Goal: Communication & Community: Answer question/provide support

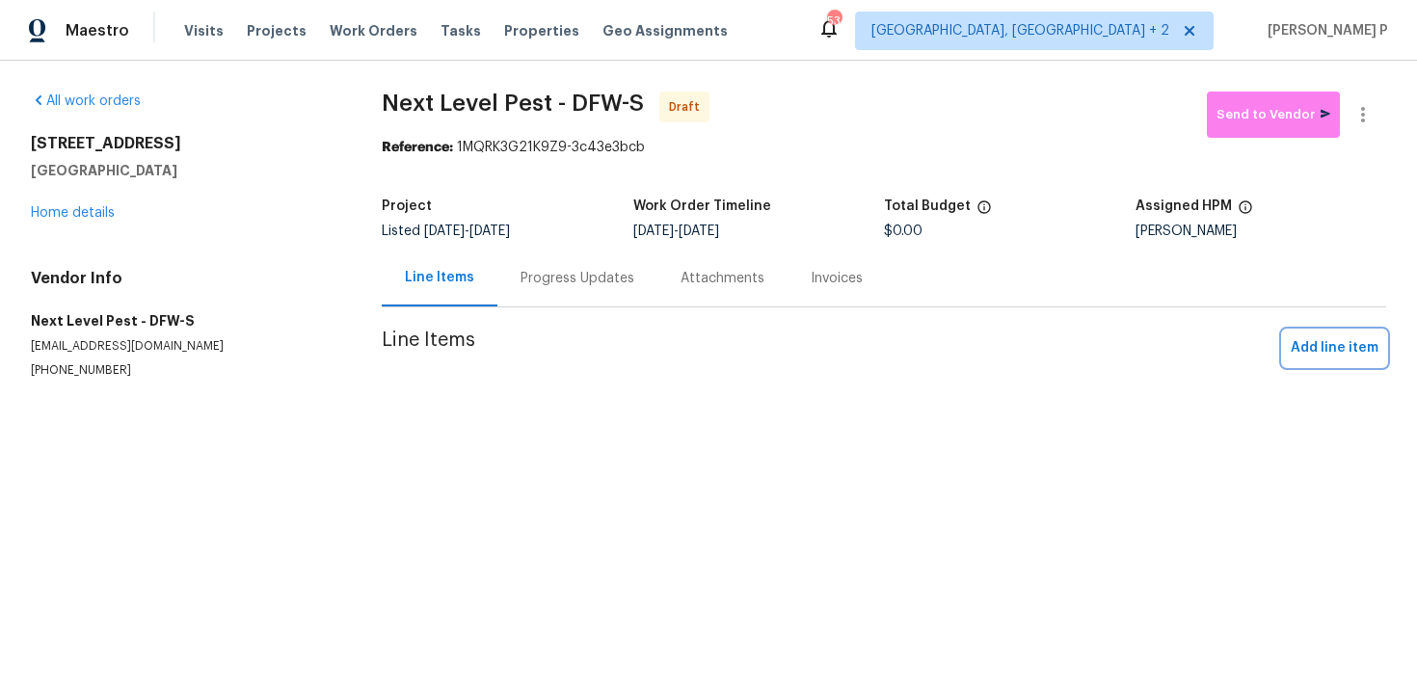
click at [1339, 345] on span "Add line item" at bounding box center [1335, 348] width 88 height 24
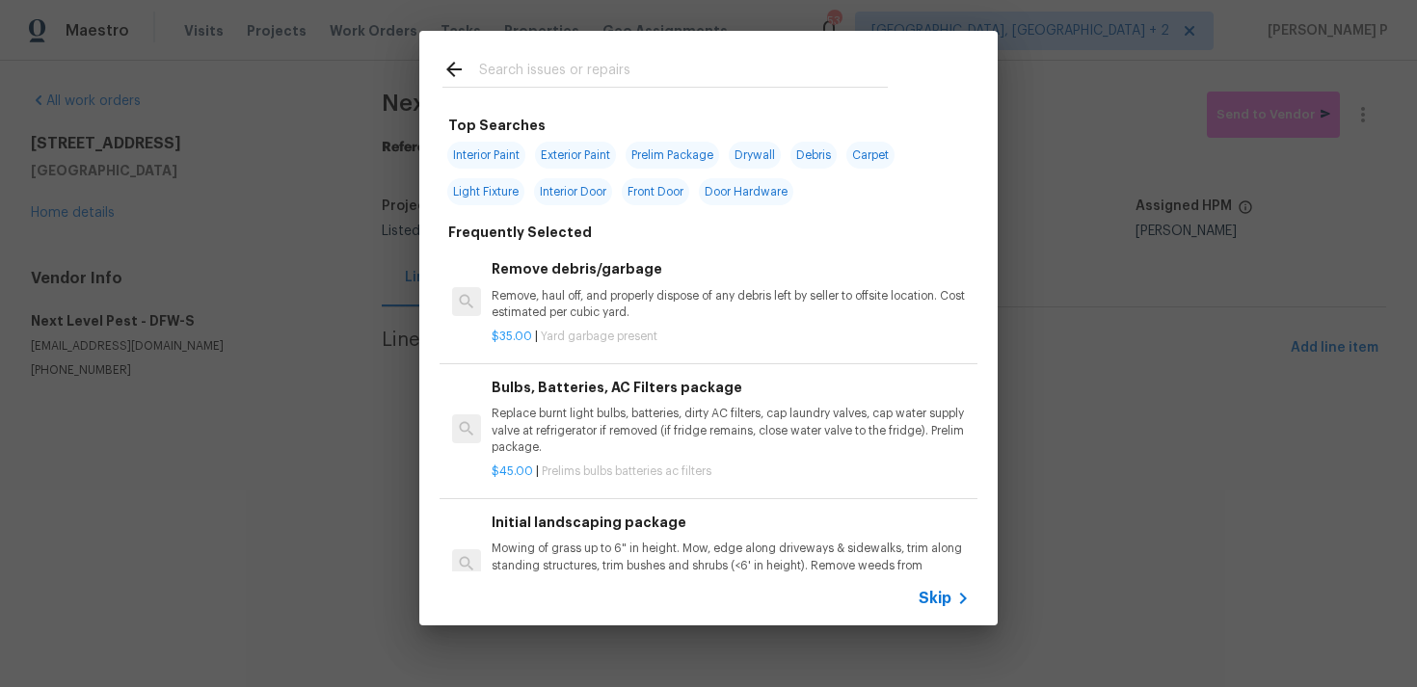
click at [957, 623] on div "Skip" at bounding box center [708, 599] width 578 height 54
click at [949, 599] on span "Skip" at bounding box center [934, 598] width 33 height 19
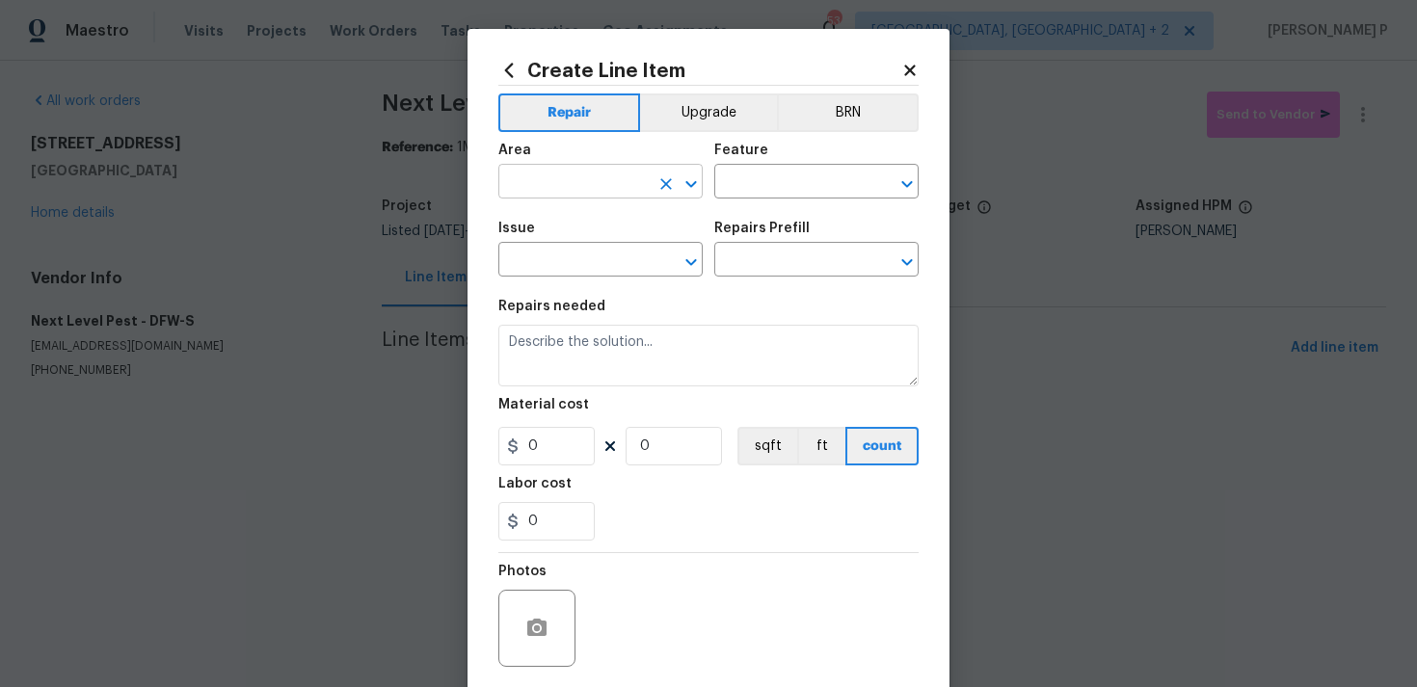
click at [688, 187] on icon "Open" at bounding box center [690, 184] width 23 height 23
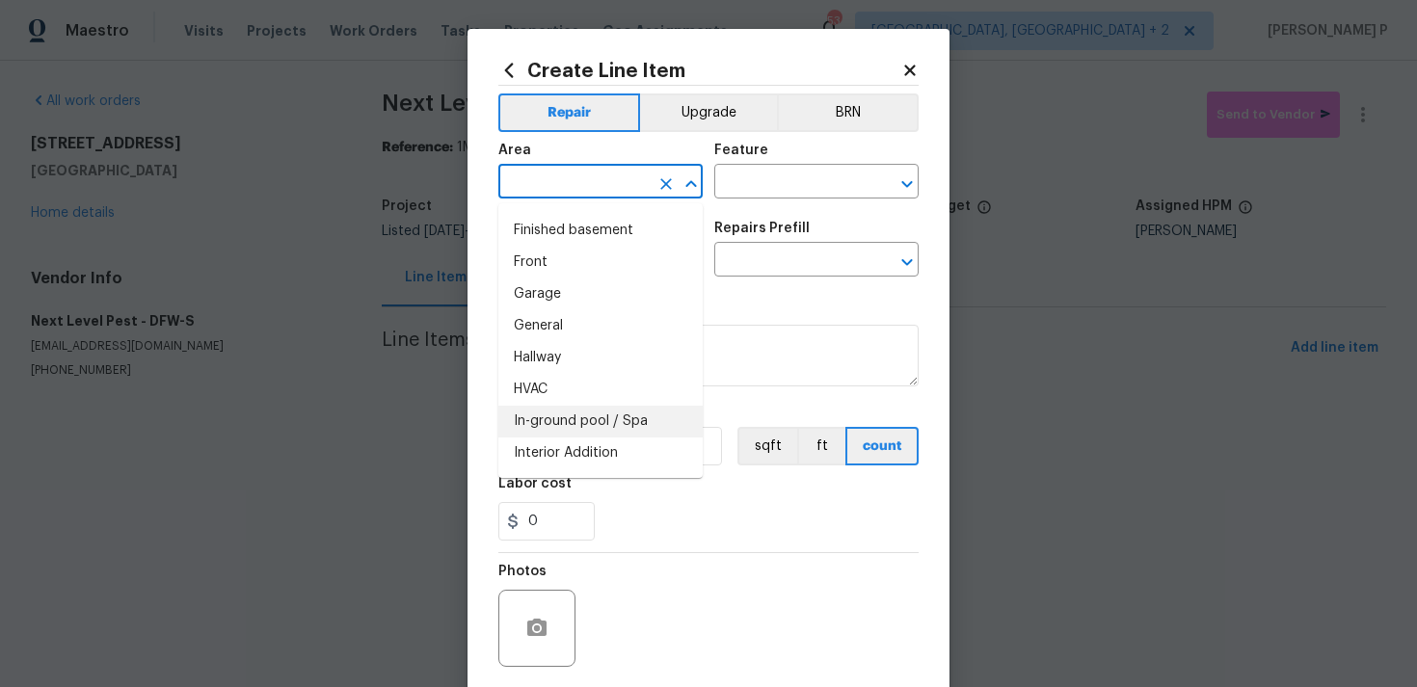
scroll to position [437, 0]
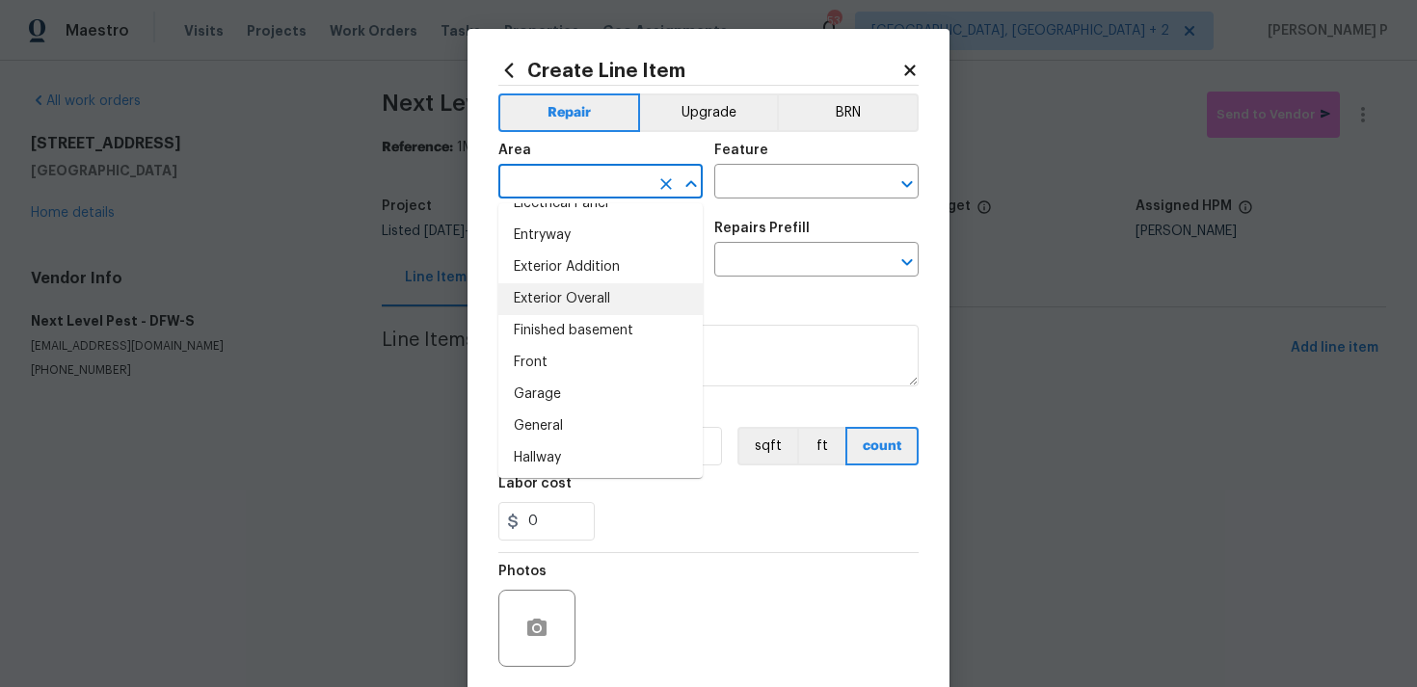
click at [608, 297] on li "Exterior Overall" at bounding box center [600, 299] width 204 height 32
type input "Exterior Overall"
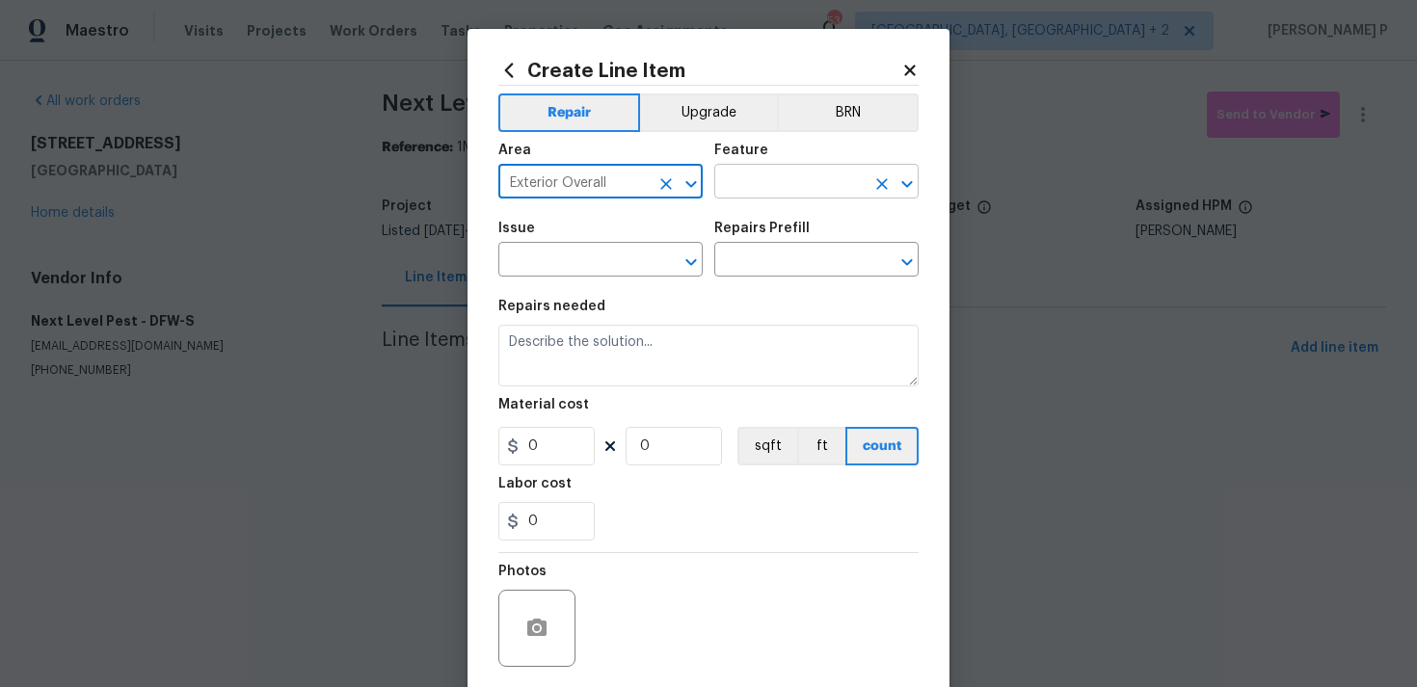
click at [759, 196] on input "text" at bounding box center [789, 184] width 150 height 30
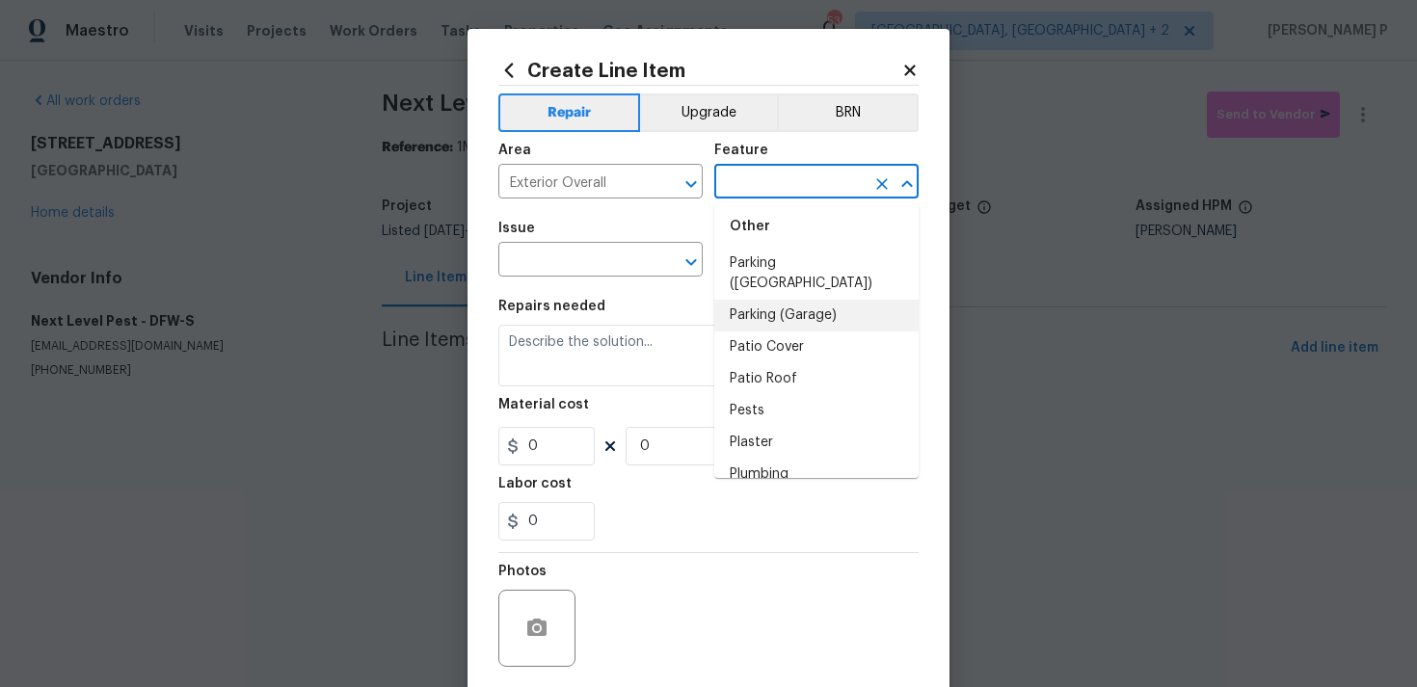
scroll to position [3449, 0]
click at [770, 362] on li "Pests" at bounding box center [816, 377] width 204 height 32
type input "Pests"
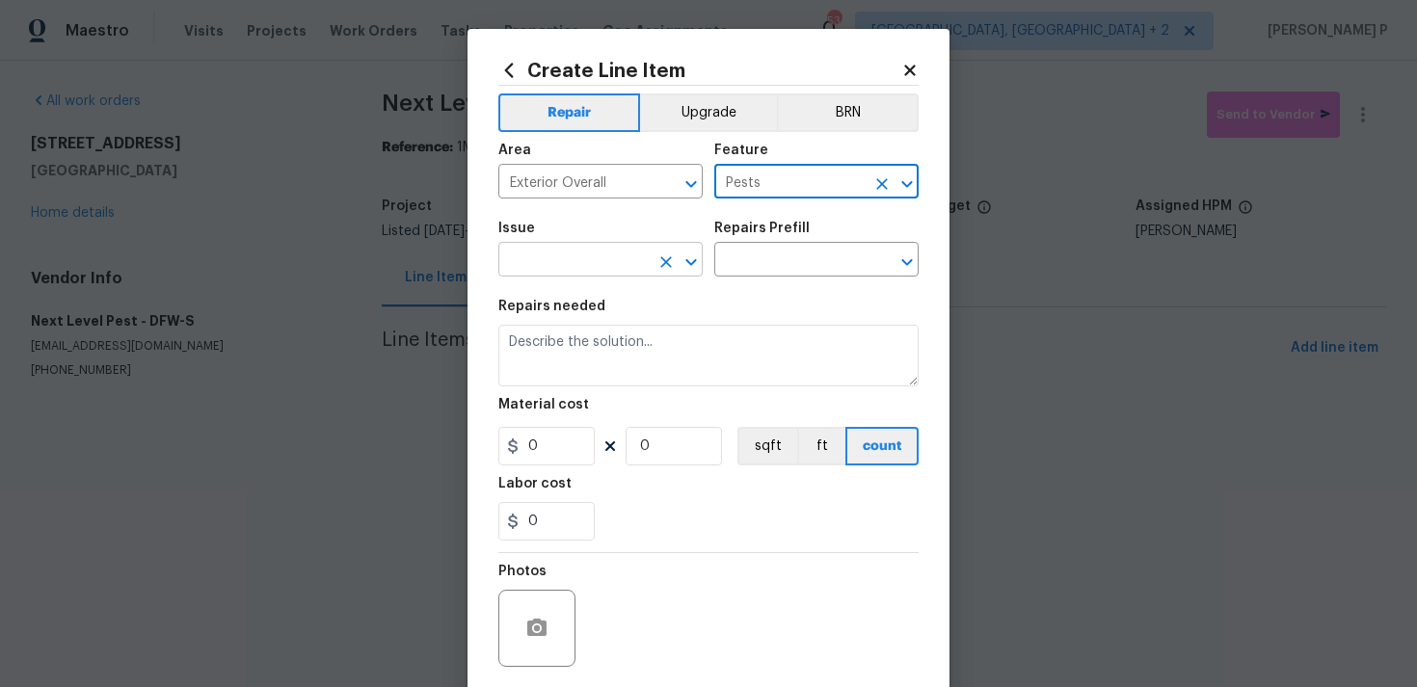
click at [700, 270] on icon "Open" at bounding box center [690, 262] width 23 height 23
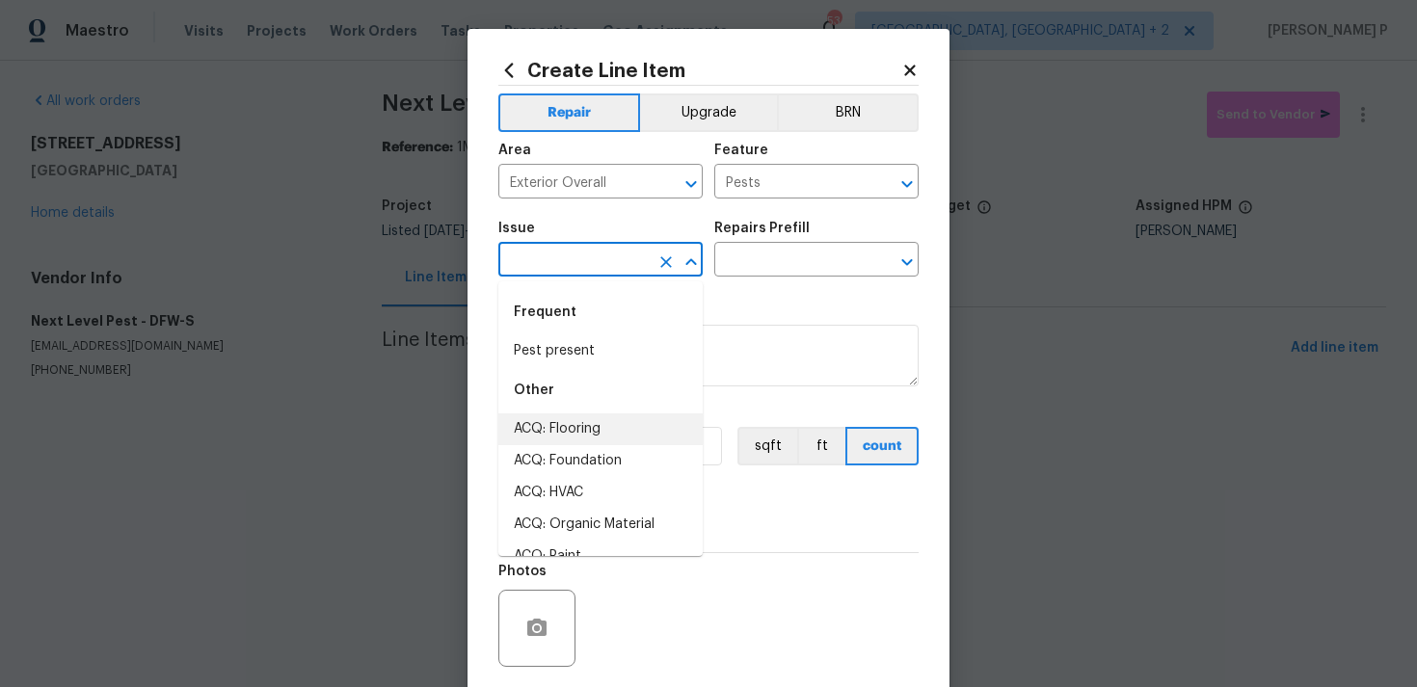
click at [625, 343] on li "Pest present" at bounding box center [600, 351] width 204 height 32
type input "Pest present"
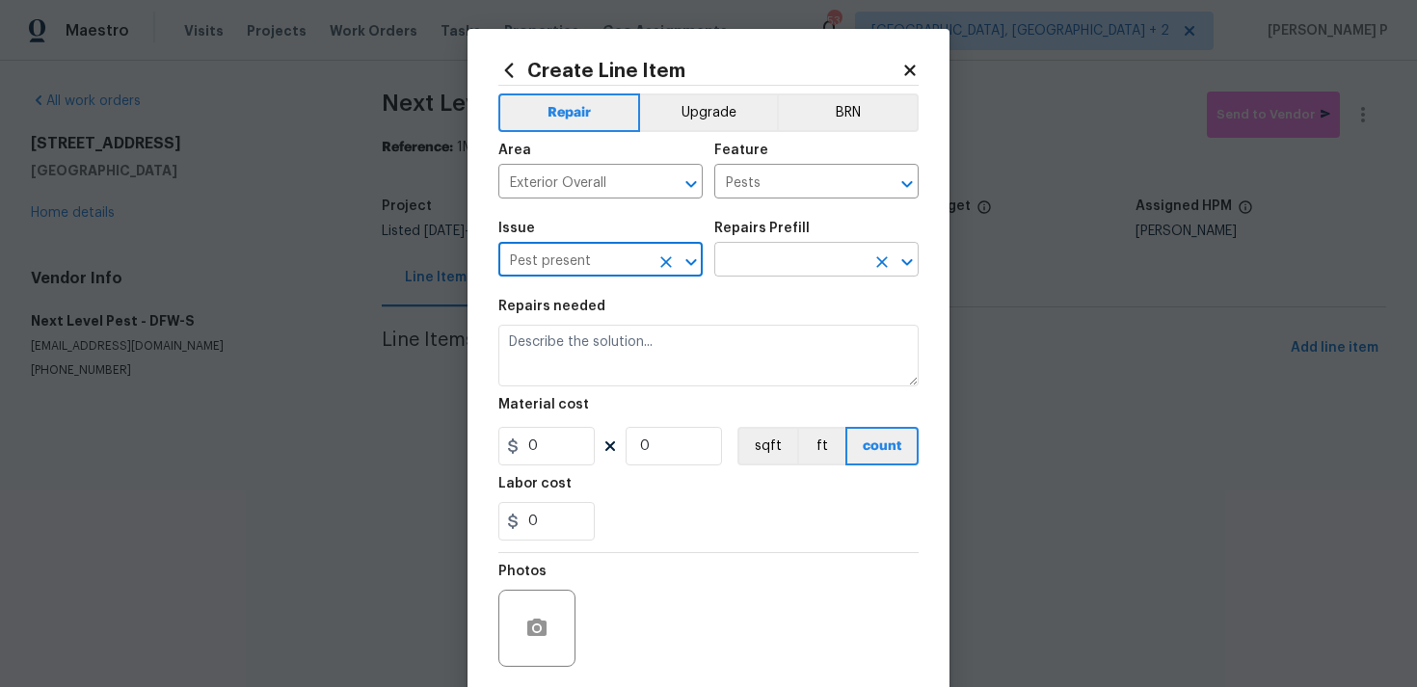
click at [790, 253] on input "text" at bounding box center [789, 262] width 150 height 30
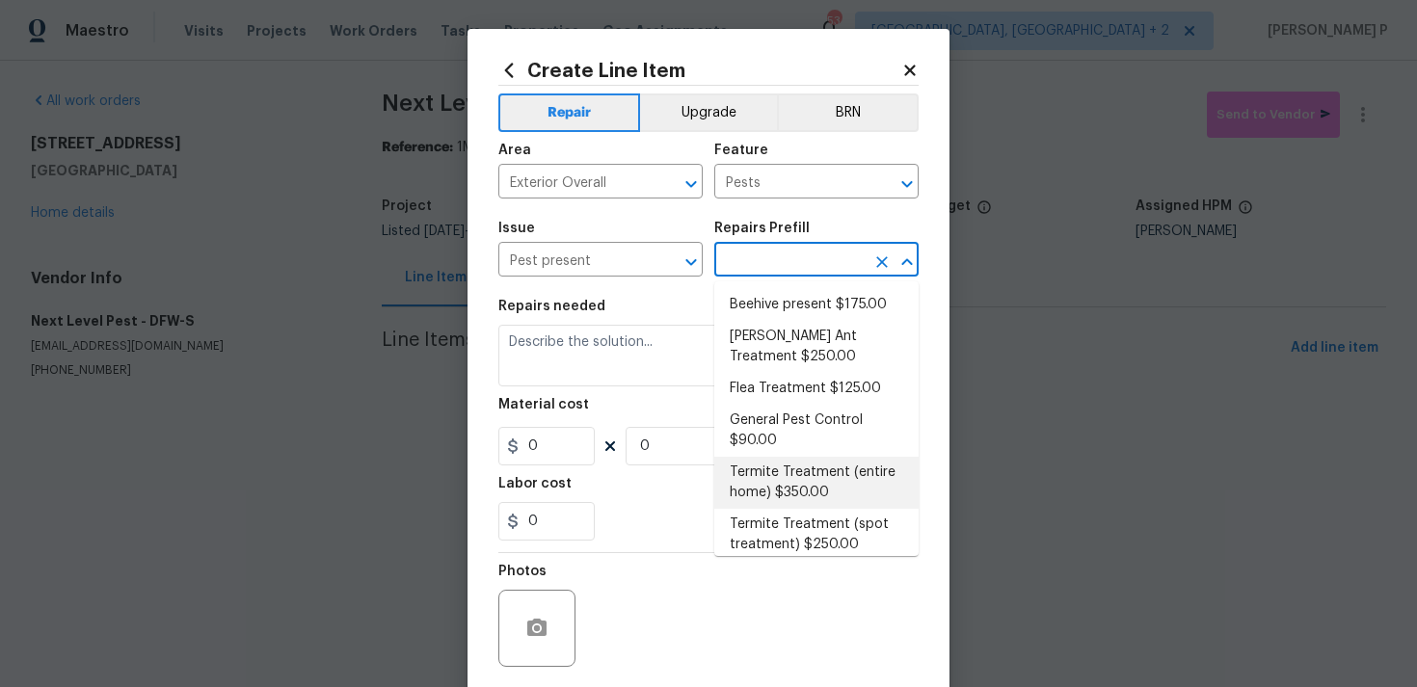
scroll to position [13, 0]
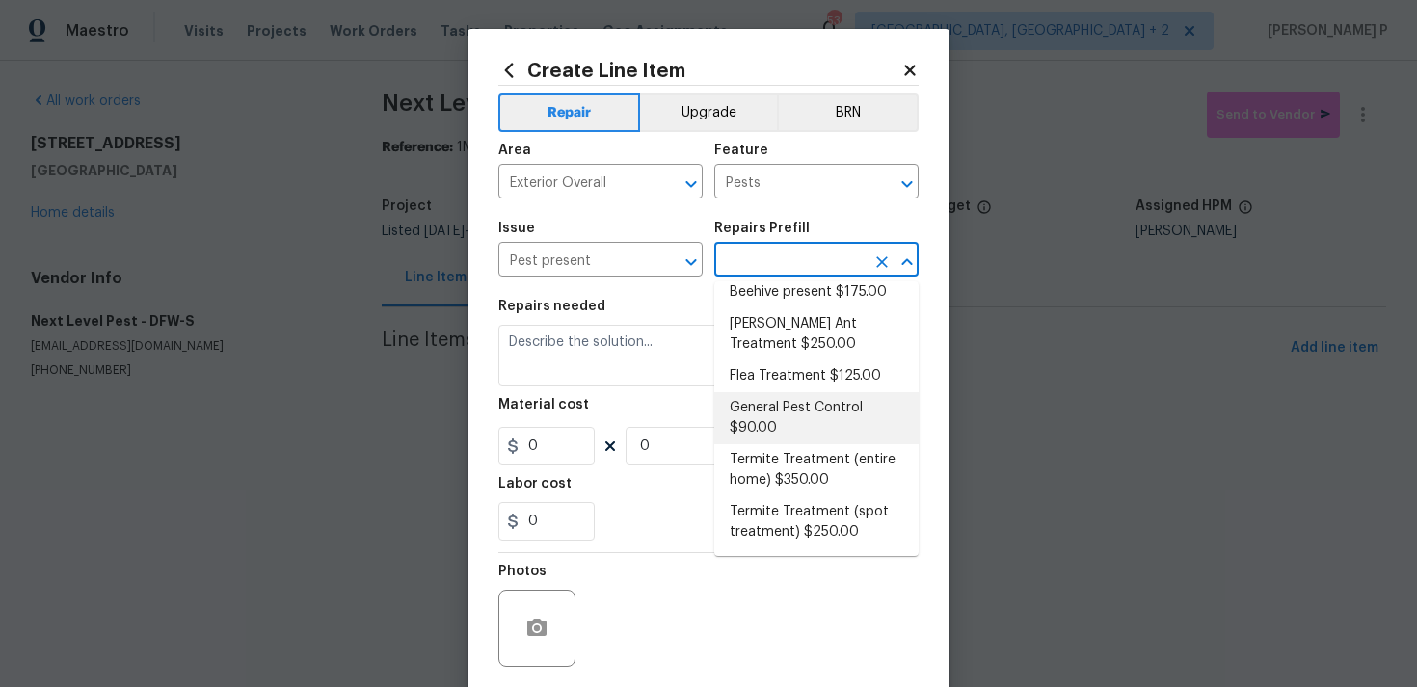
click at [785, 420] on li "General Pest Control $90.00" at bounding box center [816, 418] width 204 height 52
type input "General Pest Control $90.00"
type textarea "General pest treatment for active pest/insect infestation - non termite"
type input "90"
type input "1"
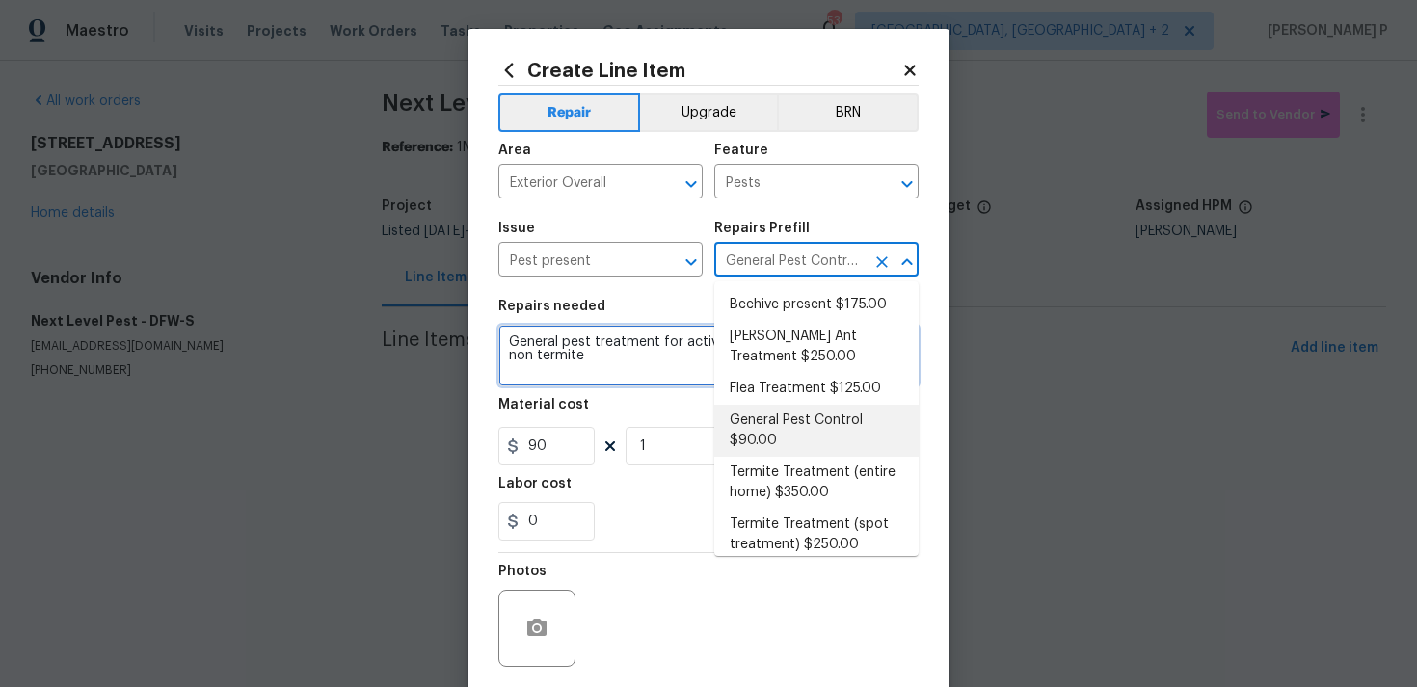
click at [583, 350] on textarea "General pest treatment for active pest/insect infestation - non termite" at bounding box center [708, 356] width 420 height 62
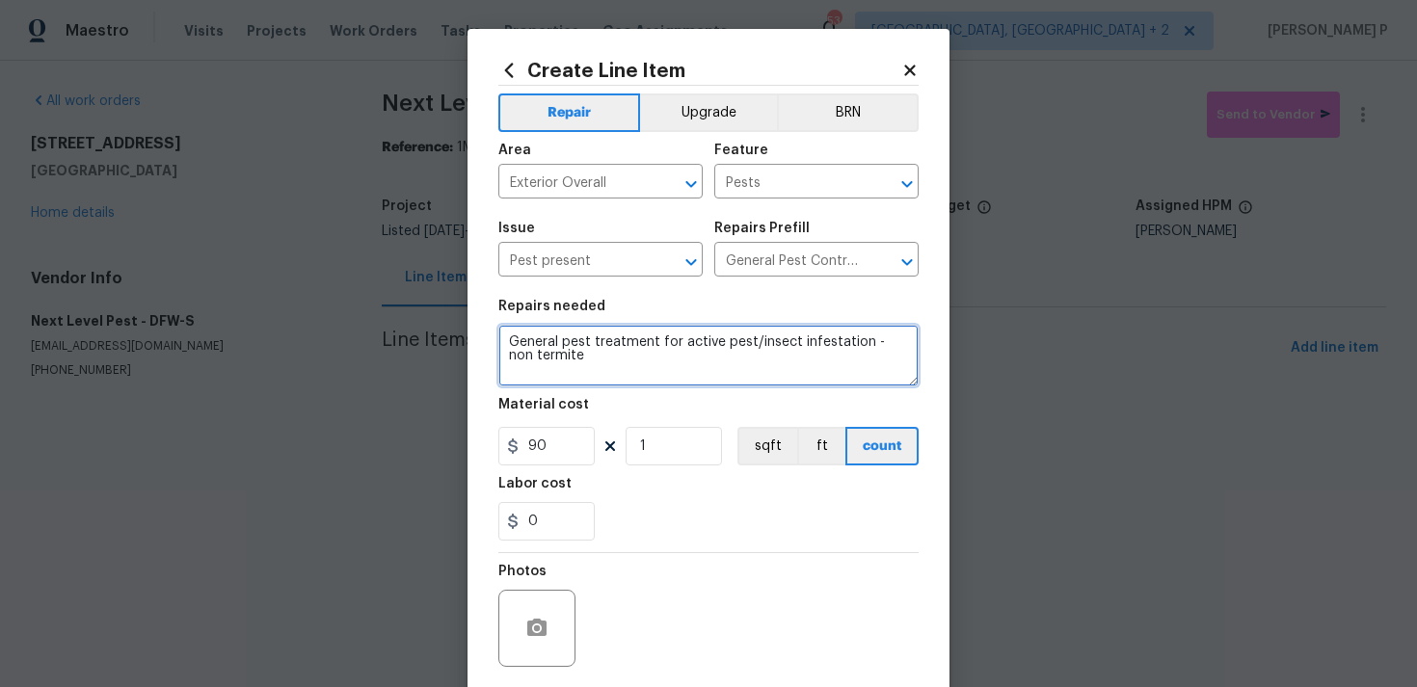
click at [583, 350] on textarea "General pest treatment for active pest/insect infestation - non termite" at bounding box center [708, 356] width 420 height 62
paste textarea "There is a hole near the chimney which may allow pests to enter. Please inspect…"
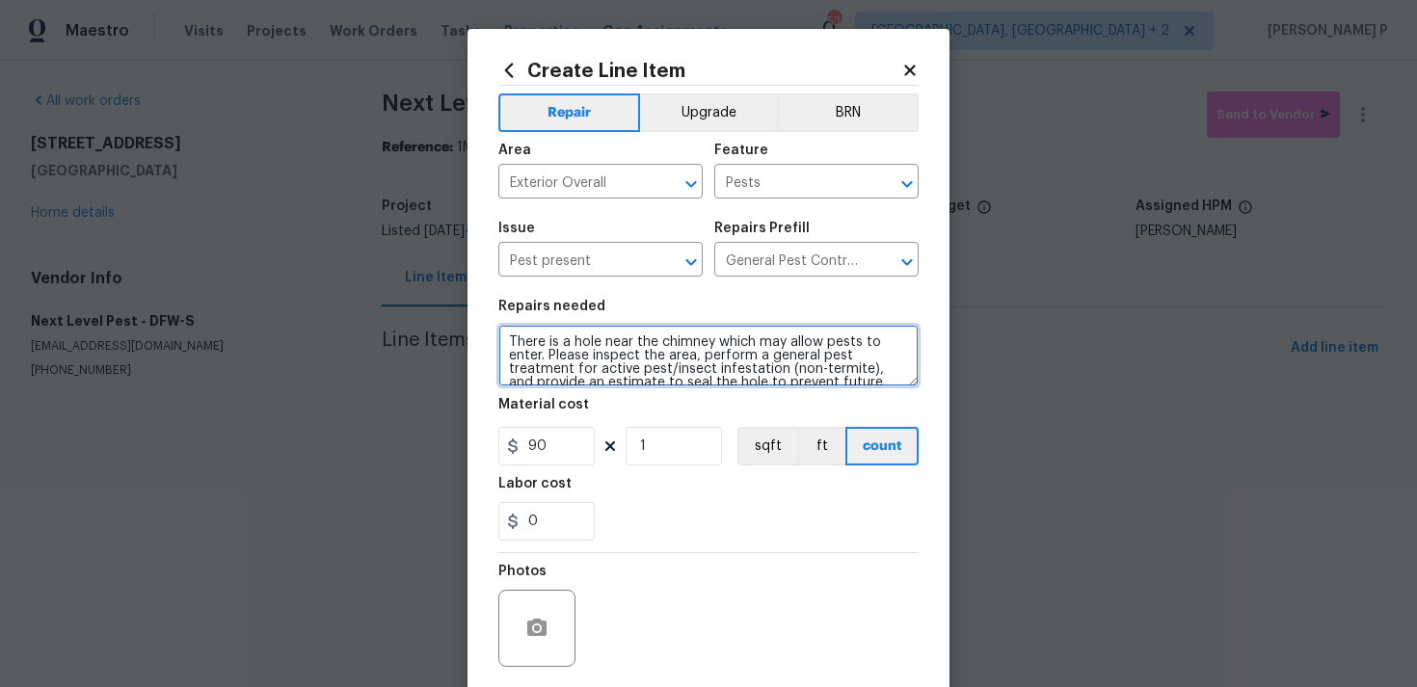
scroll to position [17, 0]
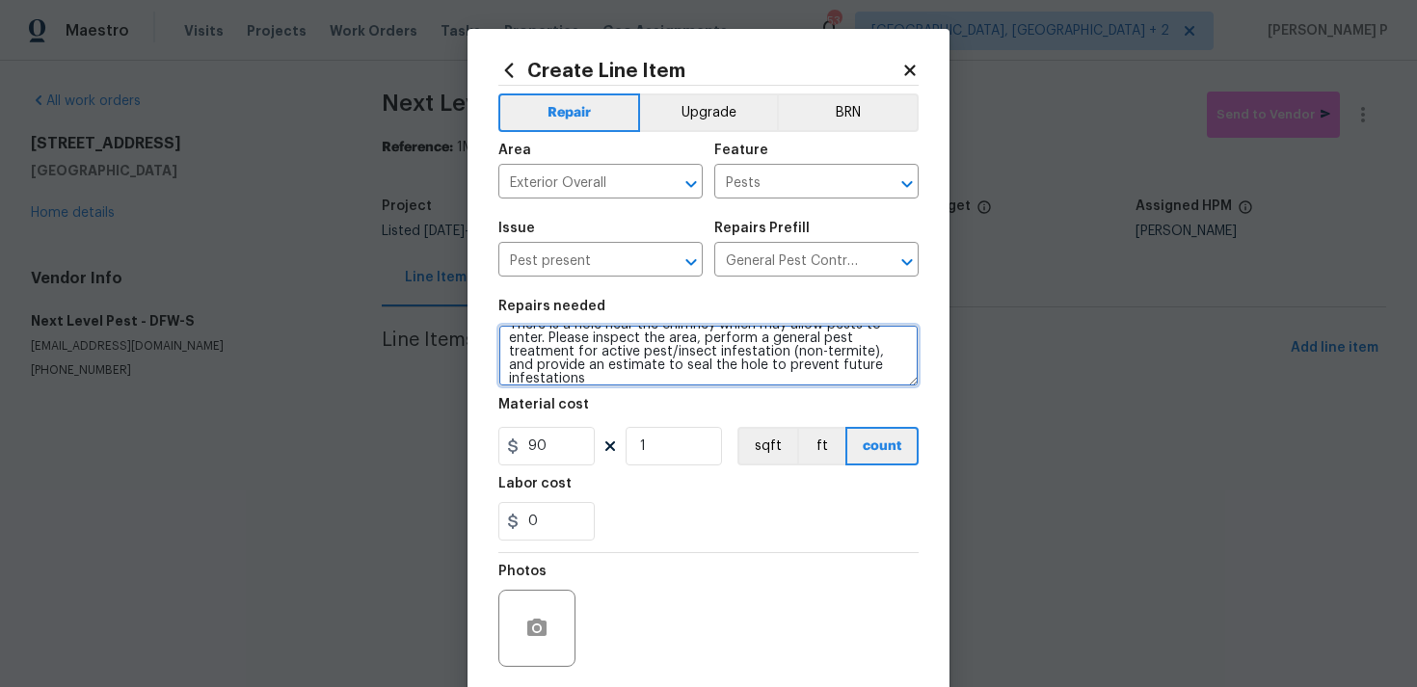
type textarea "There is a hole near the chimney which may allow pests to enter. Please inspect…"
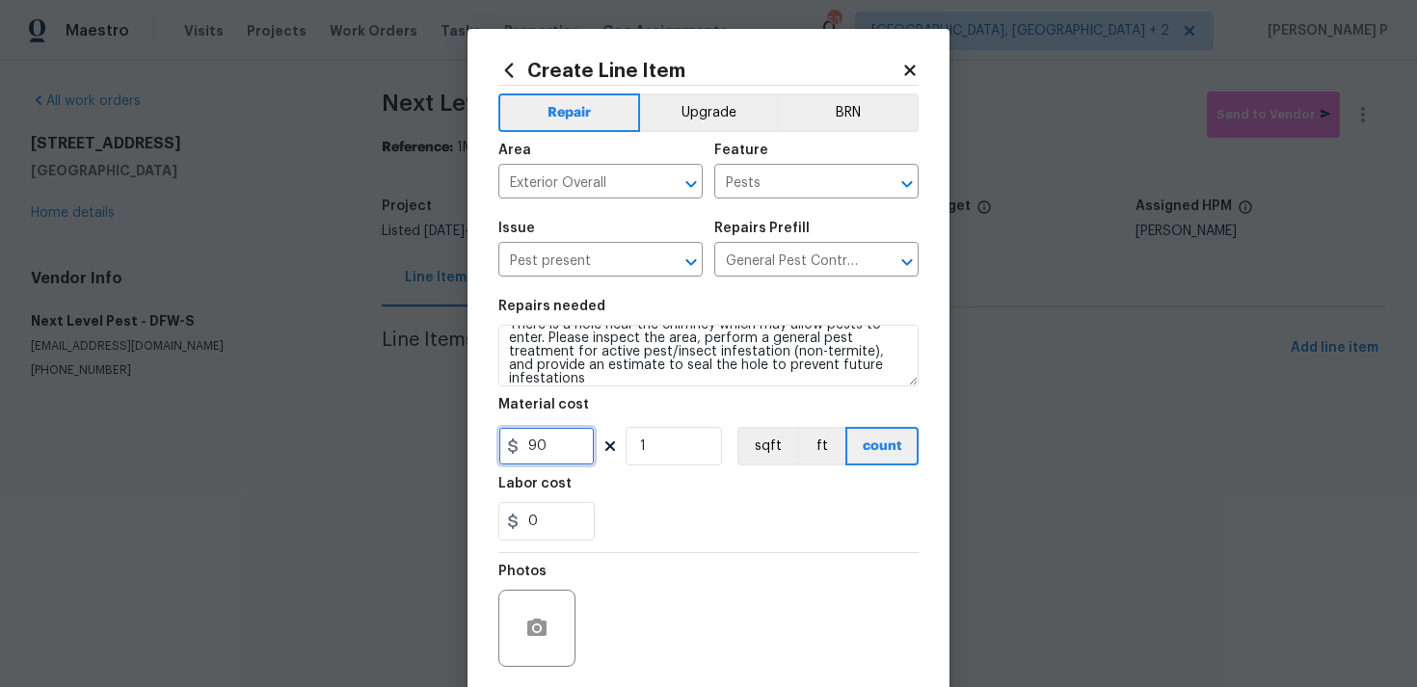
click at [556, 458] on input "90" at bounding box center [546, 446] width 96 height 39
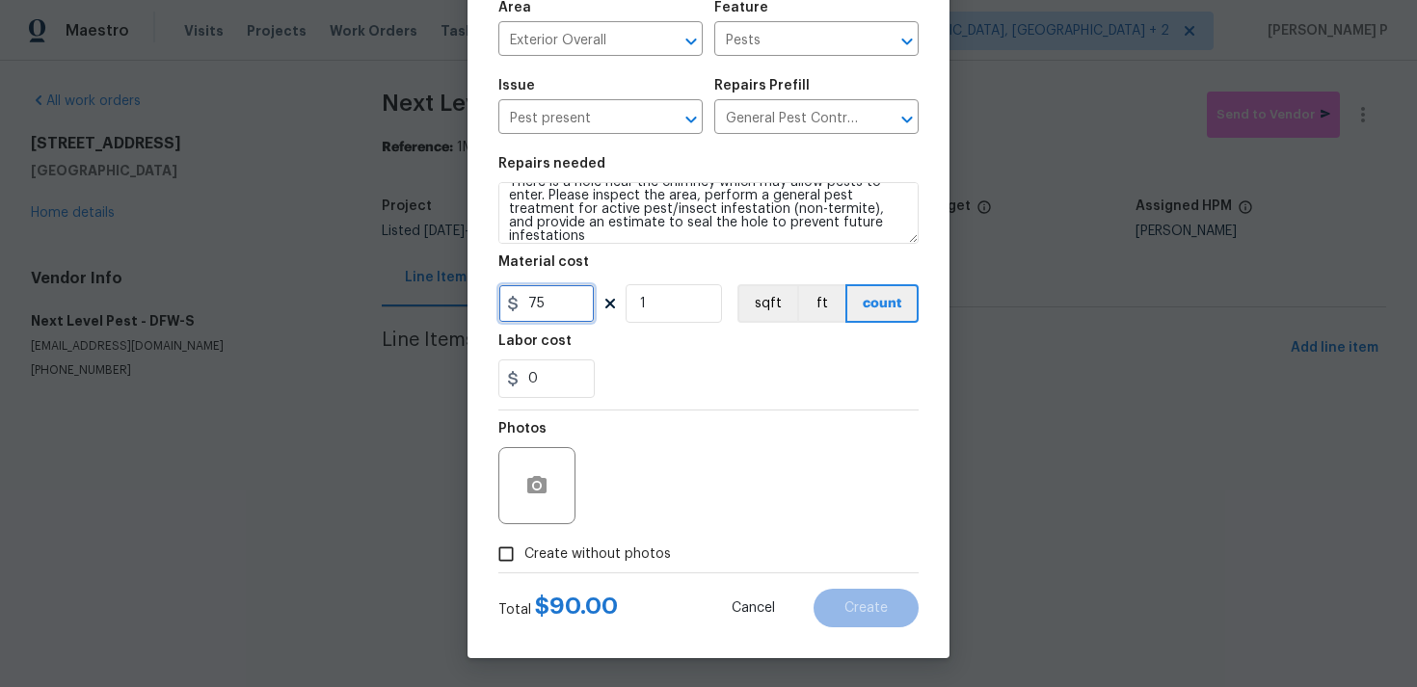
type input "75"
click at [505, 553] on input "Create without photos" at bounding box center [506, 554] width 37 height 37
checkbox input "true"
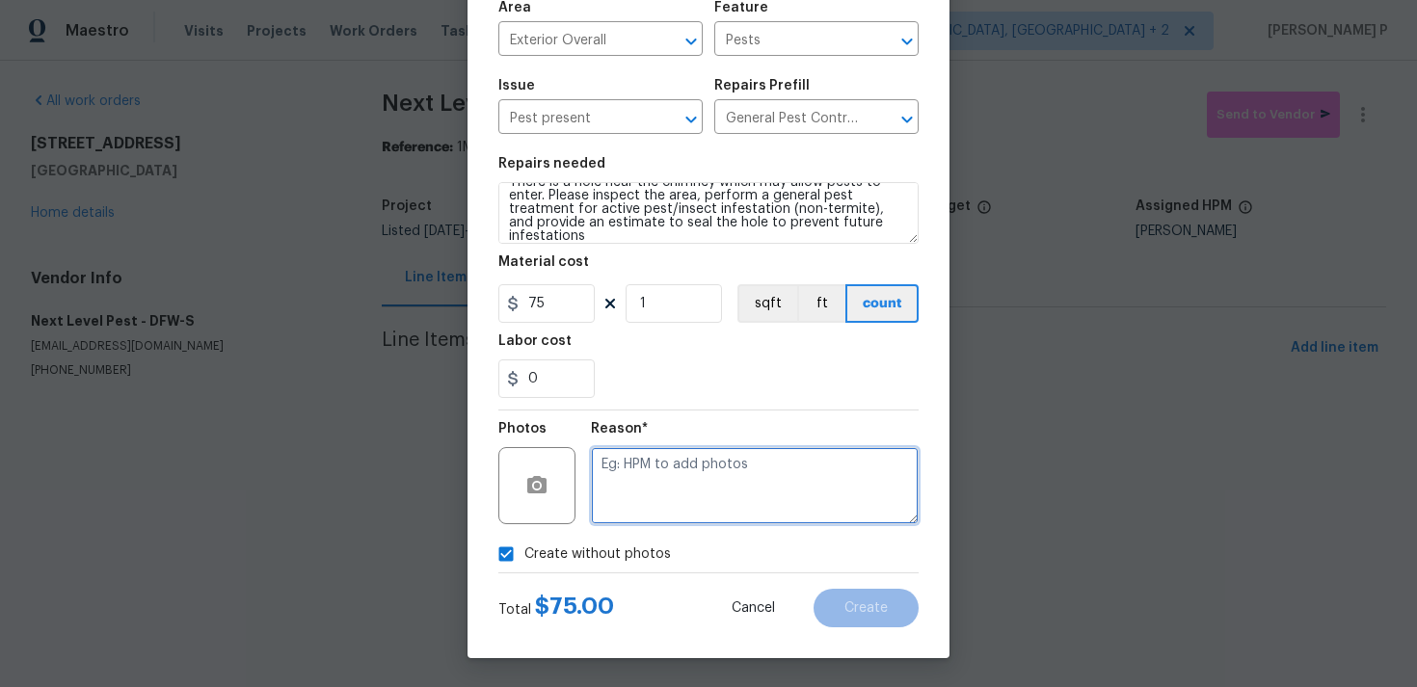
click at [667, 483] on textarea at bounding box center [755, 485] width 328 height 77
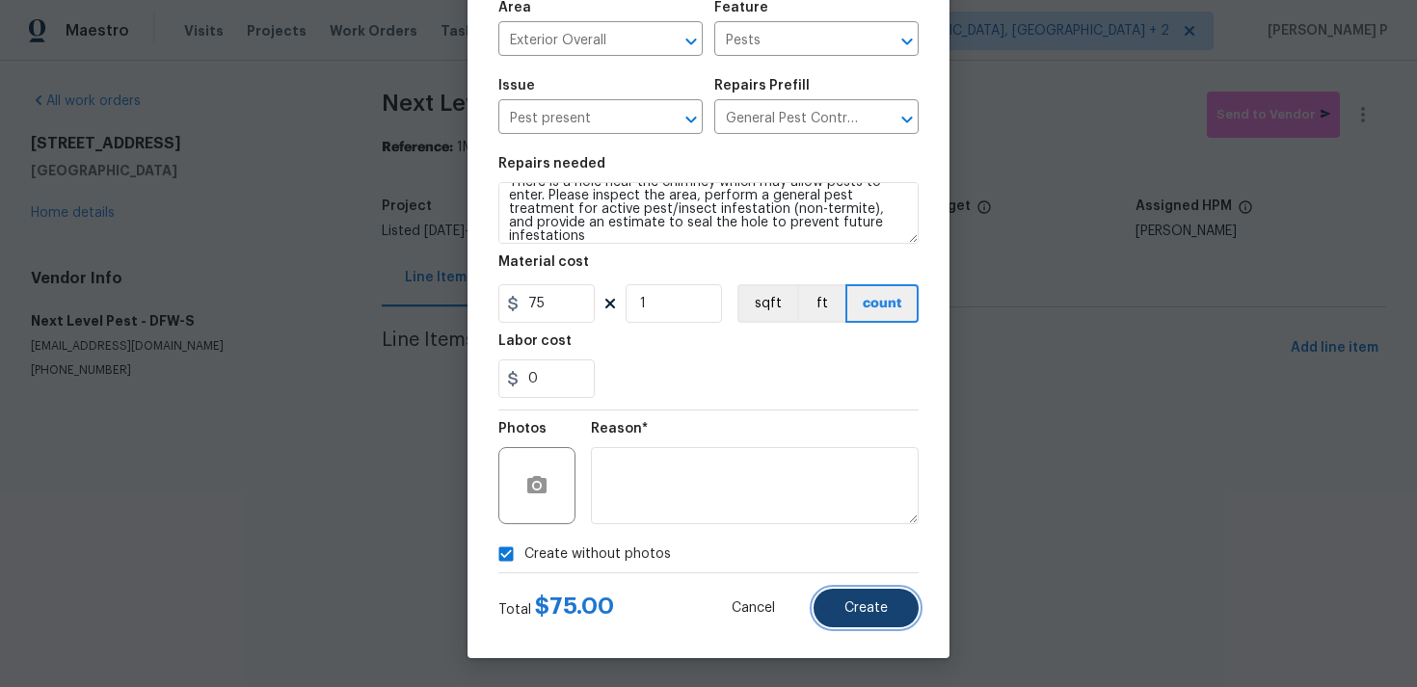
click at [827, 599] on button "Create" at bounding box center [865, 608] width 105 height 39
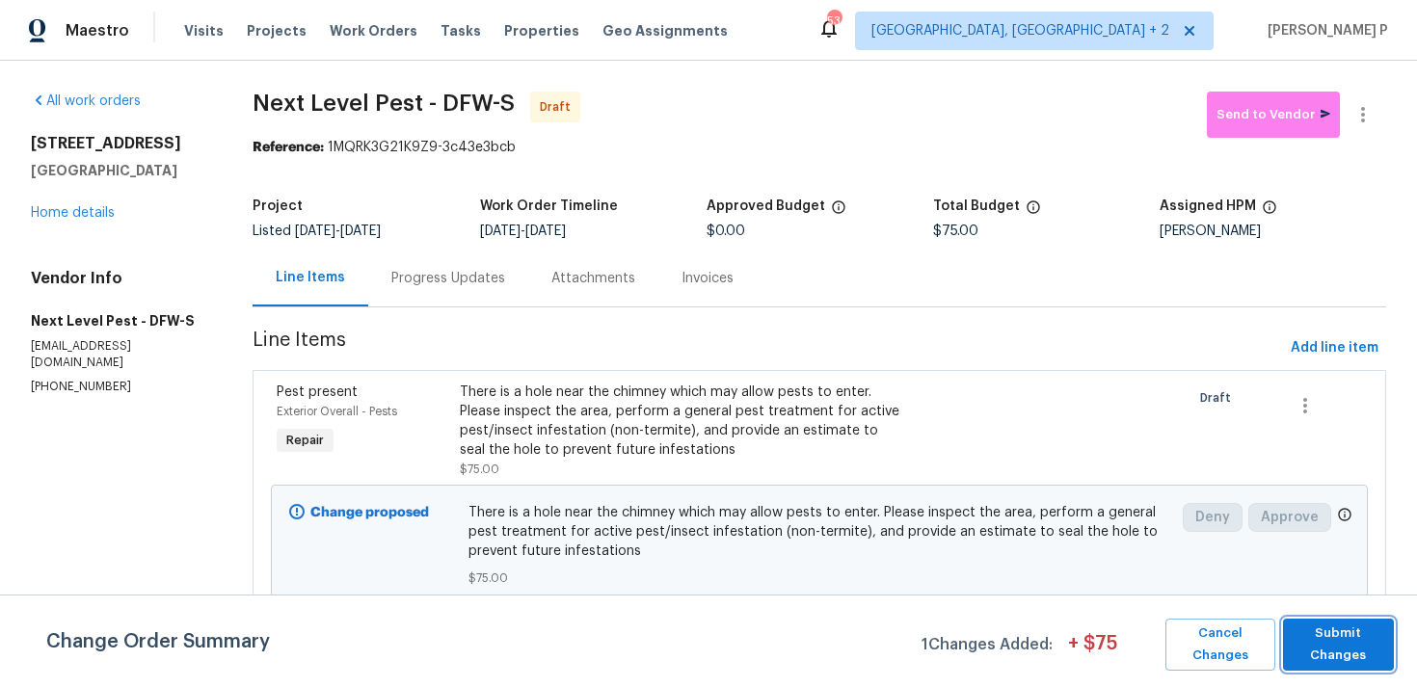
click at [1340, 634] on span "Submit Changes" at bounding box center [1338, 645] width 92 height 44
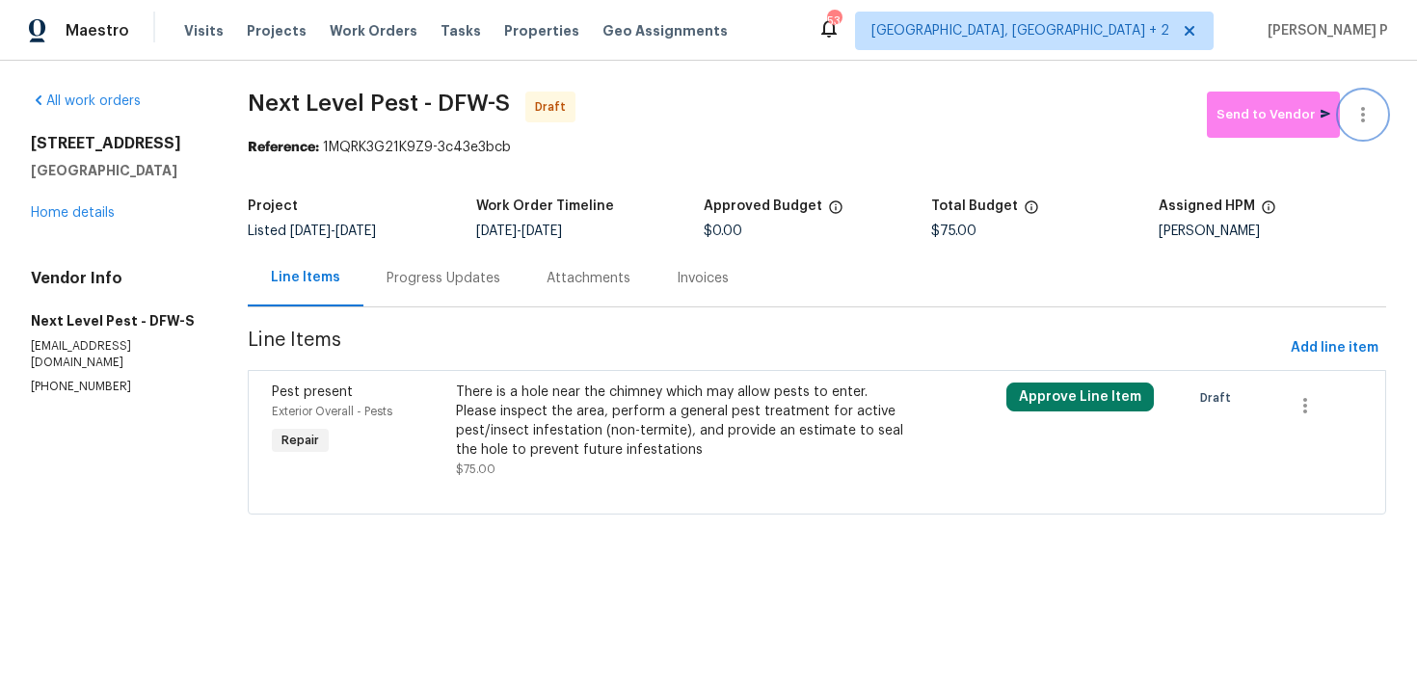
click at [1355, 112] on icon "button" at bounding box center [1362, 114] width 23 height 23
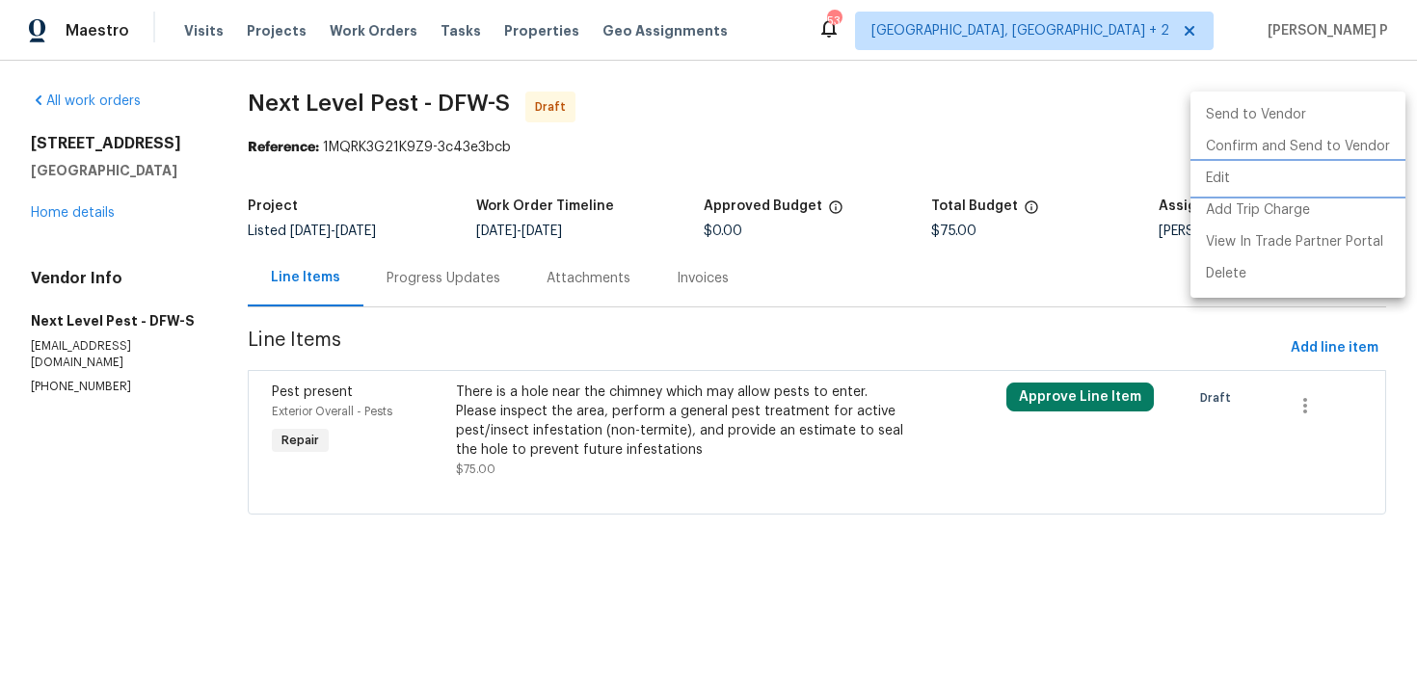
click at [1259, 188] on li "Edit" at bounding box center [1297, 179] width 215 height 32
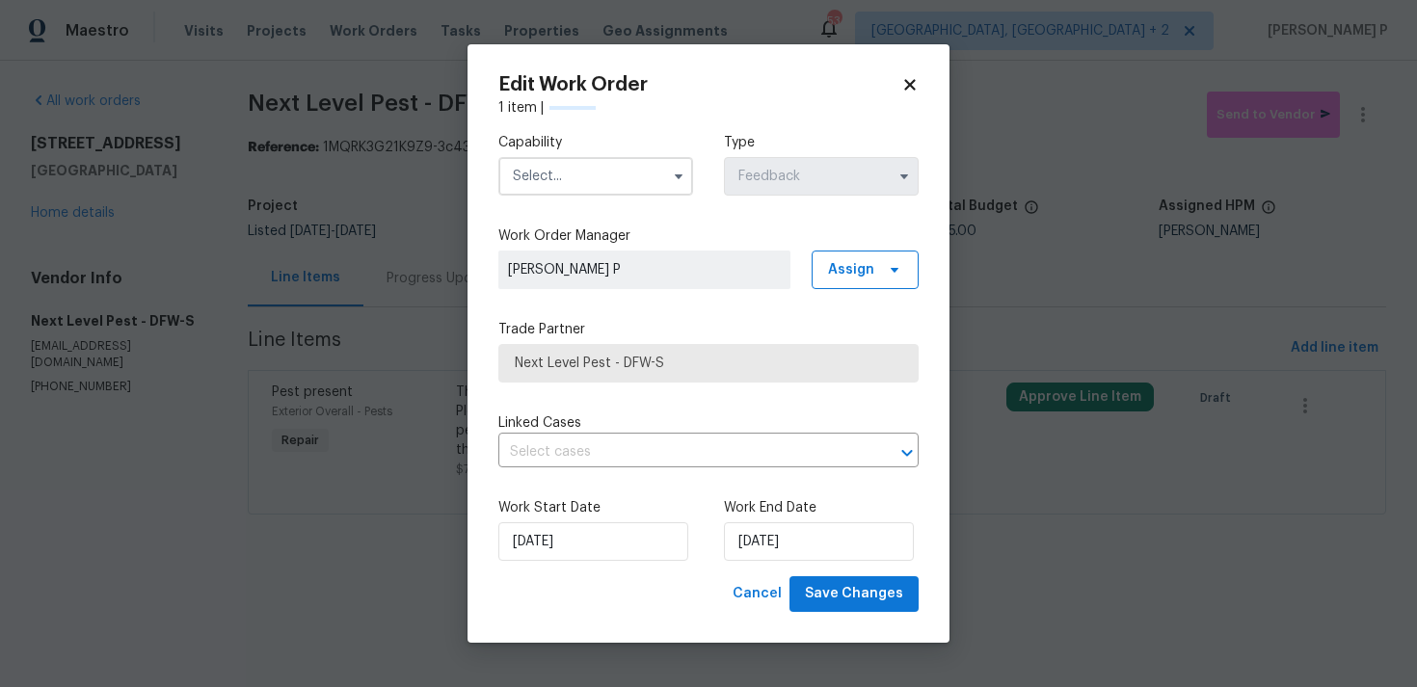
click at [656, 170] on input "text" at bounding box center [595, 176] width 195 height 39
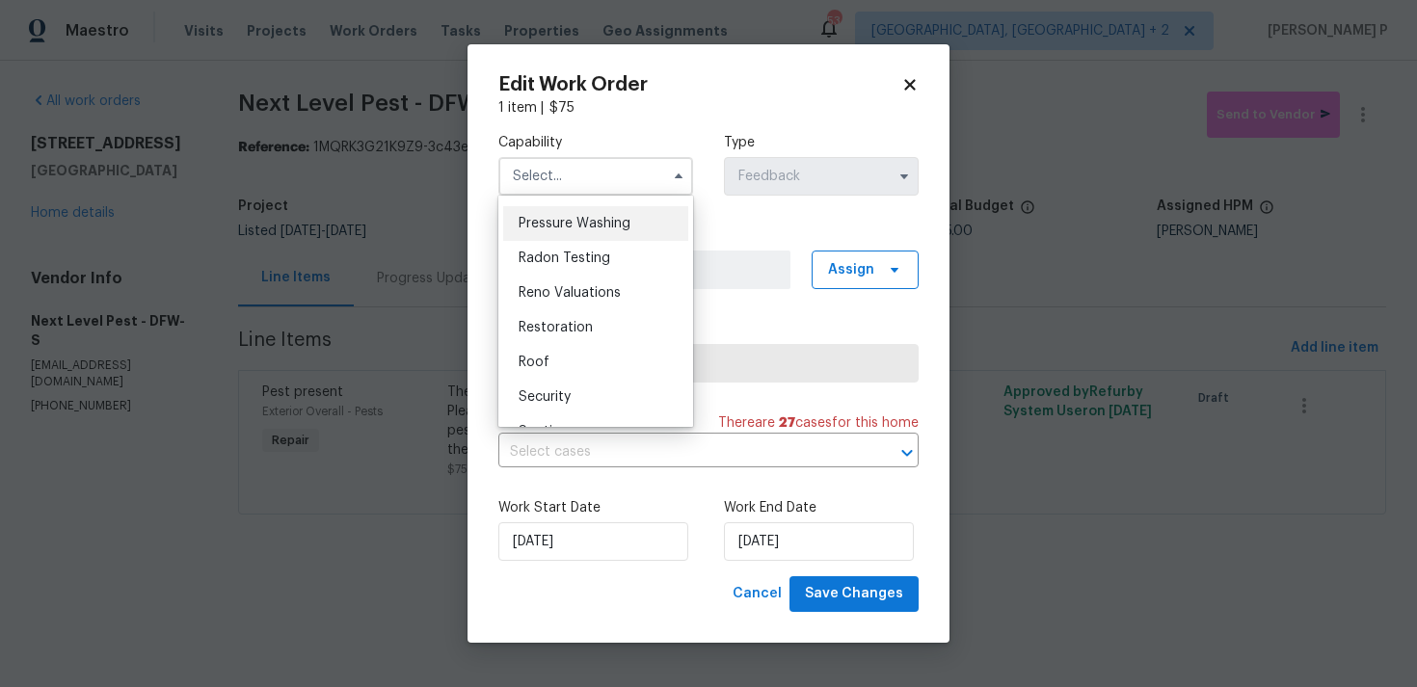
scroll to position [1776, 0]
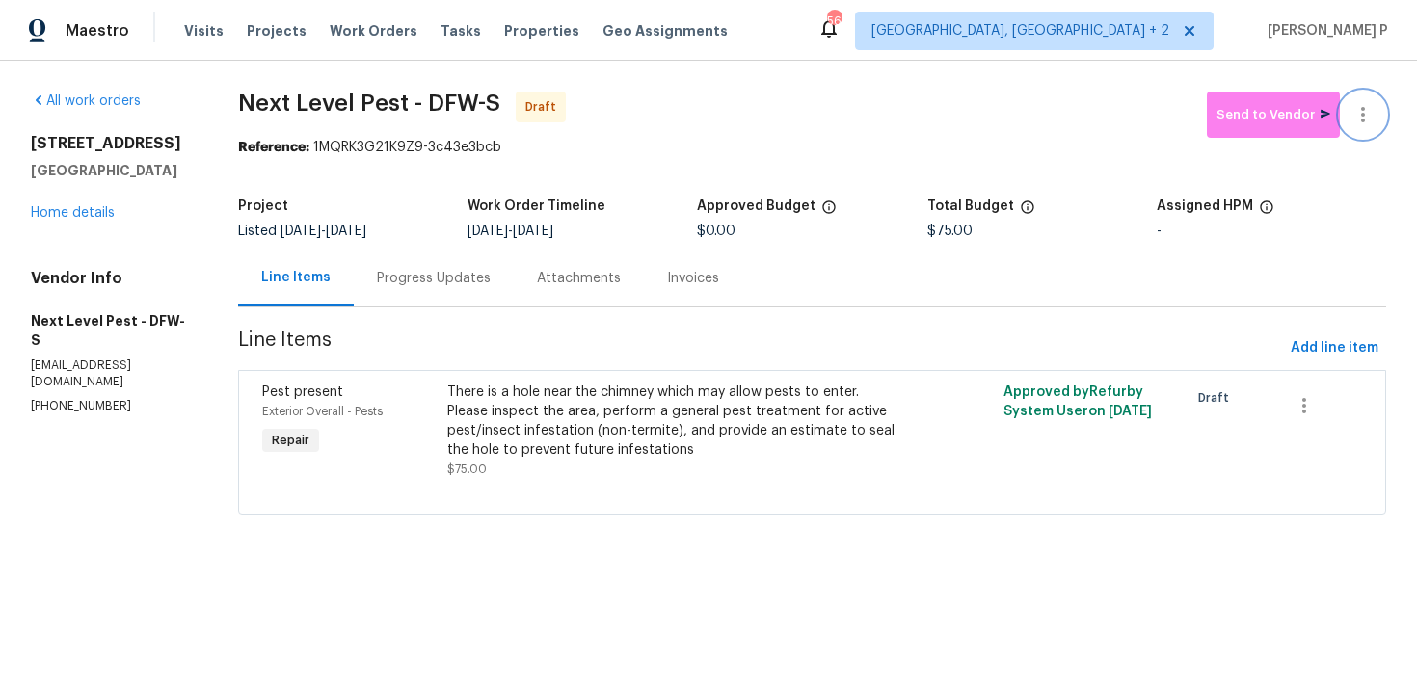
click at [1363, 107] on icon "button" at bounding box center [1363, 114] width 4 height 15
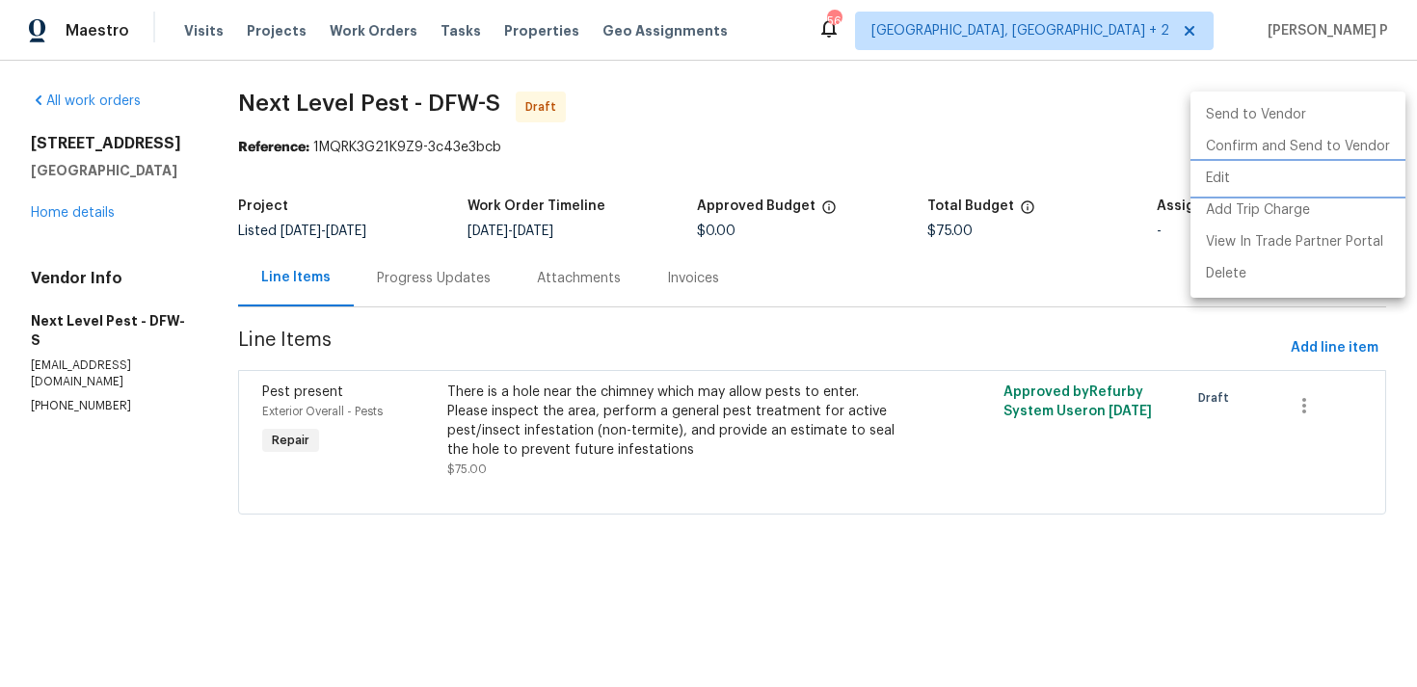
click at [1224, 187] on li "Edit" at bounding box center [1297, 179] width 215 height 32
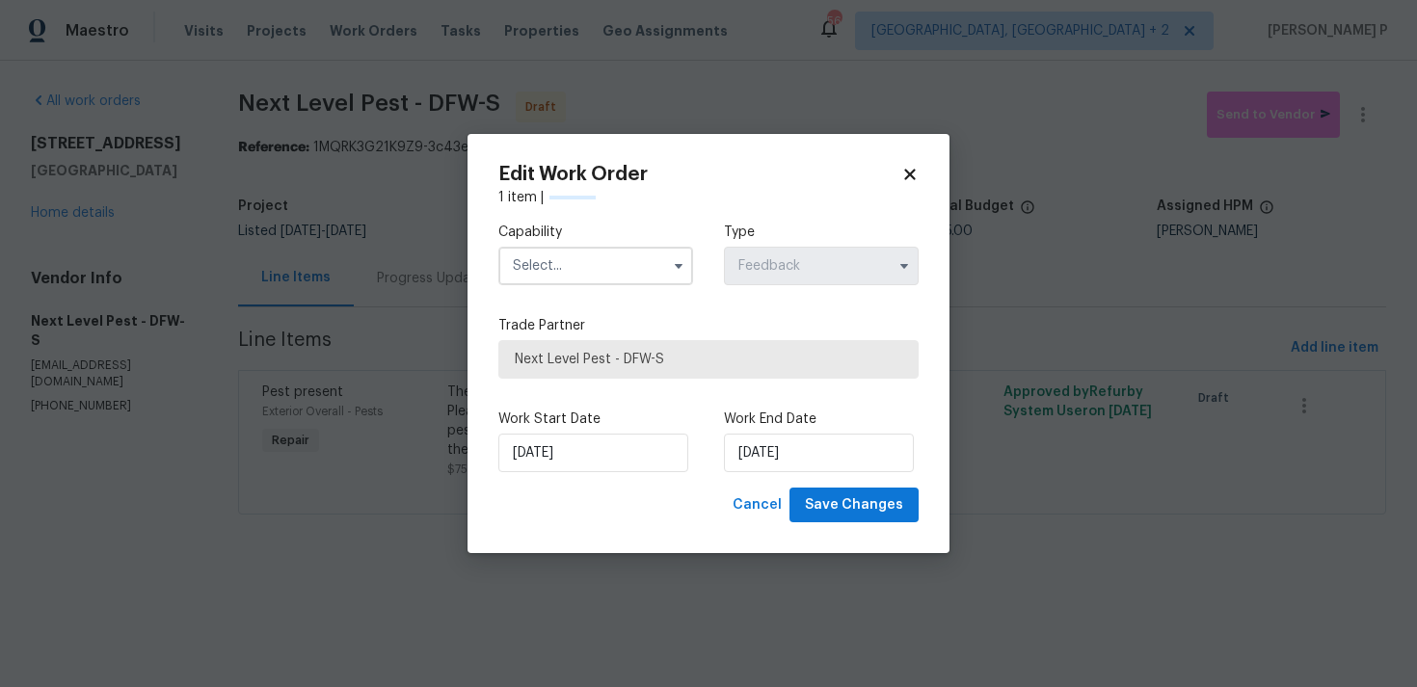
click at [584, 261] on input "text" at bounding box center [595, 266] width 195 height 39
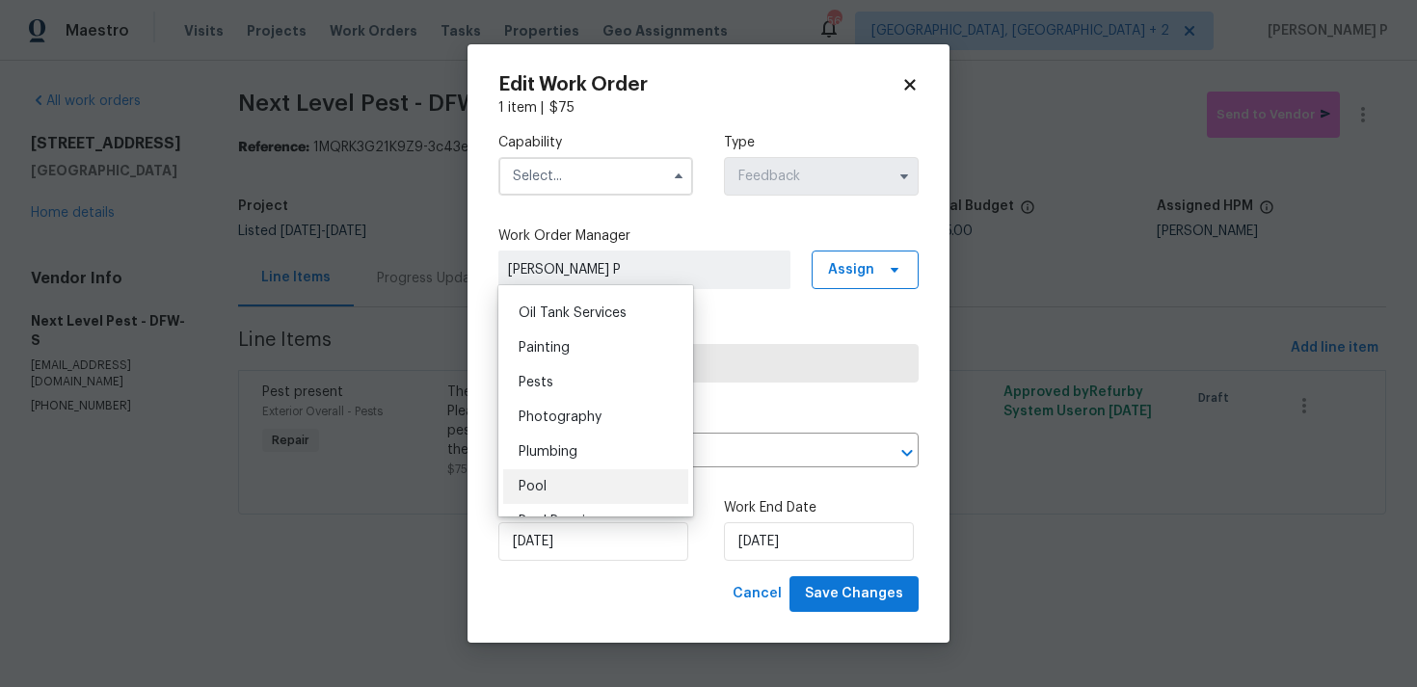
scroll to position [1561, 0]
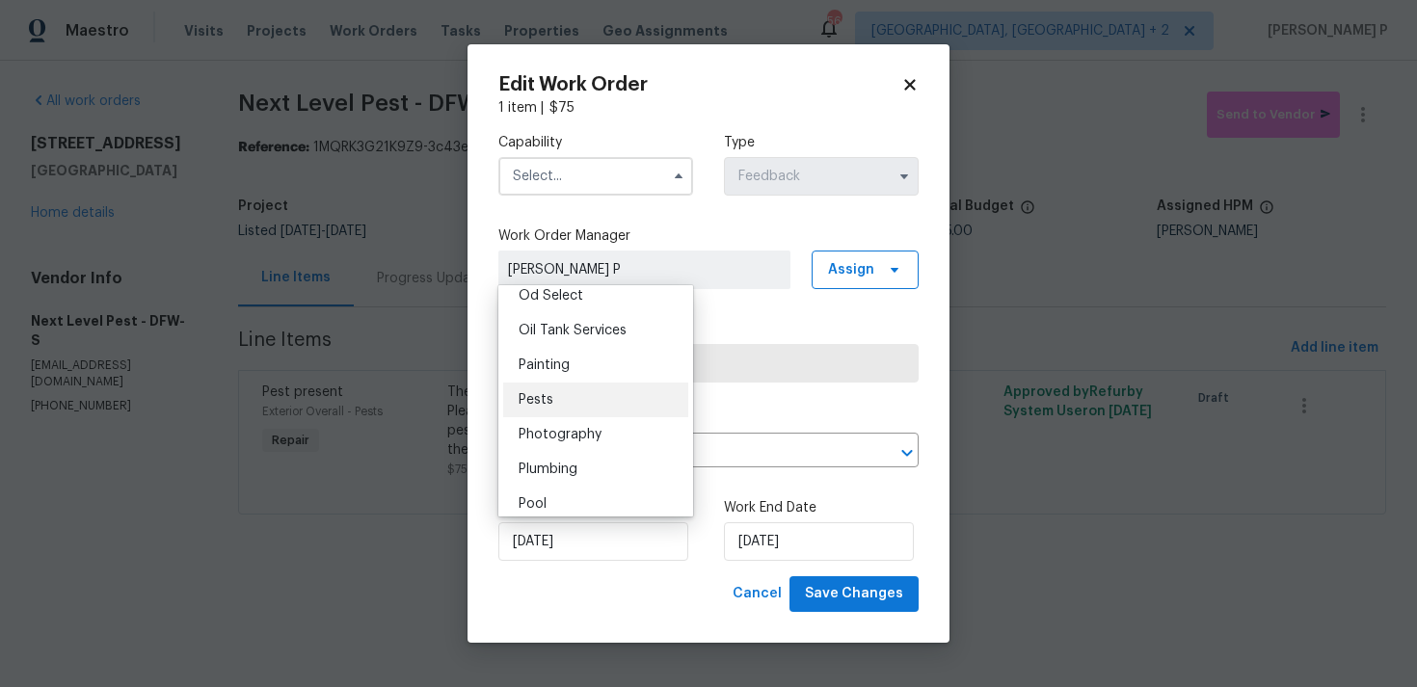
click at [577, 388] on div "Pests" at bounding box center [595, 400] width 185 height 35
type input "Pests"
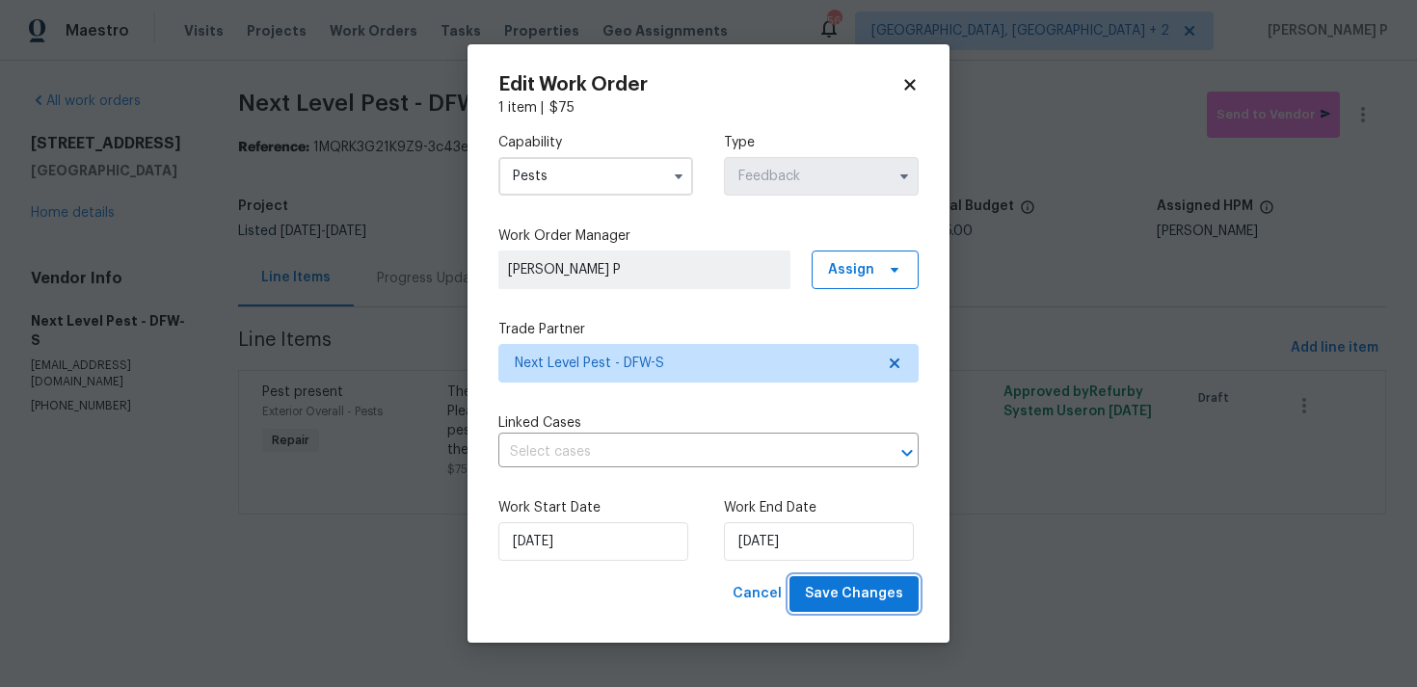
click at [848, 592] on span "Save Changes" at bounding box center [854, 594] width 98 height 24
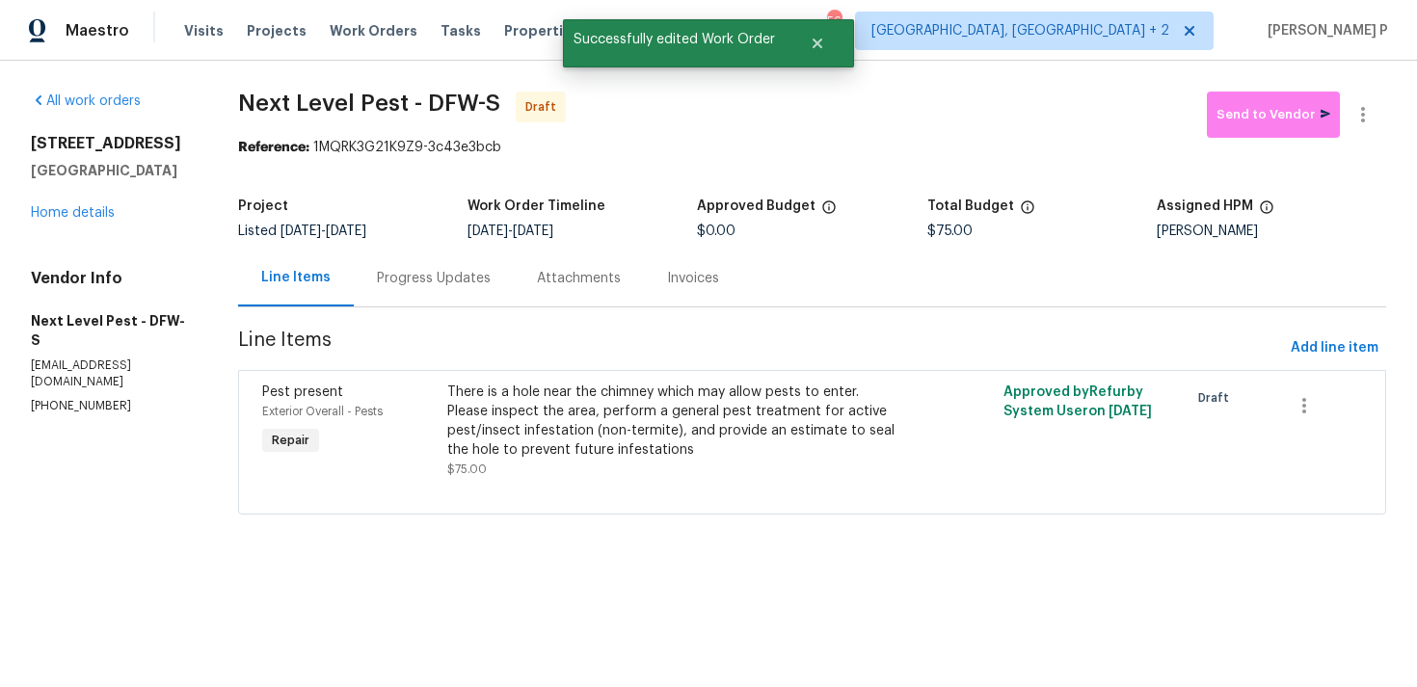
click at [470, 275] on div "Progress Updates" at bounding box center [434, 278] width 114 height 19
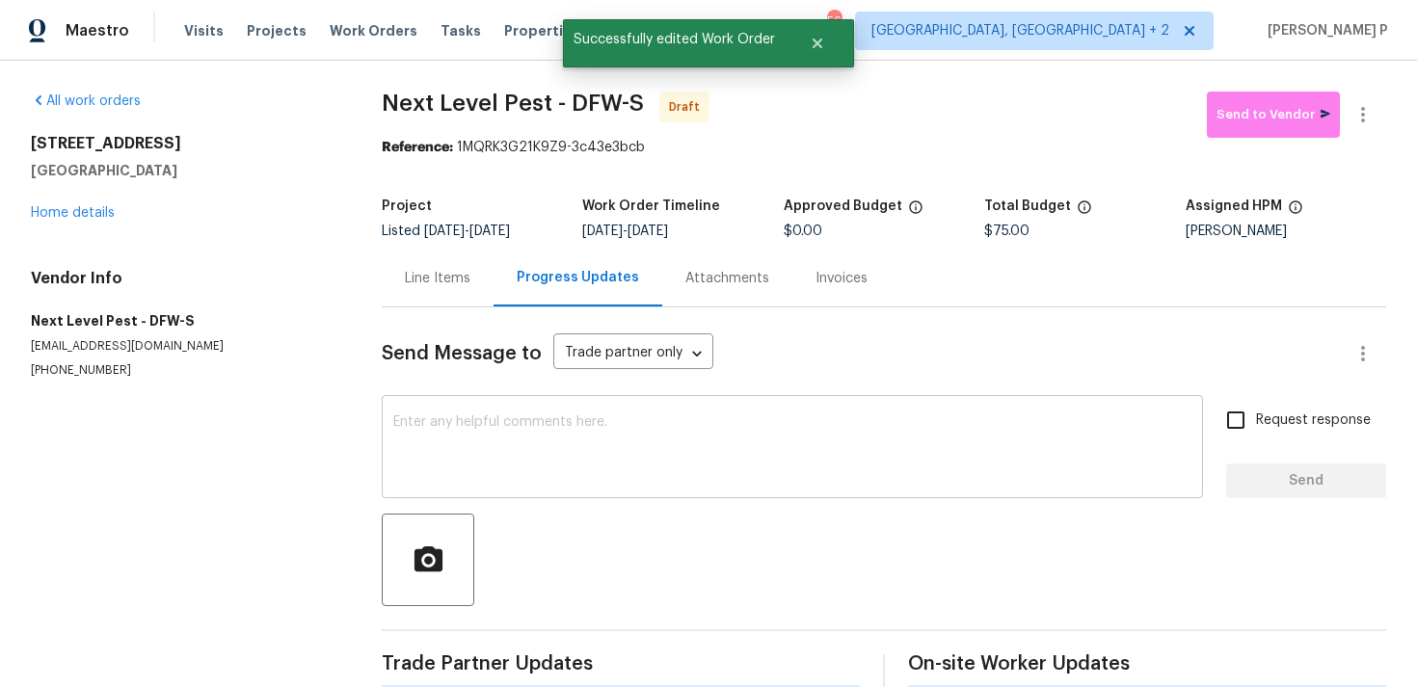
click at [532, 494] on div "x ​" at bounding box center [792, 449] width 821 height 98
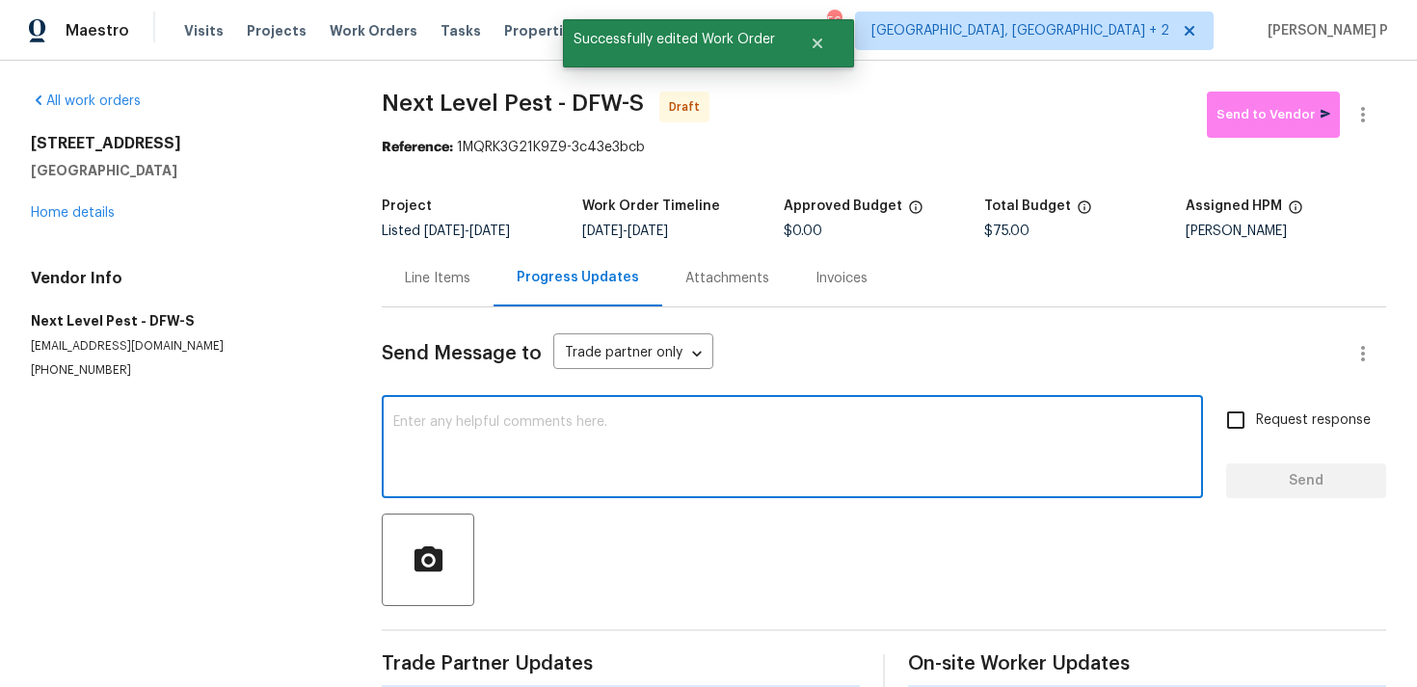
paste textarea "Hi, this is Ramyasri with Opendoor. I’m confirming you received the WO for the …"
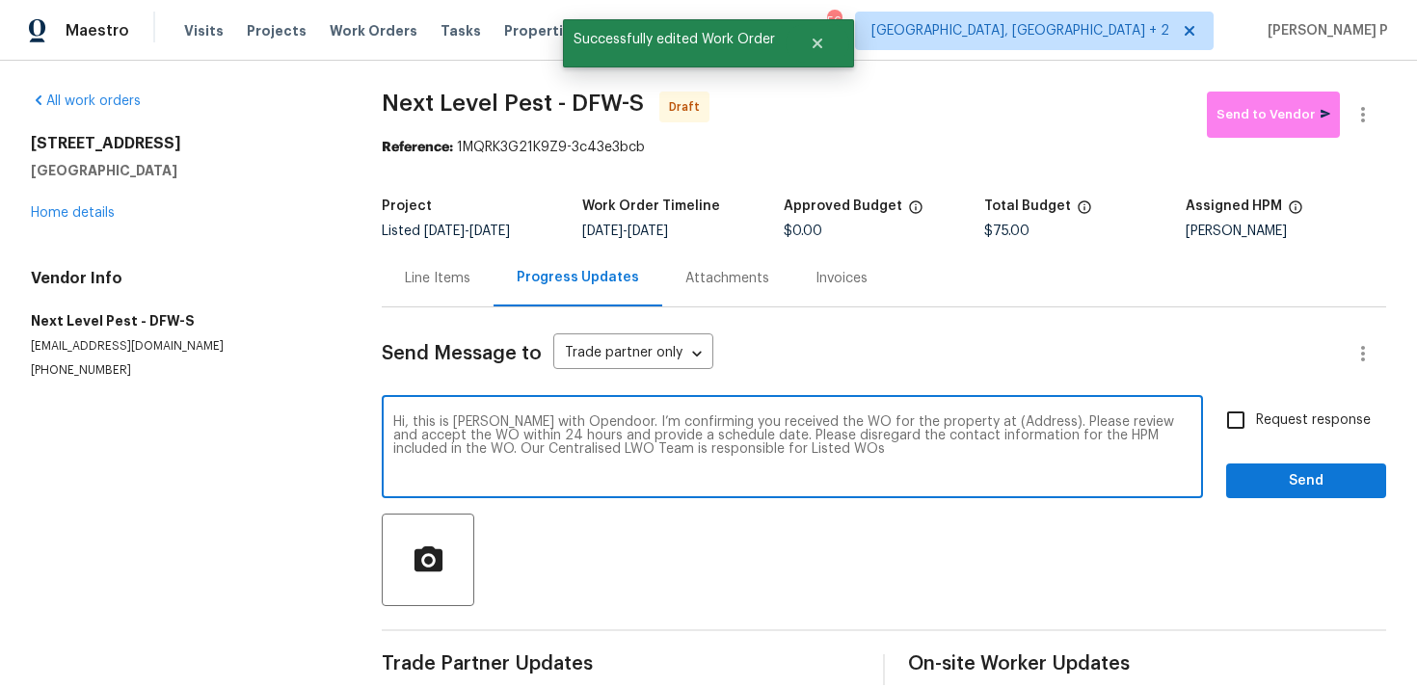
drag, startPoint x: 968, startPoint y: 425, endPoint x: 1025, endPoint y: 422, distance: 56.9
click at [1025, 422] on textarea "Hi, this is Ramyasri with Opendoor. I’m confirming you received the WO for the …" at bounding box center [792, 448] width 798 height 67
paste textarea "2116 Wentworth Dr, Flower Mound, TX 75028"
type textarea "Hi, this is Ramyasri with Opendoor. I’m confirming you received the WO for the …"
click at [1290, 431] on label "Request response" at bounding box center [1292, 420] width 155 height 40
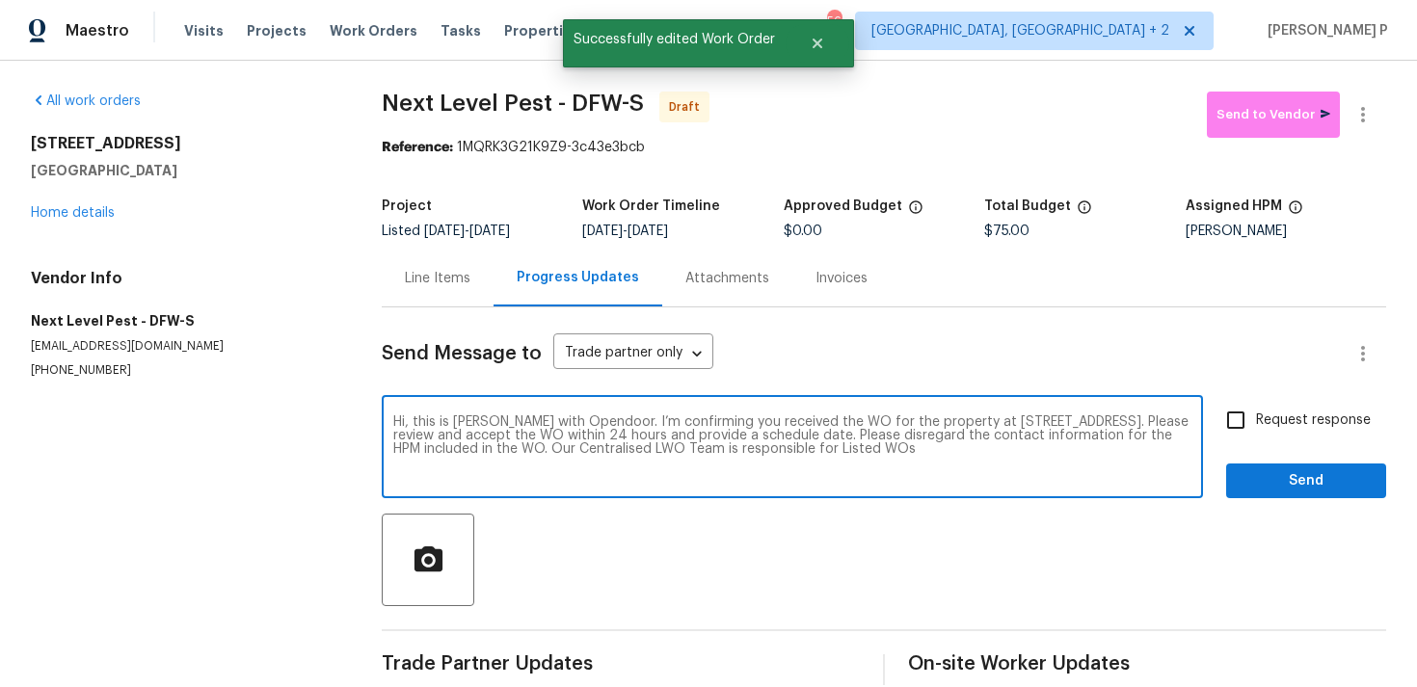
click at [1256, 431] on input "Request response" at bounding box center [1235, 420] width 40 height 40
checkbox input "true"
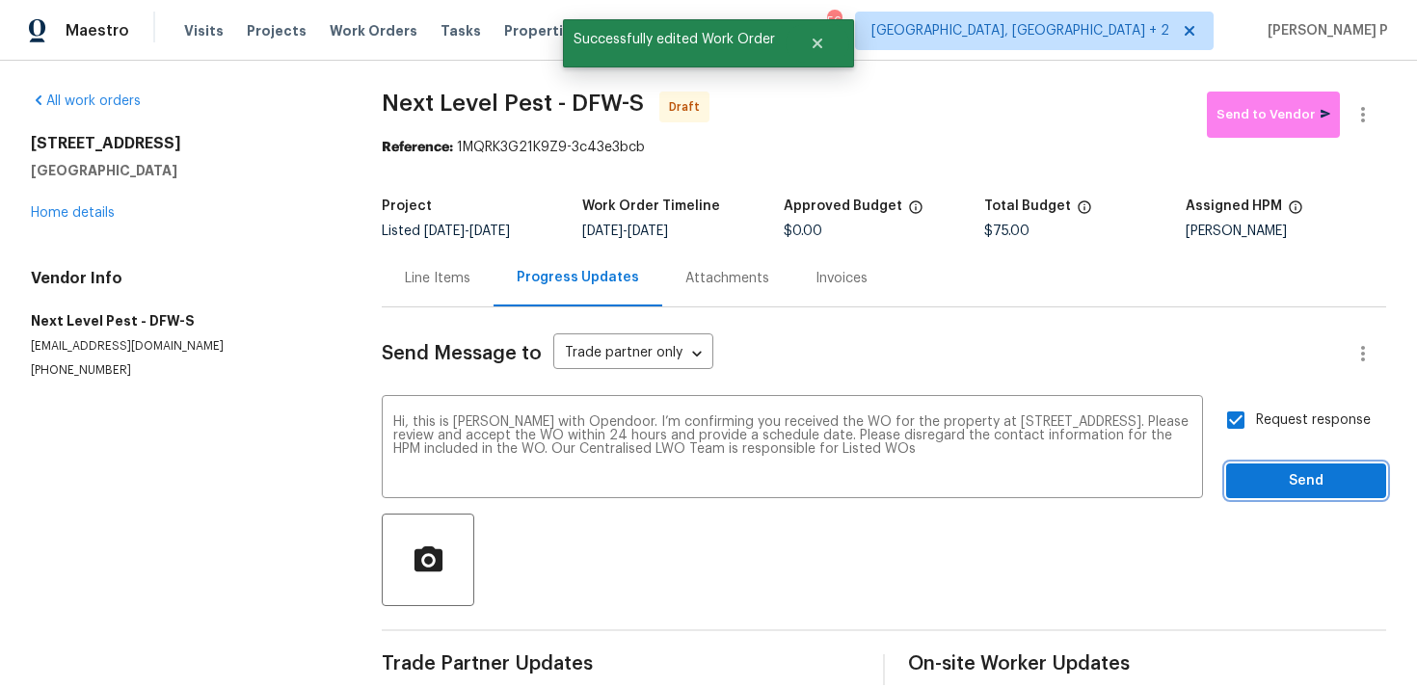
click at [1288, 493] on button "Send" at bounding box center [1306, 482] width 160 height 36
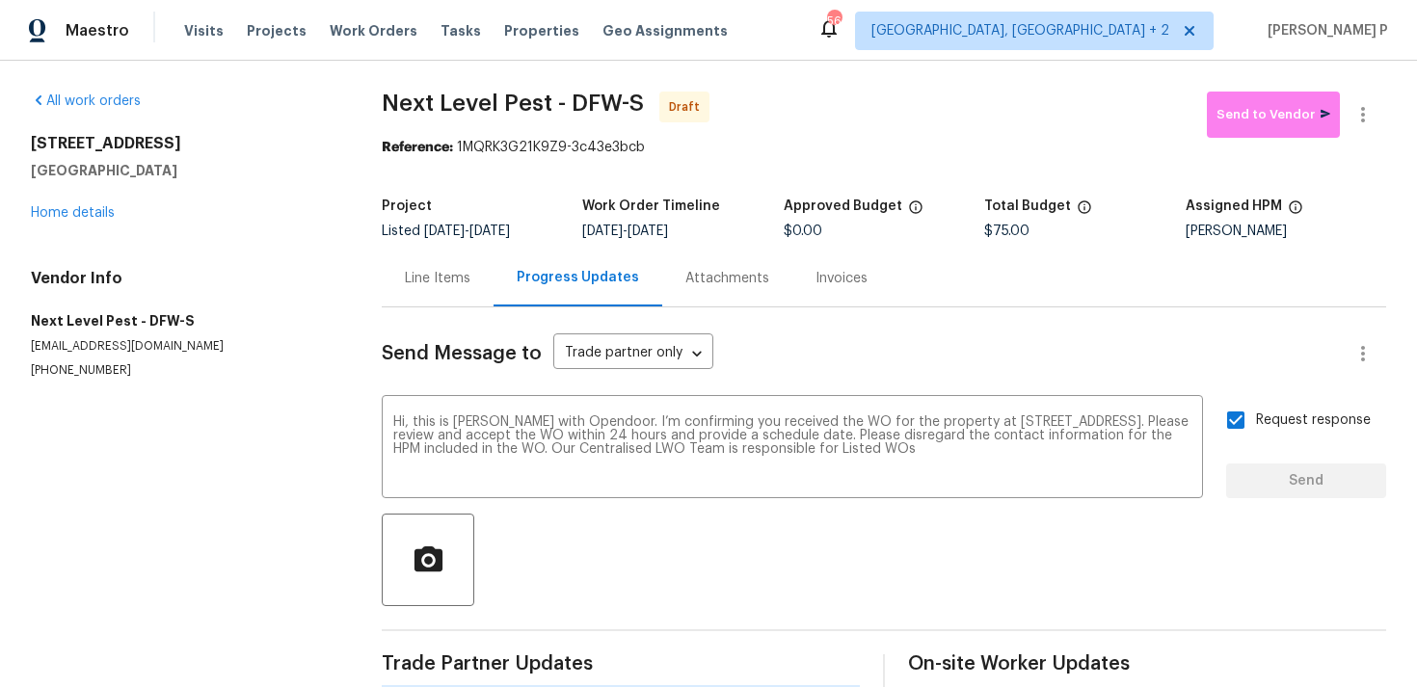
click at [923, 612] on div "Send Message to Trade partner only Trade partner only ​ Hi, this is Ramyasri wi…" at bounding box center [884, 498] width 1004 height 382
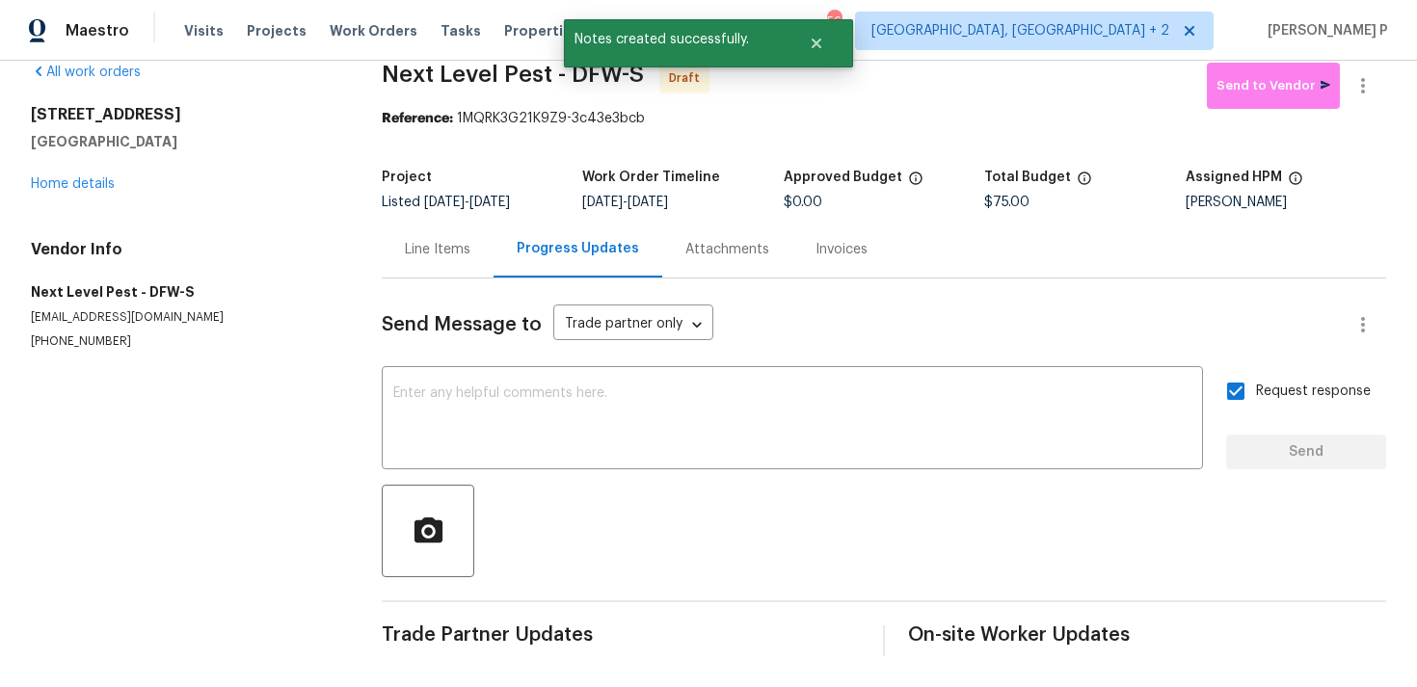
scroll to position [29, 0]
click at [811, 478] on div "Send Message to Trade partner only Trade partner only ​ x ​ Request response Se…" at bounding box center [884, 468] width 1004 height 378
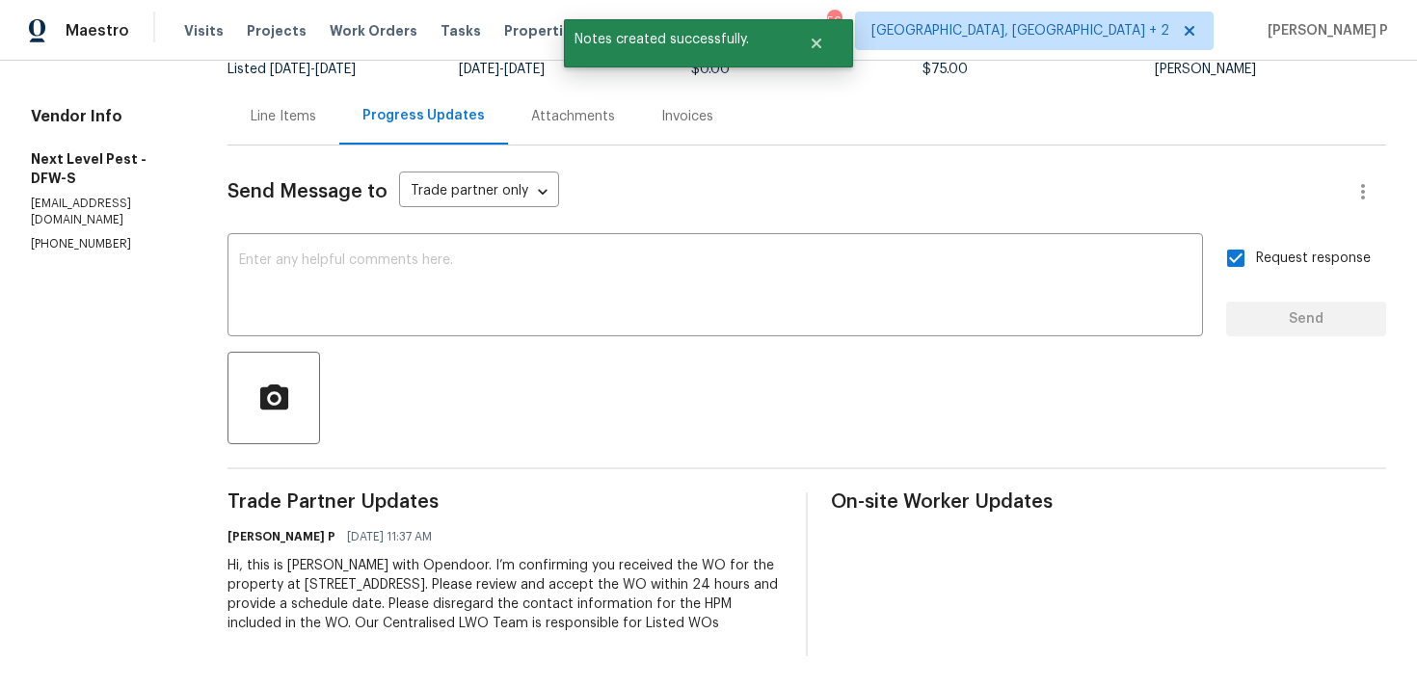
scroll to position [0, 0]
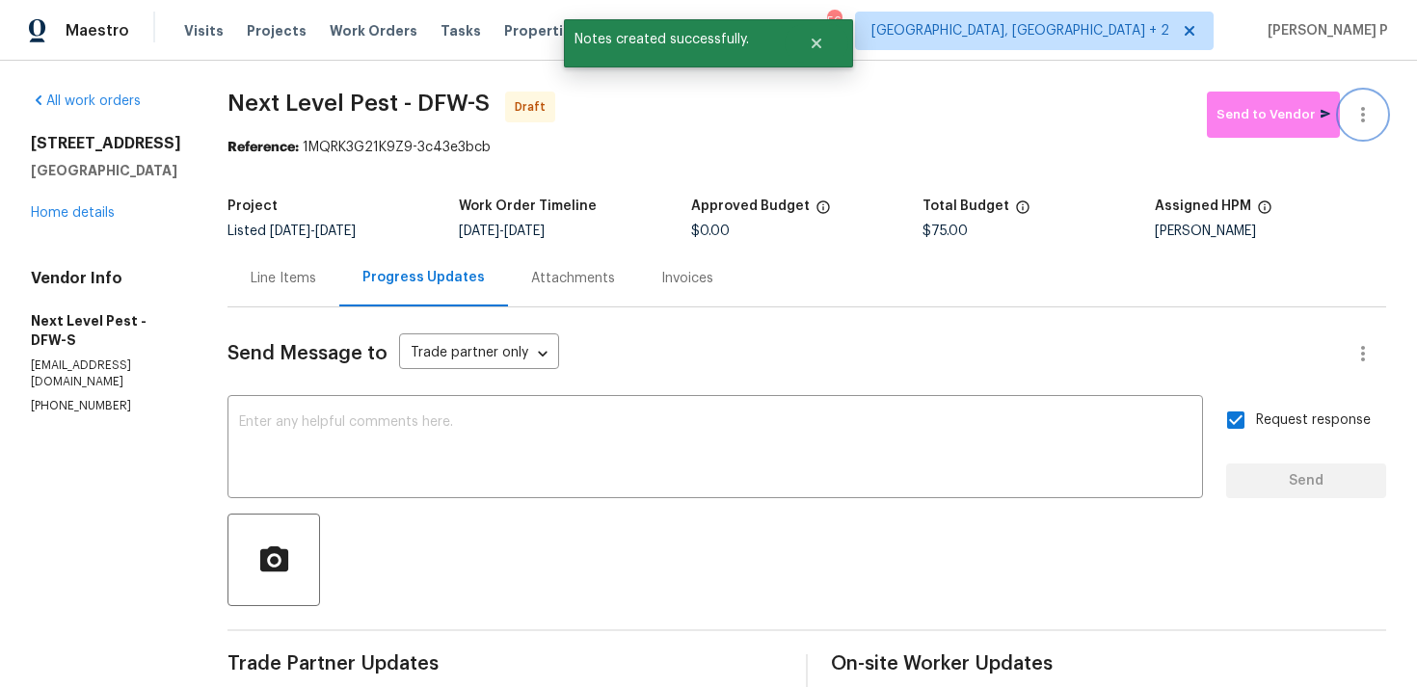
click at [1361, 107] on icon "button" at bounding box center [1362, 114] width 23 height 23
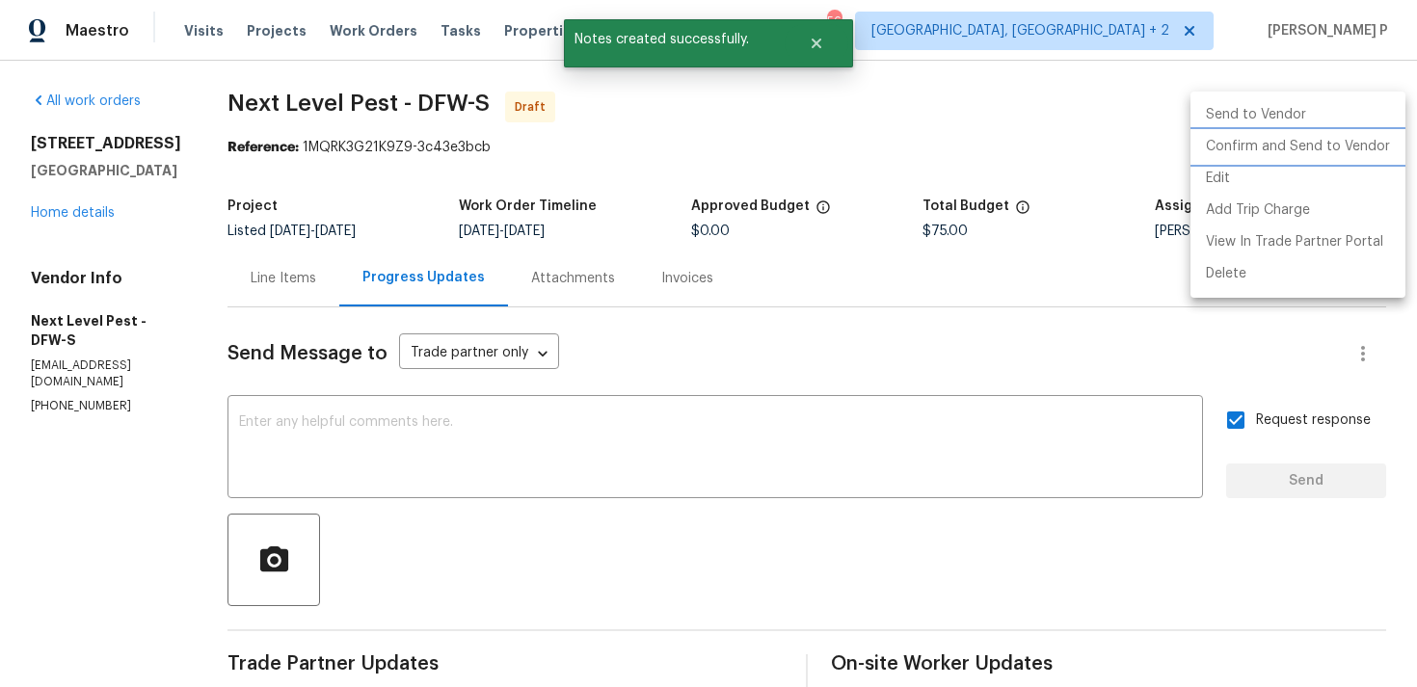
click at [1274, 144] on li "Confirm and Send to Vendor" at bounding box center [1297, 147] width 215 height 32
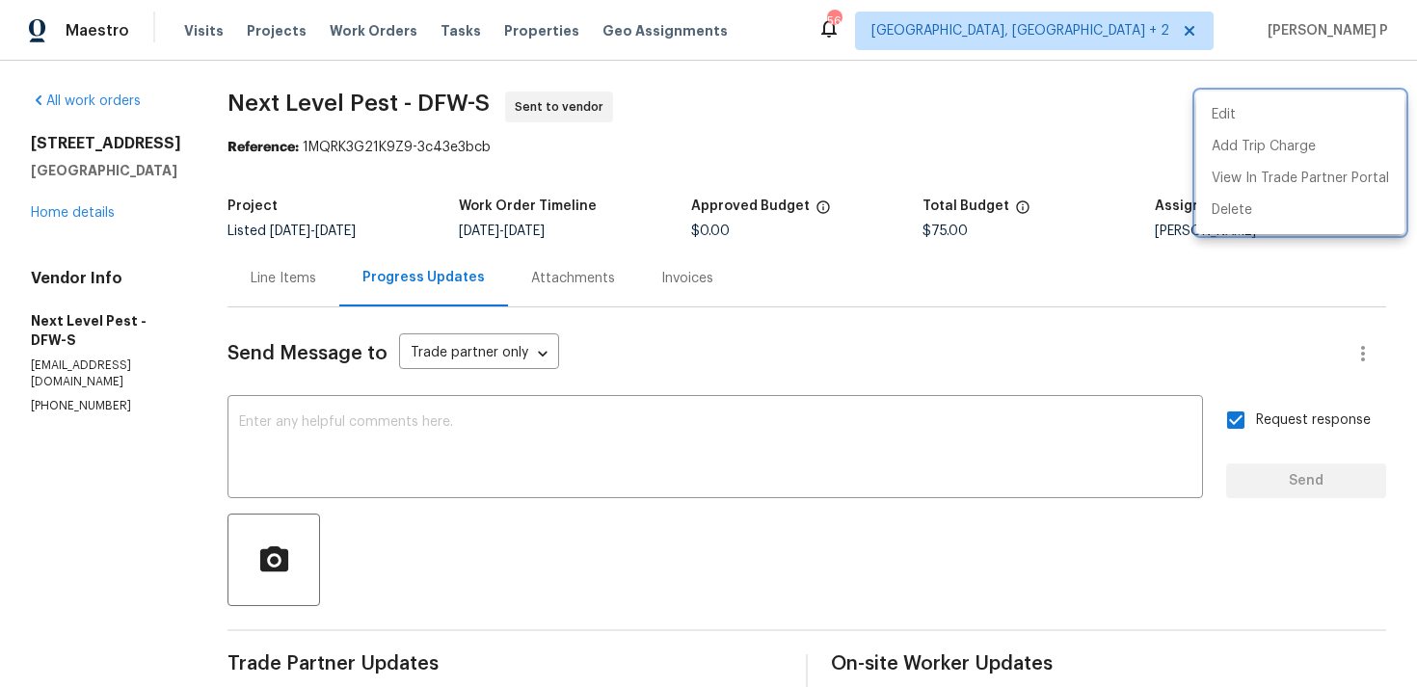
click at [817, 450] on div at bounding box center [708, 343] width 1417 height 687
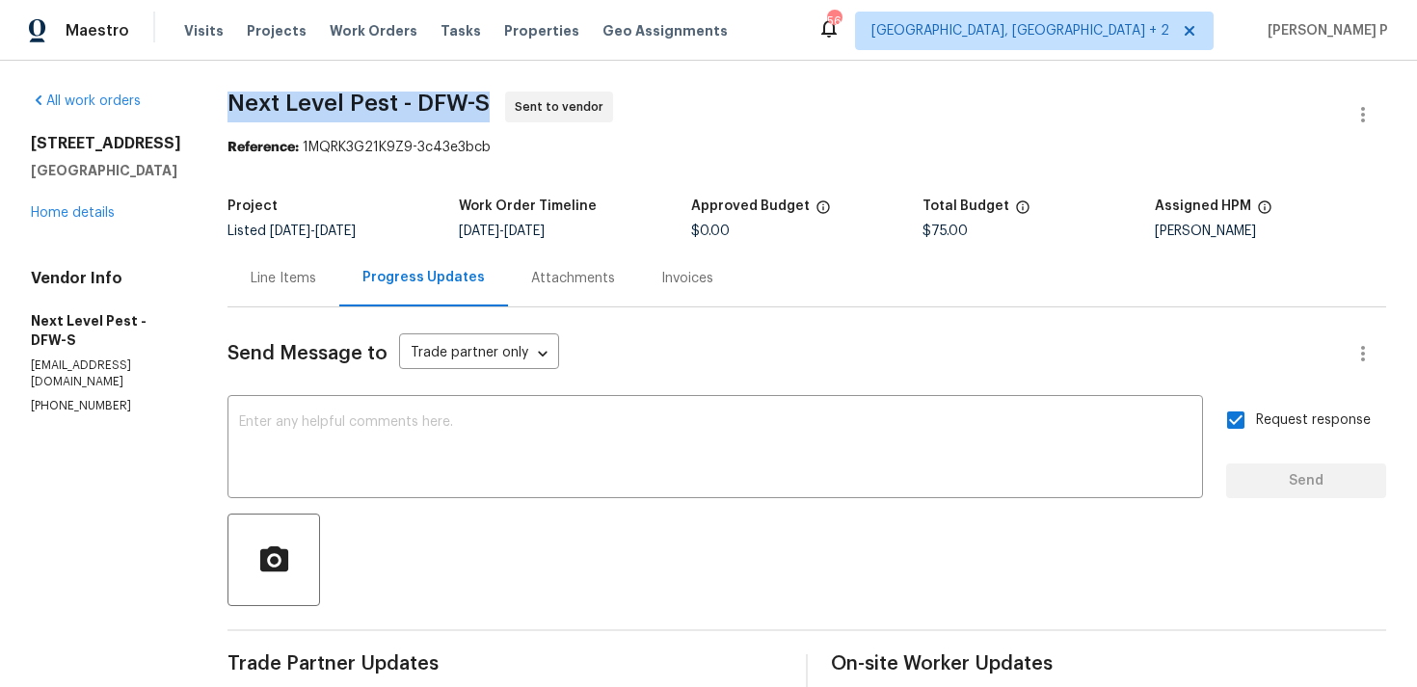
drag, startPoint x: 222, startPoint y: 102, endPoint x: 491, endPoint y: 102, distance: 268.9
click at [491, 102] on span "Next Level Pest - DFW-S Sent to vendor" at bounding box center [783, 115] width 1112 height 46
copy span "Next Level Pest - DFW-S"
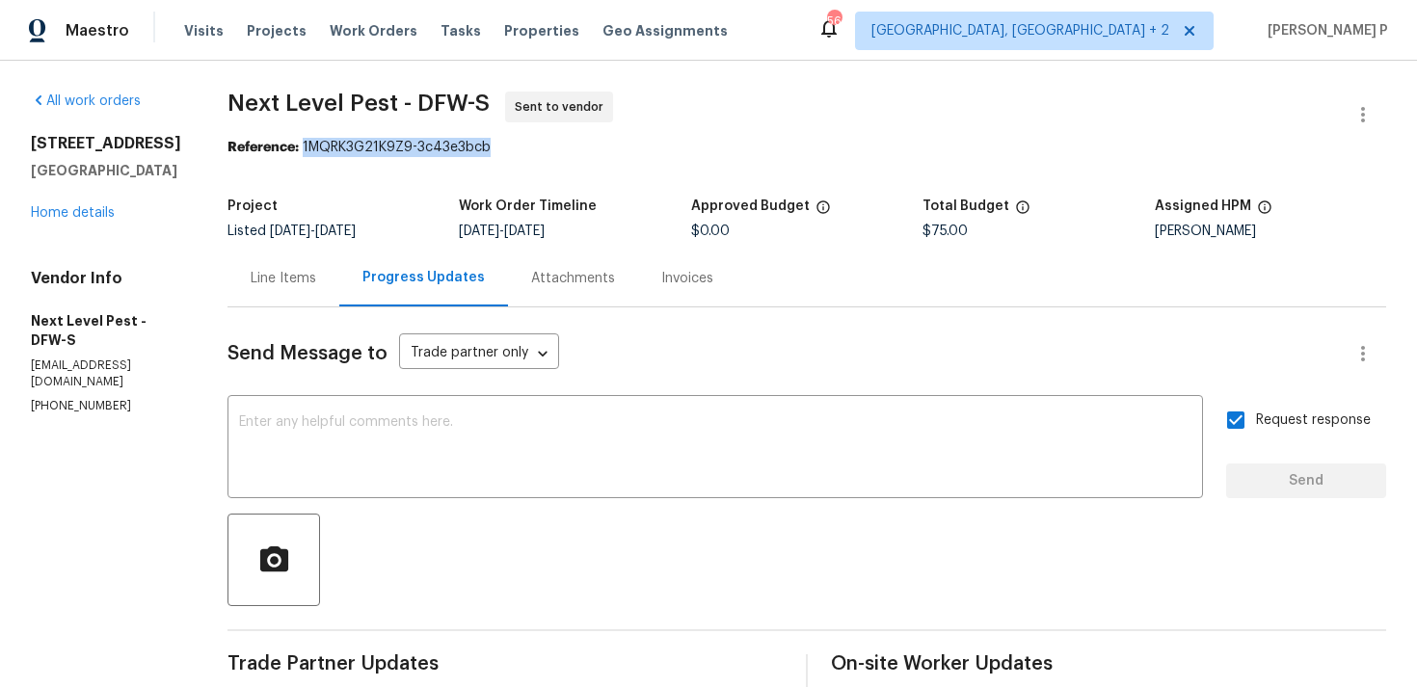
drag, startPoint x: 298, startPoint y: 148, endPoint x: 536, endPoint y: 151, distance: 238.1
click at [536, 150] on div "Reference: 1MQRK3G21K9Z9-3c43e3bcb" at bounding box center [806, 147] width 1158 height 19
copy div "1MQRK3G21K9Z9-3c43e3bcb"
click at [277, 66] on div "All work orders 2116 Wentworth Dr Flower Mound, TX 75028 Home details Vendor In…" at bounding box center [708, 455] width 1417 height 788
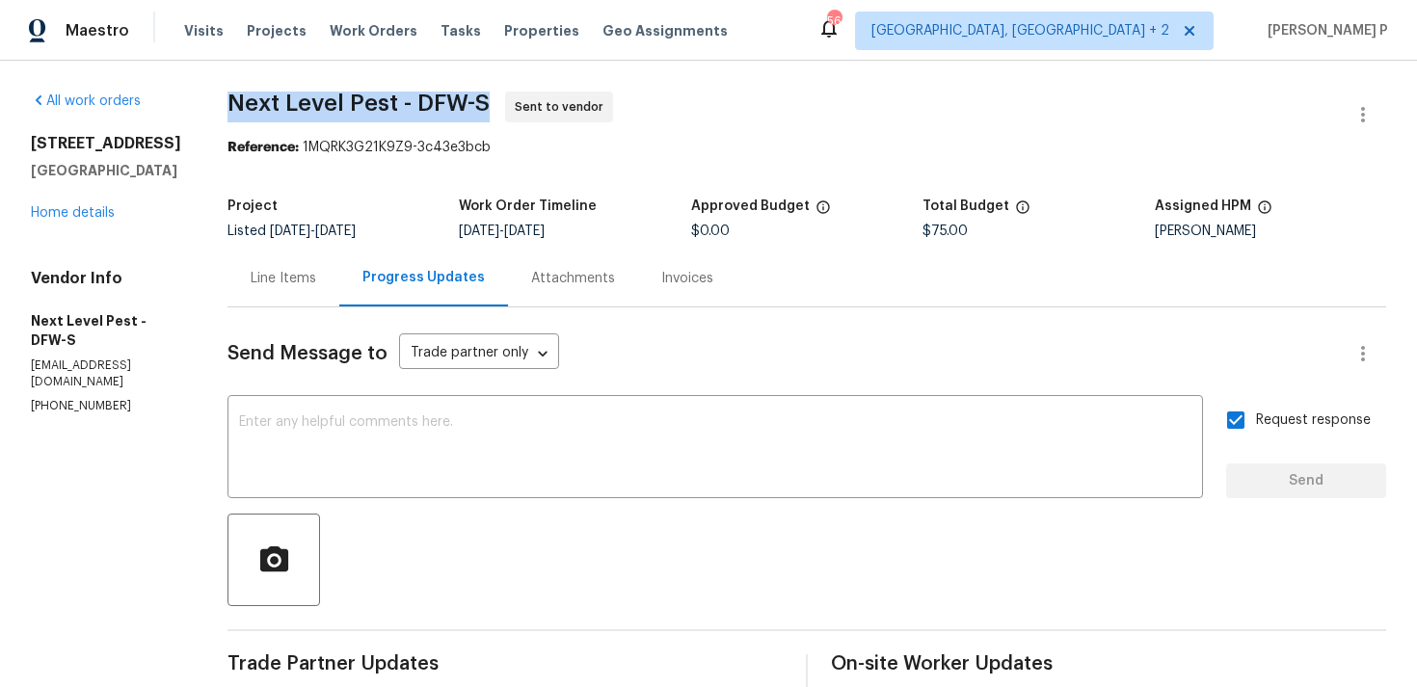
drag, startPoint x: 224, startPoint y: 93, endPoint x: 486, endPoint y: 93, distance: 262.1
click at [486, 93] on span "Next Level Pest - DFW-S Sent to vendor" at bounding box center [783, 115] width 1112 height 46
copy span "Next Level Pest - DFW-S"
click at [304, 286] on div "Line Items" at bounding box center [284, 278] width 66 height 19
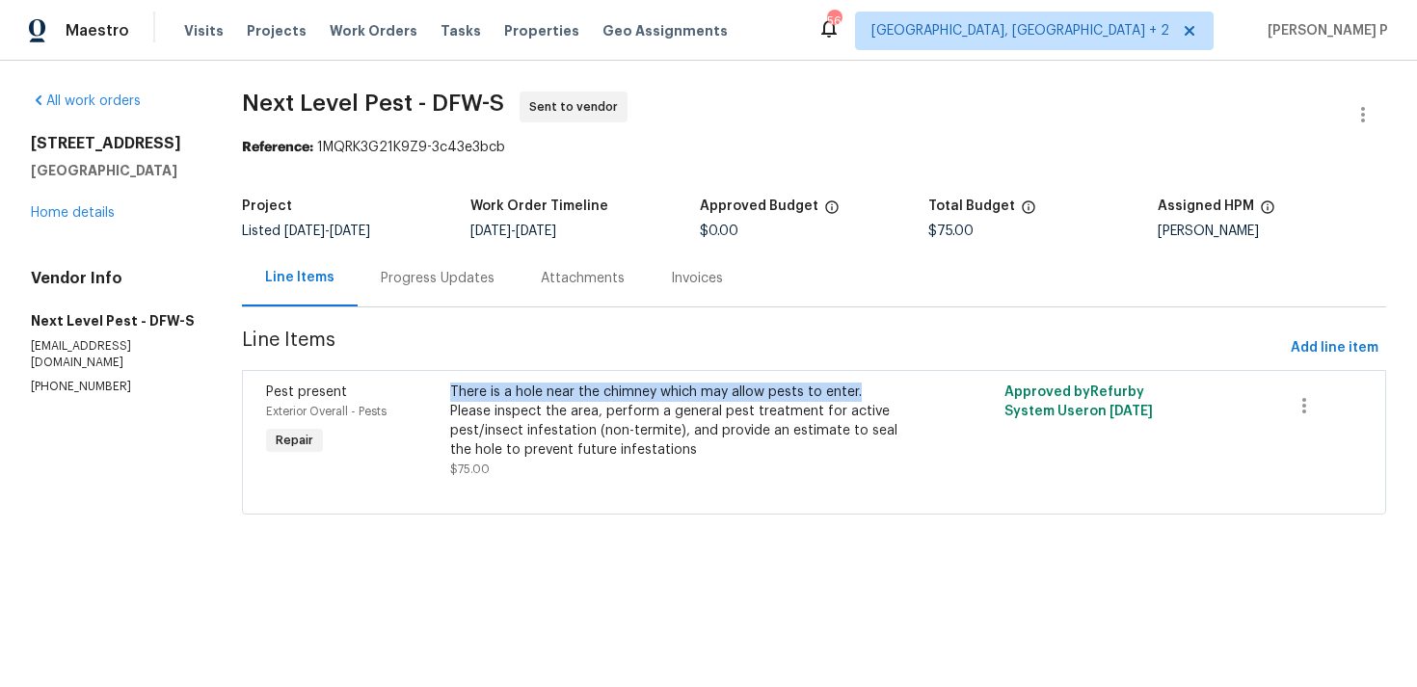
copy div "There is a hole near the chimney which may allow pests to enter."
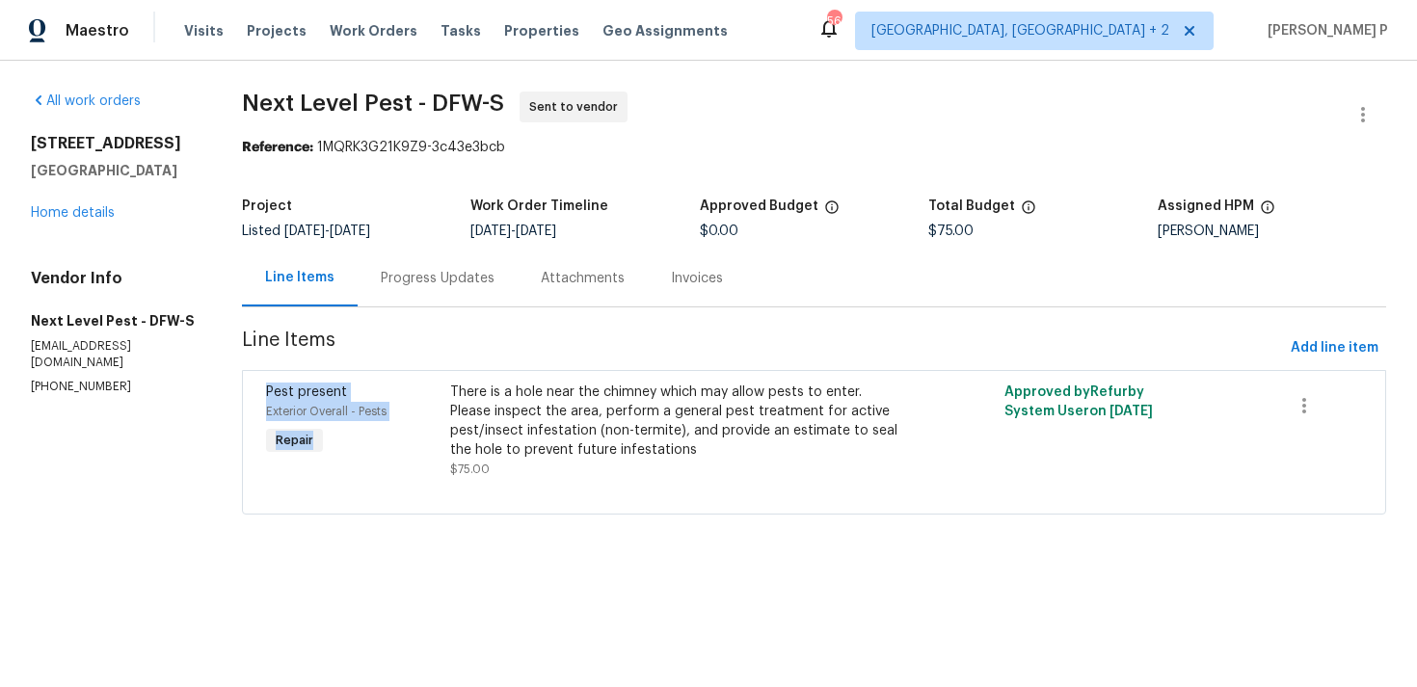
drag, startPoint x: 453, startPoint y: 392, endPoint x: 889, endPoint y: 339, distance: 438.8
click at [889, 339] on section "Next Level Pest - DFW-S Sent to vendor Reference: 1MQRK3G21K9Z9-3c43e3bcb Proje…" at bounding box center [814, 315] width 1144 height 446
click at [889, 339] on span "Line Items" at bounding box center [762, 349] width 1041 height 36
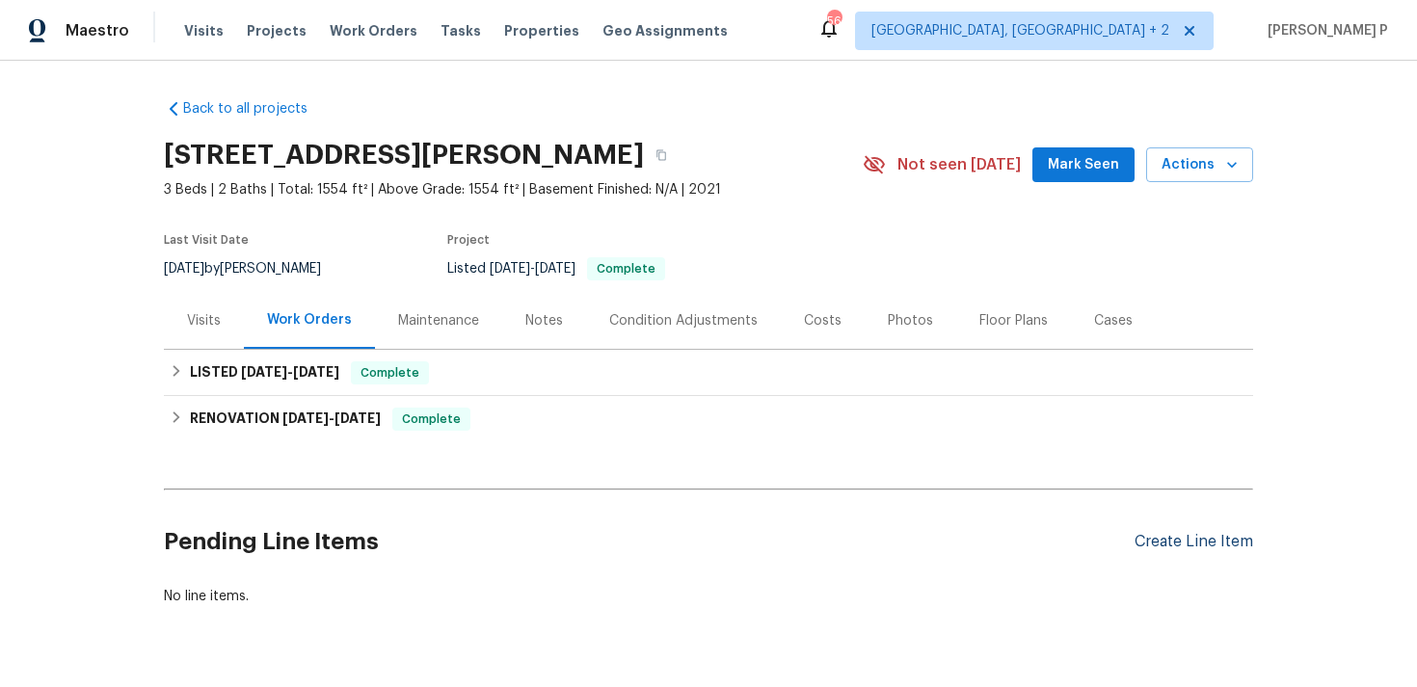
click at [1188, 548] on div "Create Line Item" at bounding box center [1193, 542] width 119 height 18
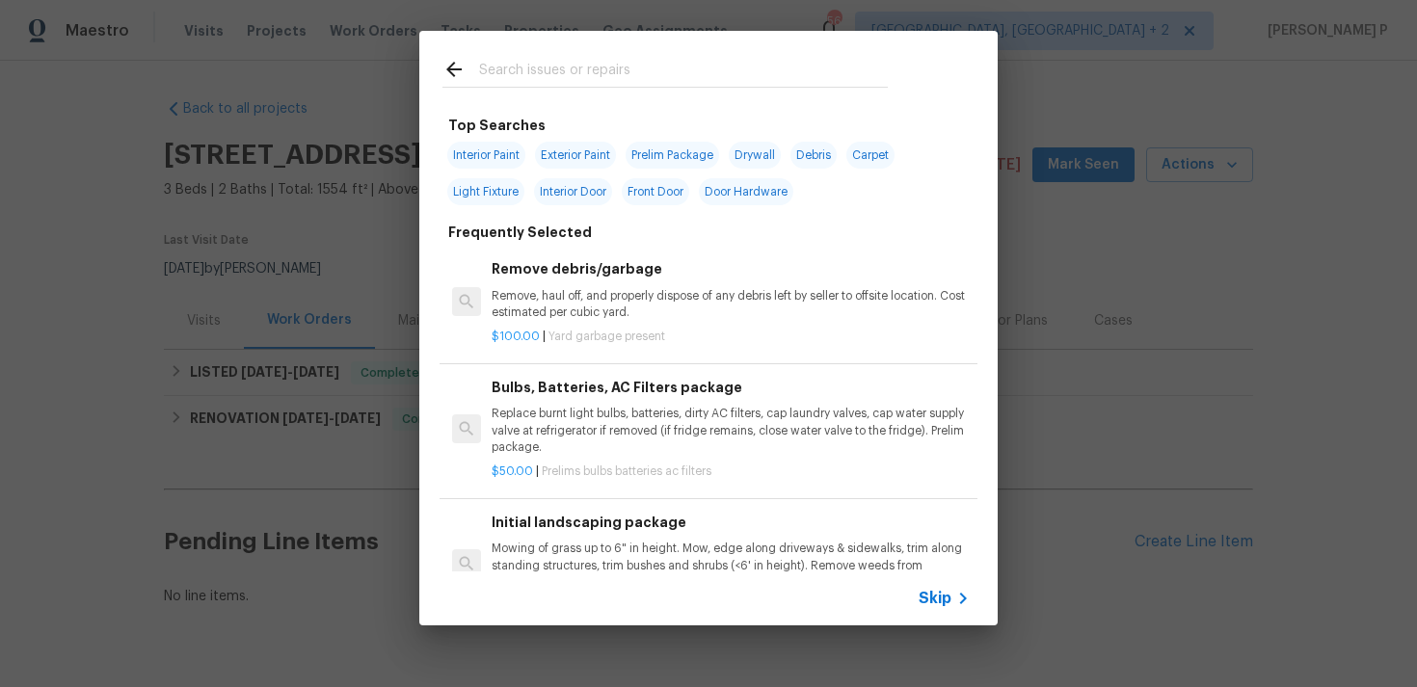
click at [938, 593] on span "Skip" at bounding box center [934, 598] width 33 height 19
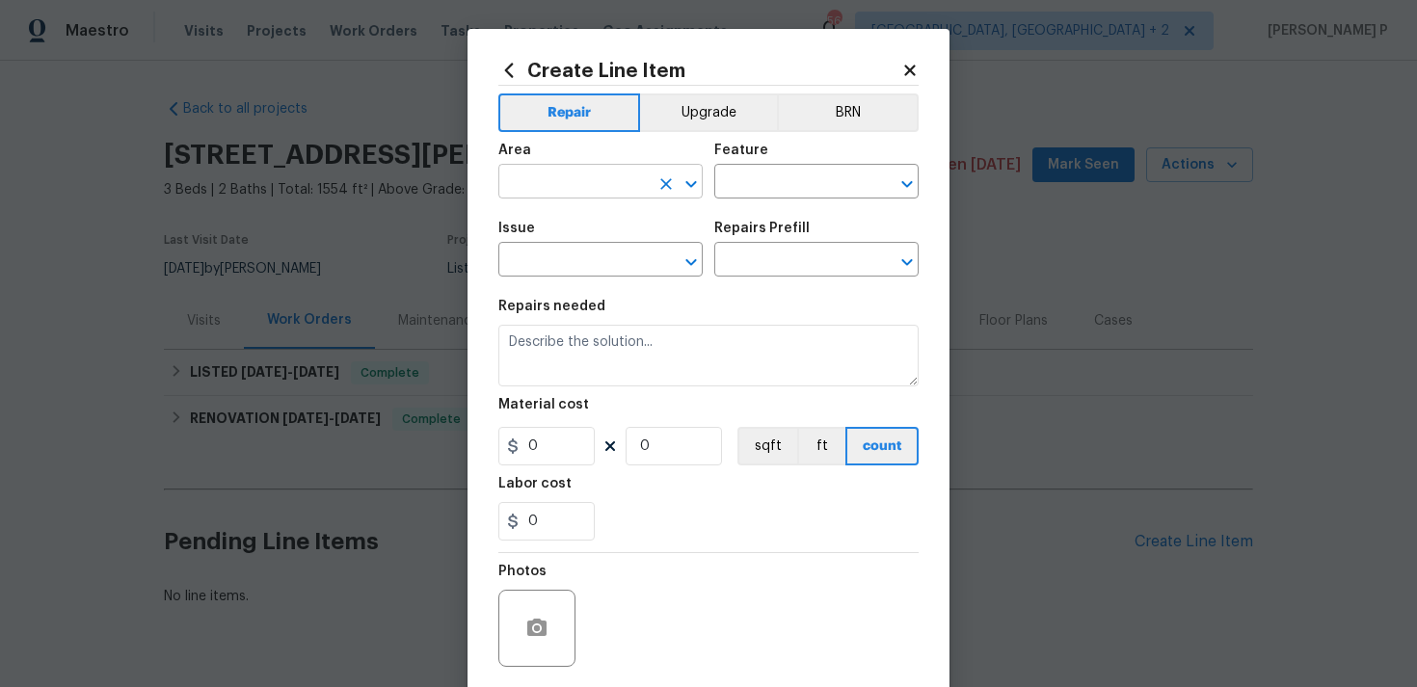
click at [680, 187] on icon "Open" at bounding box center [690, 184] width 23 height 23
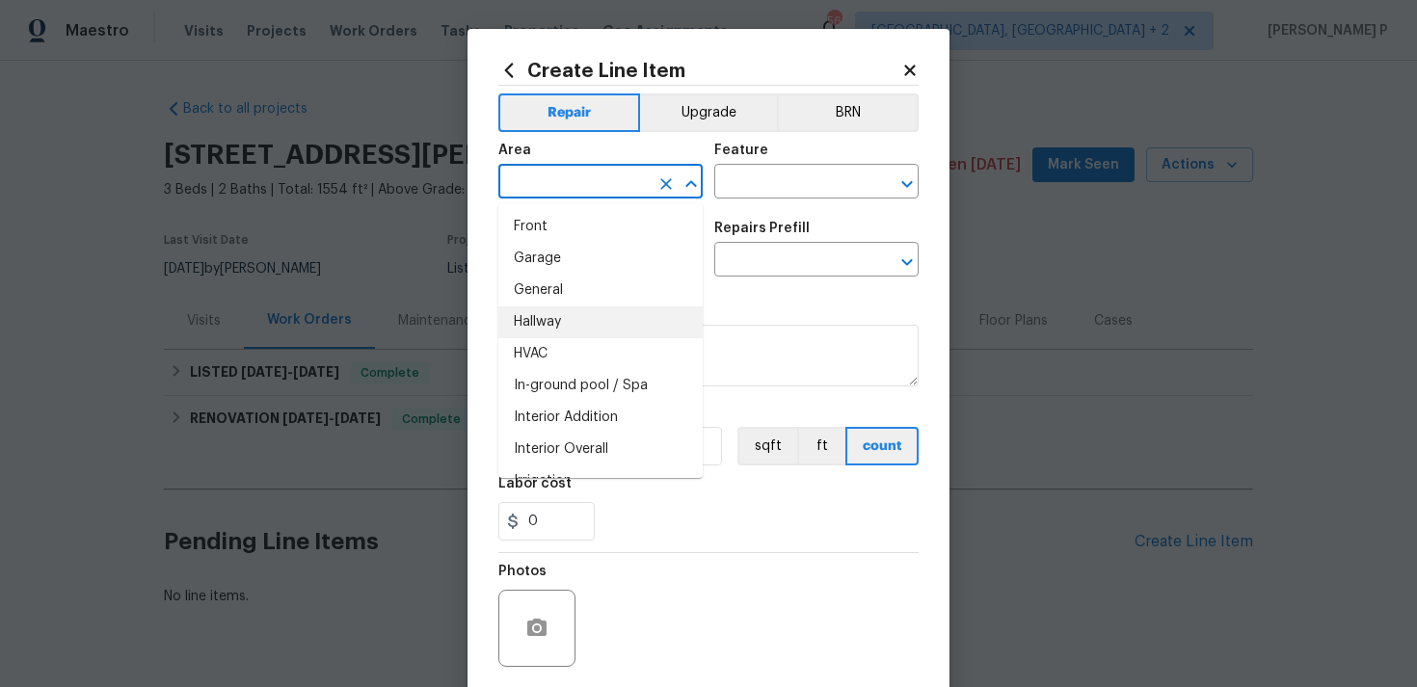
scroll to position [652, 0]
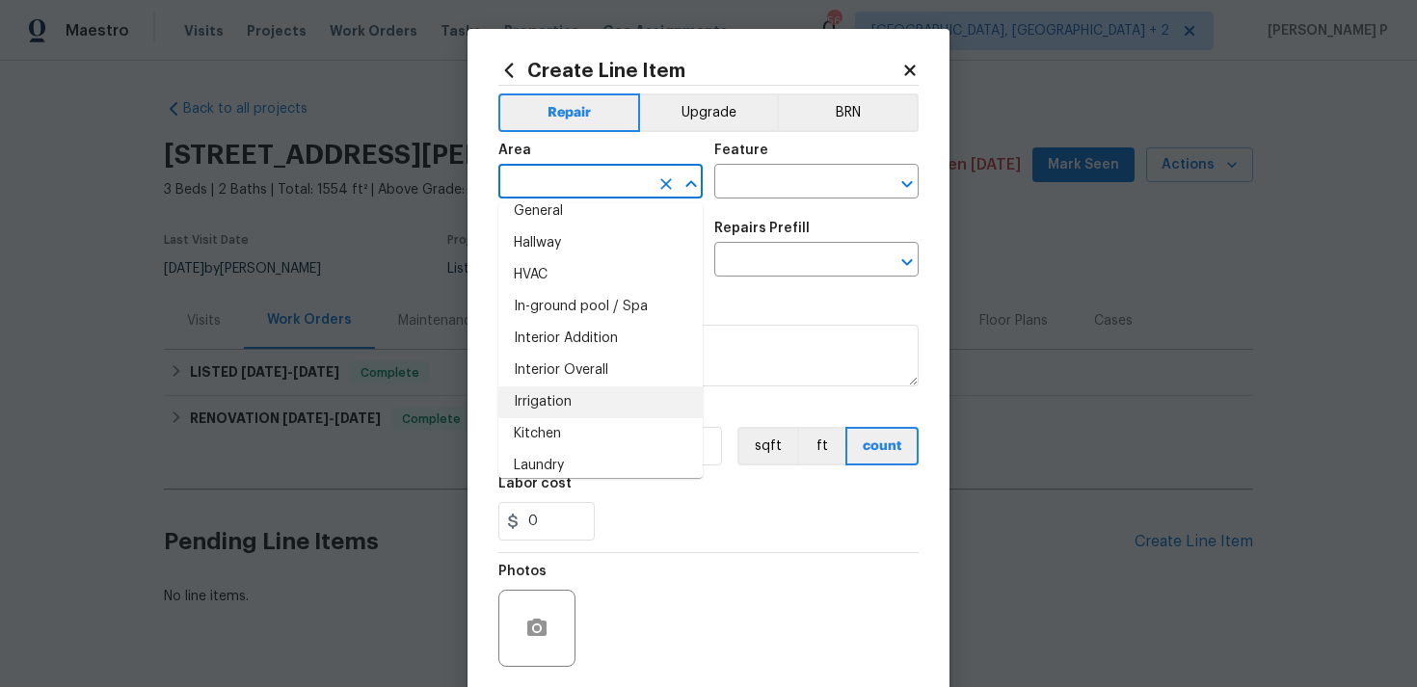
click at [605, 391] on li "Irrigation" at bounding box center [600, 402] width 204 height 32
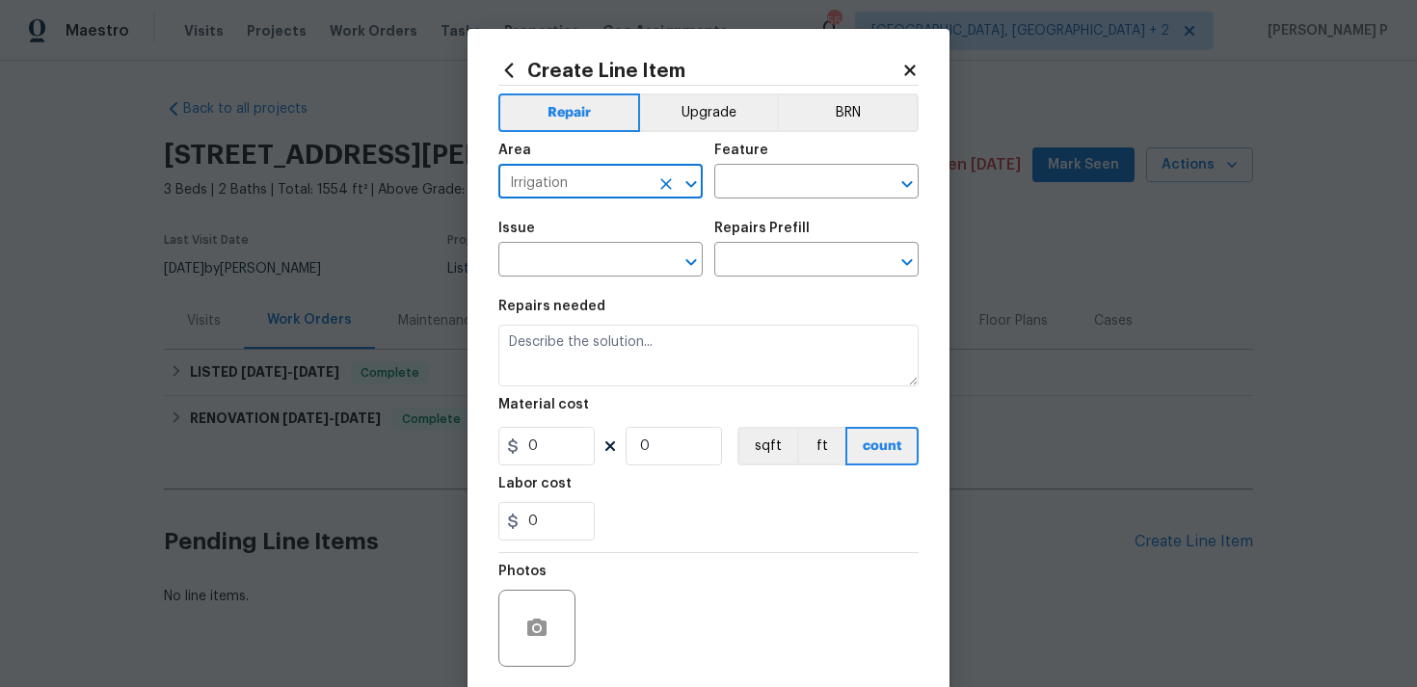
click at [687, 189] on icon "Open" at bounding box center [690, 184] width 23 height 23
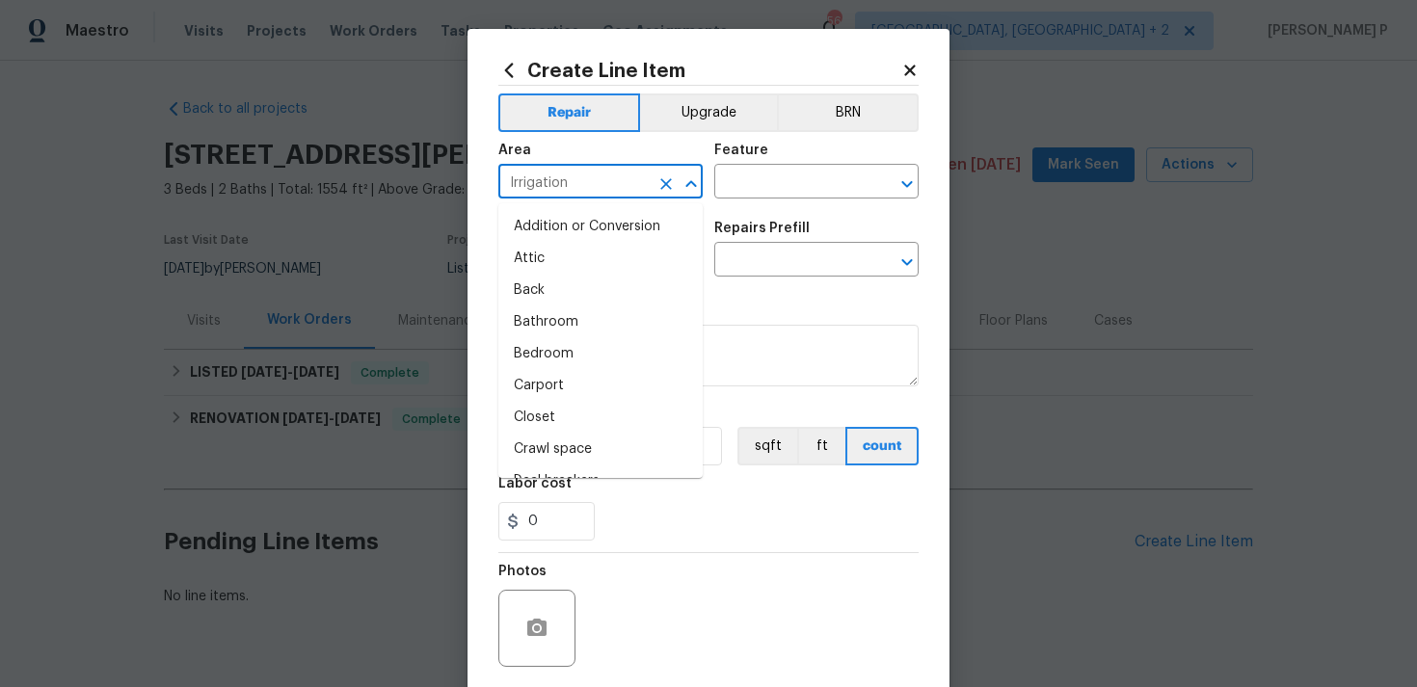
scroll to position [592, 0]
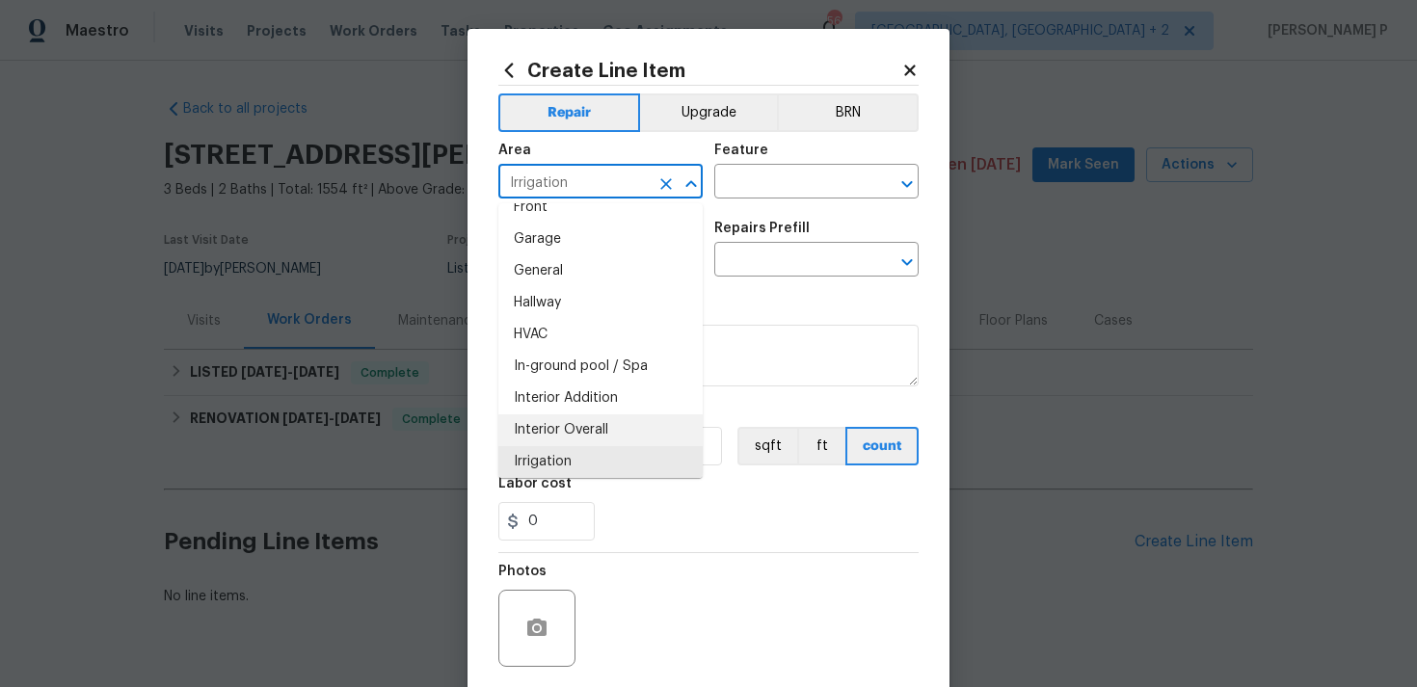
click at [572, 429] on li "Interior Overall" at bounding box center [600, 430] width 204 height 32
type input "Interior Overall"
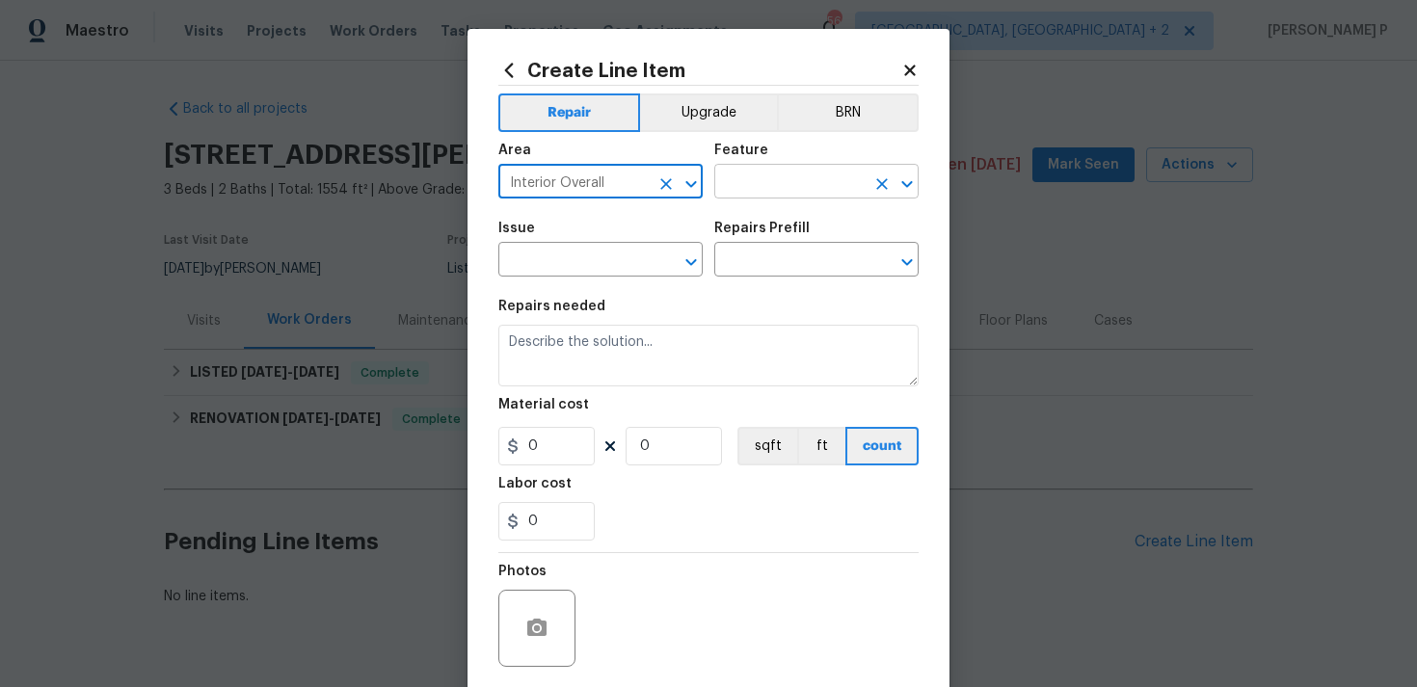
click at [758, 196] on input "text" at bounding box center [789, 184] width 150 height 30
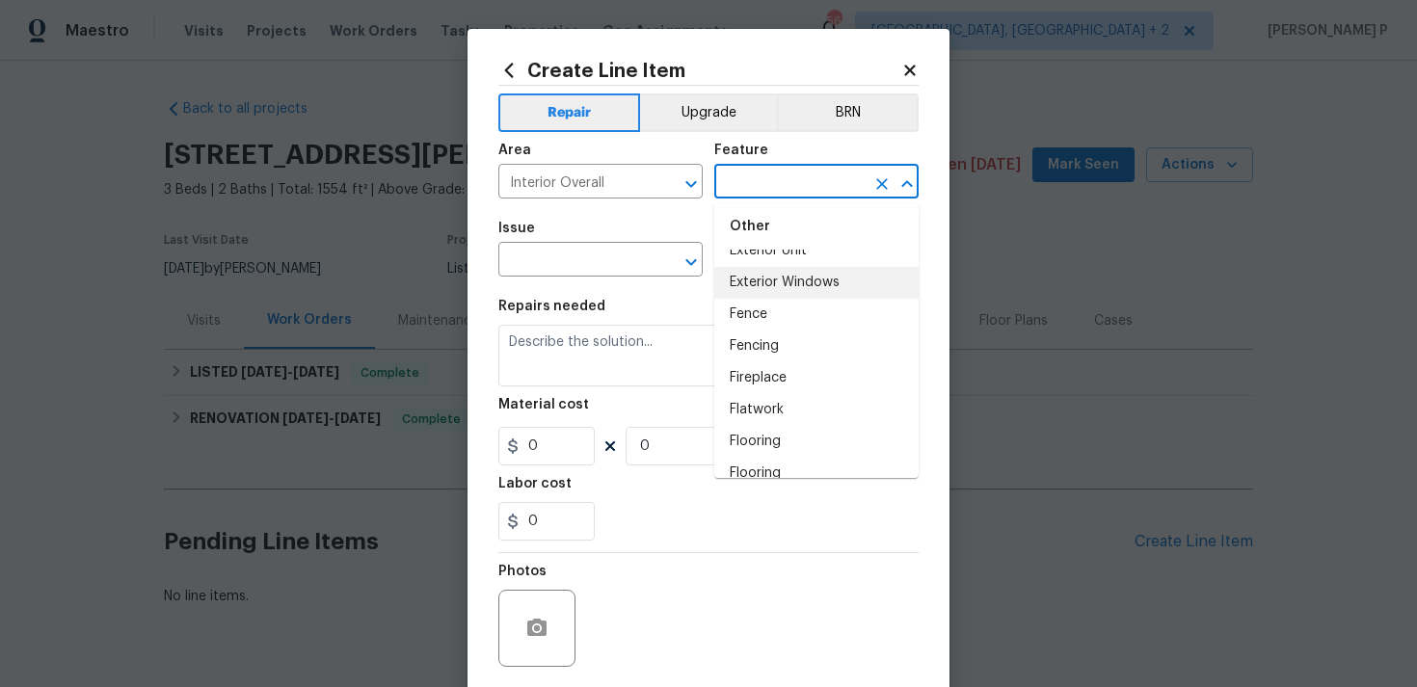
scroll to position [1687, 0]
click at [780, 407] on li "Flooring" at bounding box center [816, 414] width 204 height 32
type input "Flooring"
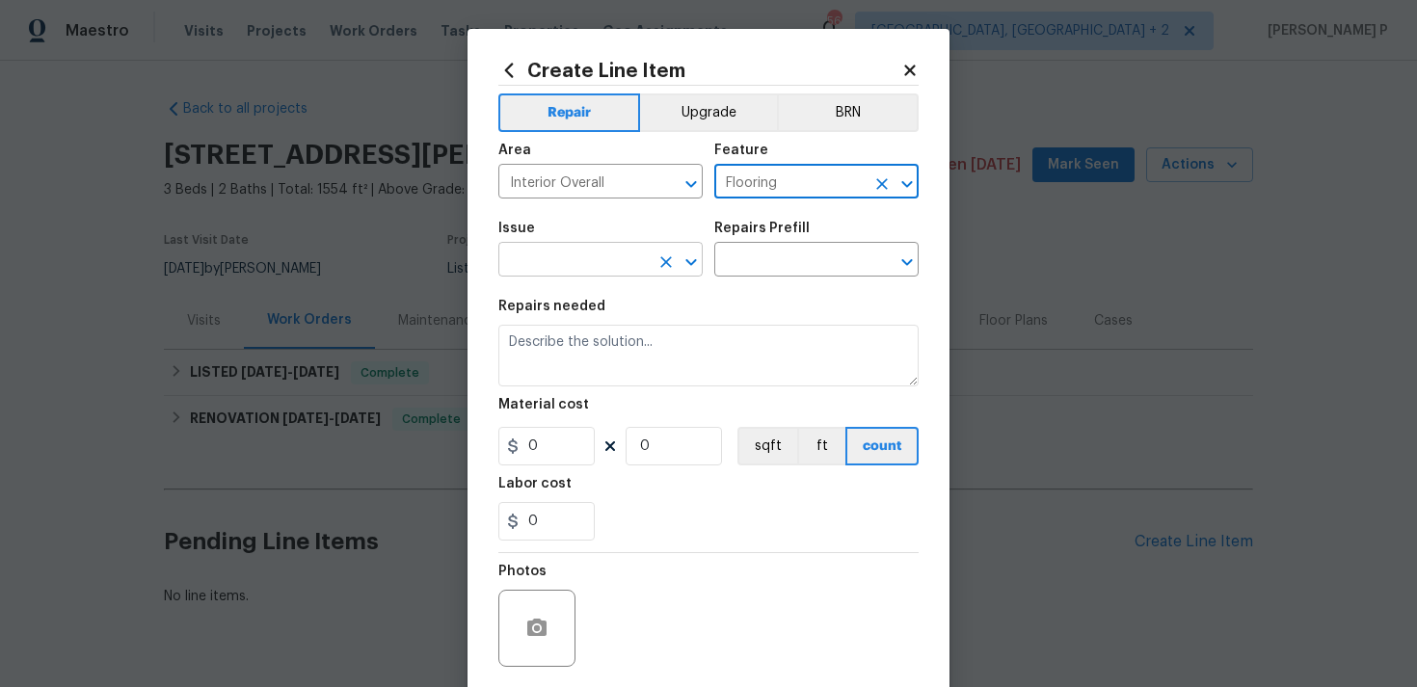
click at [690, 267] on icon "Open" at bounding box center [690, 262] width 23 height 23
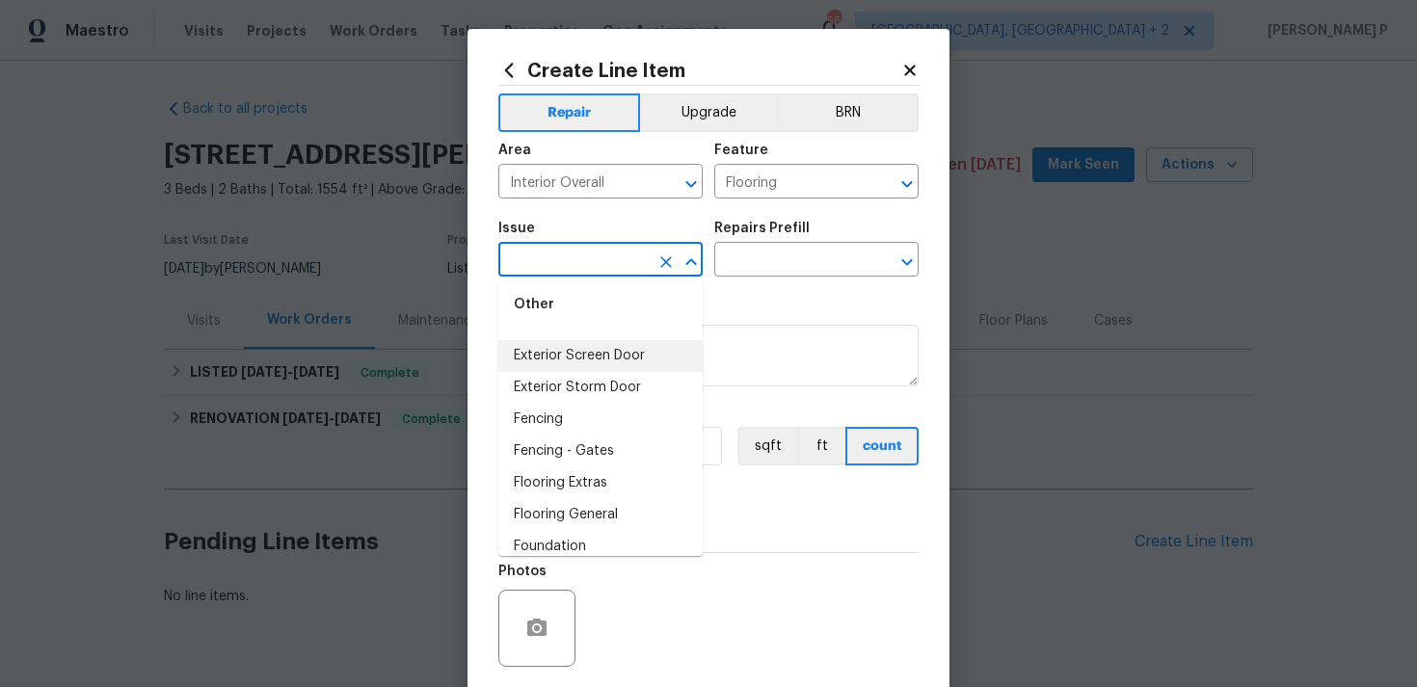
scroll to position [1228, 0]
click at [604, 504] on li "Flooring General" at bounding box center [600, 511] width 204 height 32
type input "Flooring General"
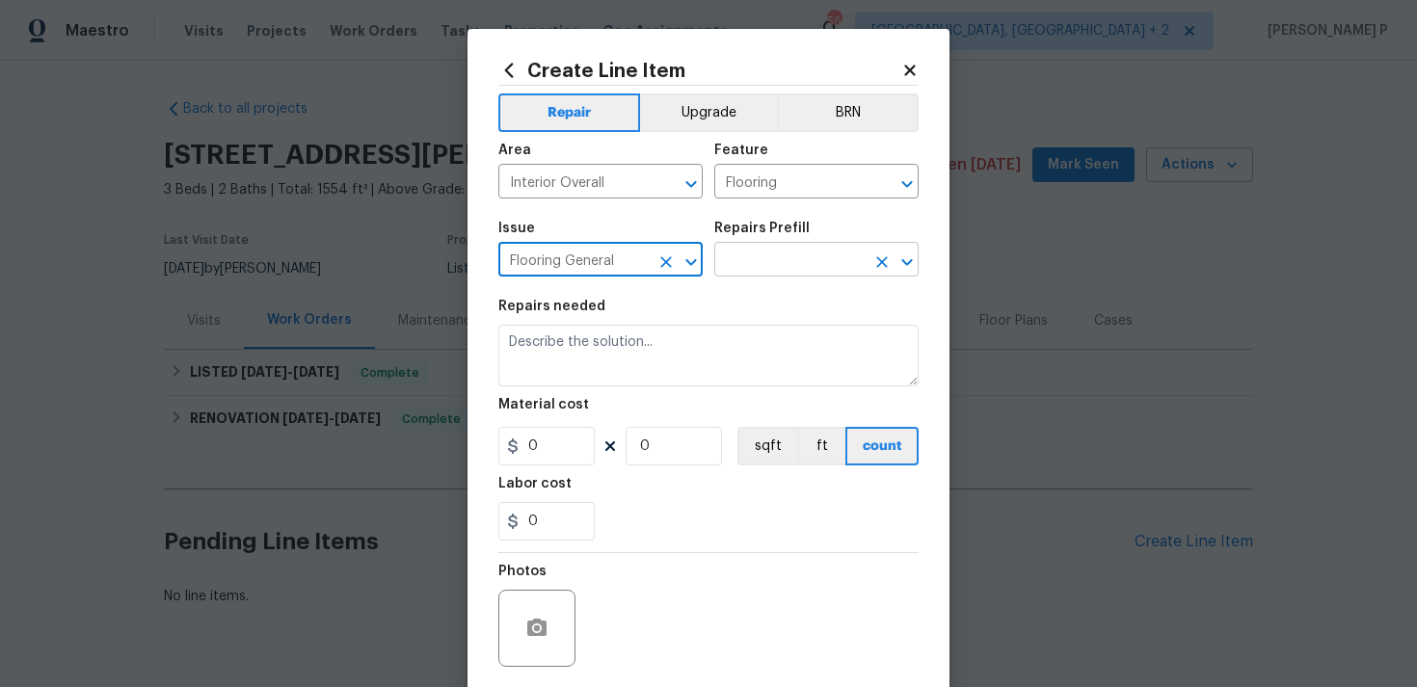
click at [736, 262] on input "text" at bounding box center [789, 262] width 150 height 30
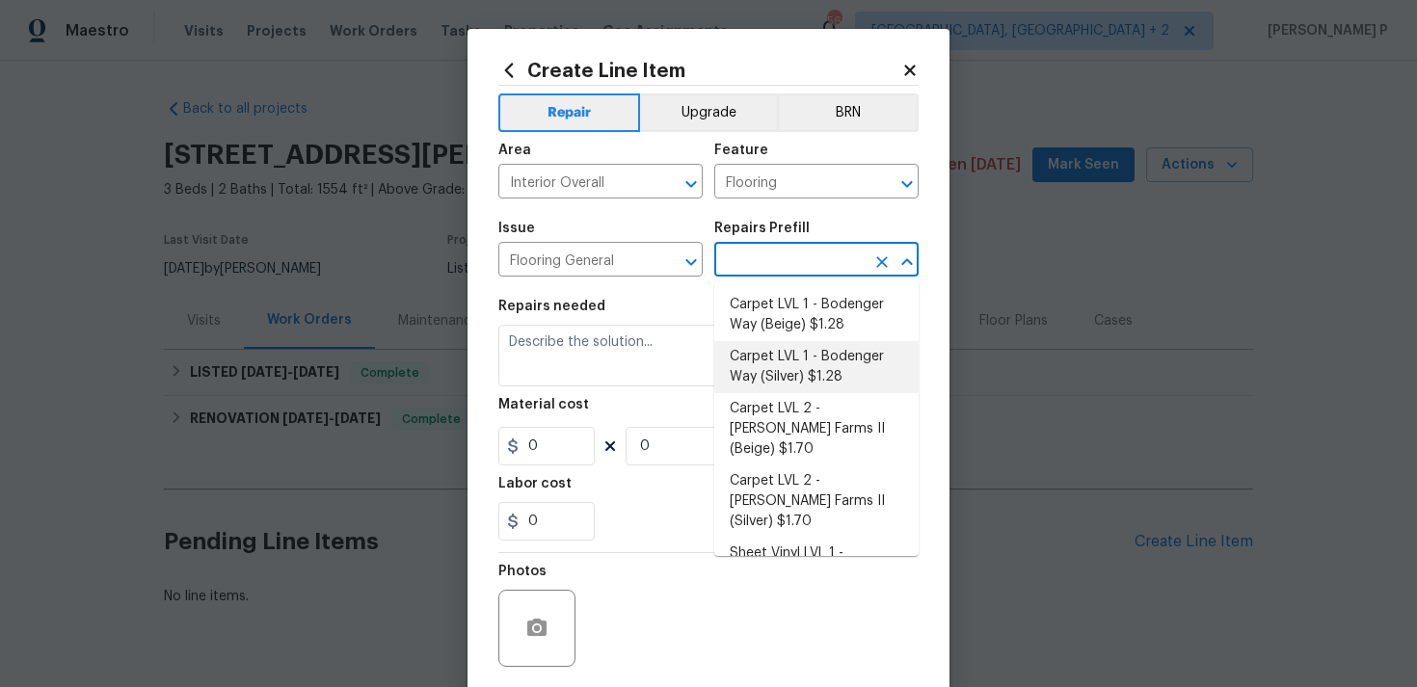
click at [811, 368] on li "Carpet LVL 1 - Bodenger Way (Silver) $1.28" at bounding box center [816, 367] width 204 height 52
type input "Overall Flooring"
type input "Carpet LVL 1 - Bodenger Way (Silver) $1.28"
type textarea "Install new carpet. (Bodenger Way [GEOGRAPHIC_DATA], Silver) at all previously …"
type input "1.28"
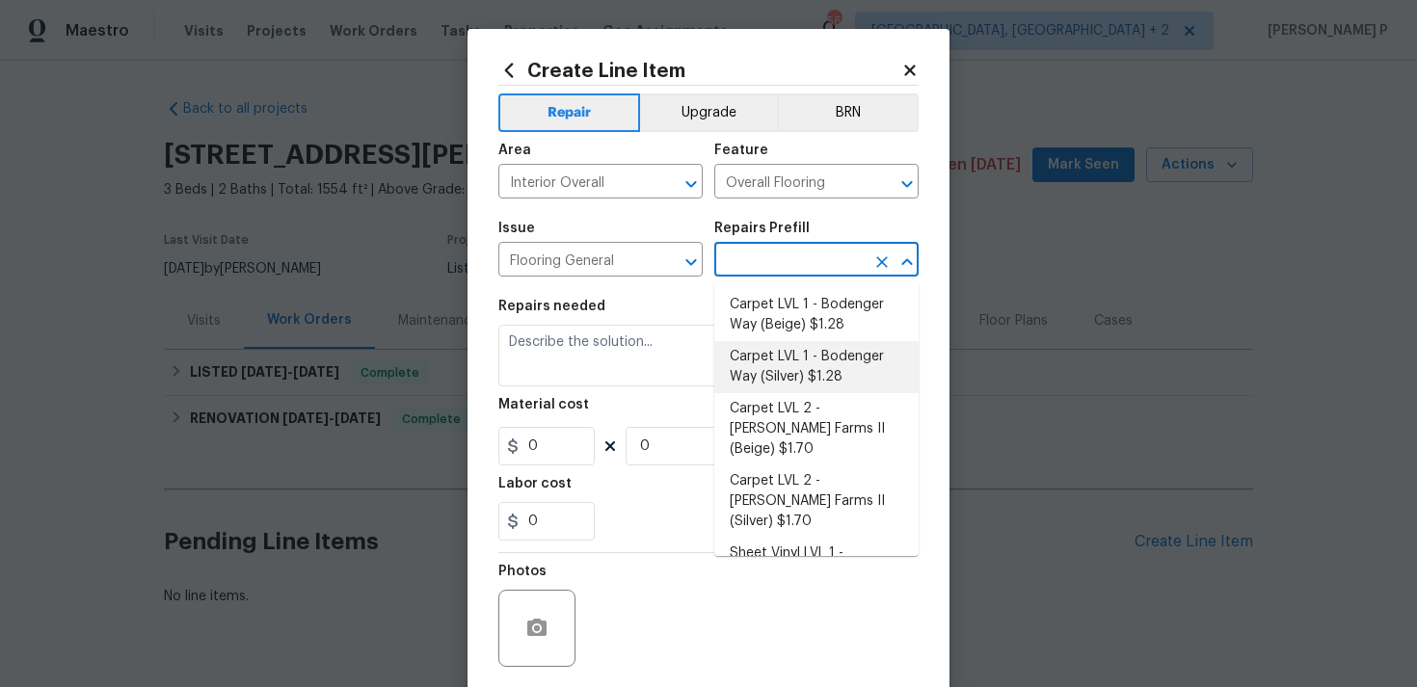
type input "1"
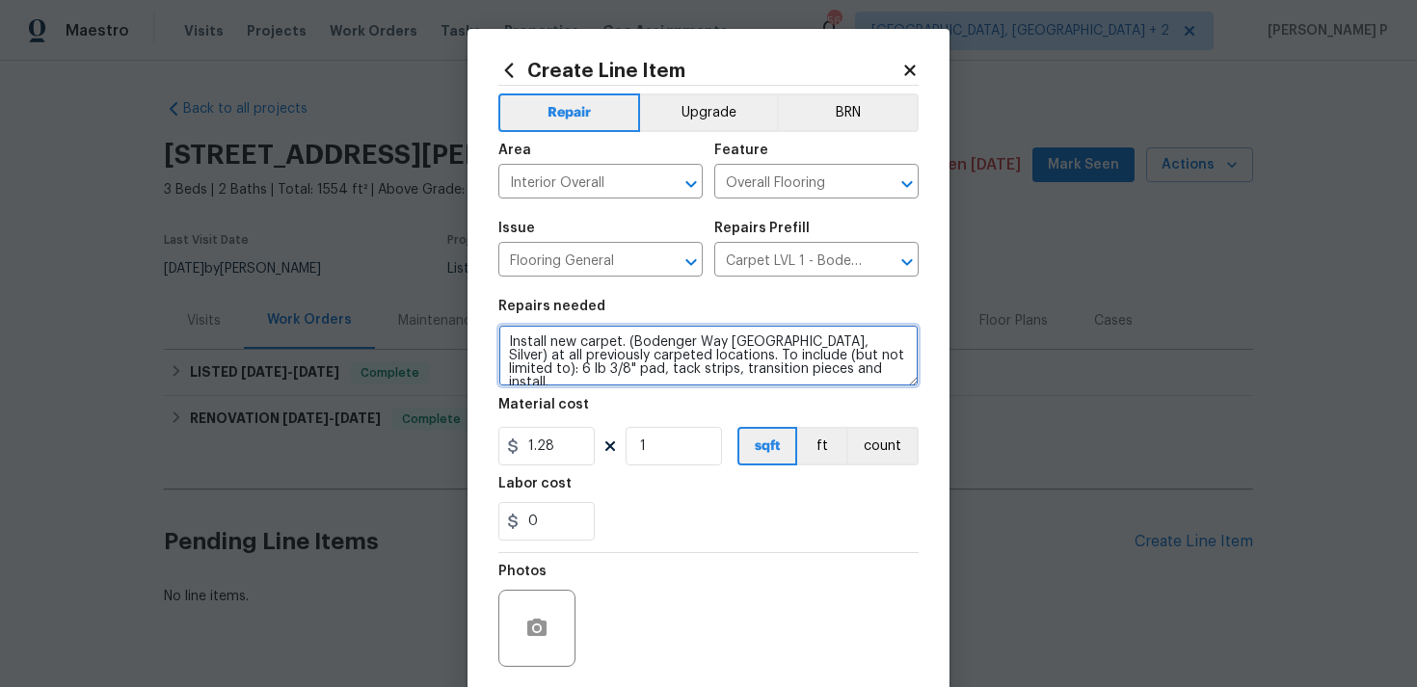
click at [773, 349] on textarea "Install new carpet. (Bodenger Way [GEOGRAPHIC_DATA], Silver) at all previously …" at bounding box center [708, 356] width 420 height 62
paste textarea "There is visible damage to the flooring with a section of the surface layer pee…"
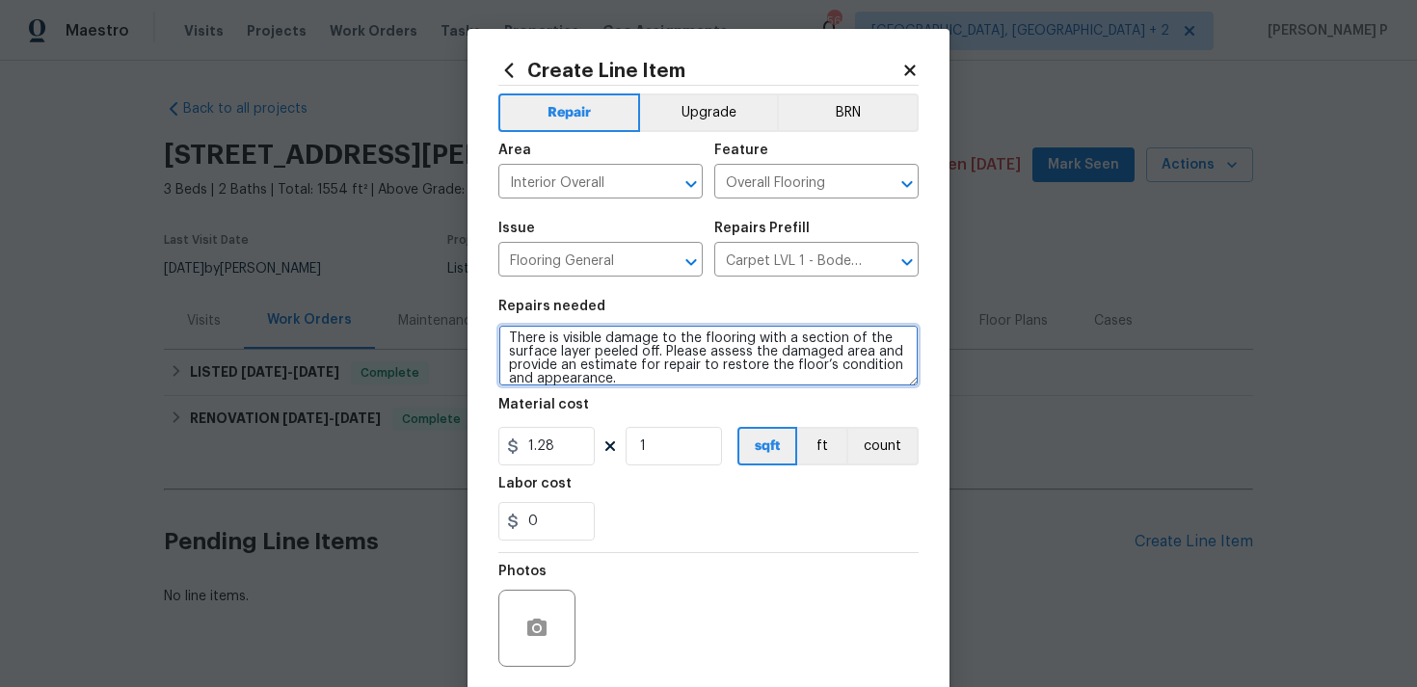
type textarea "There is visible damage to the flooring with a section of the surface layer pee…"
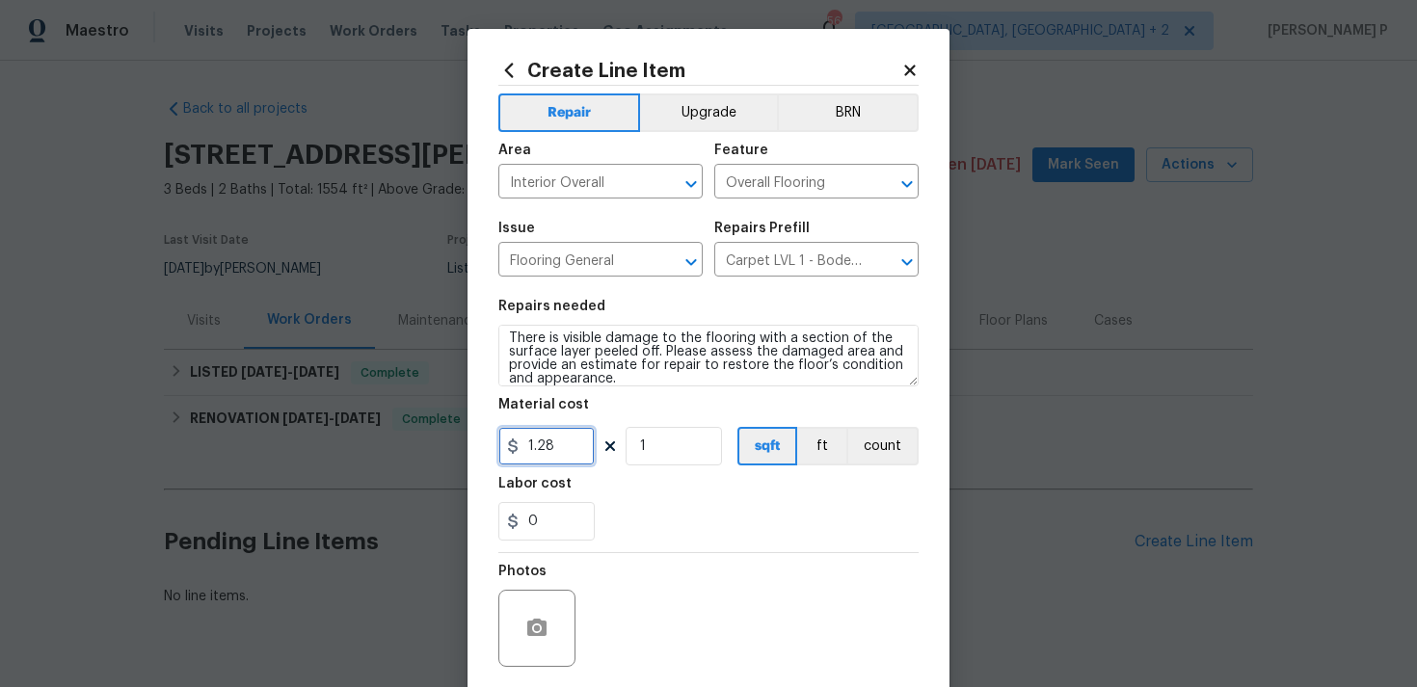
click at [523, 452] on input "1.28" at bounding box center [546, 446] width 96 height 39
type input "75"
click at [606, 588] on div "Photos" at bounding box center [708, 615] width 420 height 125
click at [550, 624] on button "button" at bounding box center [537, 628] width 46 height 46
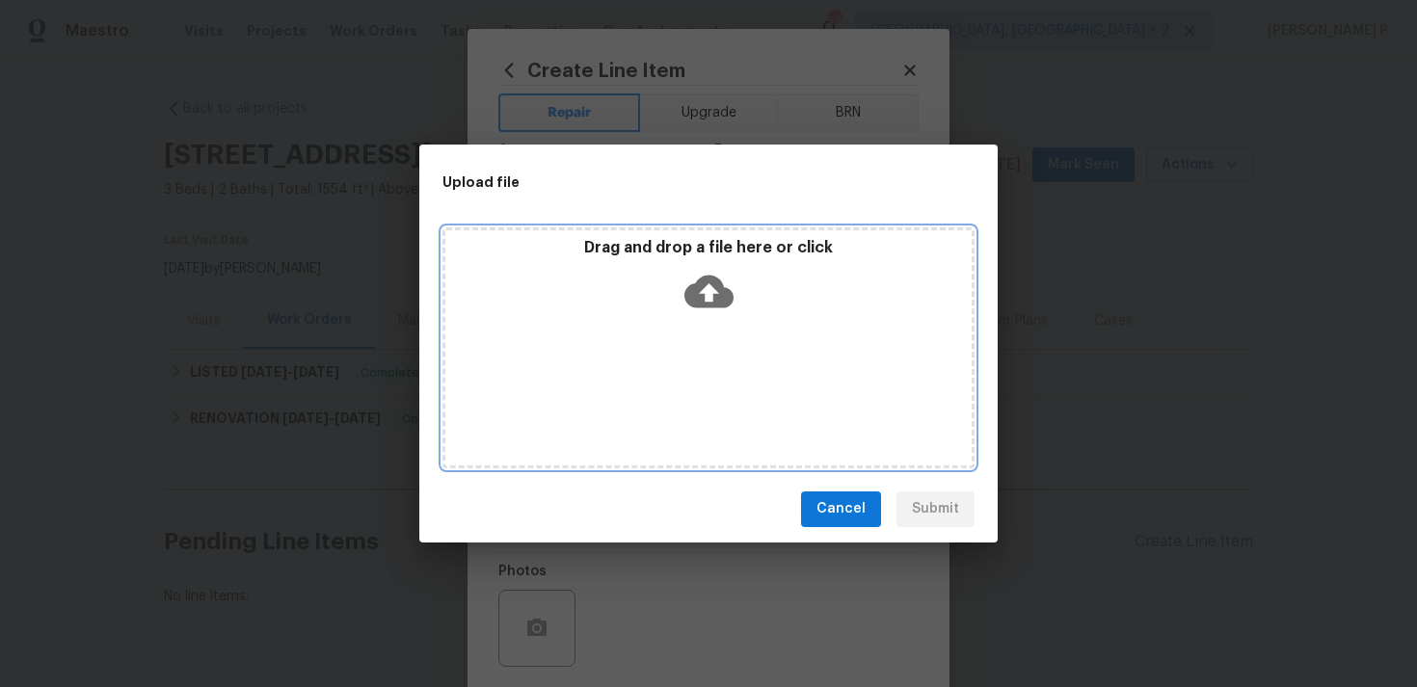
click at [706, 285] on icon at bounding box center [708, 291] width 49 height 49
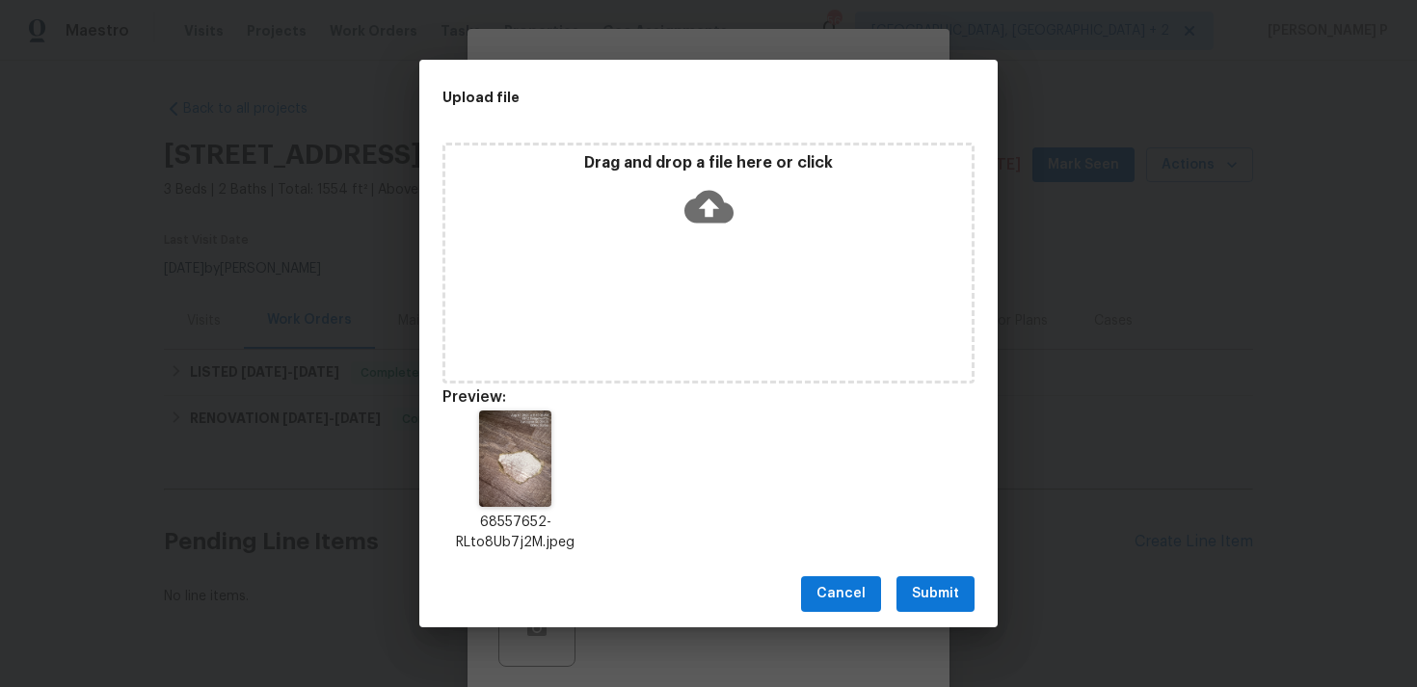
click at [932, 596] on span "Submit" at bounding box center [935, 594] width 47 height 24
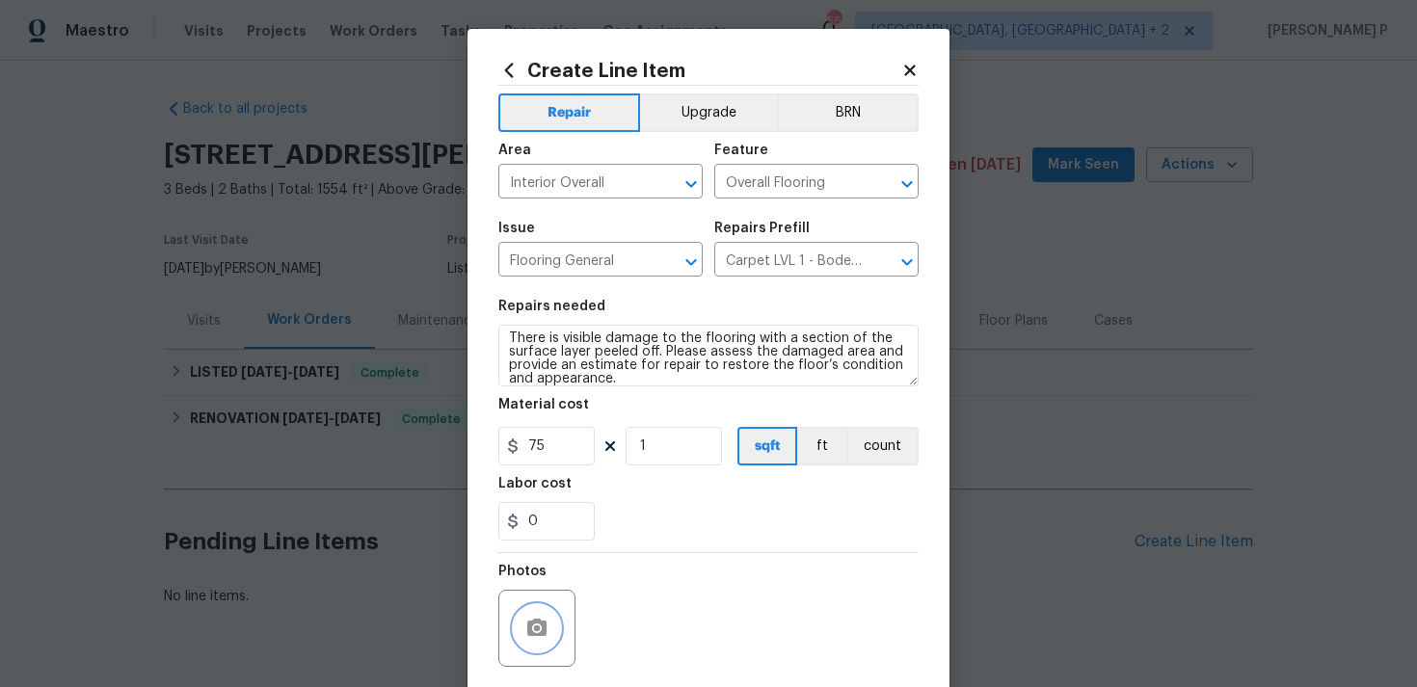
scroll to position [144, 0]
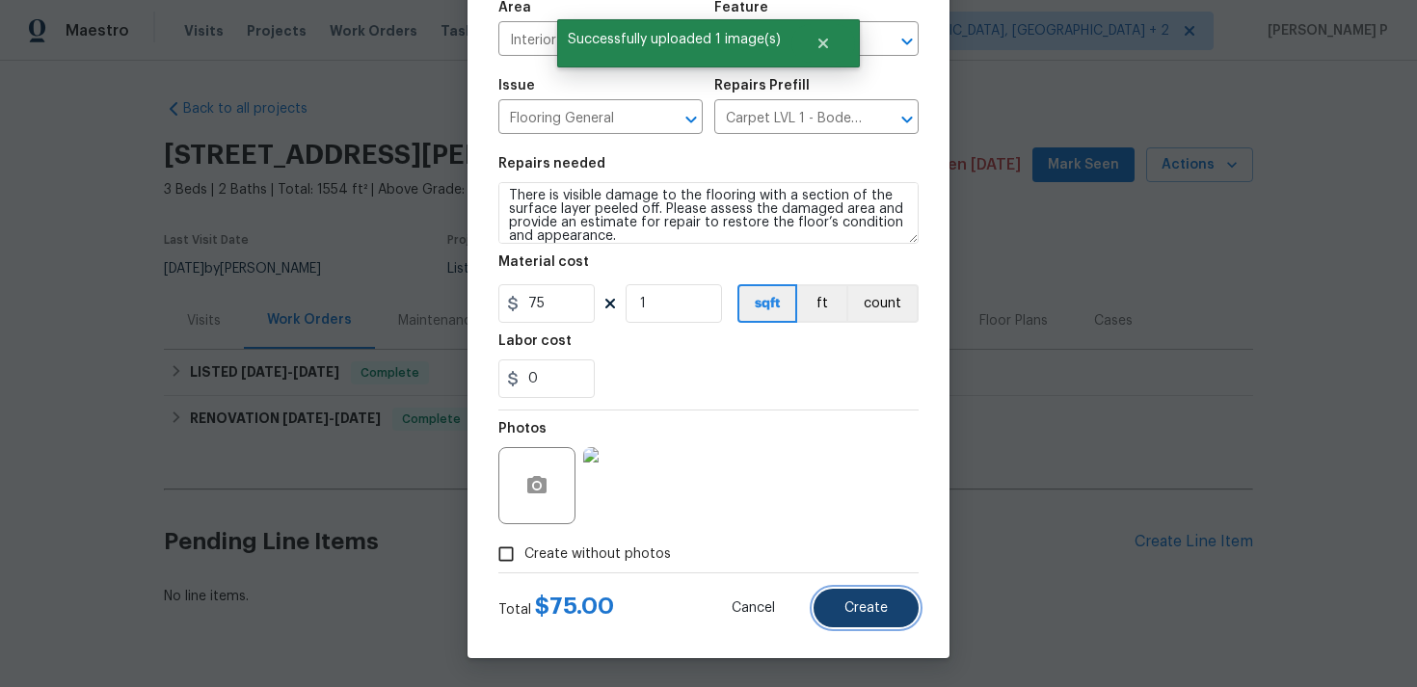
click at [891, 609] on button "Create" at bounding box center [865, 608] width 105 height 39
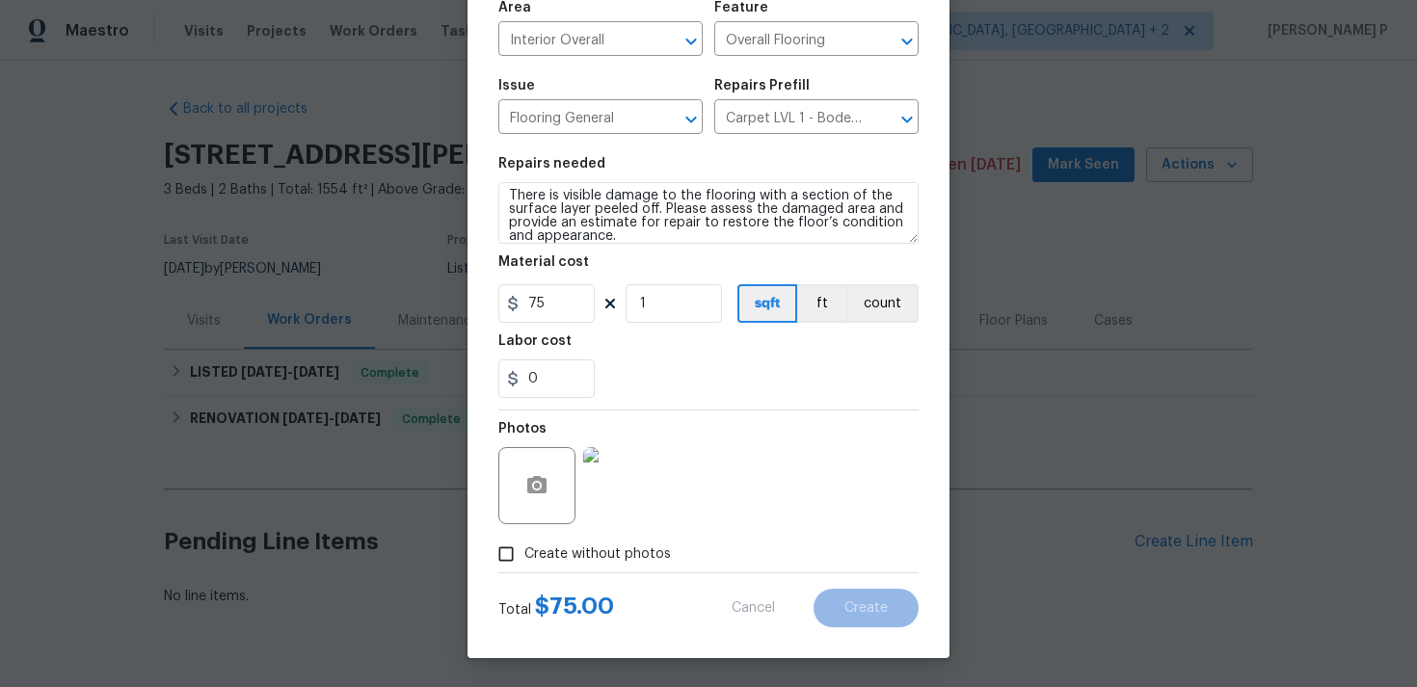
type input "0"
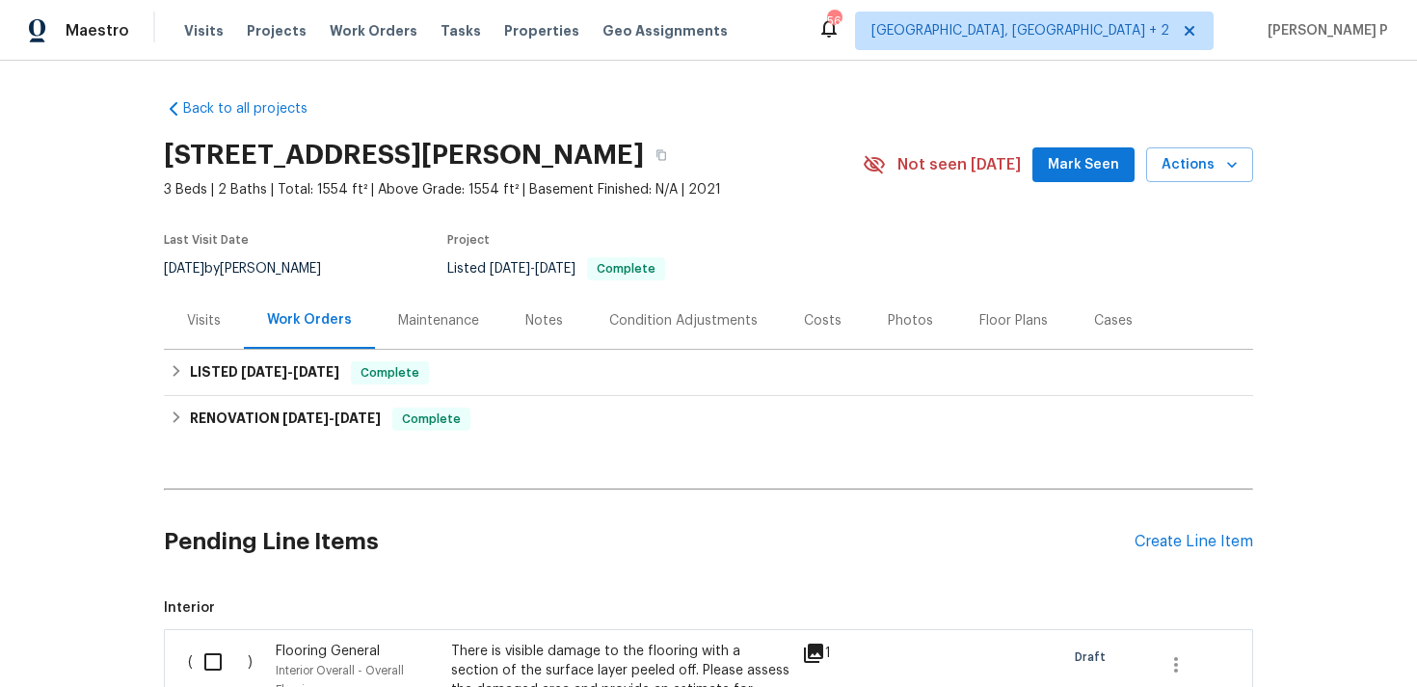
scroll to position [309, 0]
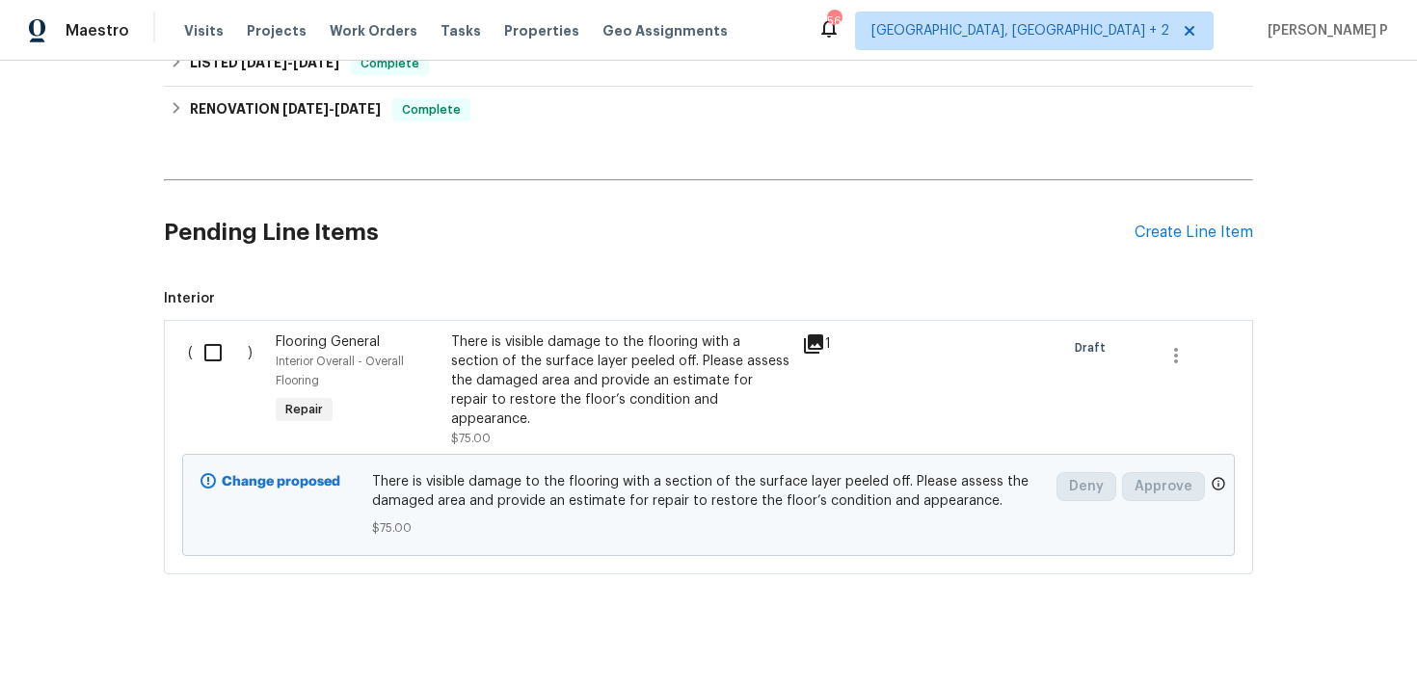
click at [224, 353] on input "checkbox" at bounding box center [220, 353] width 55 height 40
checkbox input "true"
click at [1320, 638] on span "Create Work Order" at bounding box center [1306, 639] width 128 height 24
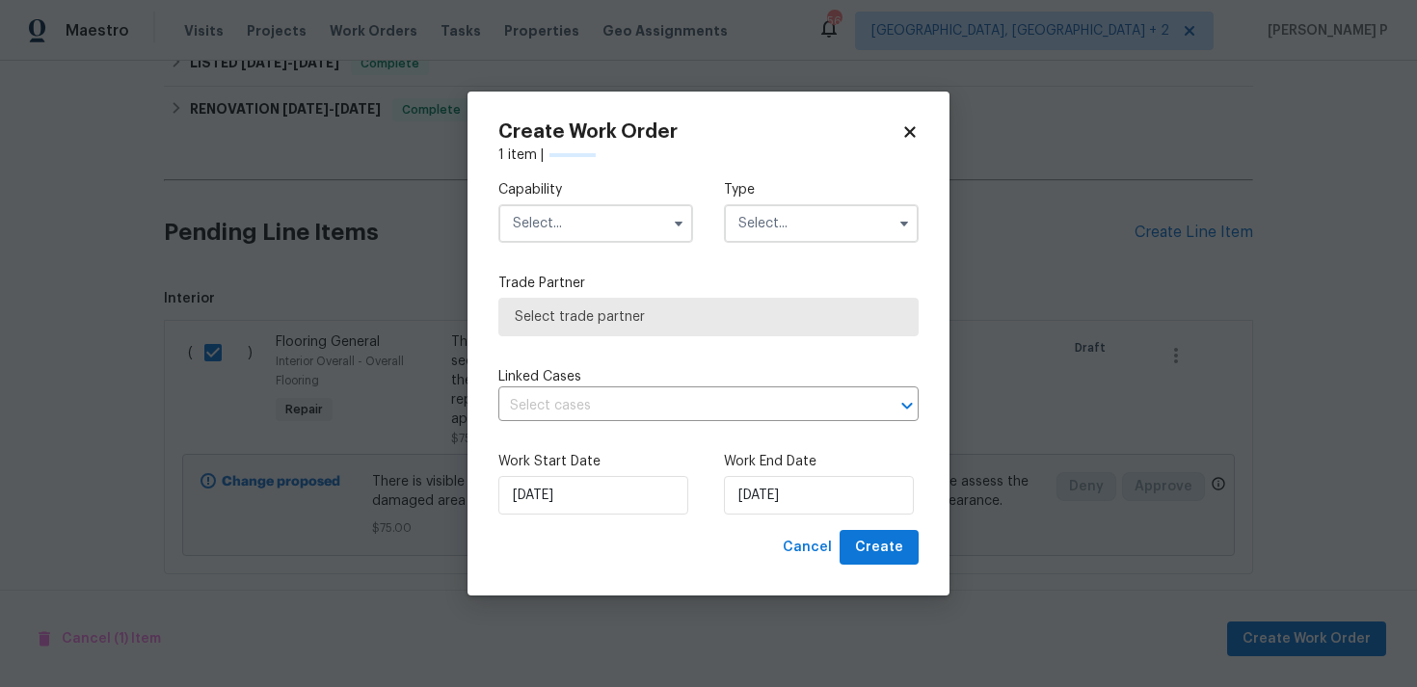
click at [823, 233] on input "text" at bounding box center [821, 223] width 195 height 39
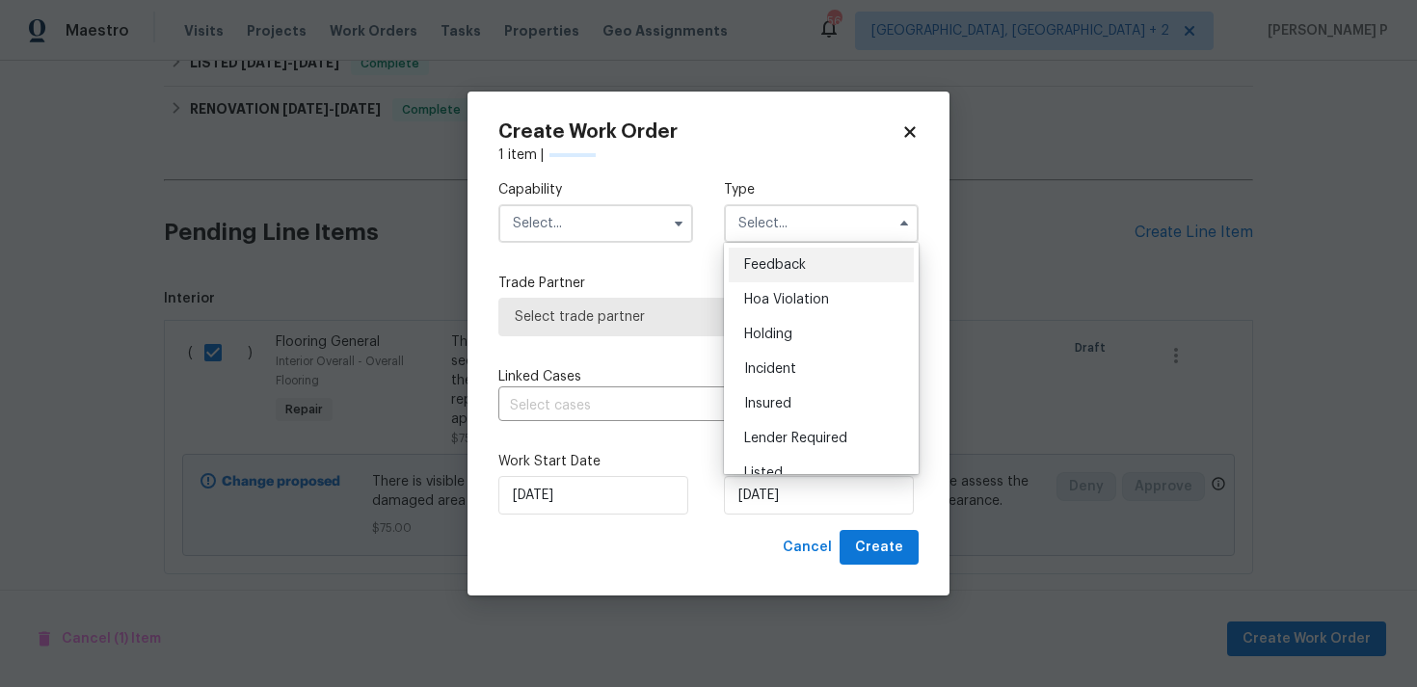
click at [769, 273] on div "Feedback" at bounding box center [821, 265] width 185 height 35
type input "Feedback"
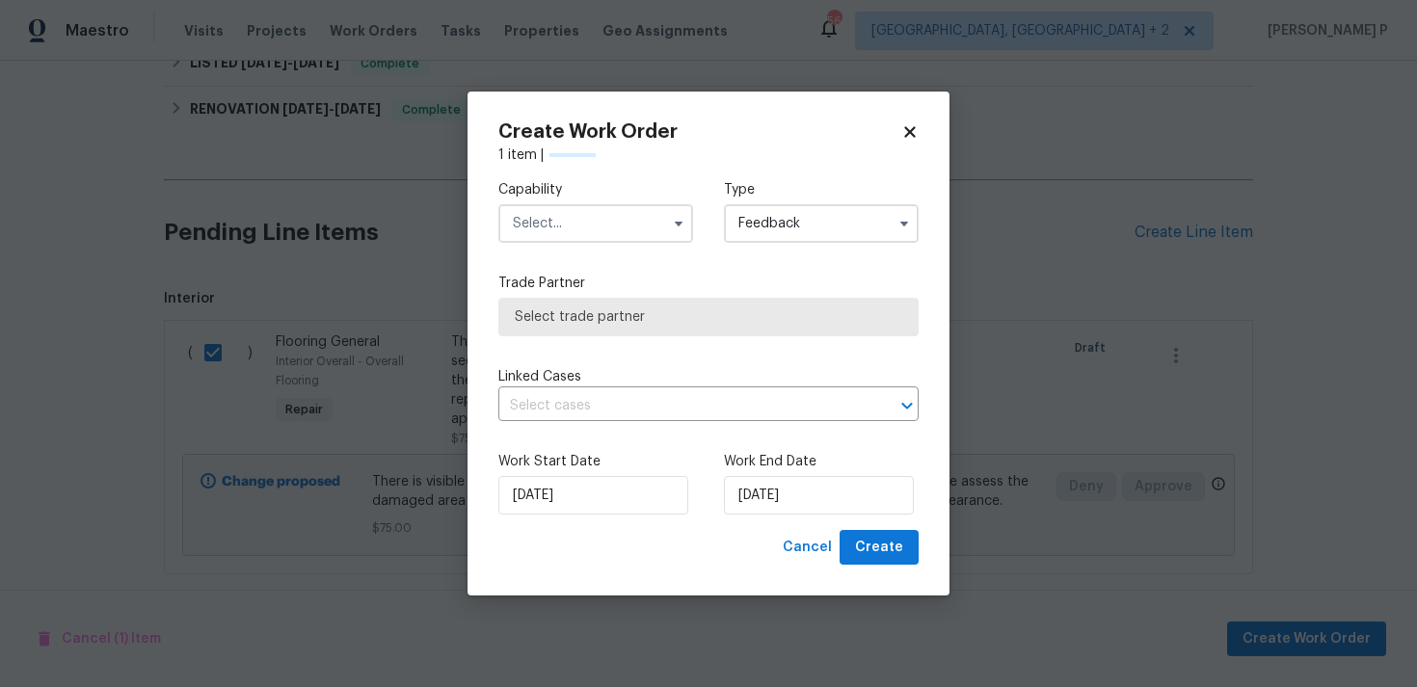
click at [602, 227] on input "text" at bounding box center [595, 223] width 195 height 39
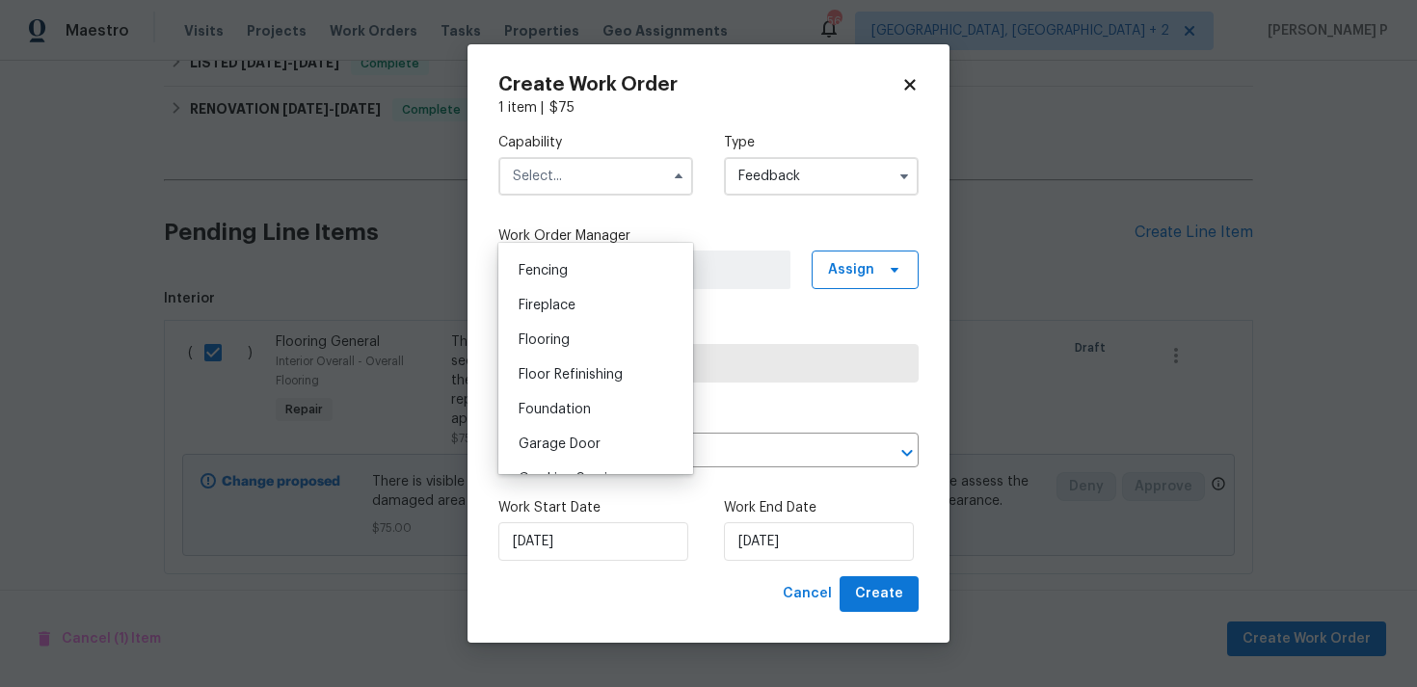
scroll to position [652, 0]
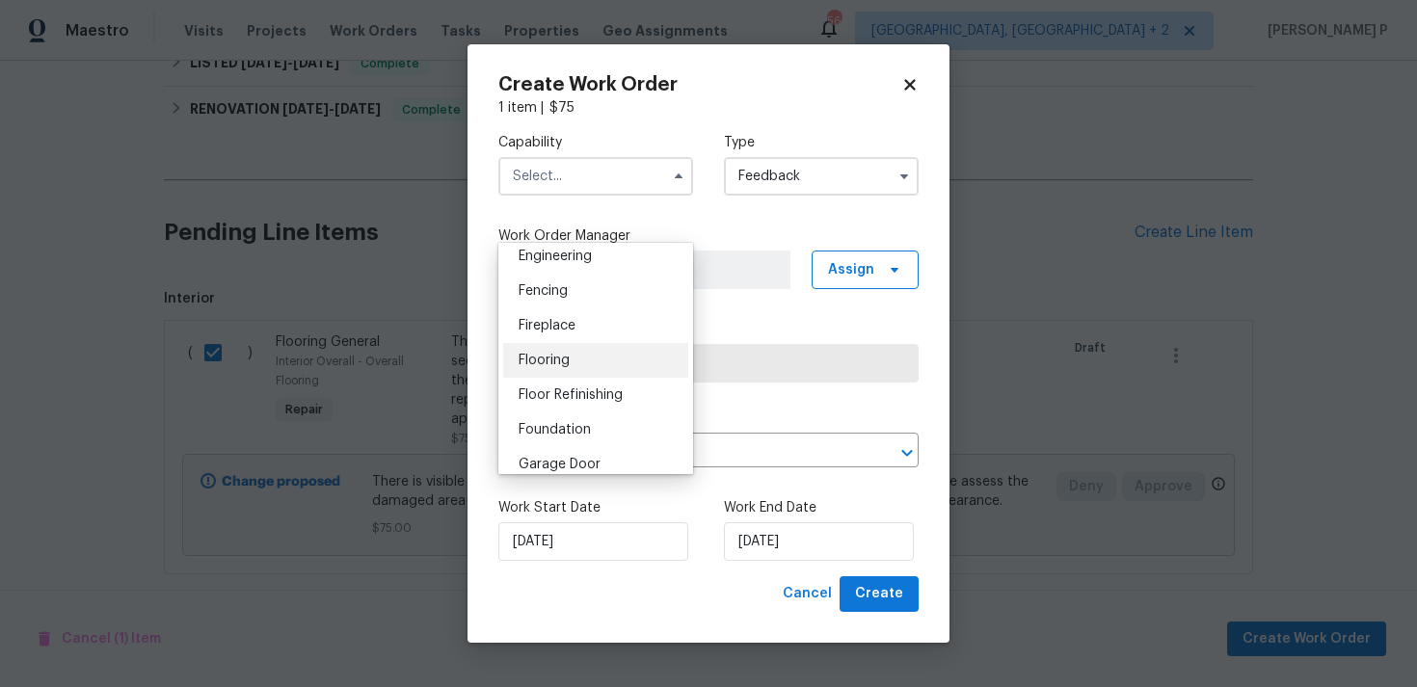
click at [576, 361] on div "Flooring" at bounding box center [595, 360] width 185 height 35
type input "Flooring"
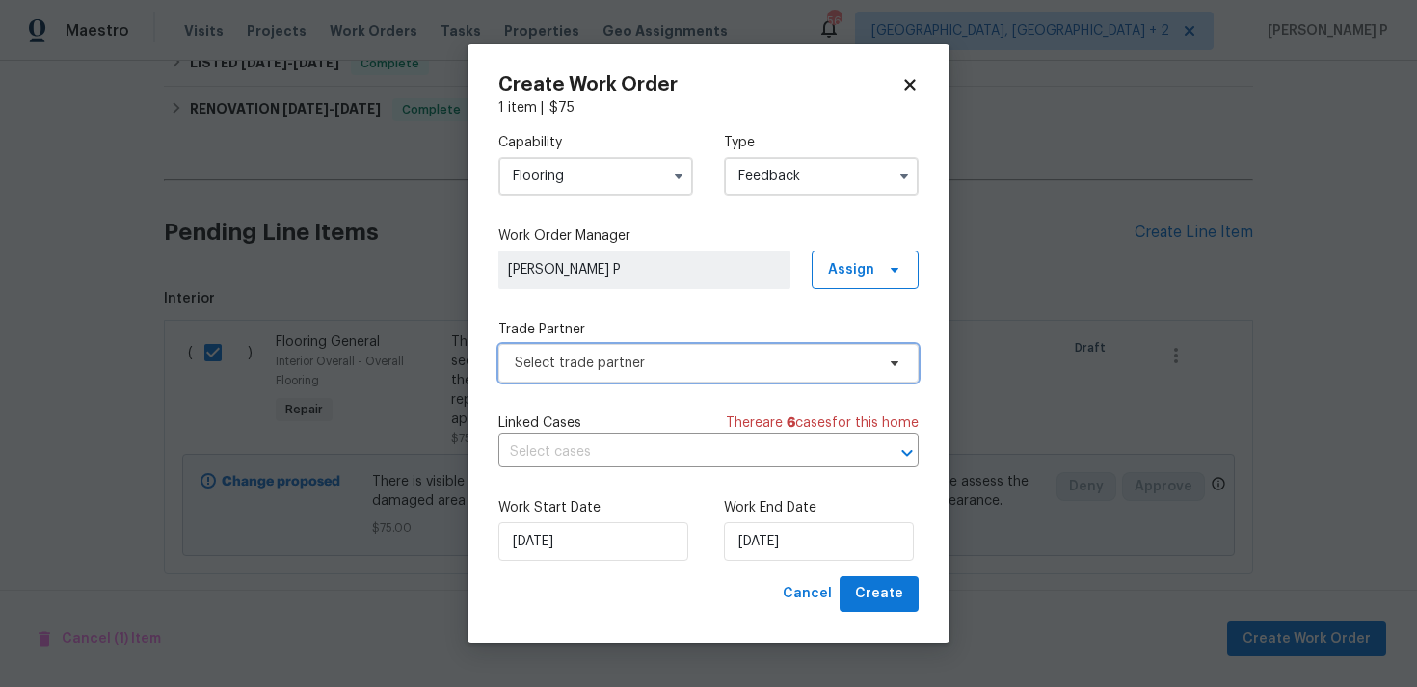
click at [659, 367] on span "Select trade partner" at bounding box center [694, 363] width 359 height 19
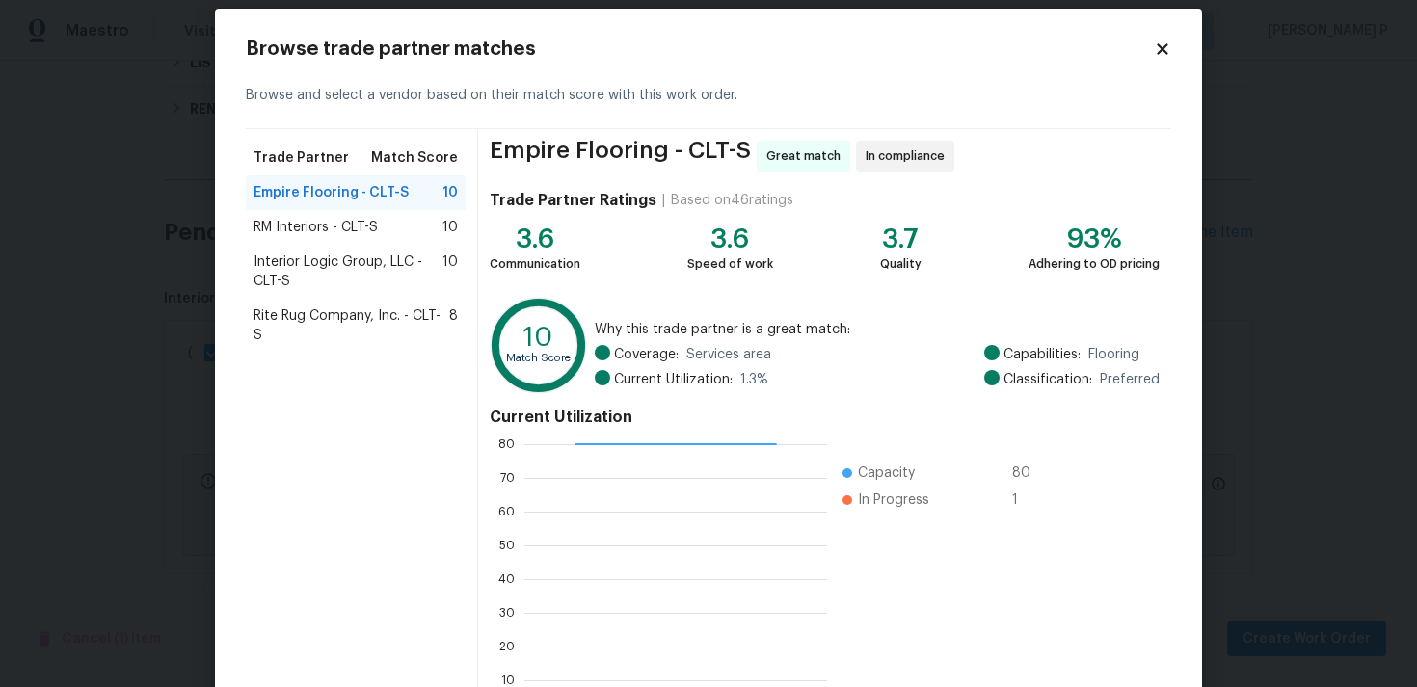
scroll to position [163, 0]
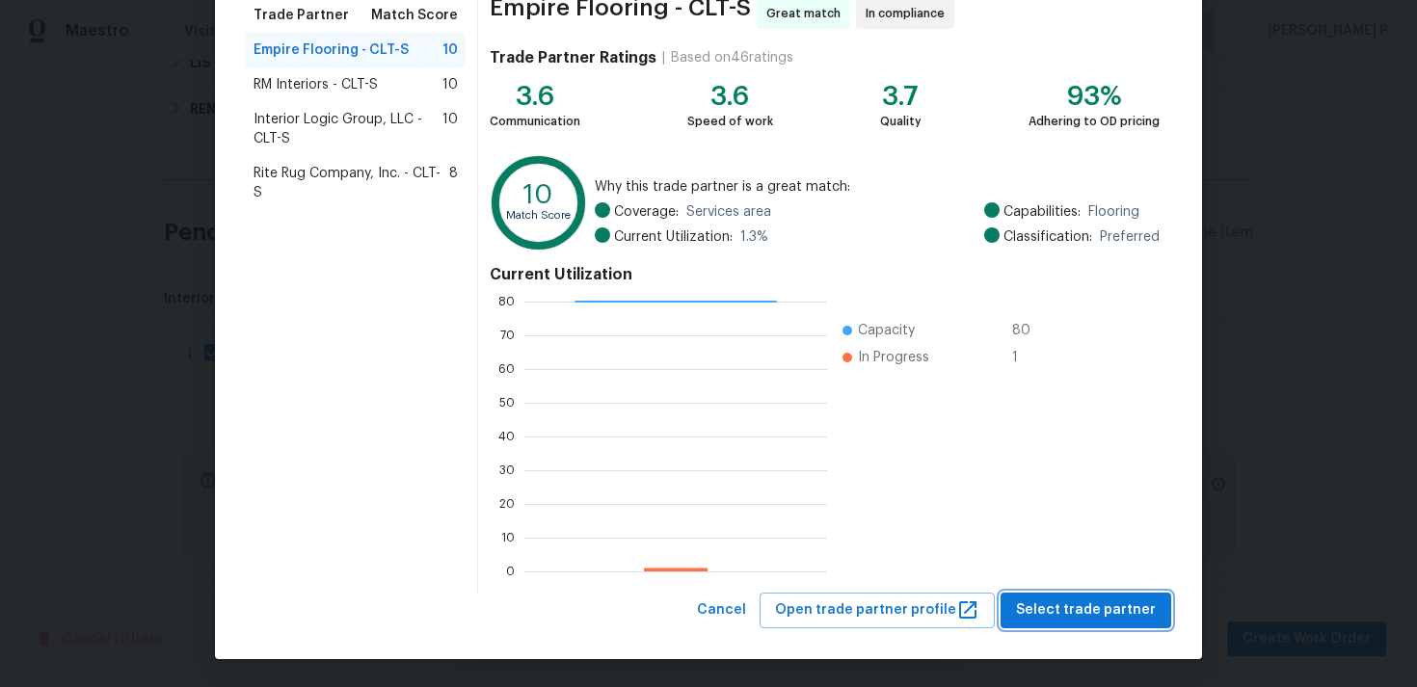
click at [1062, 603] on span "Select trade partner" at bounding box center [1086, 611] width 140 height 24
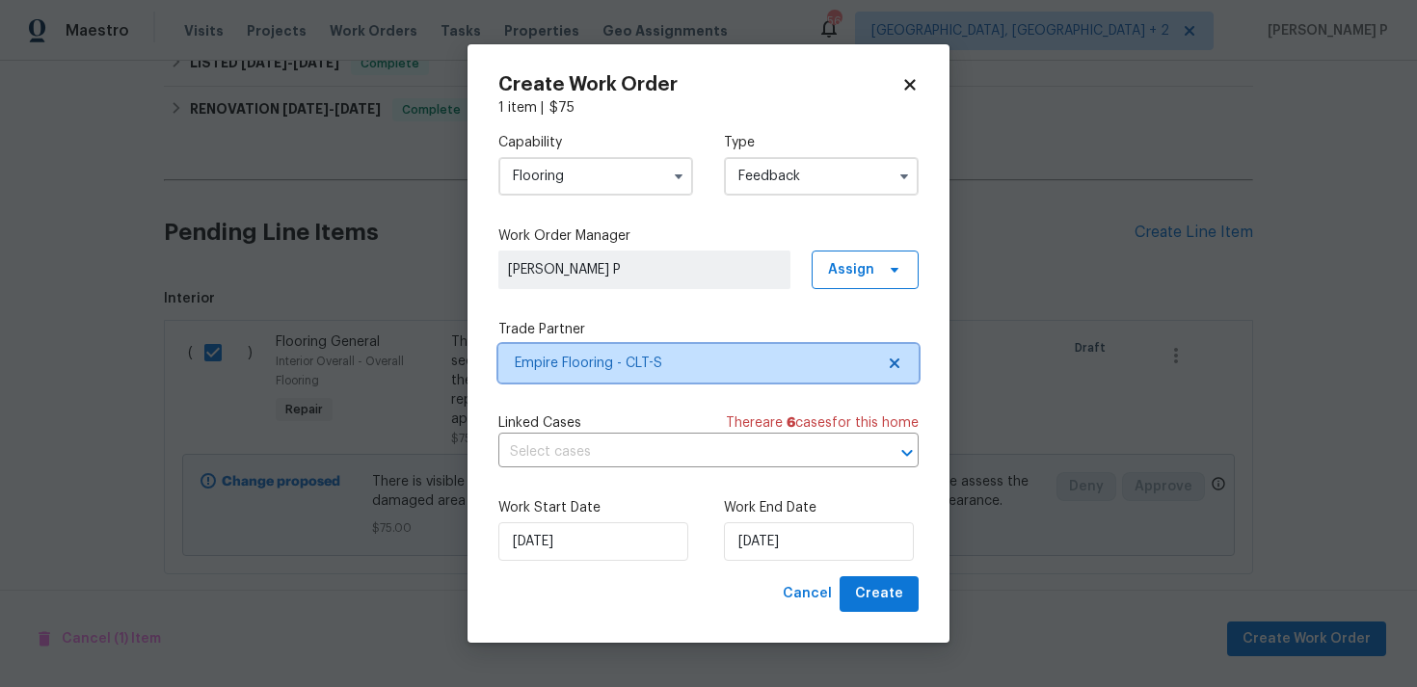
scroll to position [0, 0]
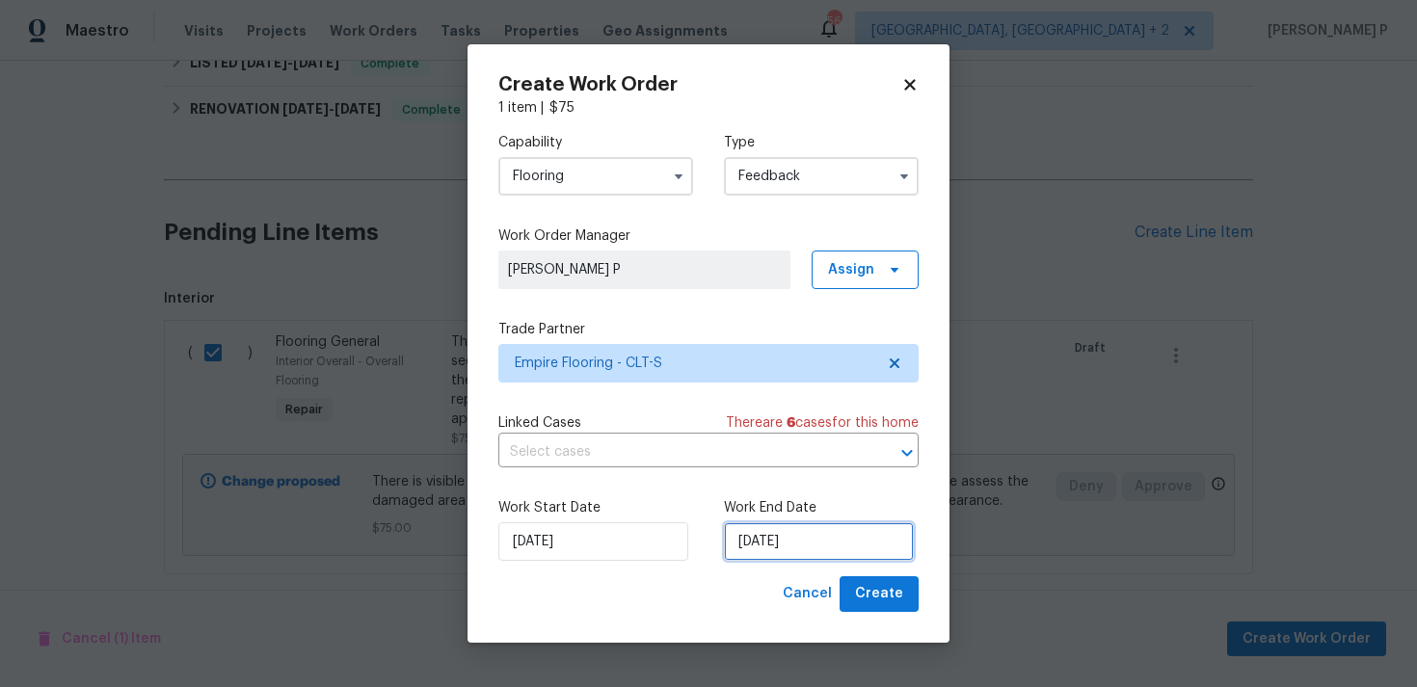
click at [799, 546] on input "21/08/2025" at bounding box center [819, 541] width 190 height 39
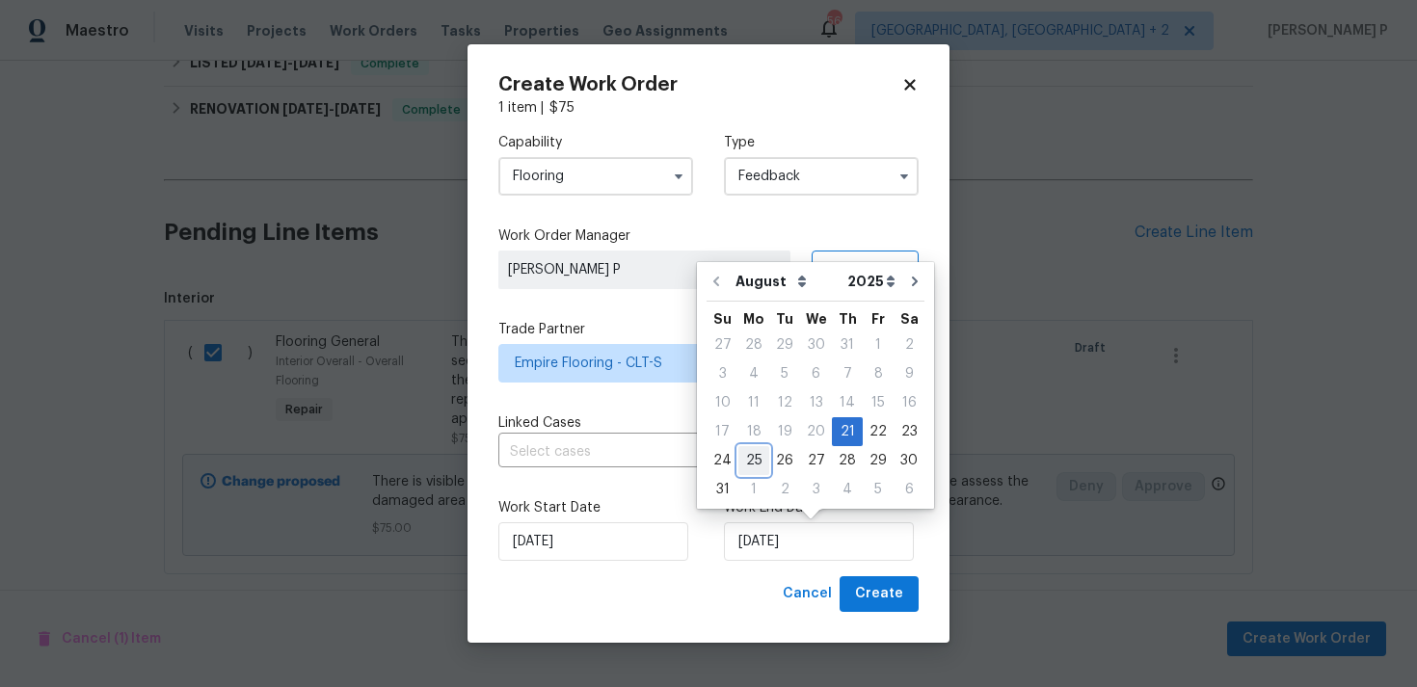
click at [751, 456] on div "25" at bounding box center [753, 460] width 31 height 27
type input "25/08/2025"
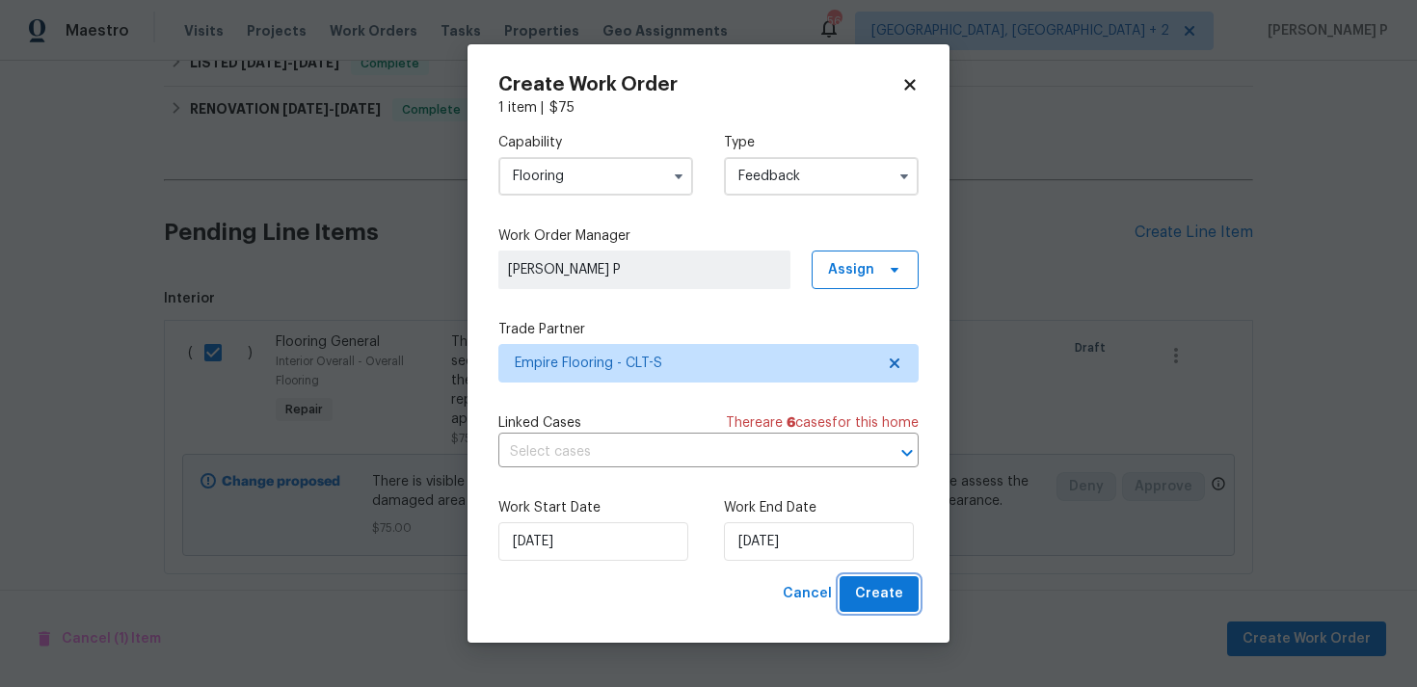
click at [887, 594] on span "Create" at bounding box center [879, 594] width 48 height 24
click at [889, 602] on div "Cancel Create" at bounding box center [847, 594] width 144 height 36
checkbox input "false"
click at [908, 88] on icon at bounding box center [909, 84] width 17 height 17
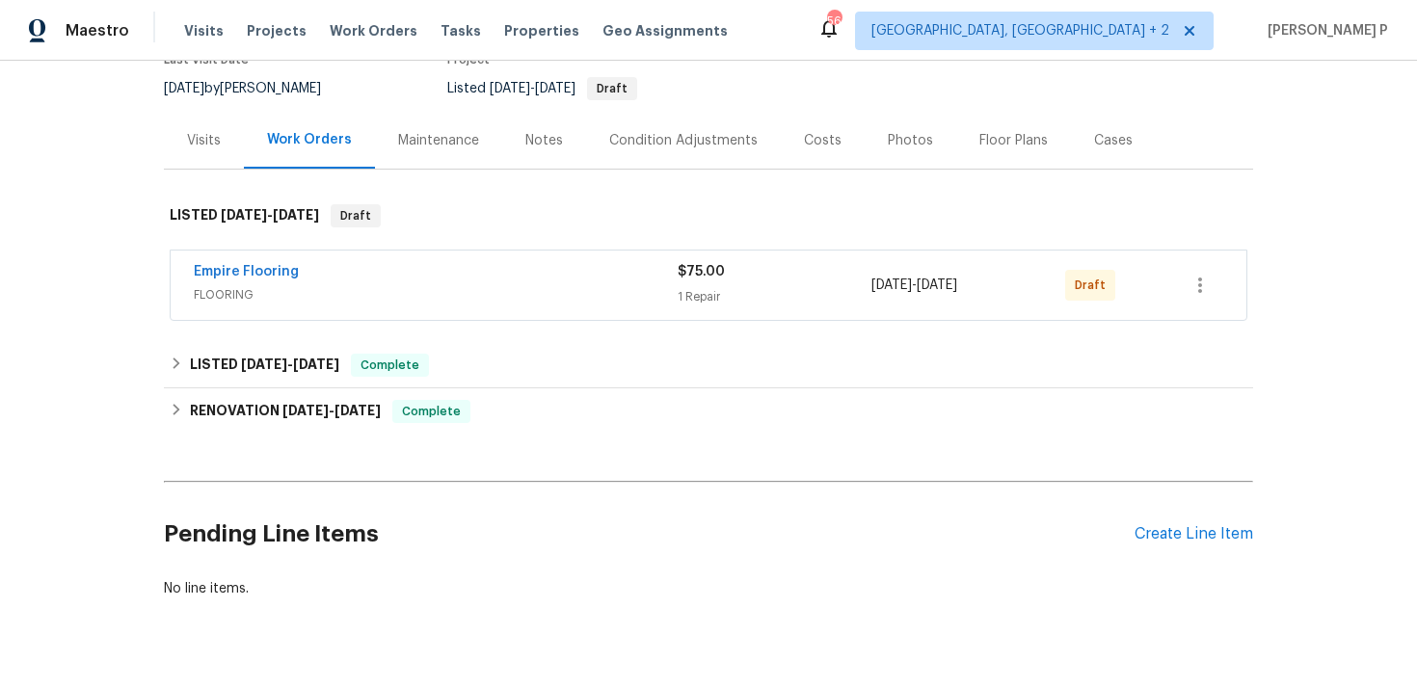
scroll to position [218, 0]
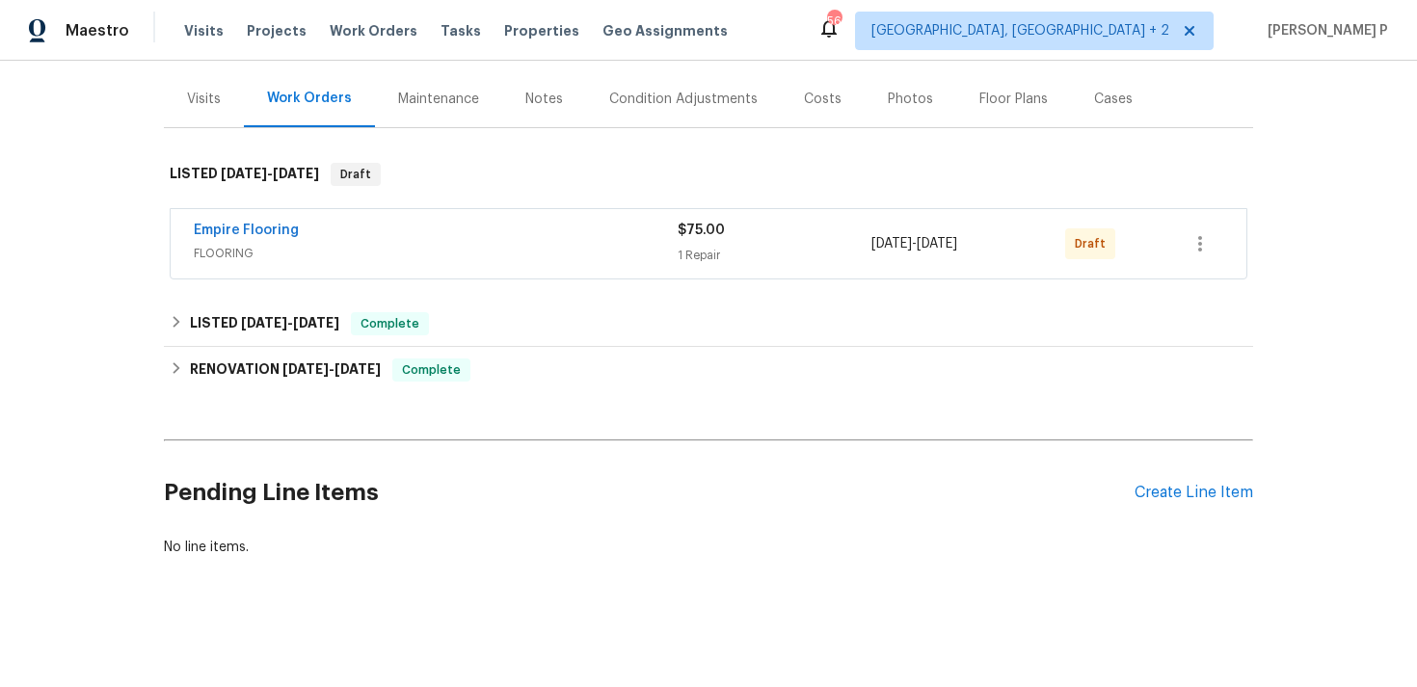
click at [247, 238] on span "Empire Flooring" at bounding box center [246, 230] width 105 height 19
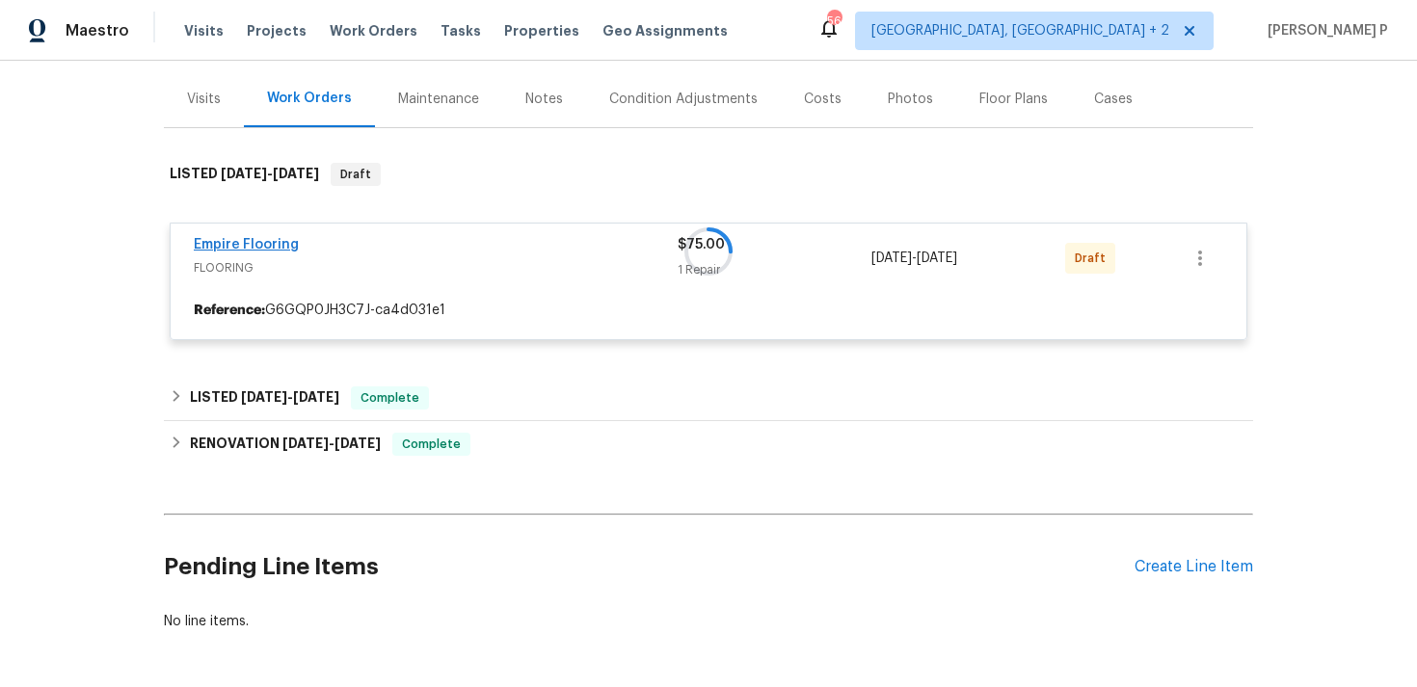
click at [255, 240] on div at bounding box center [708, 252] width 1089 height 216
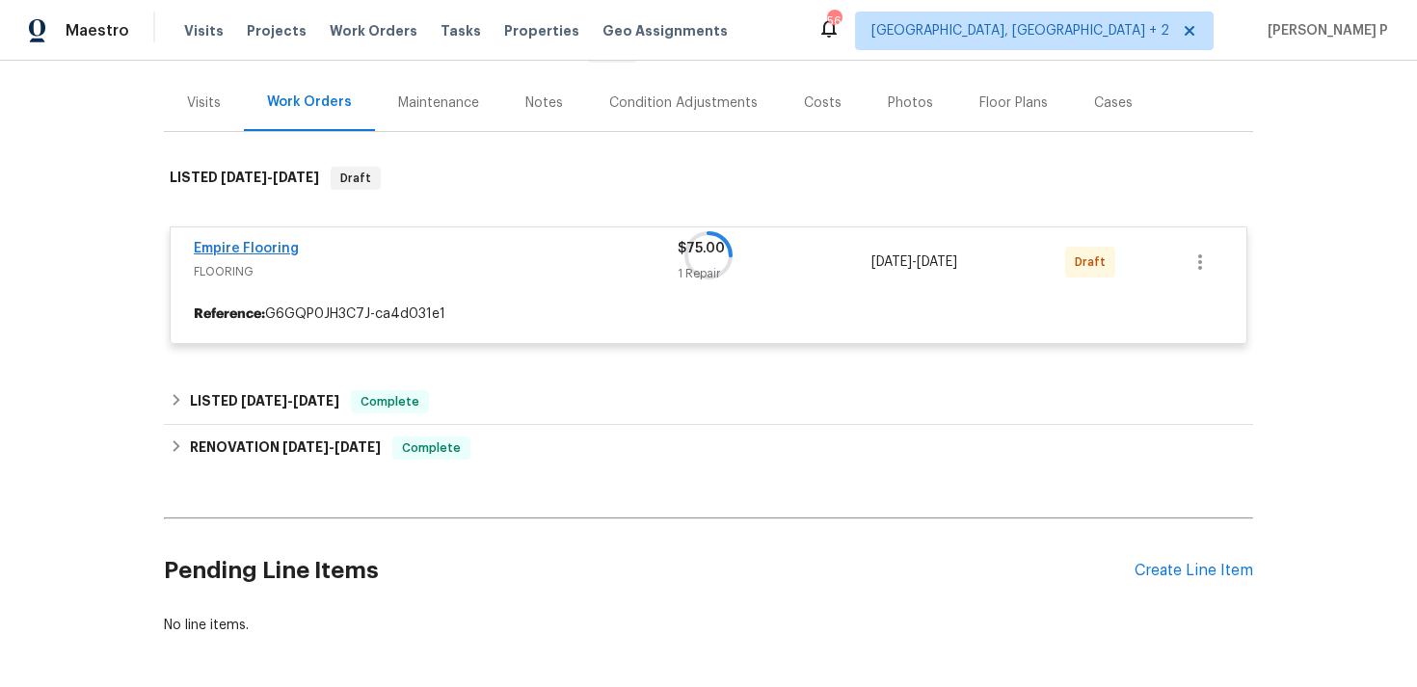
scroll to position [222, 0]
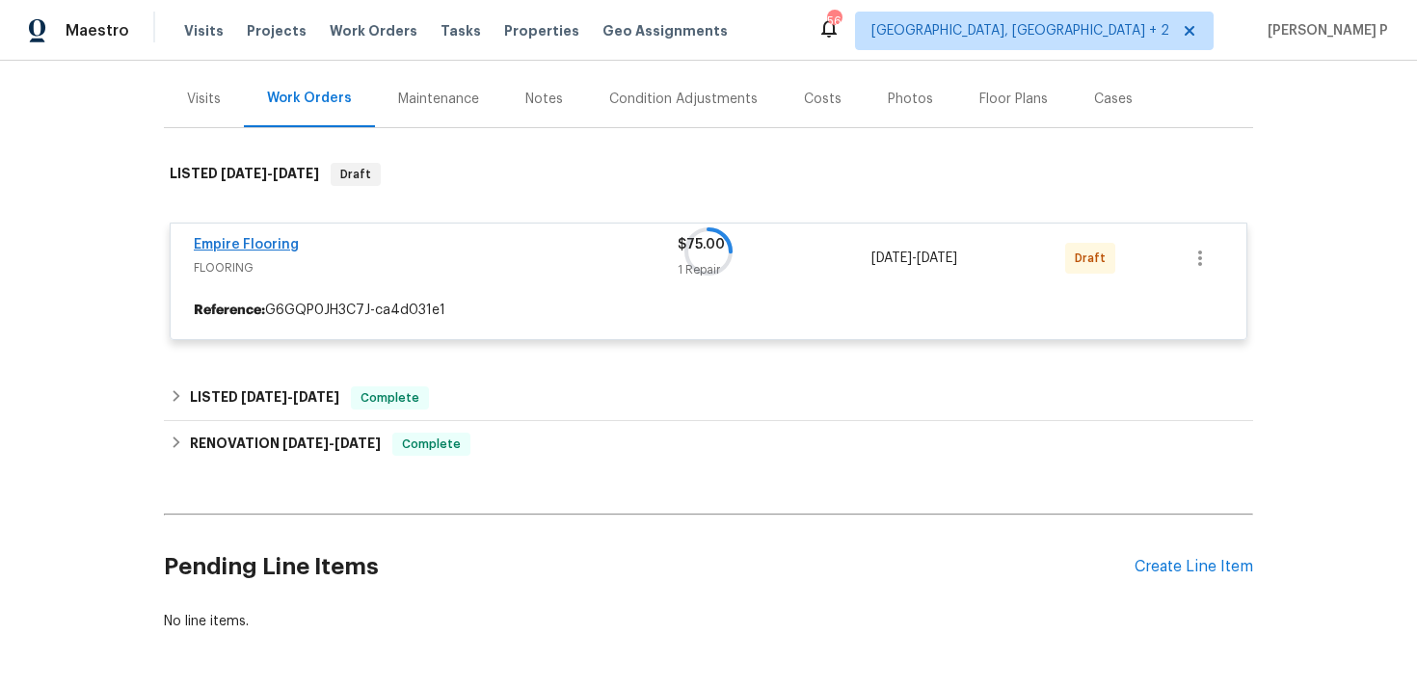
click at [255, 240] on div at bounding box center [708, 252] width 1089 height 216
click at [259, 246] on div at bounding box center [708, 252] width 1089 height 216
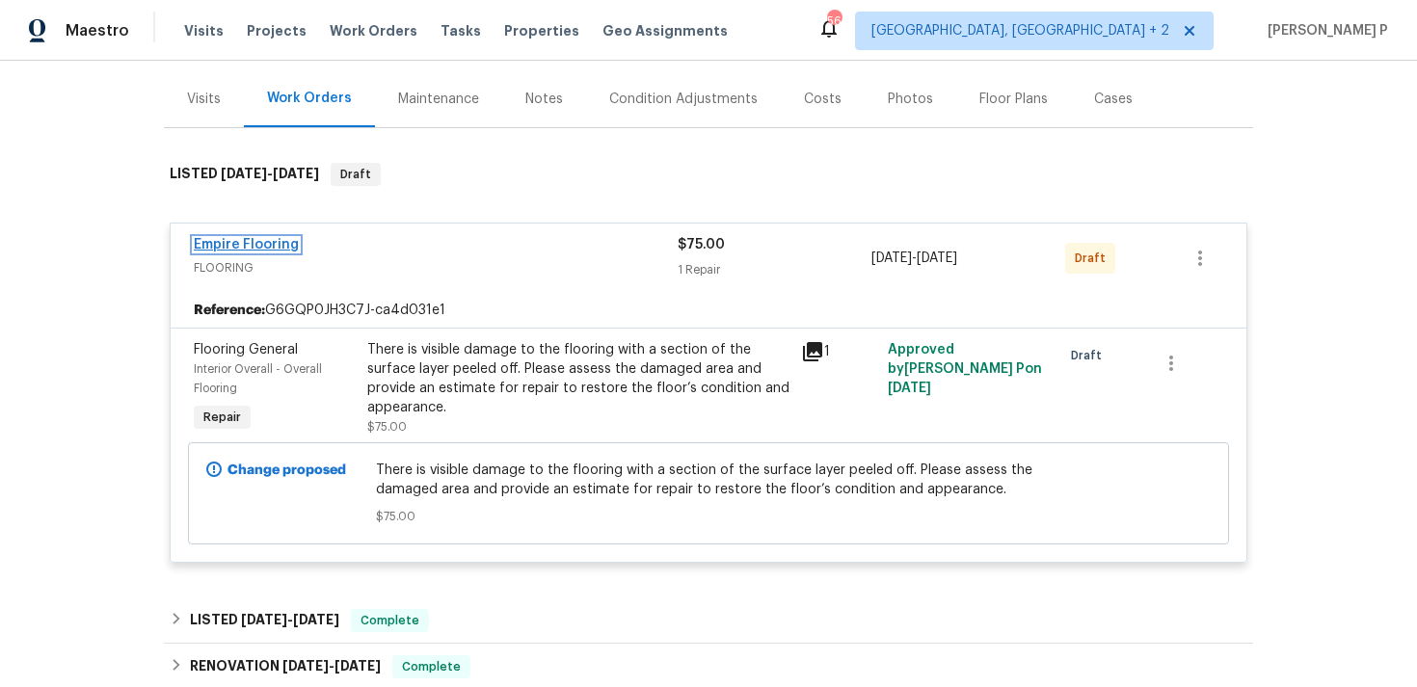
click at [263, 249] on link "Empire Flooring" at bounding box center [246, 244] width 105 height 13
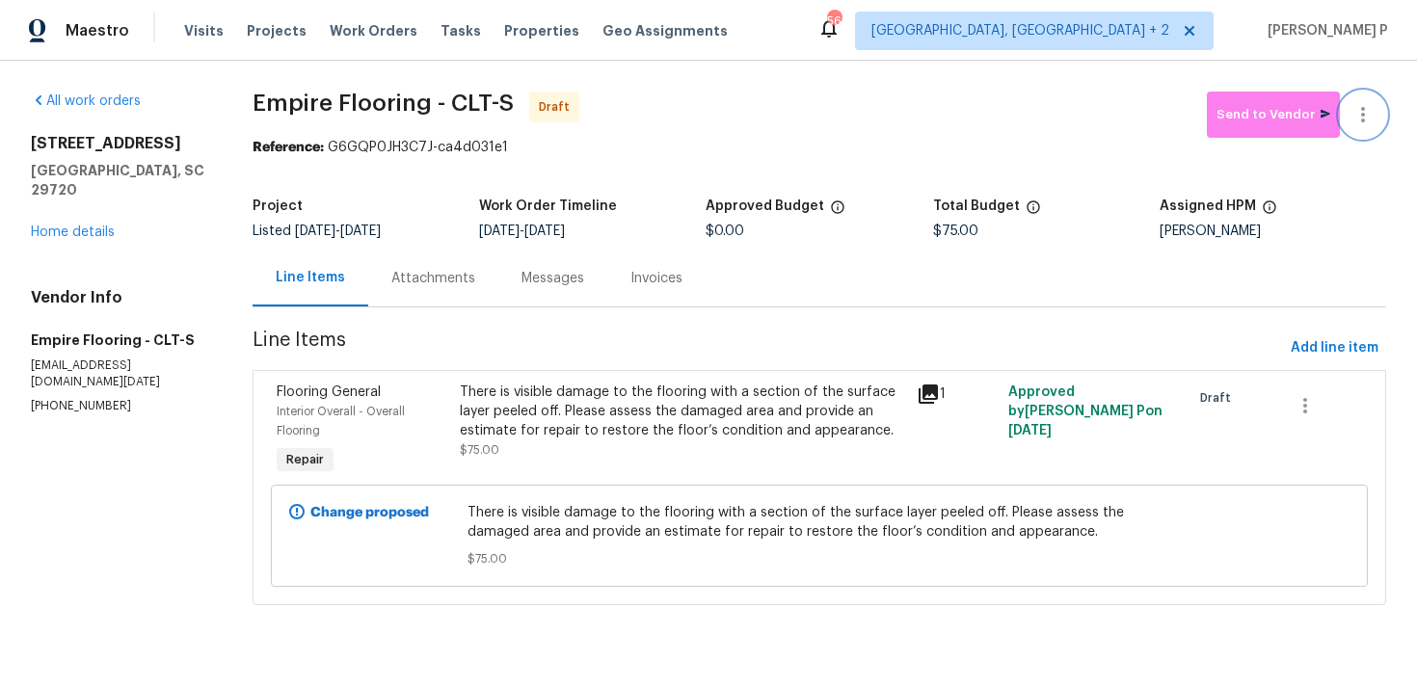
click at [1371, 113] on icon "button" at bounding box center [1362, 114] width 23 height 23
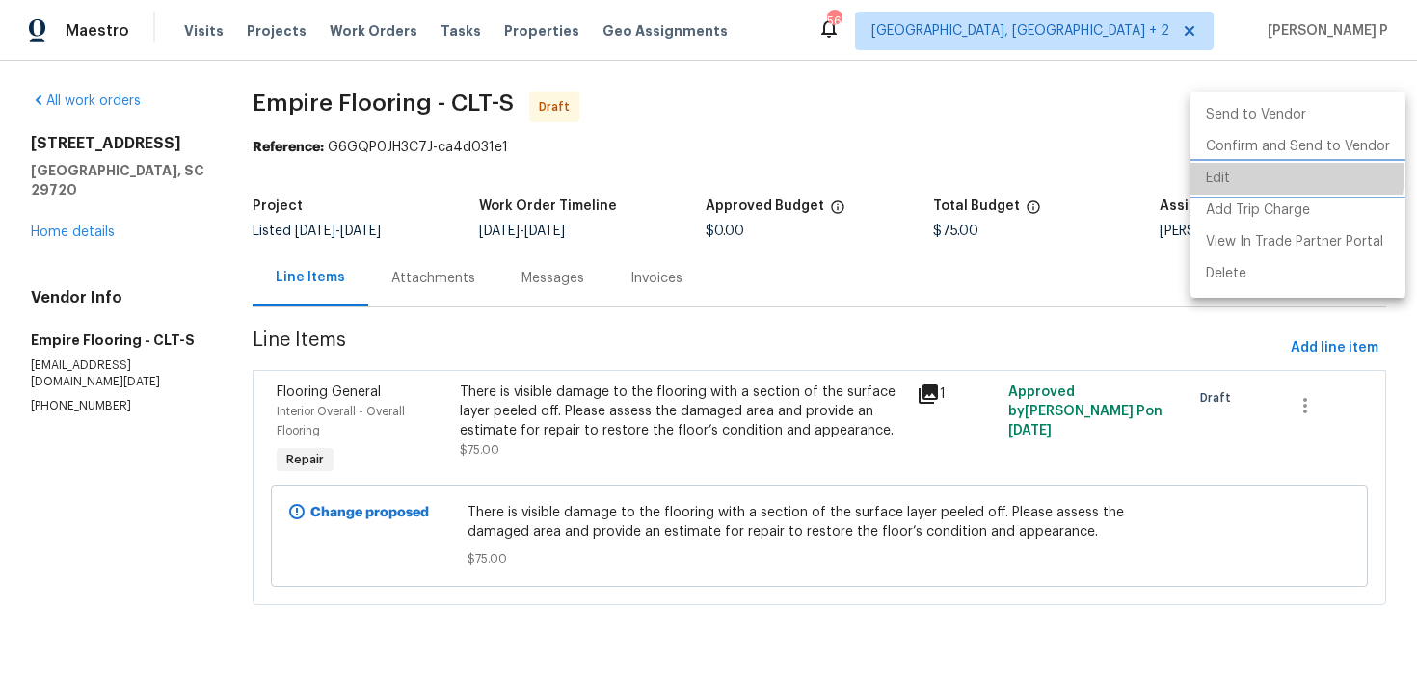
click at [1268, 173] on li "Edit" at bounding box center [1297, 179] width 215 height 32
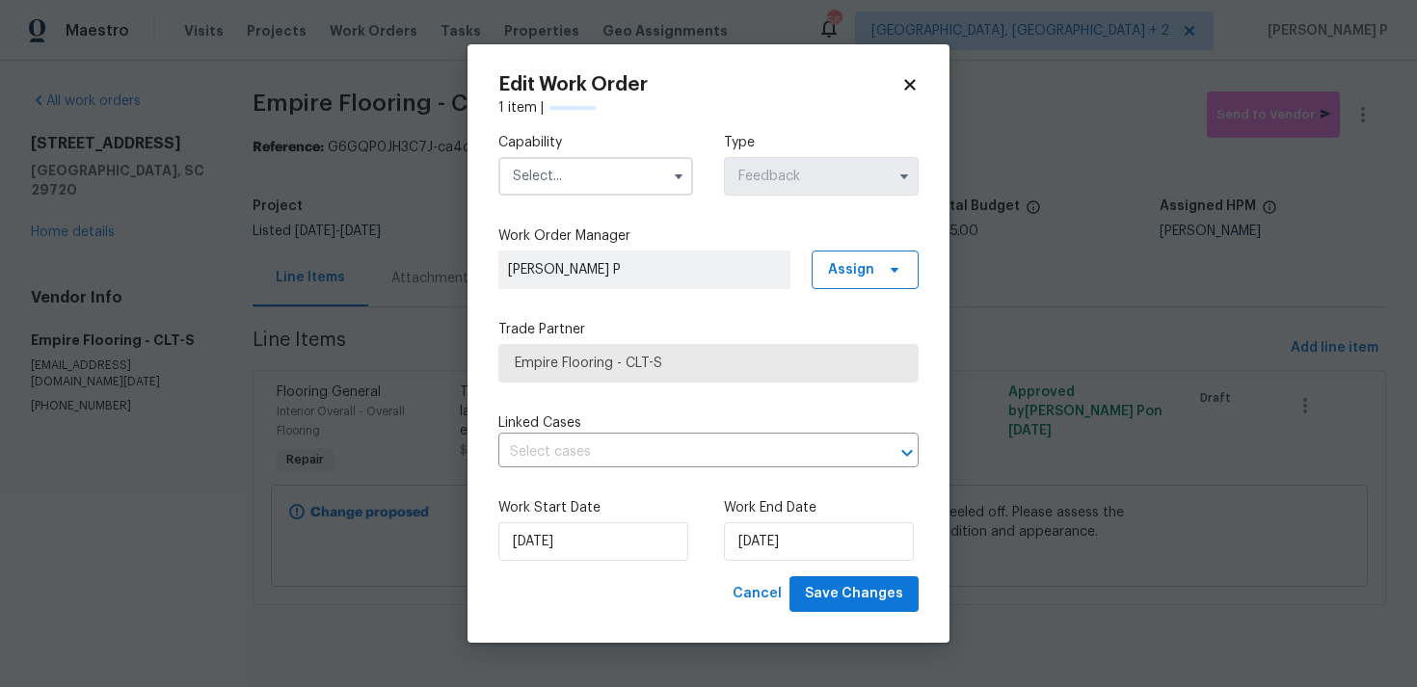
click at [599, 171] on input "text" at bounding box center [595, 176] width 195 height 39
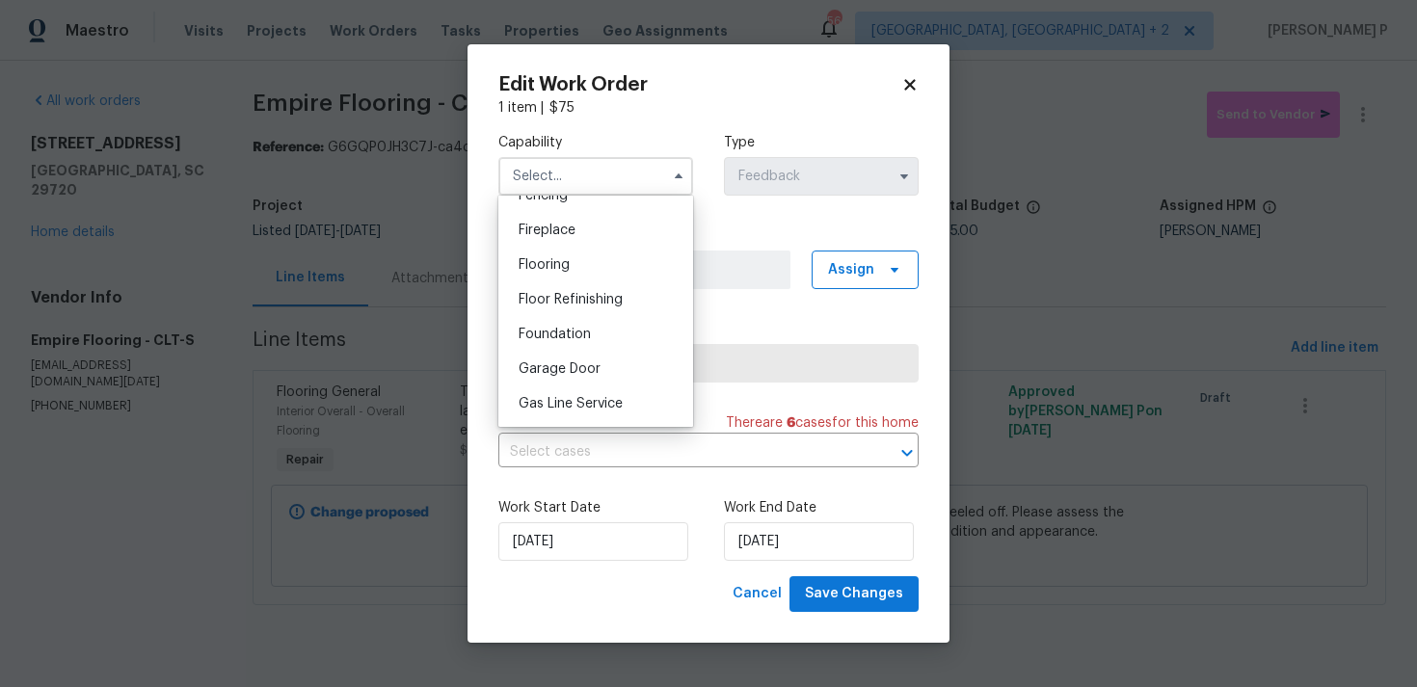
scroll to position [690, 0]
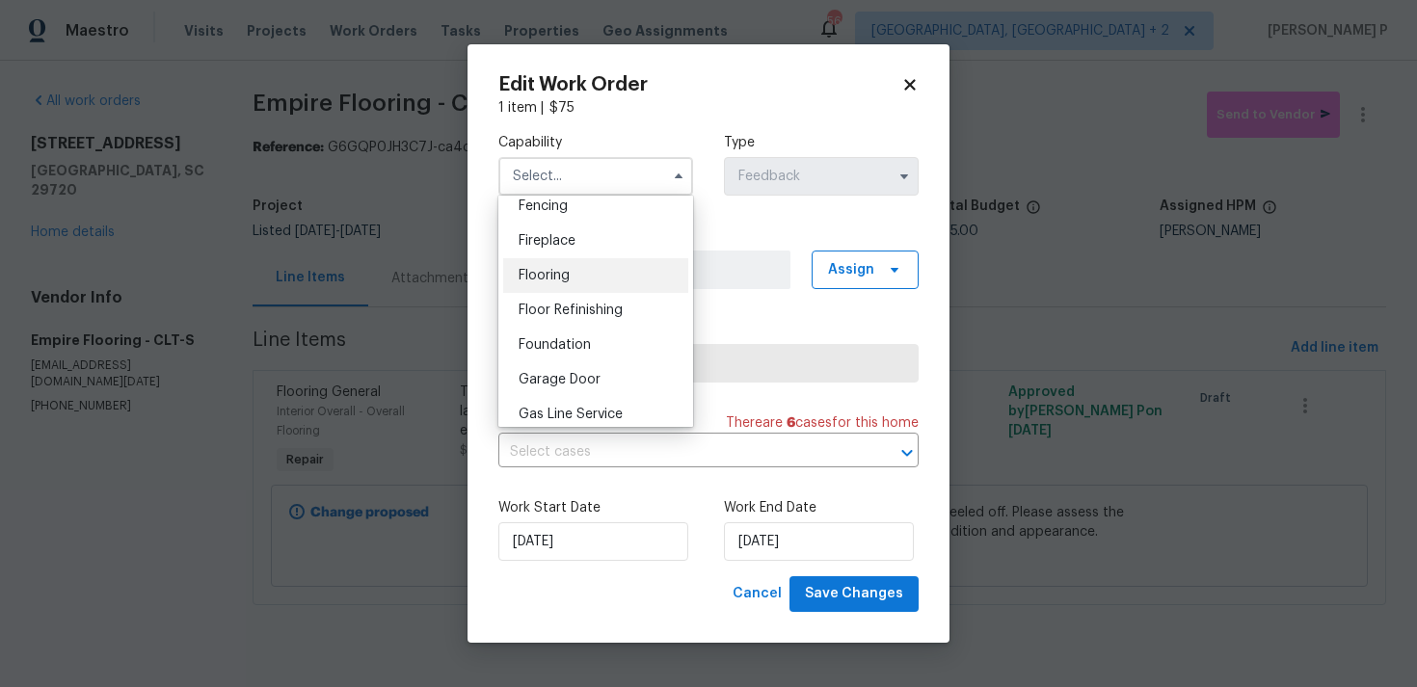
click at [569, 273] on span "Flooring" at bounding box center [544, 275] width 51 height 13
type input "Flooring"
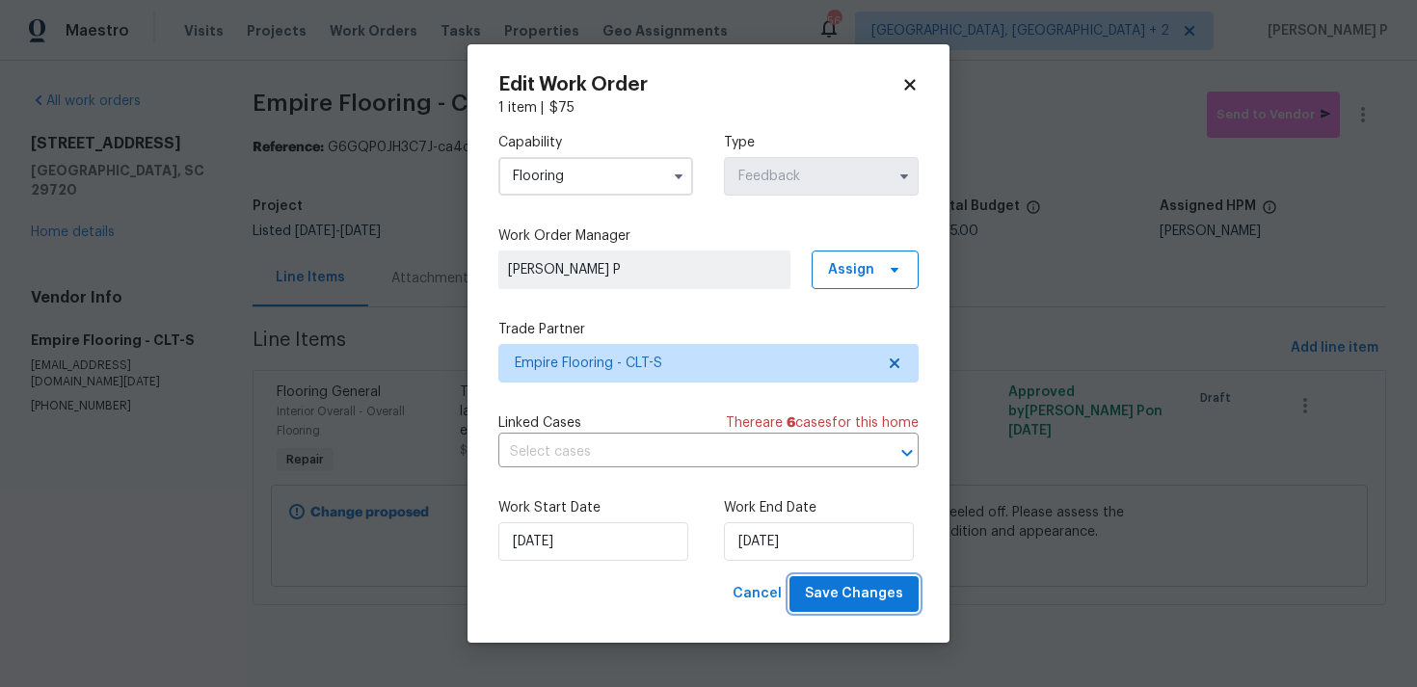
click at [844, 598] on span "Save Changes" at bounding box center [854, 594] width 98 height 24
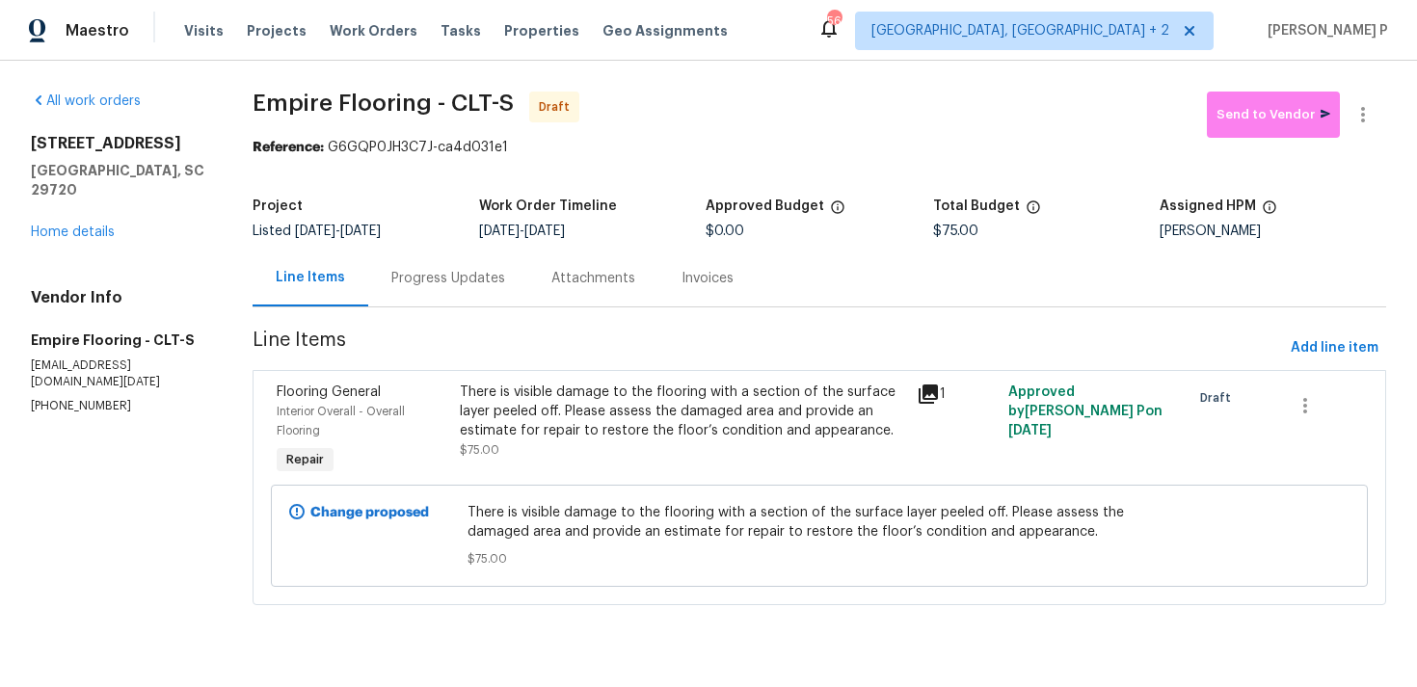
click at [500, 277] on div "Progress Updates" at bounding box center [448, 278] width 114 height 19
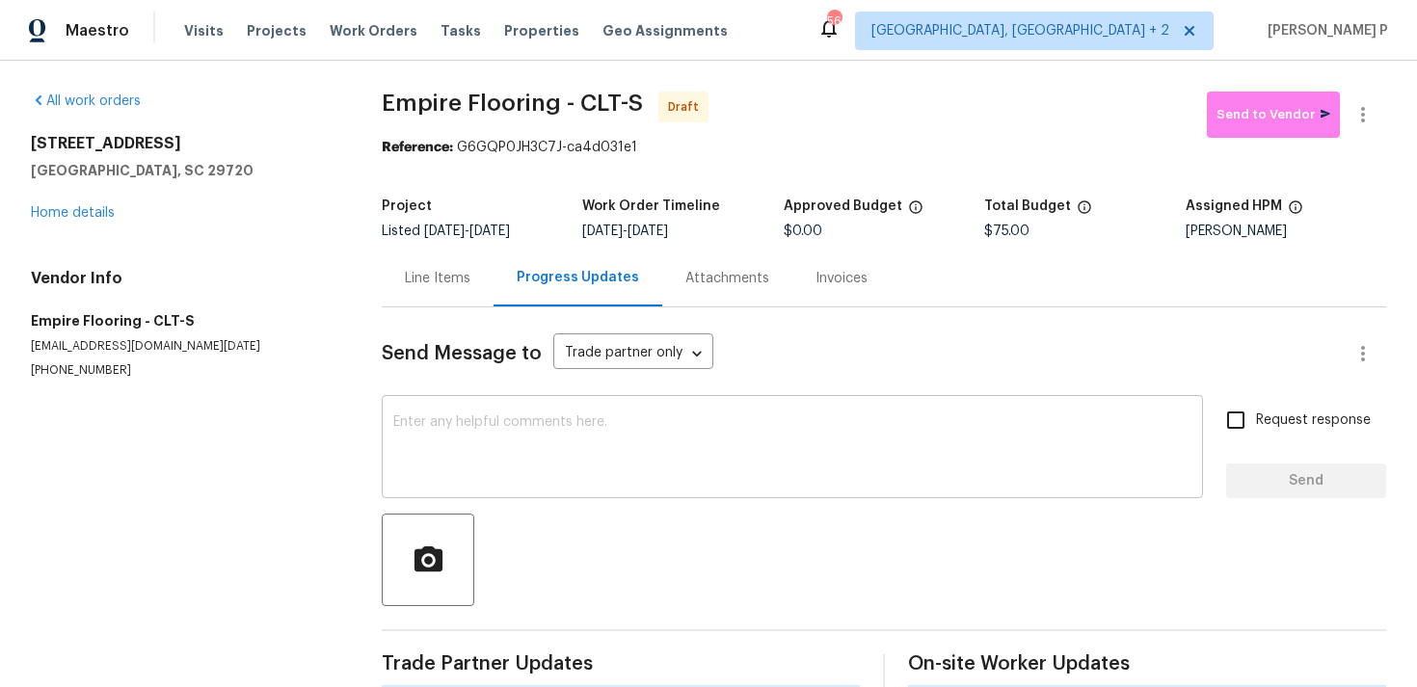
click at [561, 423] on textarea at bounding box center [792, 448] width 798 height 67
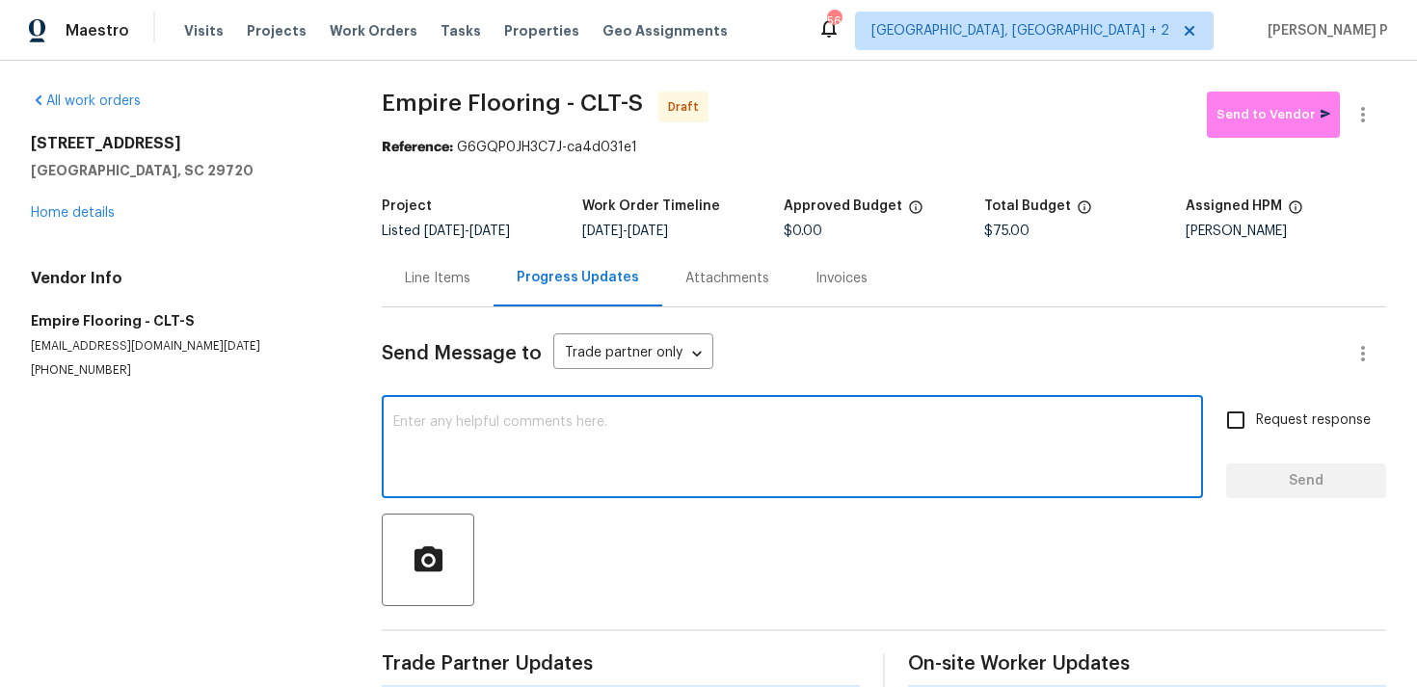
paste textarea "Hi, this is Ramyasri with Opendoor. I’m confirming you received the WO for the …"
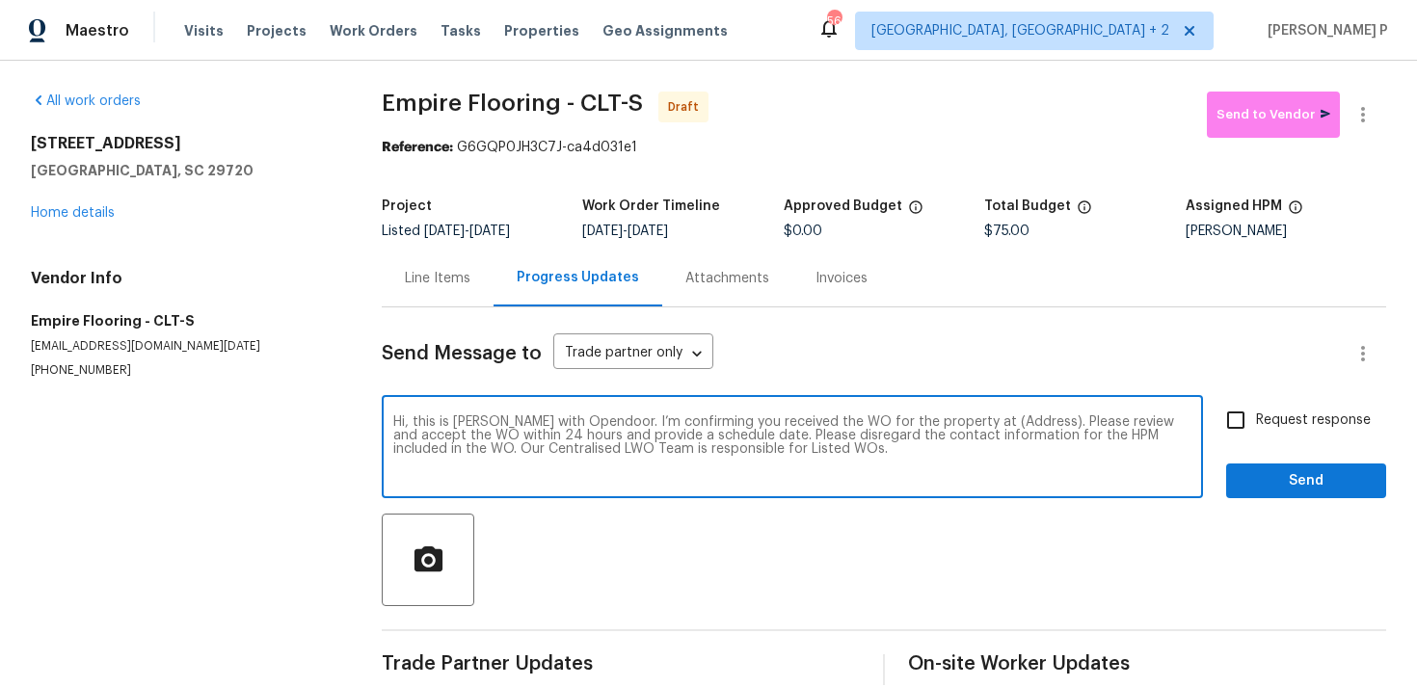
drag, startPoint x: 965, startPoint y: 420, endPoint x: 1026, endPoint y: 418, distance: 61.7
click at [1026, 418] on textarea "Hi, this is Ramyasri with Opendoor. I’m confirming you received the WO for the …" at bounding box center [792, 448] width 798 height 67
paste textarea "[STREET_ADDRESS][PERSON_NAME]"
type textarea "Hi, this is Ramyasri with Opendoor. I’m confirming you received the WO for the …"
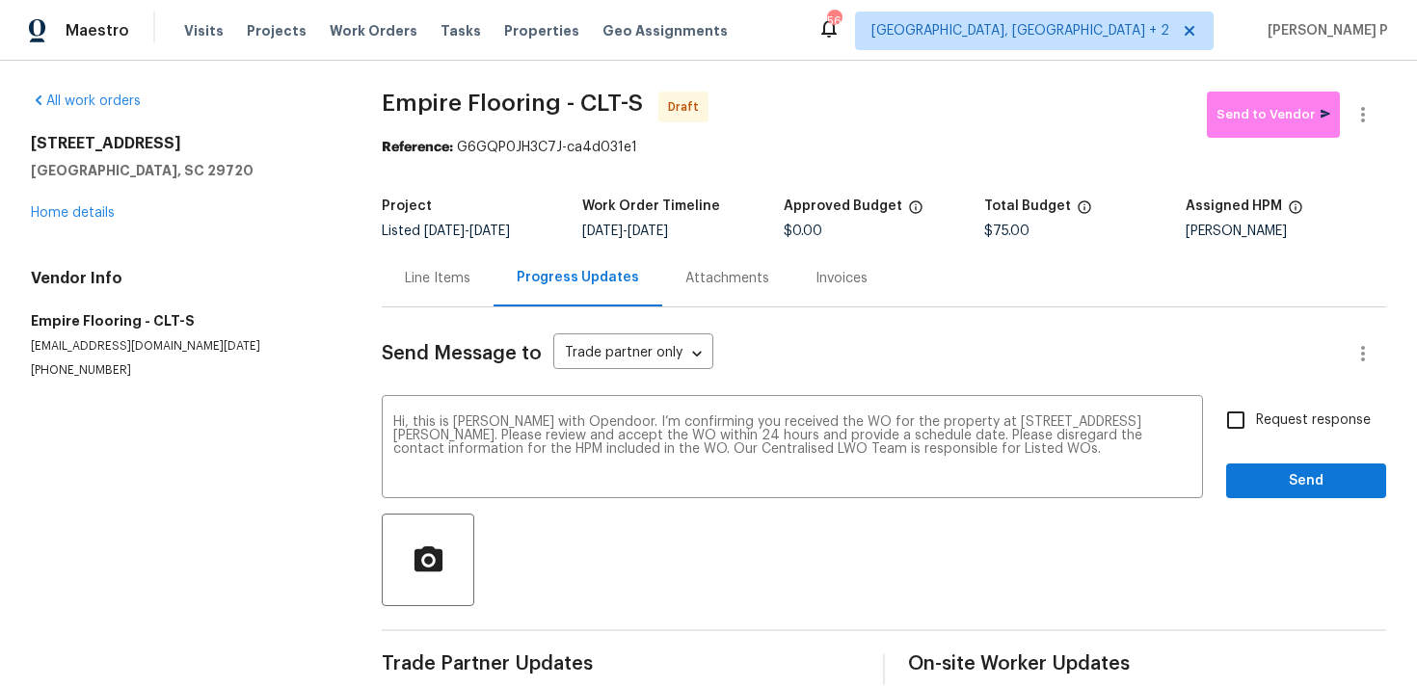
click at [1317, 409] on label "Request response" at bounding box center [1292, 420] width 155 height 40
click at [1256, 409] on input "Request response" at bounding box center [1235, 420] width 40 height 40
checkbox input "true"
click at [1301, 475] on span "Send" at bounding box center [1305, 481] width 129 height 24
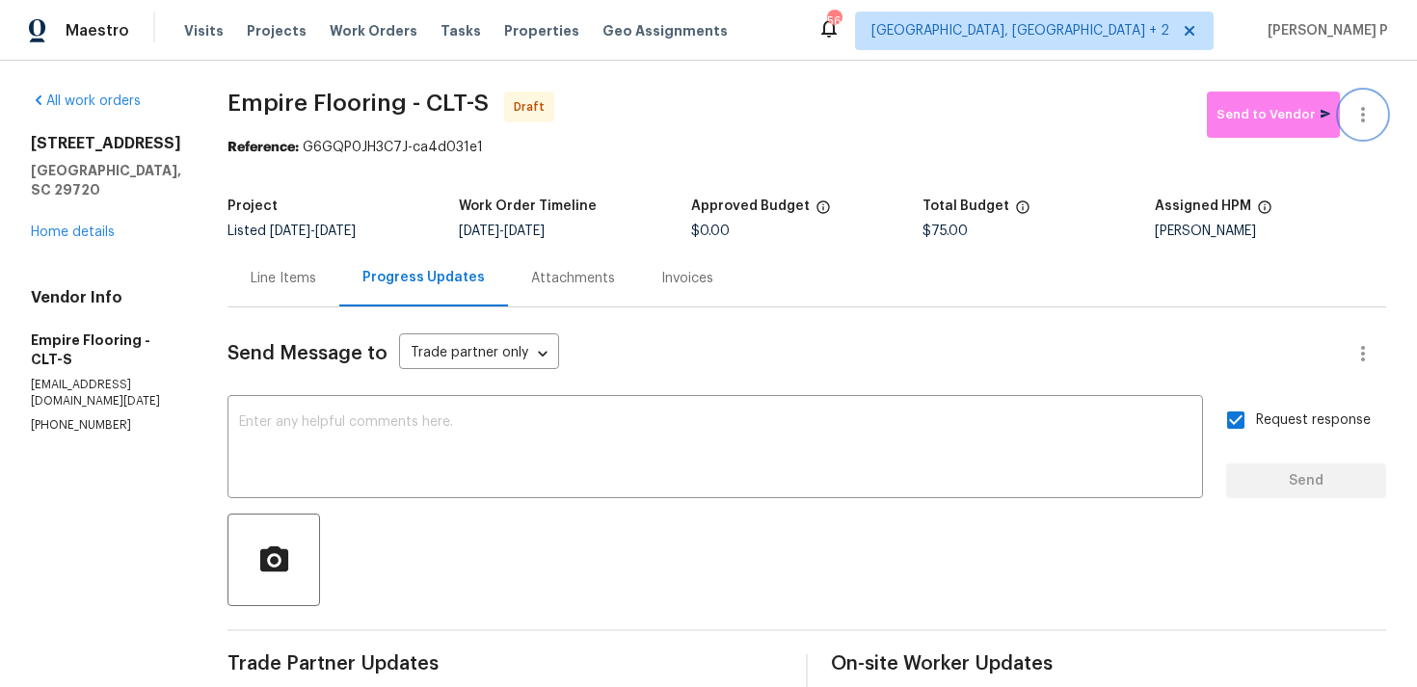
click at [1366, 106] on icon "button" at bounding box center [1362, 114] width 23 height 23
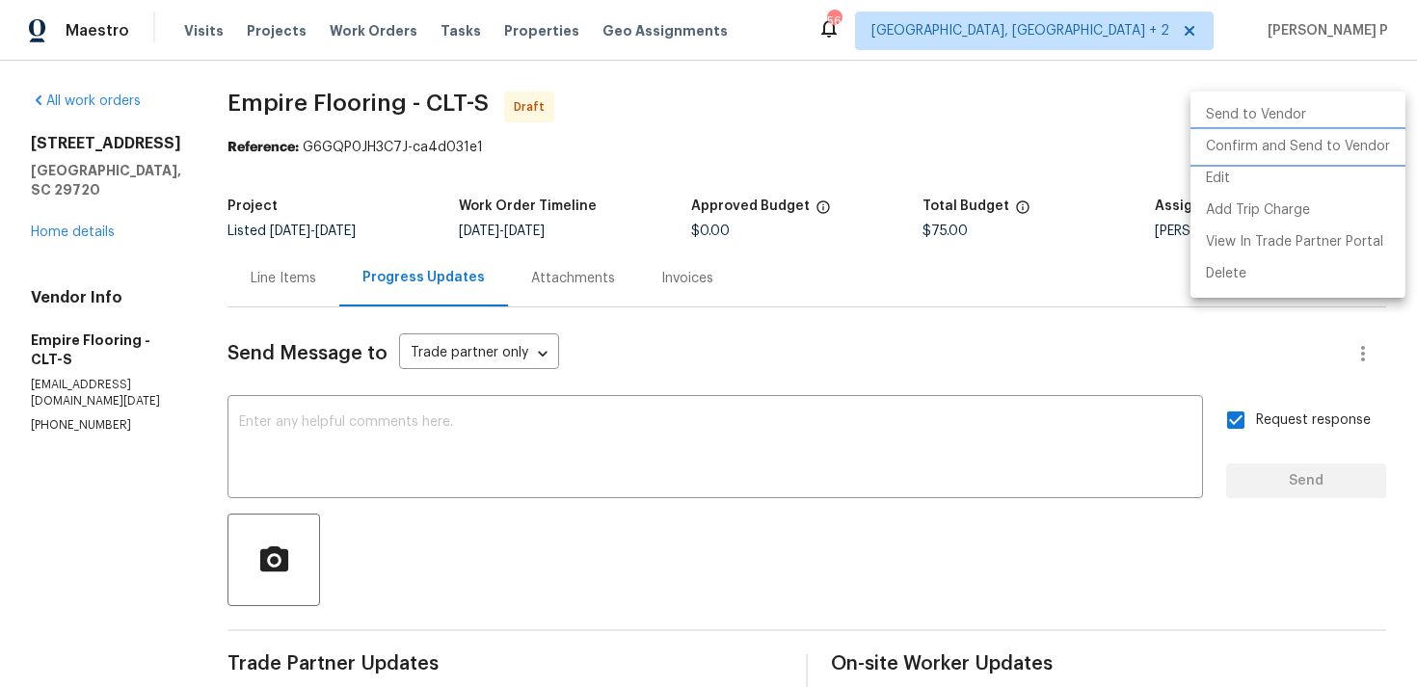
click at [1300, 141] on li "Confirm and Send to Vendor" at bounding box center [1297, 147] width 215 height 32
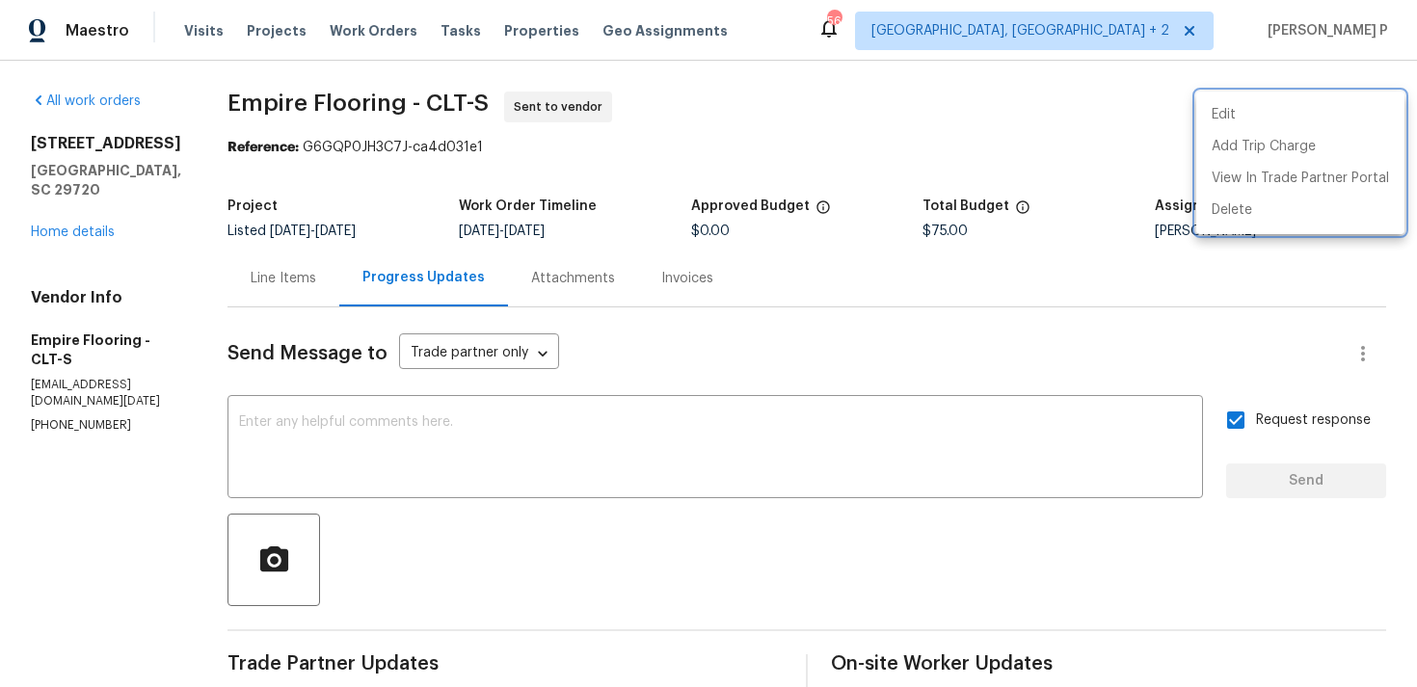
click at [301, 109] on div at bounding box center [708, 343] width 1417 height 687
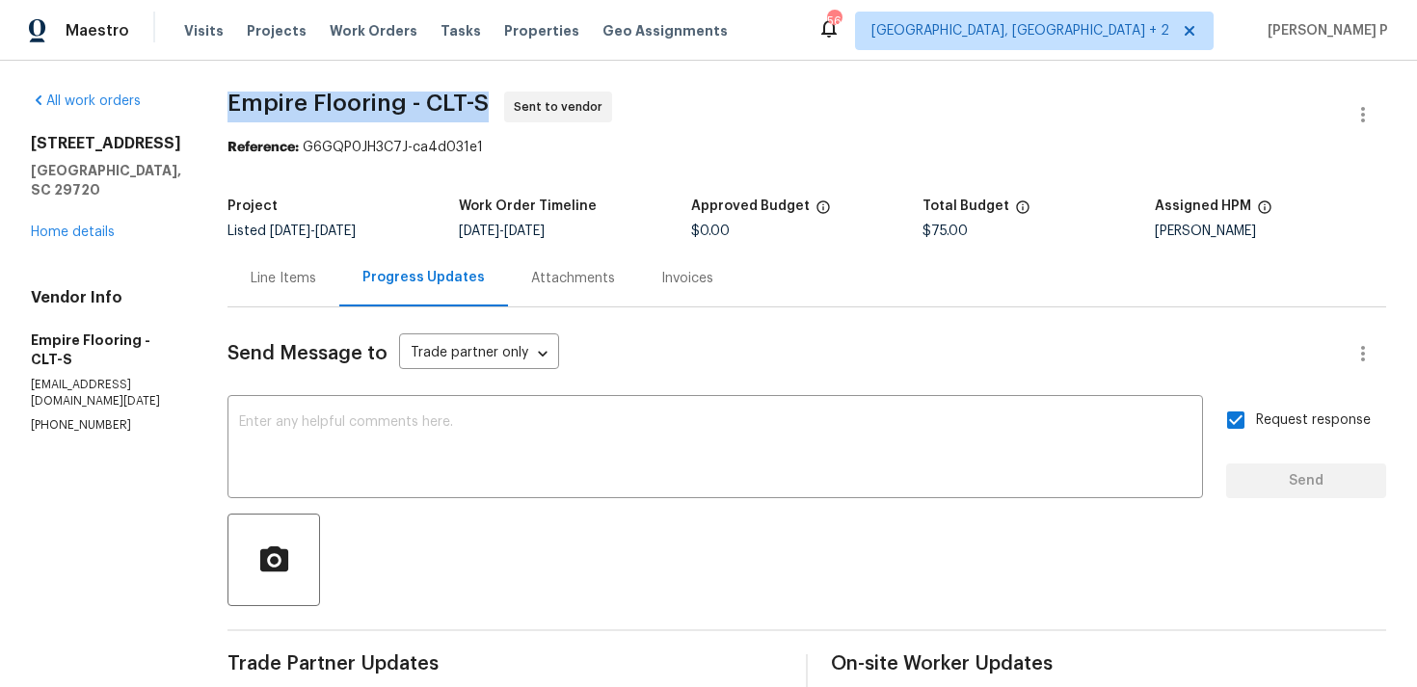
drag, startPoint x: 254, startPoint y: 105, endPoint x: 508, endPoint y: 102, distance: 253.5
click at [489, 102] on span "Empire Flooring - CLT-S" at bounding box center [357, 103] width 261 height 23
copy span "Empire Flooring - CLT-S"
click at [673, 472] on textarea at bounding box center [715, 448] width 952 height 67
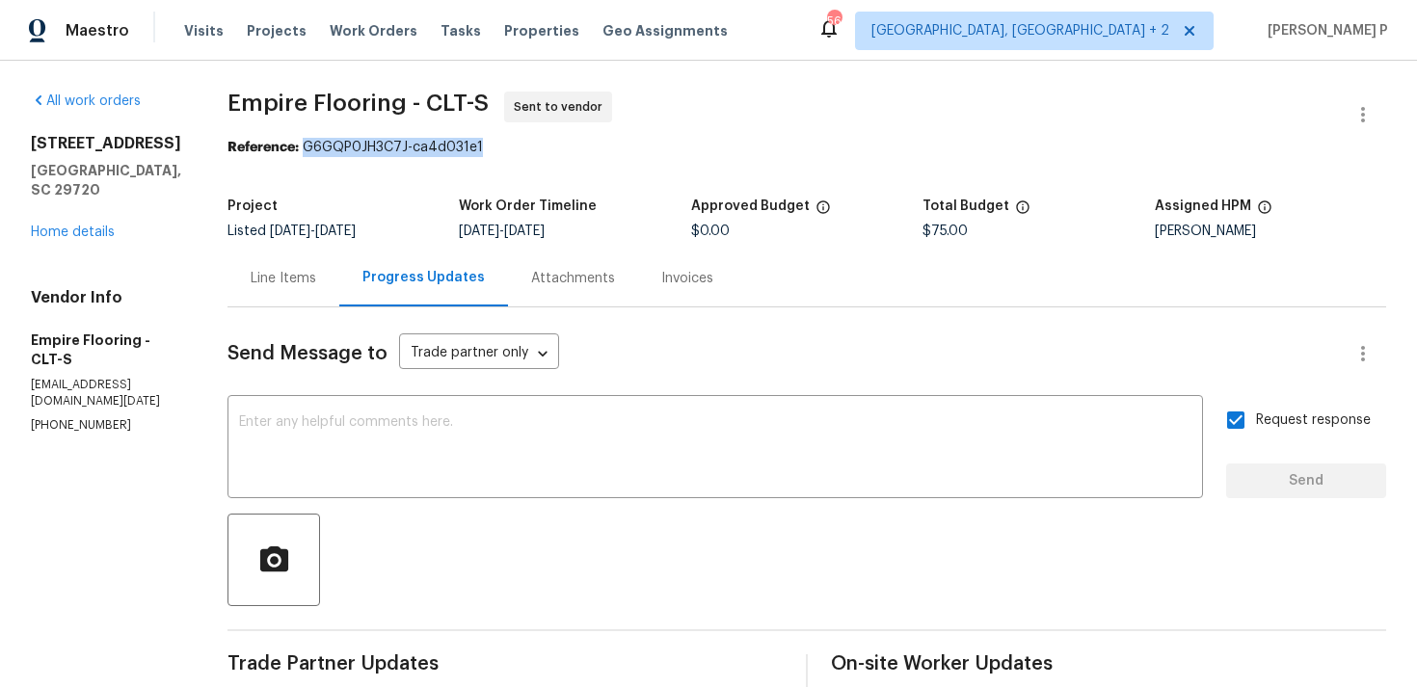
drag, startPoint x: 328, startPoint y: 148, endPoint x: 524, endPoint y: 148, distance: 196.6
click at [524, 148] on div "Reference: G6GQP0JH3C7J-ca4d031e1" at bounding box center [806, 147] width 1158 height 19
copy div "G6GQP0JH3C7J-ca4d031e1"
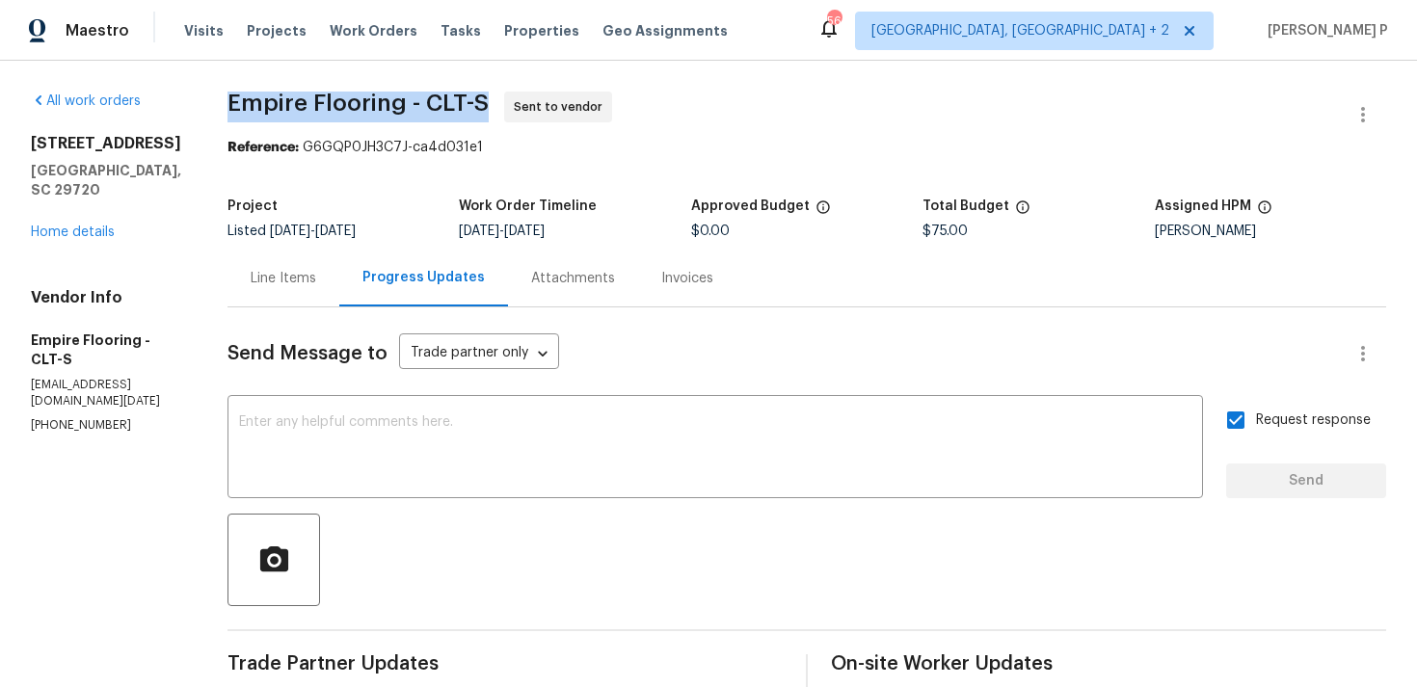
drag, startPoint x: 253, startPoint y: 101, endPoint x: 511, endPoint y: 101, distance: 258.3
click at [511, 101] on span "Empire Flooring - CLT-S Sent to vendor" at bounding box center [783, 115] width 1112 height 46
copy span "Empire Flooring - CLT-S"
click at [301, 283] on div "Line Items" at bounding box center [284, 278] width 66 height 19
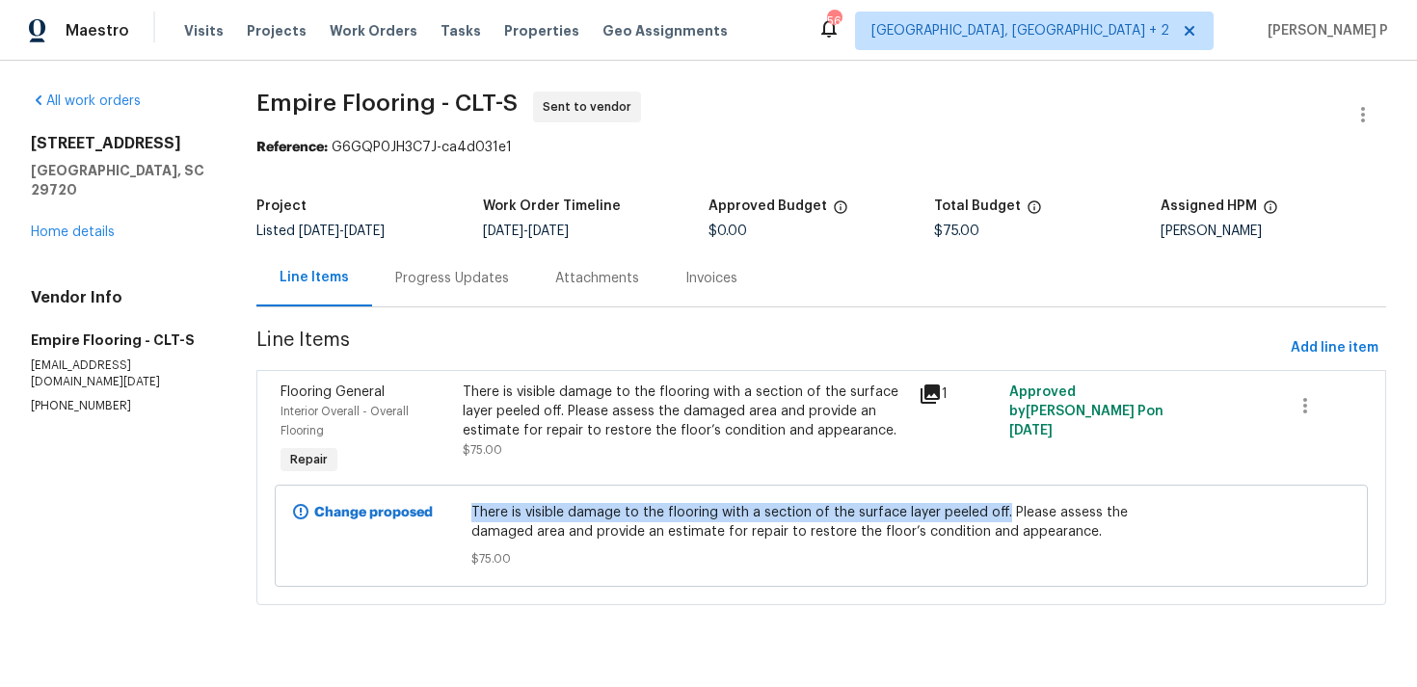
drag, startPoint x: 470, startPoint y: 510, endPoint x: 1003, endPoint y: 504, distance: 533.0
click at [1003, 504] on div "There is visible damage to the flooring with a section of the surface layer pee…" at bounding box center [822, 535] width 712 height 77
copy span "There is visible damage to the flooring with a section of the surface layer pee…"
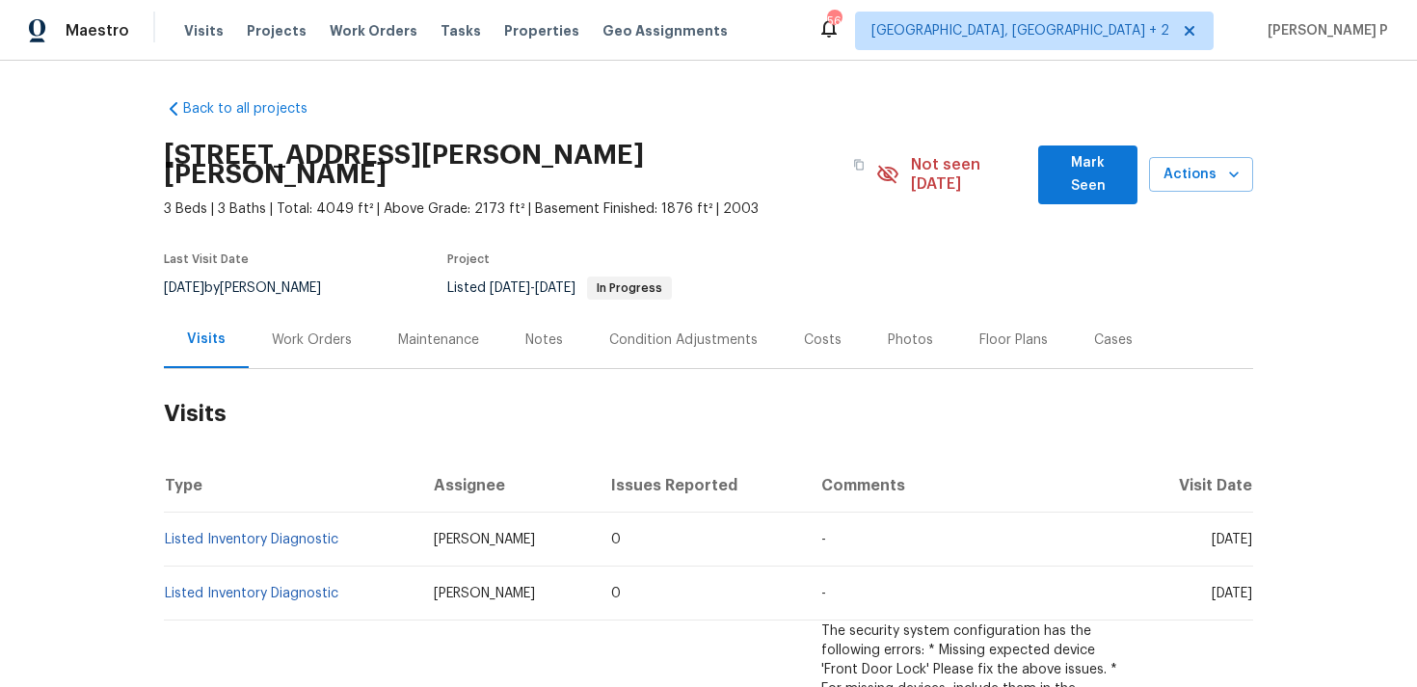
click at [286, 331] on div "Work Orders" at bounding box center [312, 340] width 80 height 19
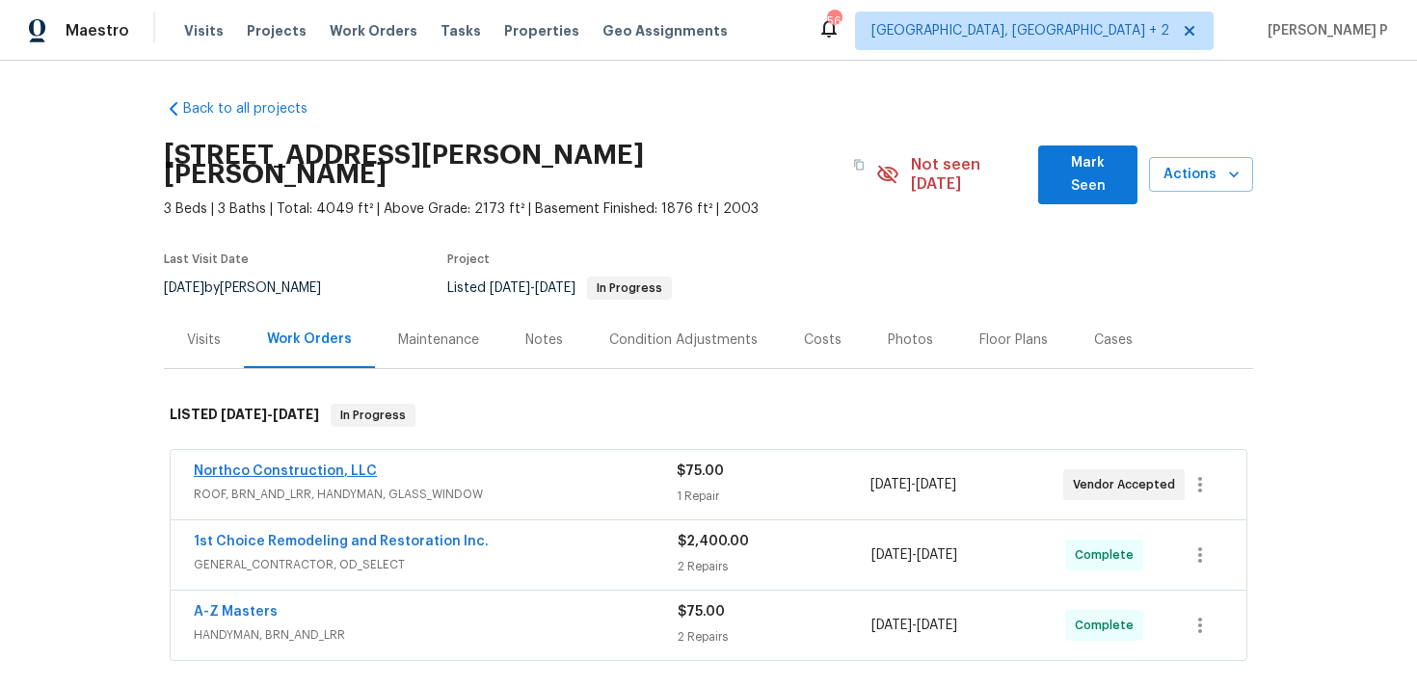
scroll to position [108, 0]
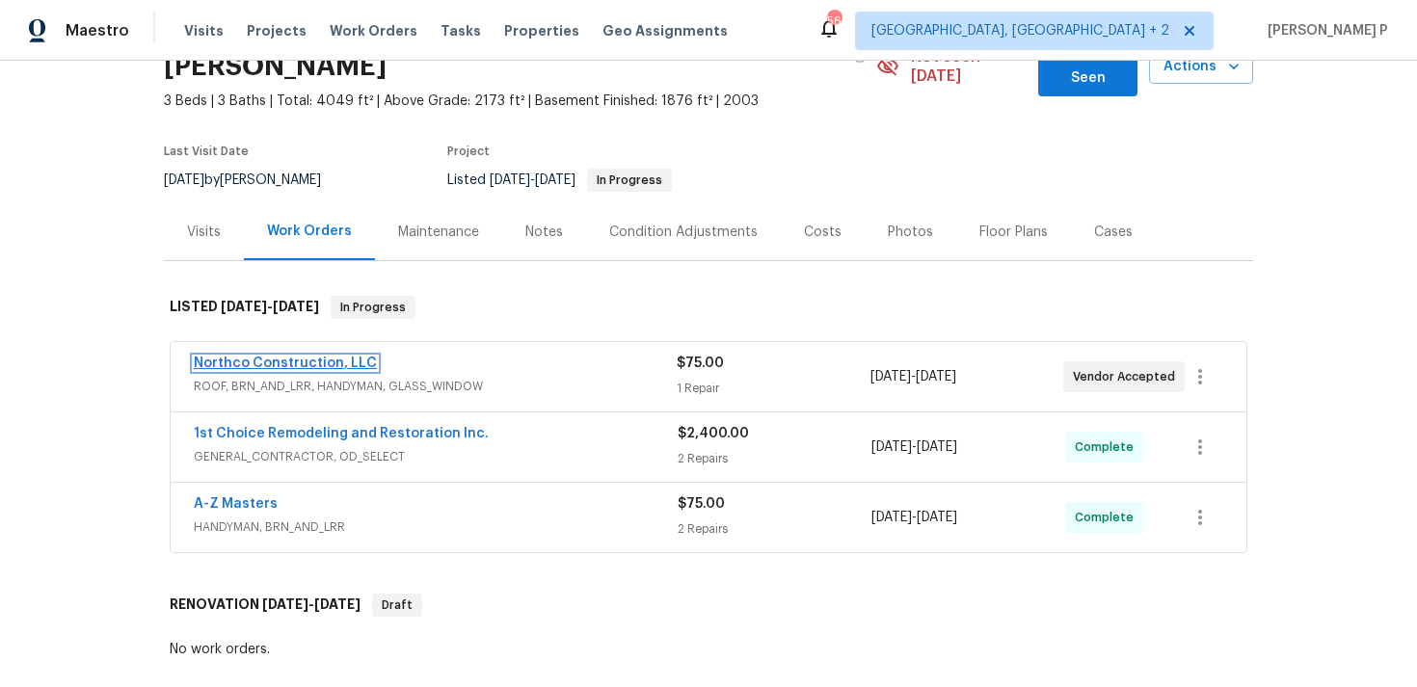
click at [283, 357] on link "Northco Construction, LLC" at bounding box center [285, 363] width 183 height 13
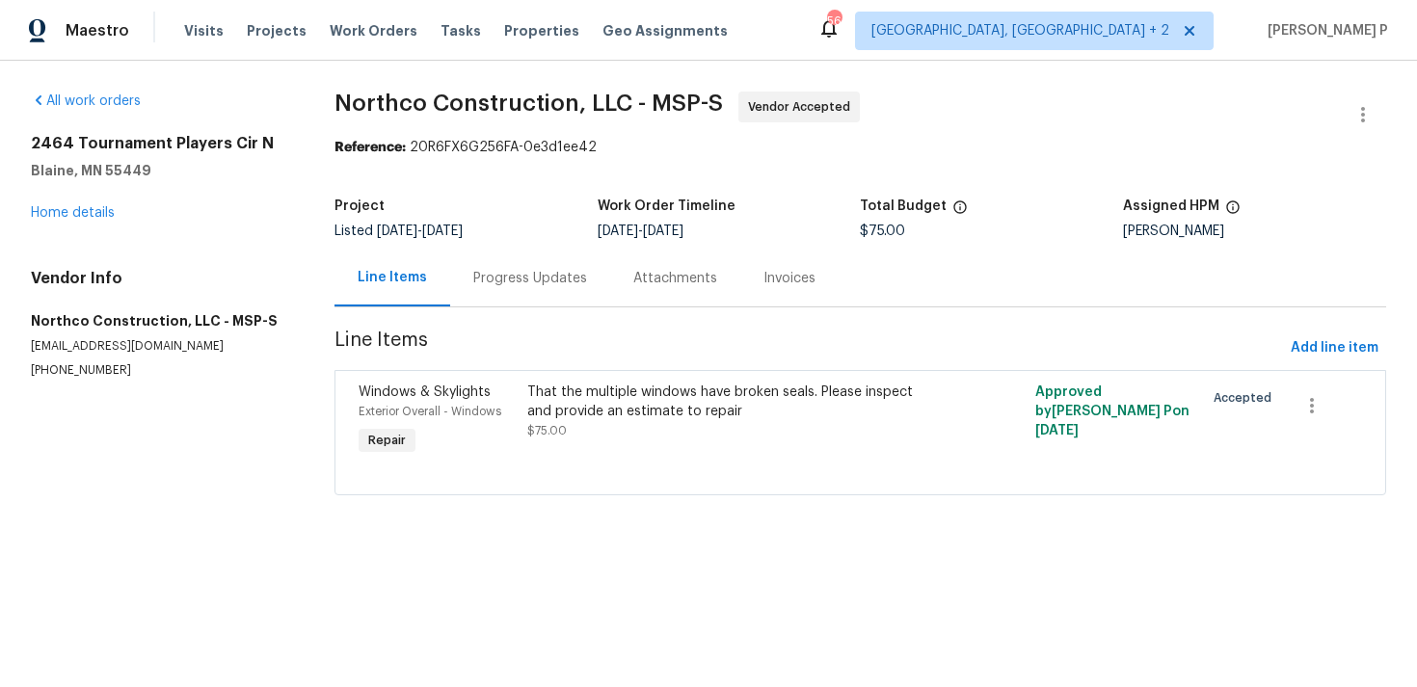
click at [511, 269] on div "Progress Updates" at bounding box center [530, 278] width 114 height 19
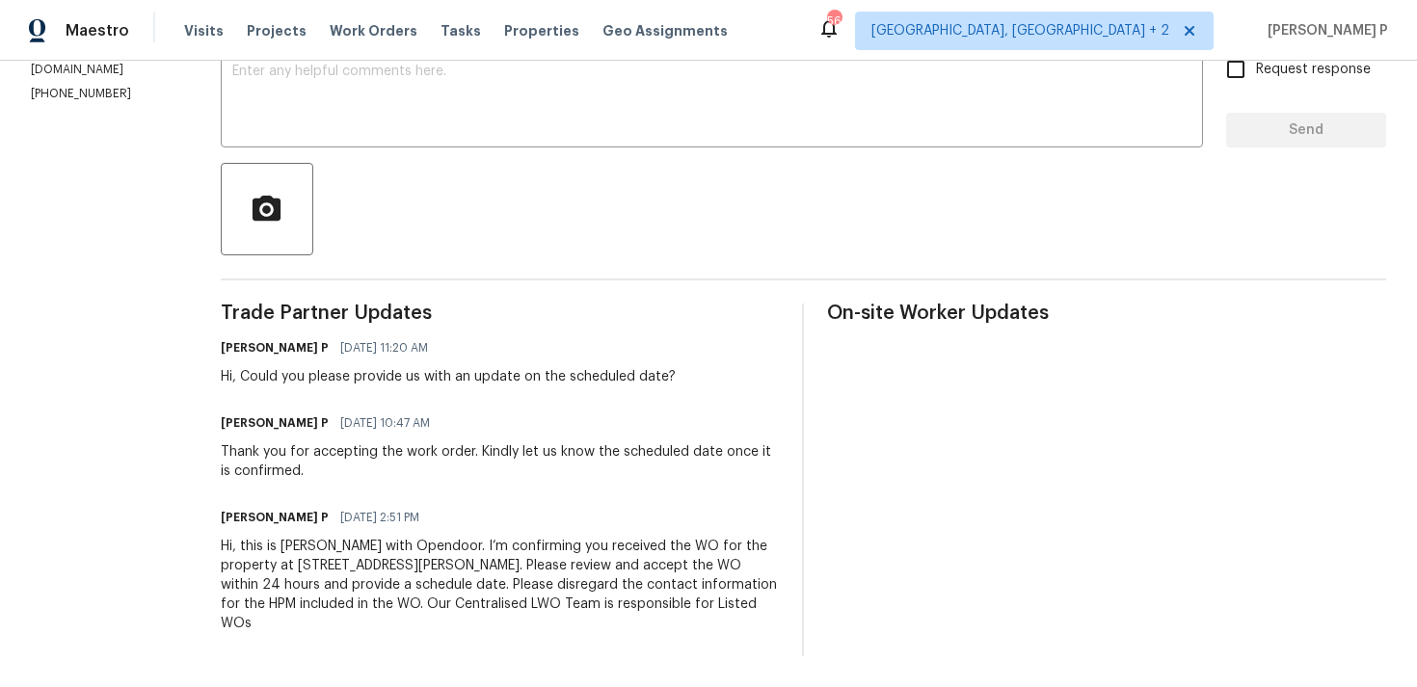
scroll to position [74, 0]
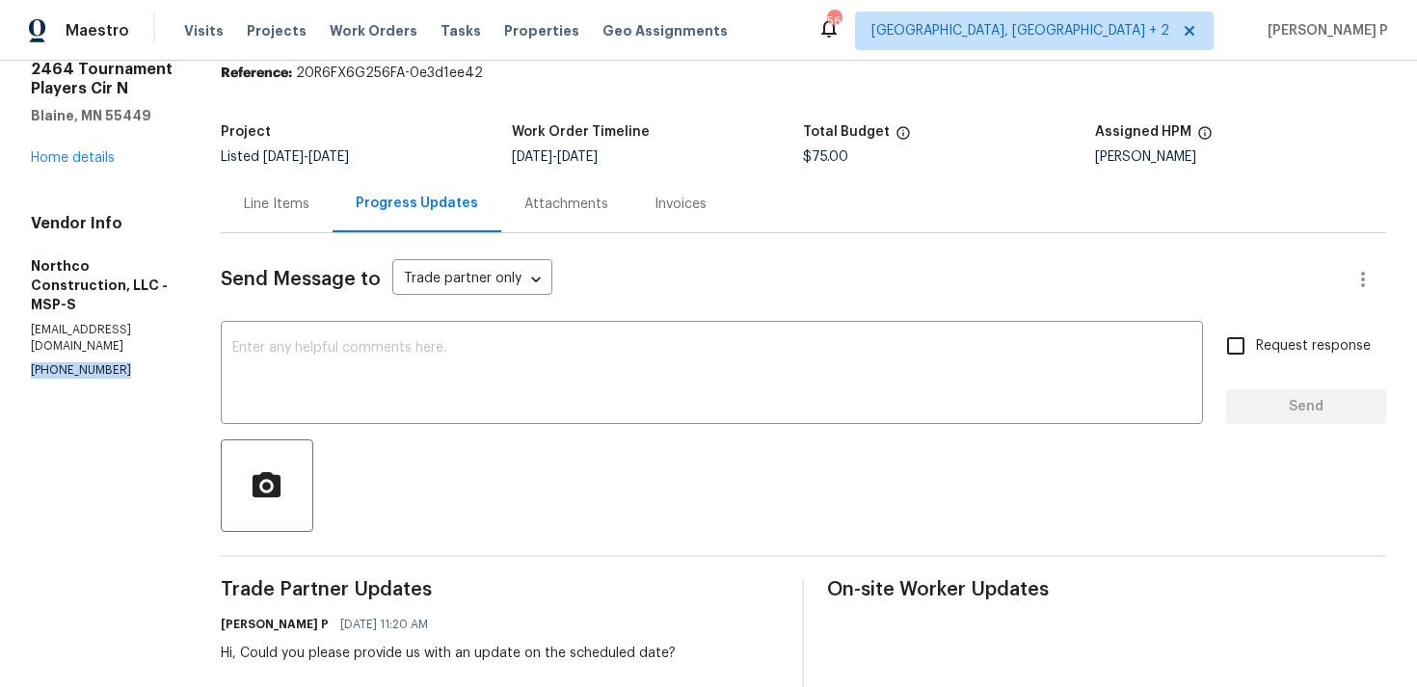
drag, startPoint x: 137, startPoint y: 360, endPoint x: 0, endPoint y: 360, distance: 136.9
click at [0, 360] on div "All work orders 2464 Tournament Players Cir N Blaine, MN 55449 Home details Ven…" at bounding box center [708, 475] width 1417 height 977
copy p "(763) 458-3481"
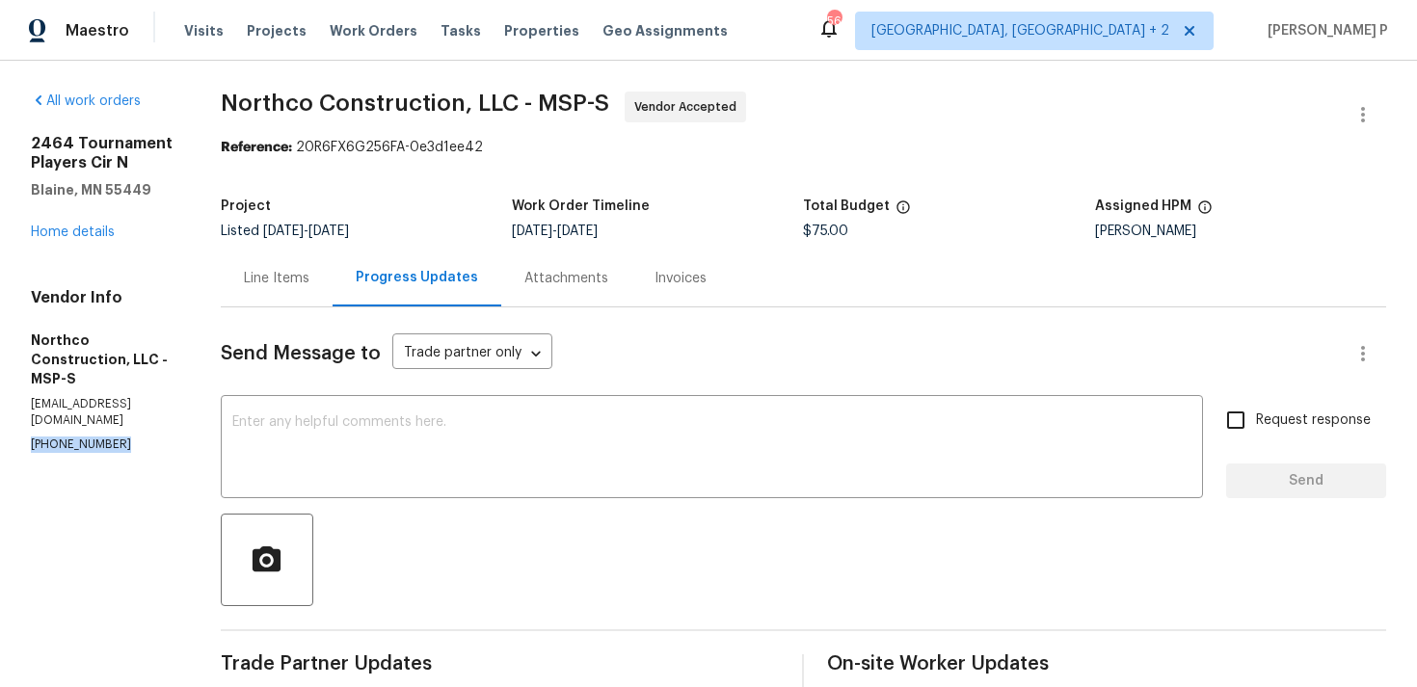
scroll to position [351, 0]
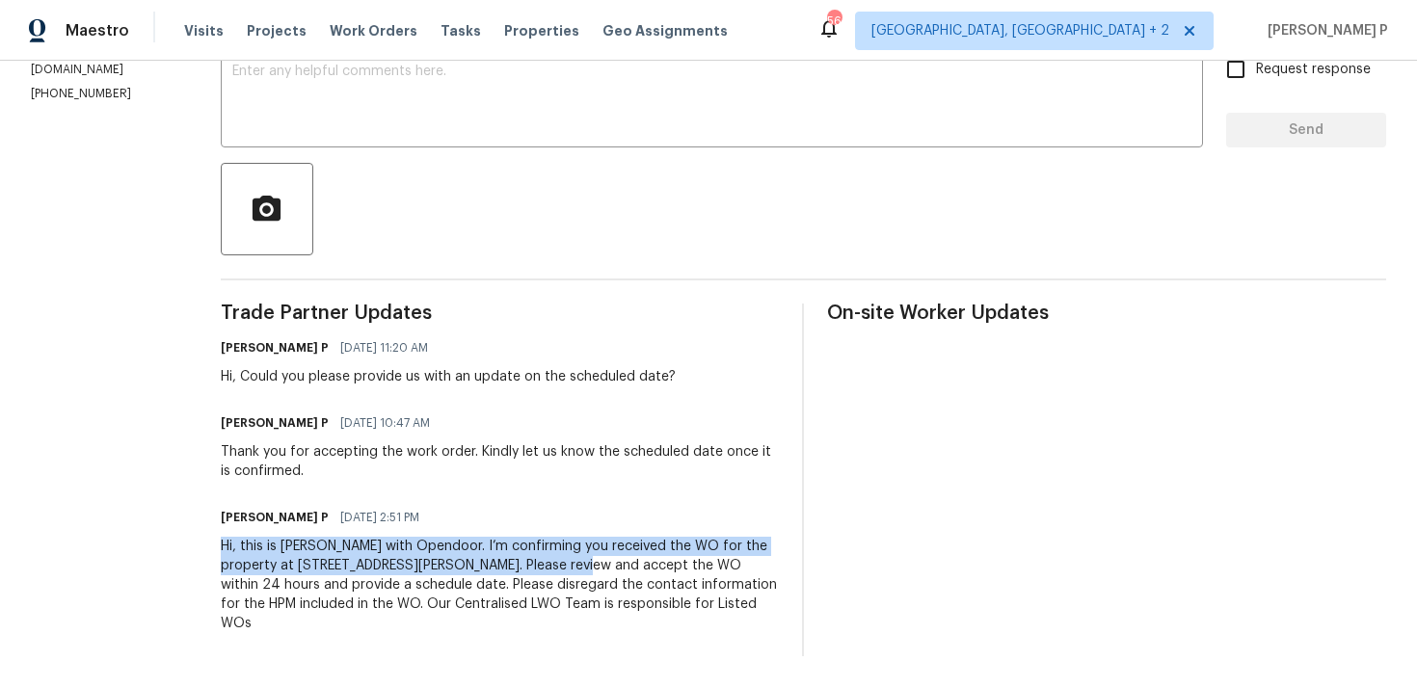
drag, startPoint x: 215, startPoint y: 545, endPoint x: 545, endPoint y: 565, distance: 330.2
click at [545, 565] on div "All work orders 2464 Tournament Players Cir N Blaine, MN 55449 Home details Ven…" at bounding box center [708, 198] width 1417 height 977
copy div "Hi, this is Ramyasri with Opendoor. I’m confirming you received the WO for the …"
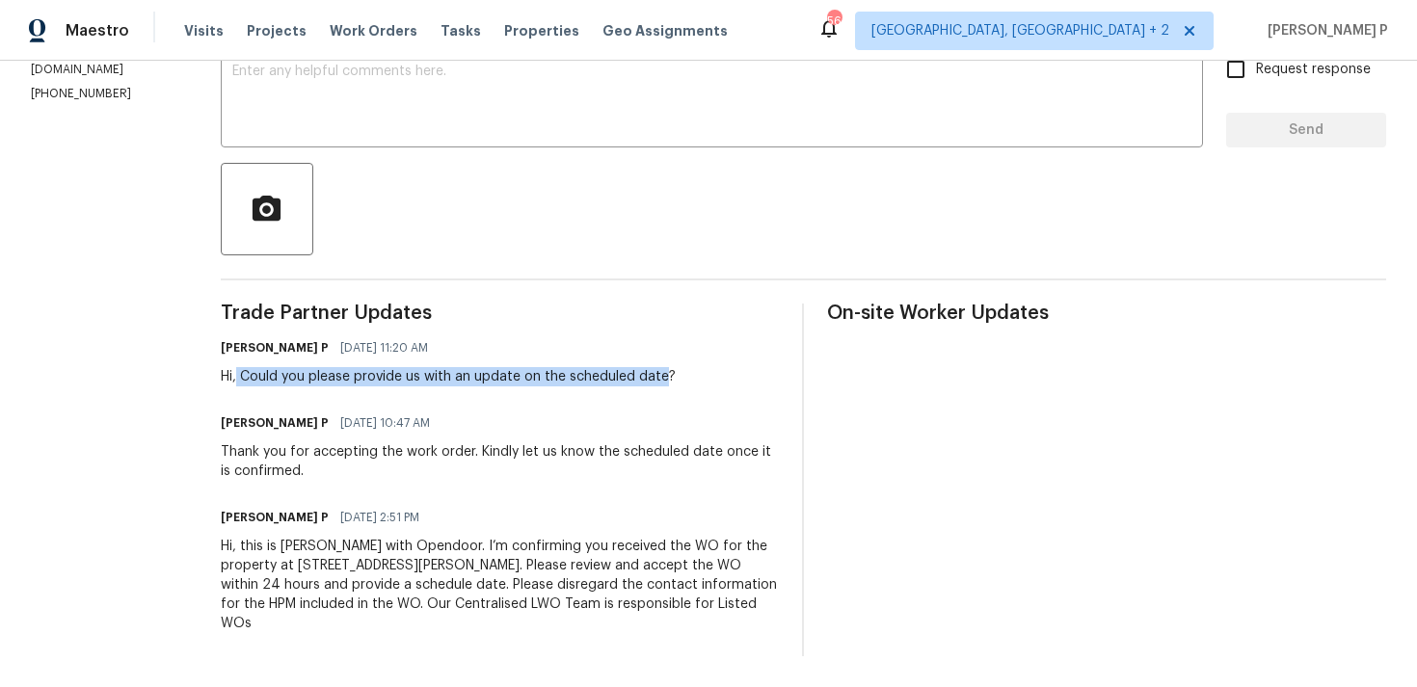
drag, startPoint x: 238, startPoint y: 379, endPoint x: 661, endPoint y: 380, distance: 423.1
click at [661, 380] on div "Hi, Could you please provide us with an update on the scheduled date?" at bounding box center [448, 376] width 455 height 19
click at [338, 378] on div "Hi, Could you please provide us with an update on the scheduled date?" at bounding box center [448, 376] width 455 height 19
drag, startPoint x: 244, startPoint y: 370, endPoint x: 665, endPoint y: 379, distance: 421.3
click at [665, 379] on div "Hi, Could you please provide us with an update on the scheduled date?" at bounding box center [448, 376] width 455 height 19
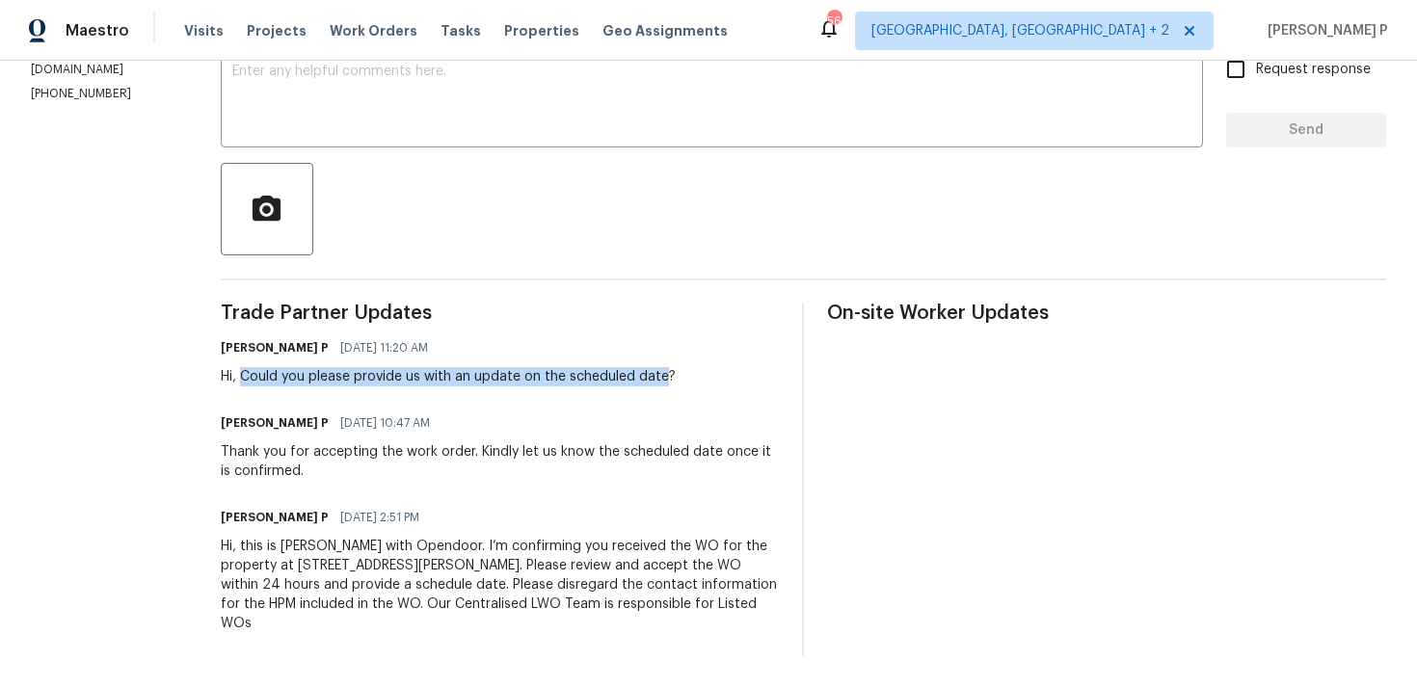
copy div "Could you please provide us with an update on the scheduled date"
click at [470, 384] on div "Hi, Could you please provide us with an update on the scheduled date?" at bounding box center [448, 376] width 455 height 19
drag, startPoint x: 238, startPoint y: 376, endPoint x: 553, endPoint y: 376, distance: 315.2
click at [553, 376] on div "Hi, Could you please provide us with an update on the scheduled date?" at bounding box center [448, 376] width 455 height 19
drag, startPoint x: 242, startPoint y: 374, endPoint x: 687, endPoint y: 384, distance: 445.4
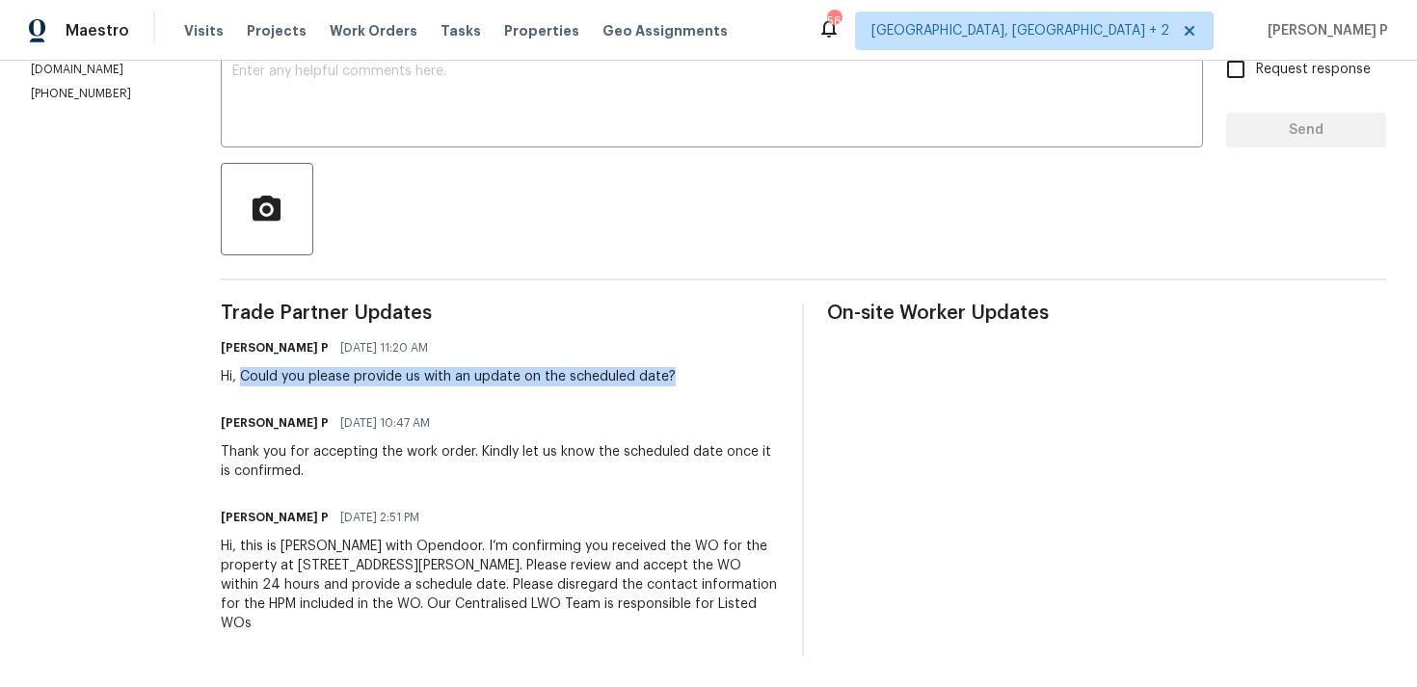
click at [687, 384] on div "Ramyasri P 08/20/2025 11:20 AM Hi, Could you please provide us with an update o…" at bounding box center [500, 360] width 559 height 52
copy div "Could you please provide us with an update on the scheduled date?"
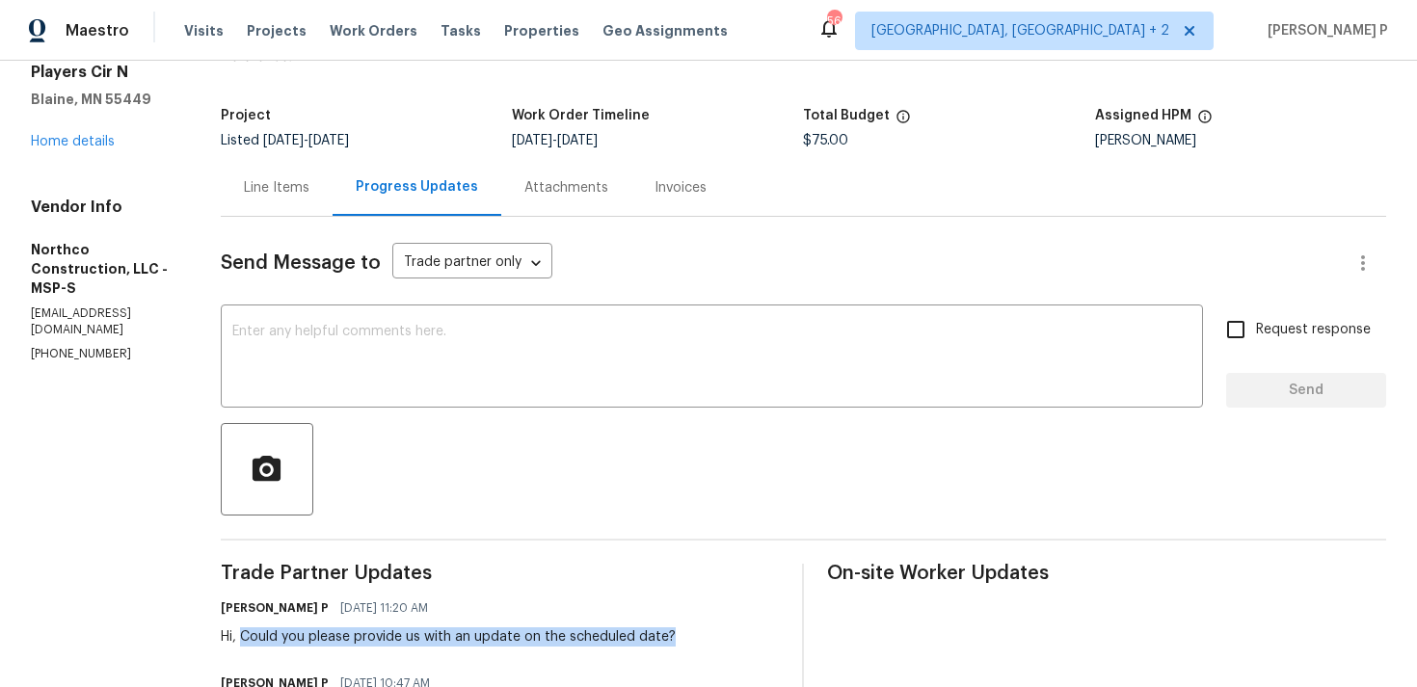
scroll to position [69, 0]
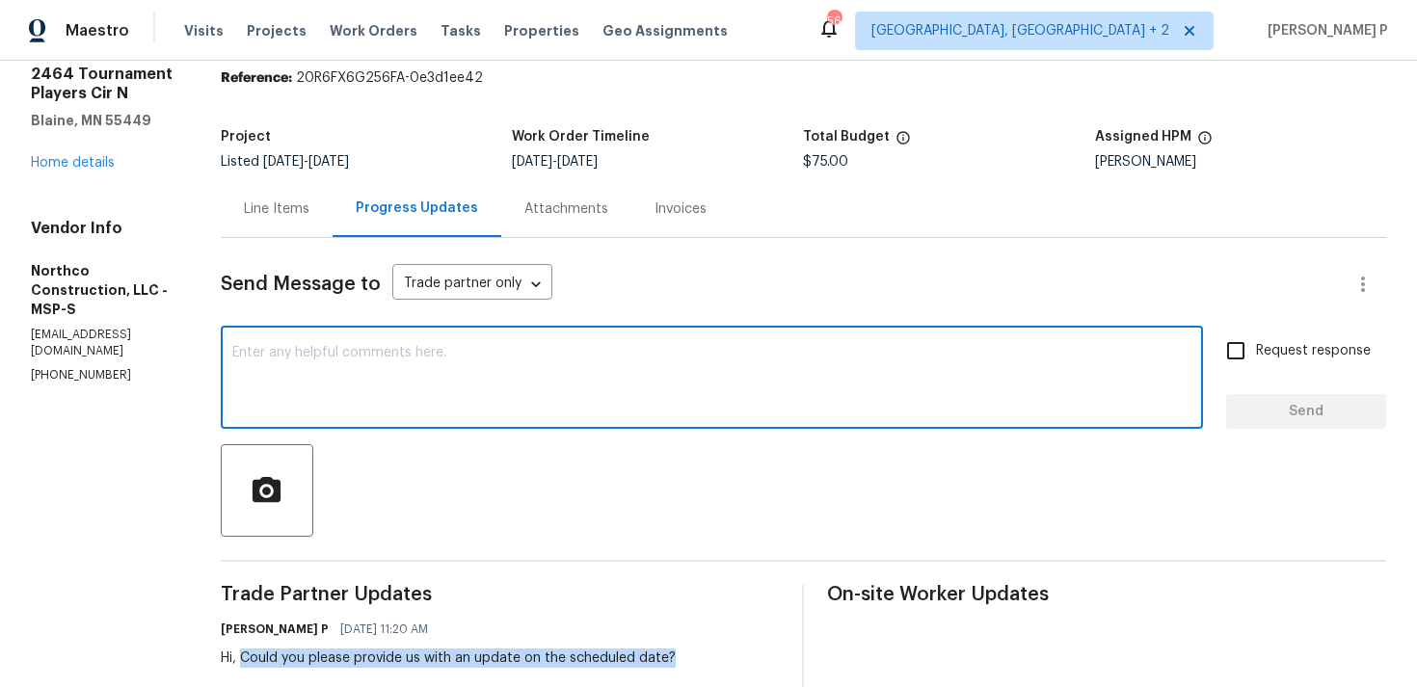
click at [281, 405] on textarea at bounding box center [711, 379] width 959 height 67
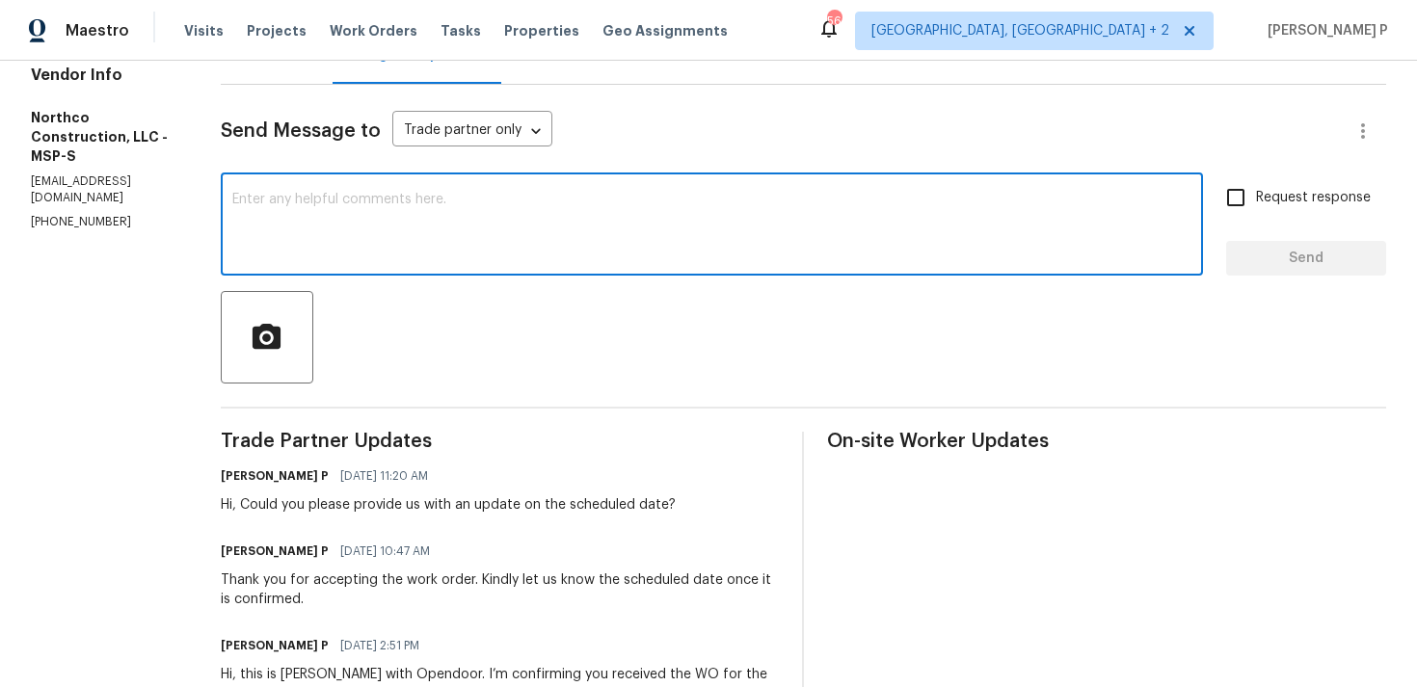
scroll to position [210, 0]
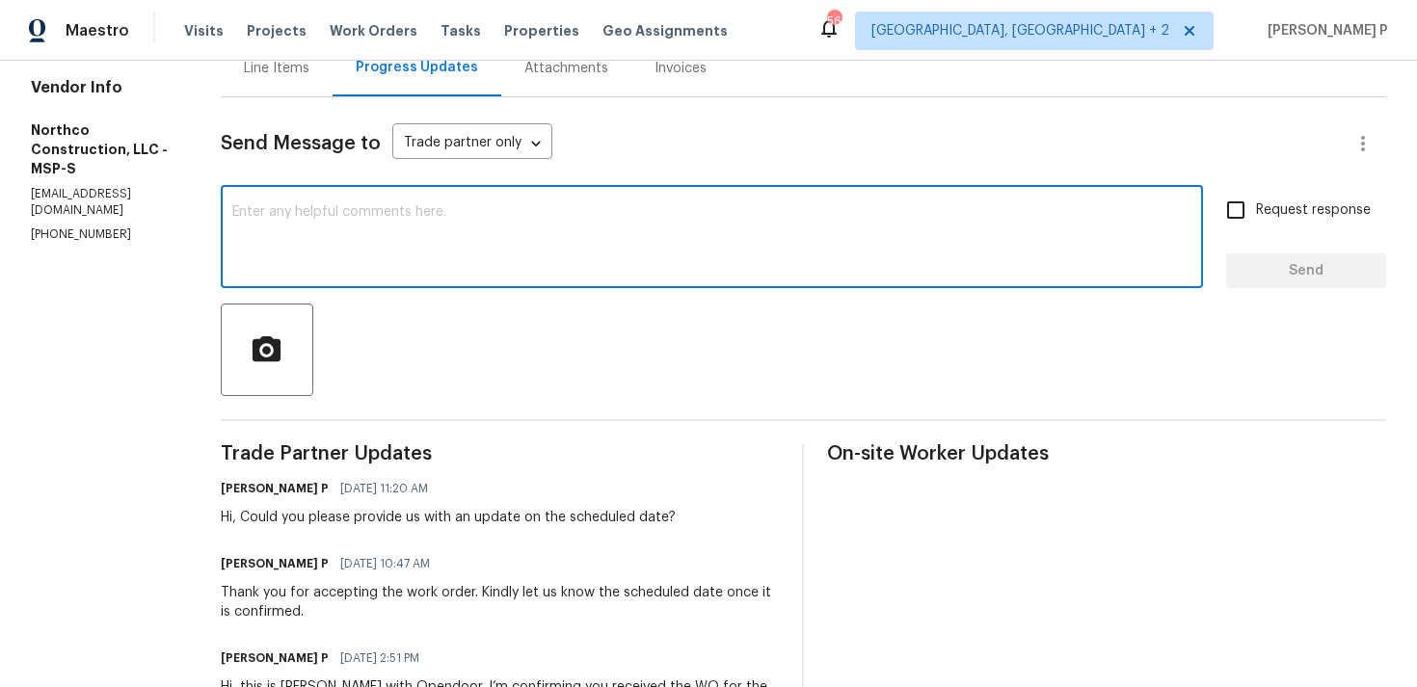
click at [301, 236] on textarea at bounding box center [711, 238] width 959 height 67
paste textarea "We tried reaching out to you via RC text to ask for an update on the scheduled …"
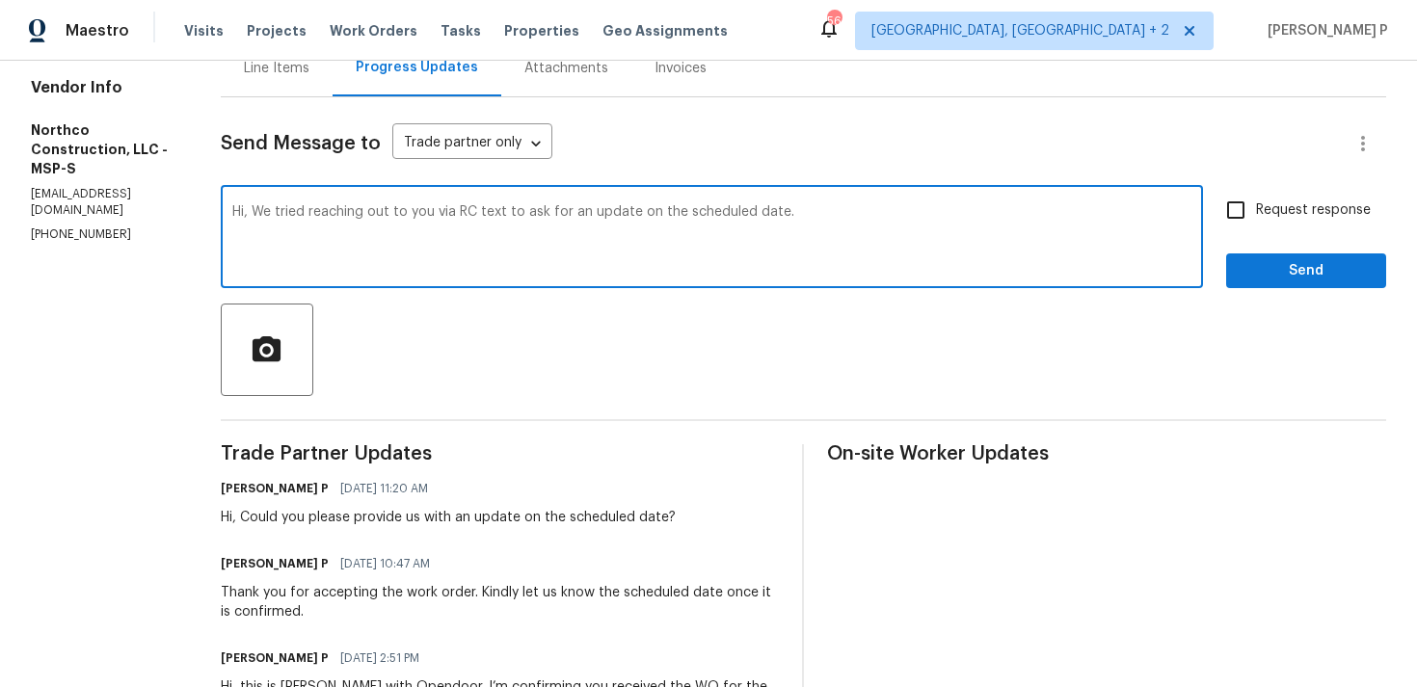
type textarea "Hi, We tried reaching out to you via RC text to ask for an update on the schedu…"
click at [1222, 223] on input "Request response" at bounding box center [1235, 210] width 40 height 40
checkbox input "true"
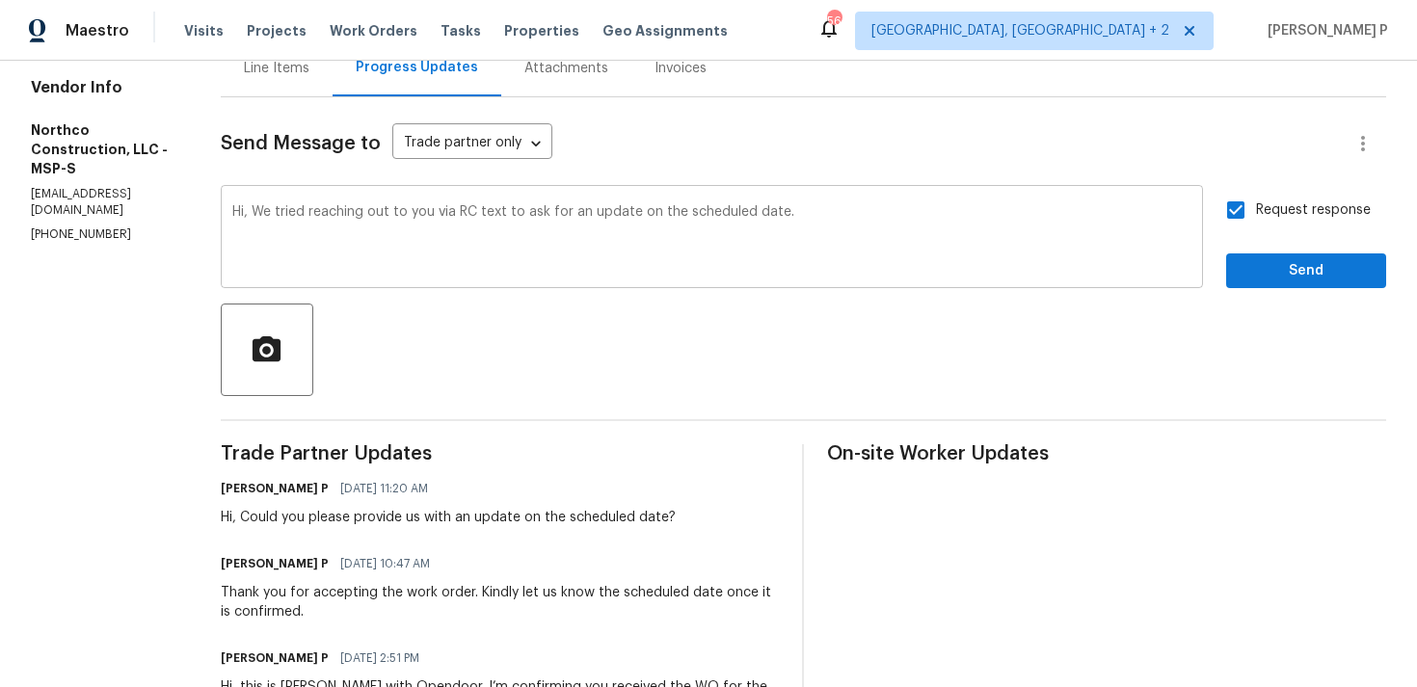
click at [848, 230] on textarea "Hi, We tried reaching out to you via RC text to ask for an update on the schedu…" at bounding box center [711, 238] width 959 height 67
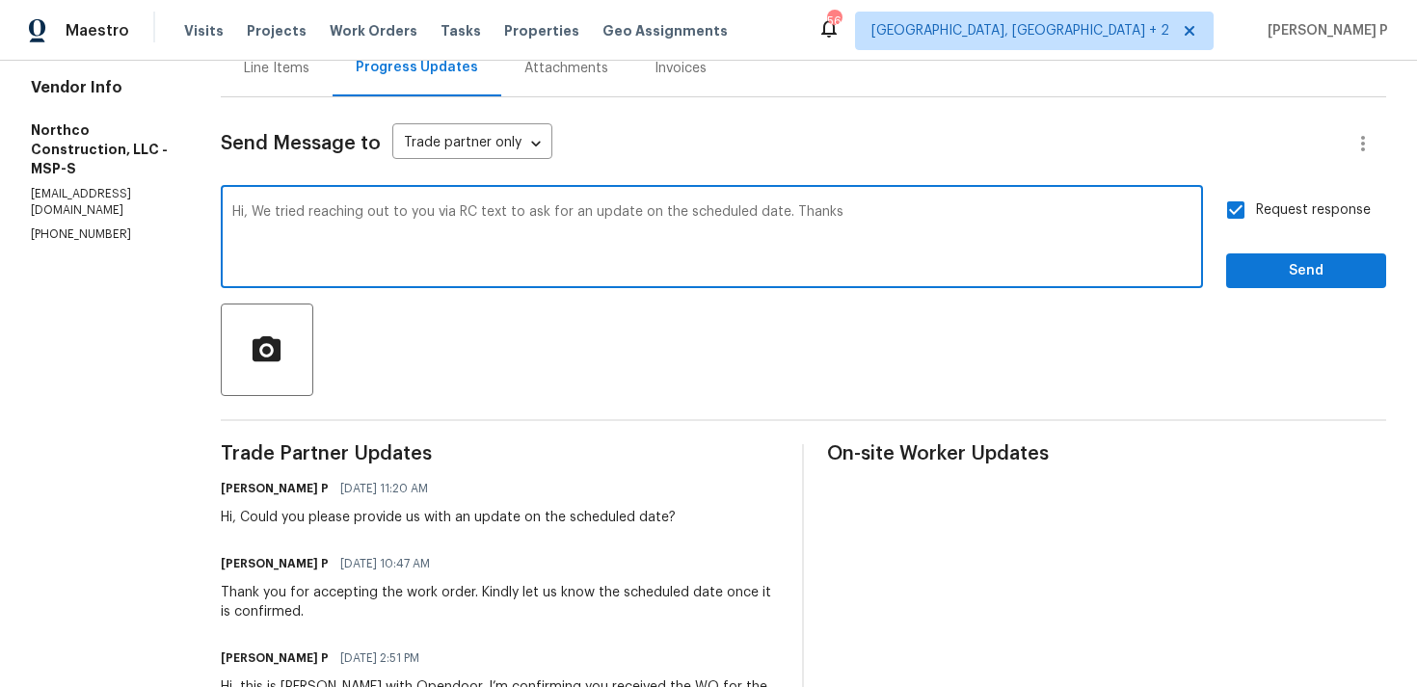
type textarea "Hi, We tried reaching out to you via RC text to ask for an update on the schedu…"
click at [1290, 276] on span "Send" at bounding box center [1305, 271] width 129 height 24
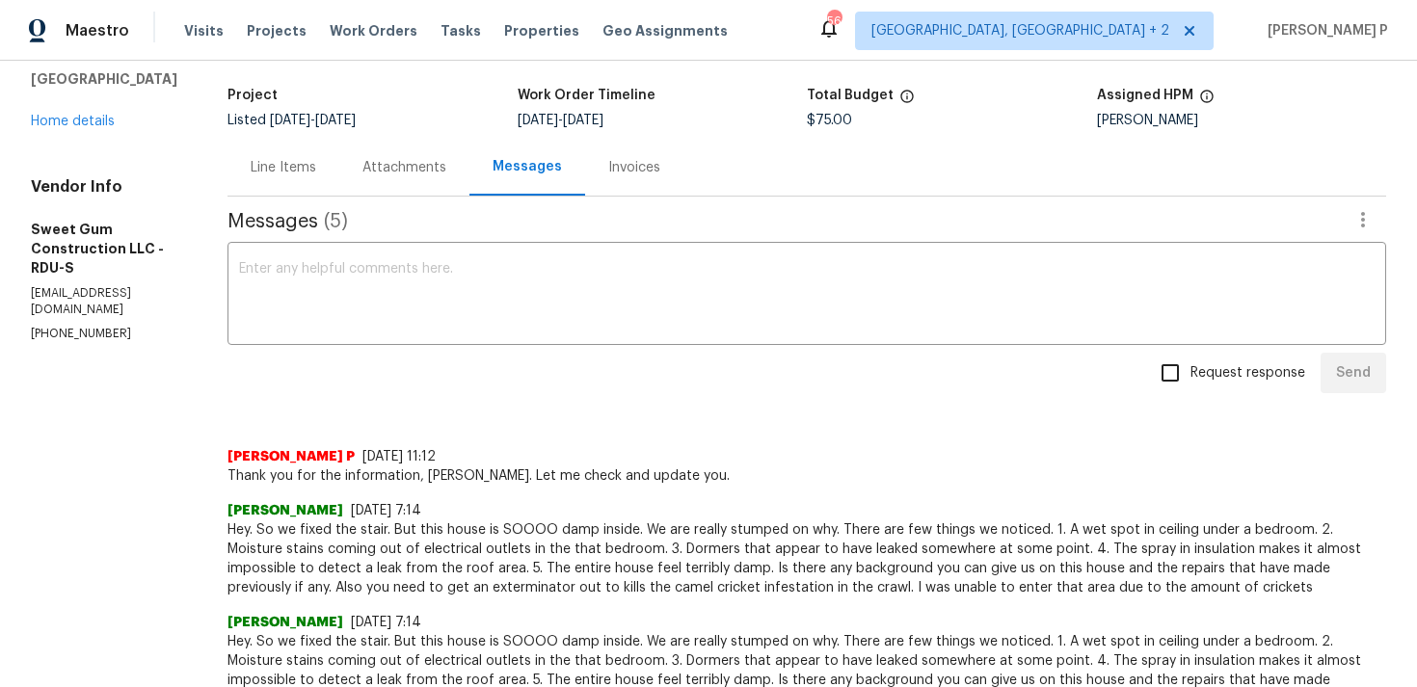
scroll to position [112, 0]
click at [316, 172] on div "Line Items" at bounding box center [284, 166] width 66 height 19
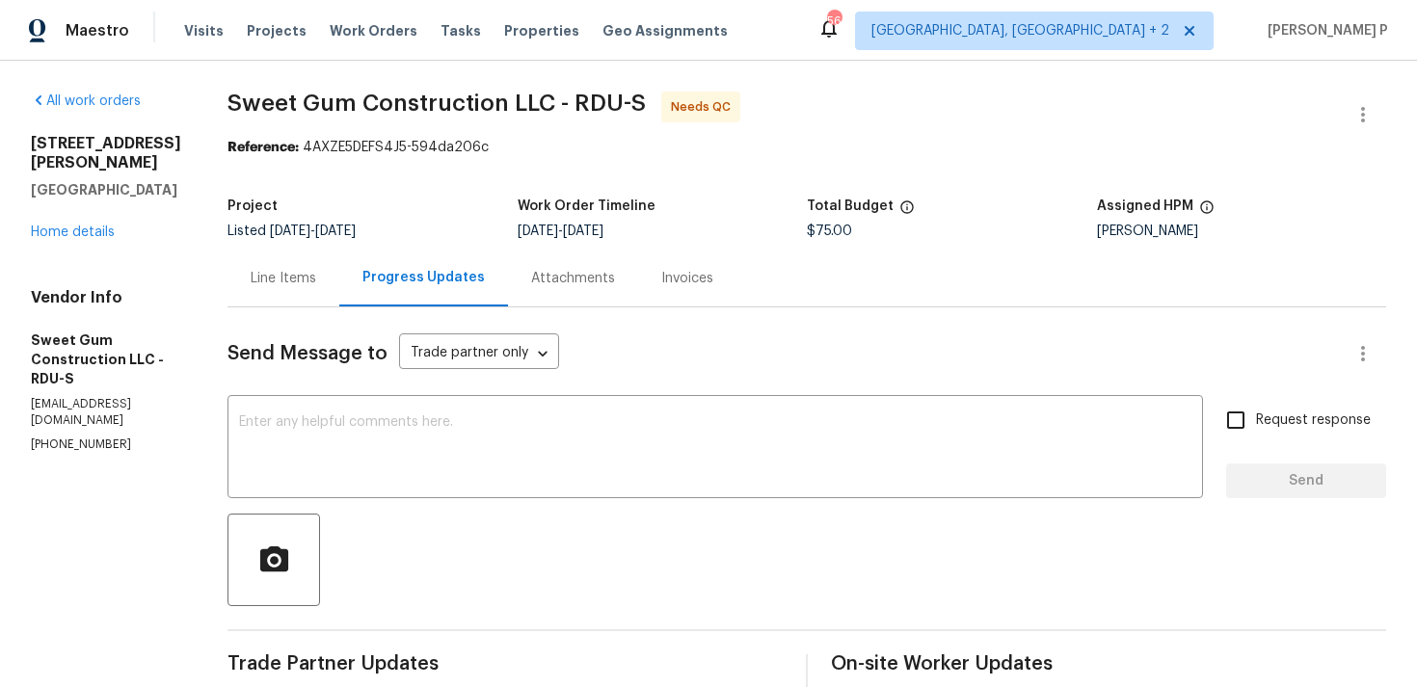
click at [316, 284] on div "Line Items" at bounding box center [284, 278] width 66 height 19
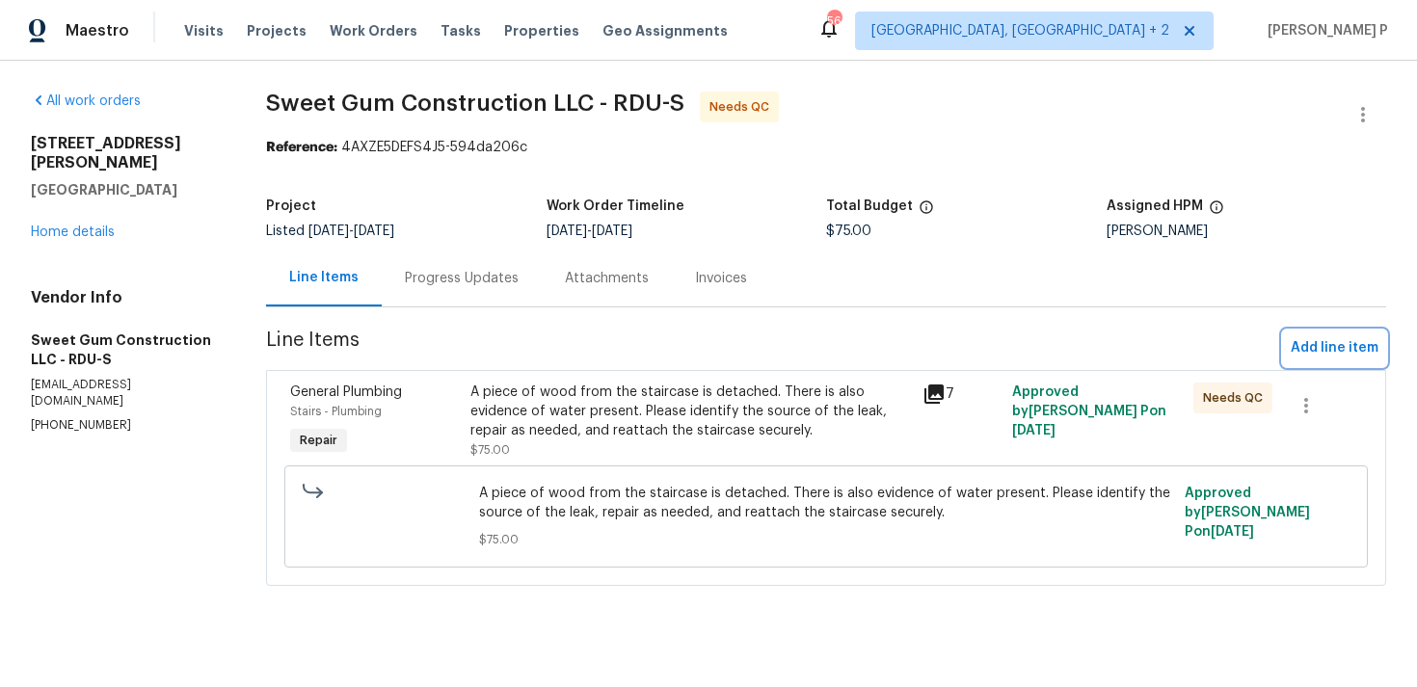
click at [1315, 335] on button "Add line item" at bounding box center [1334, 349] width 103 height 36
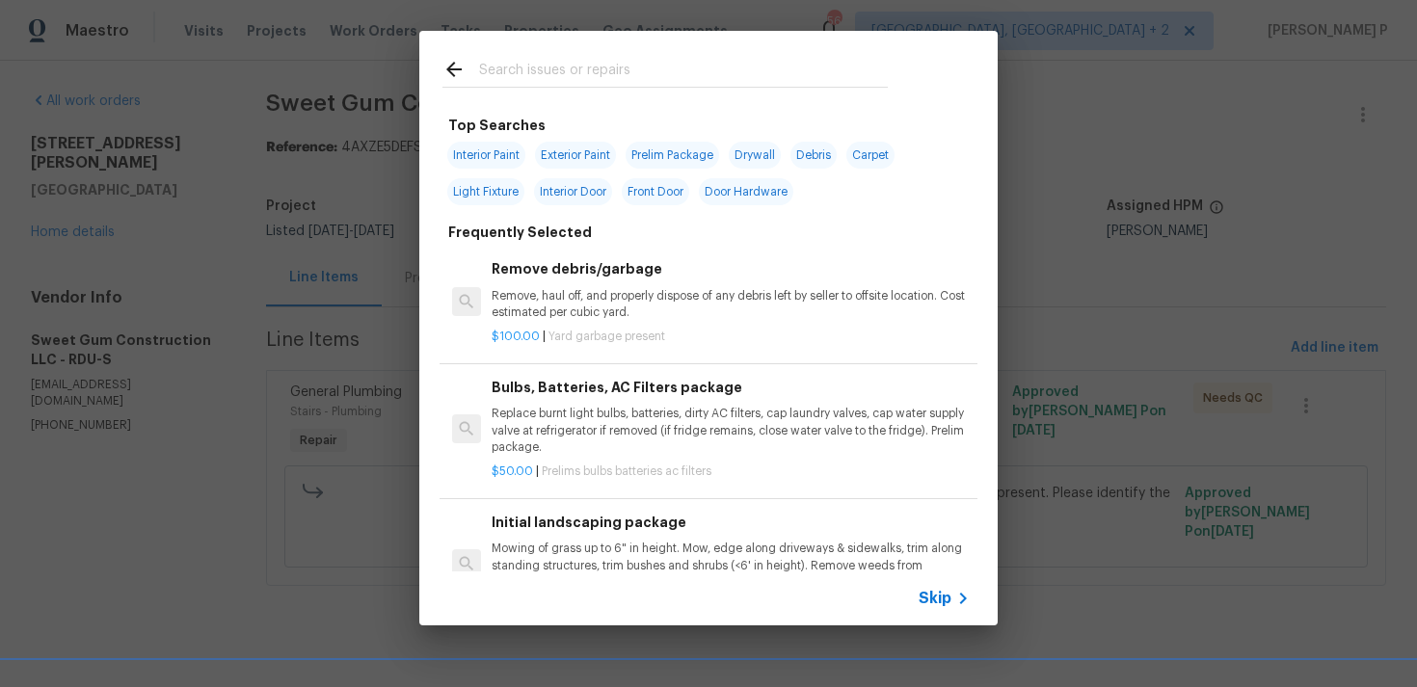
click at [948, 599] on span "Skip" at bounding box center [934, 598] width 33 height 19
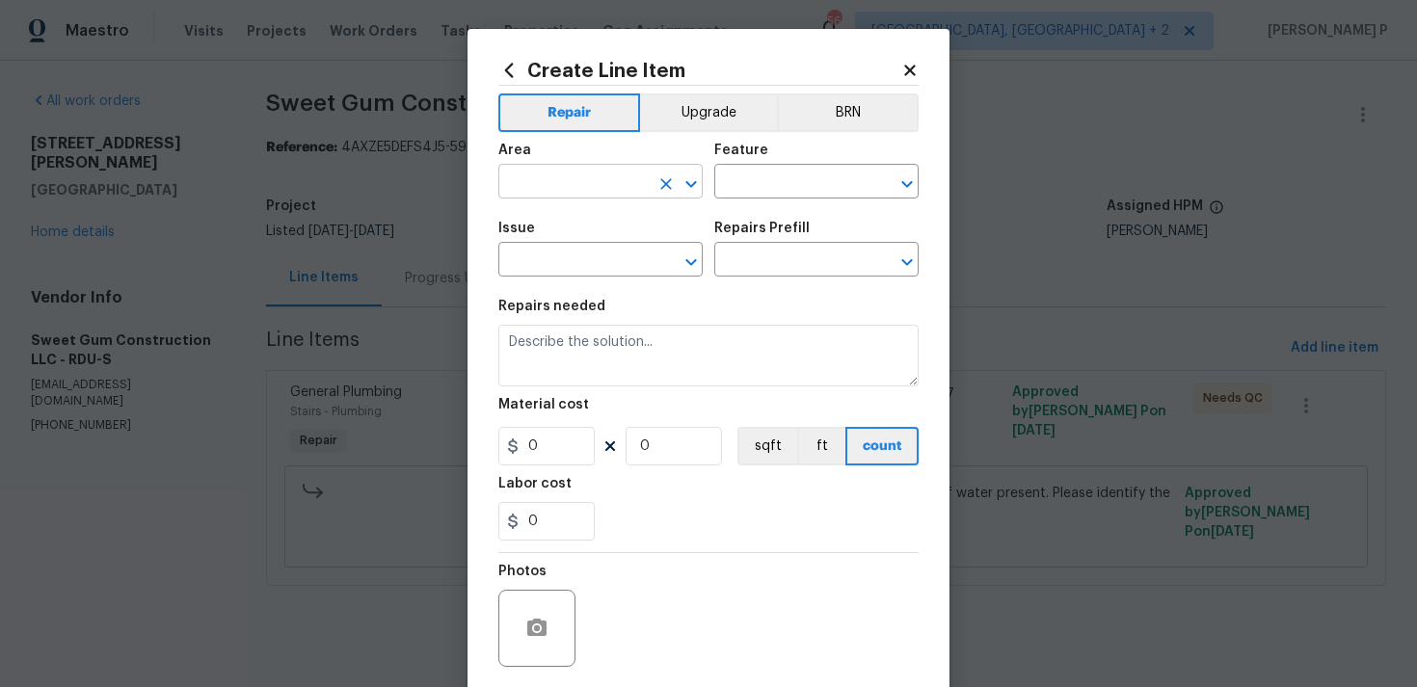
click at [697, 180] on icon "Open" at bounding box center [690, 184] width 23 height 23
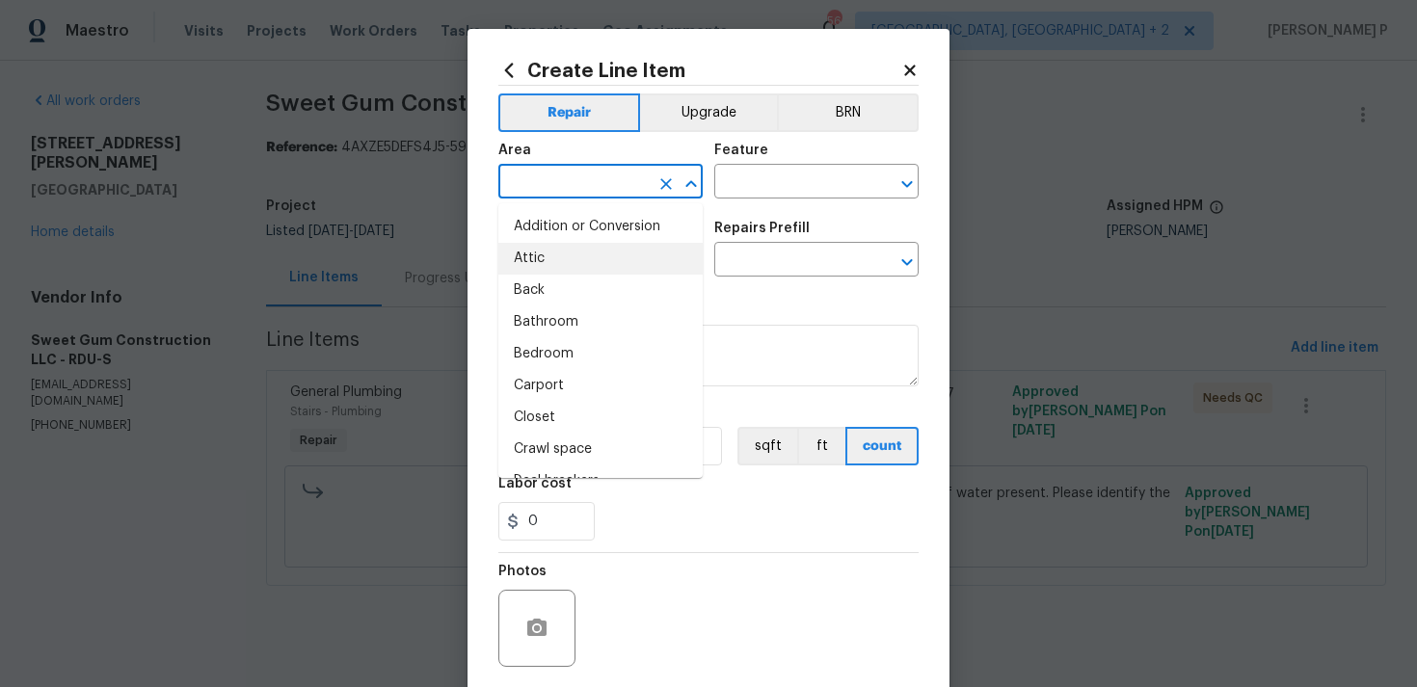
click at [623, 243] on li "Attic" at bounding box center [600, 259] width 204 height 32
type input "Attic"
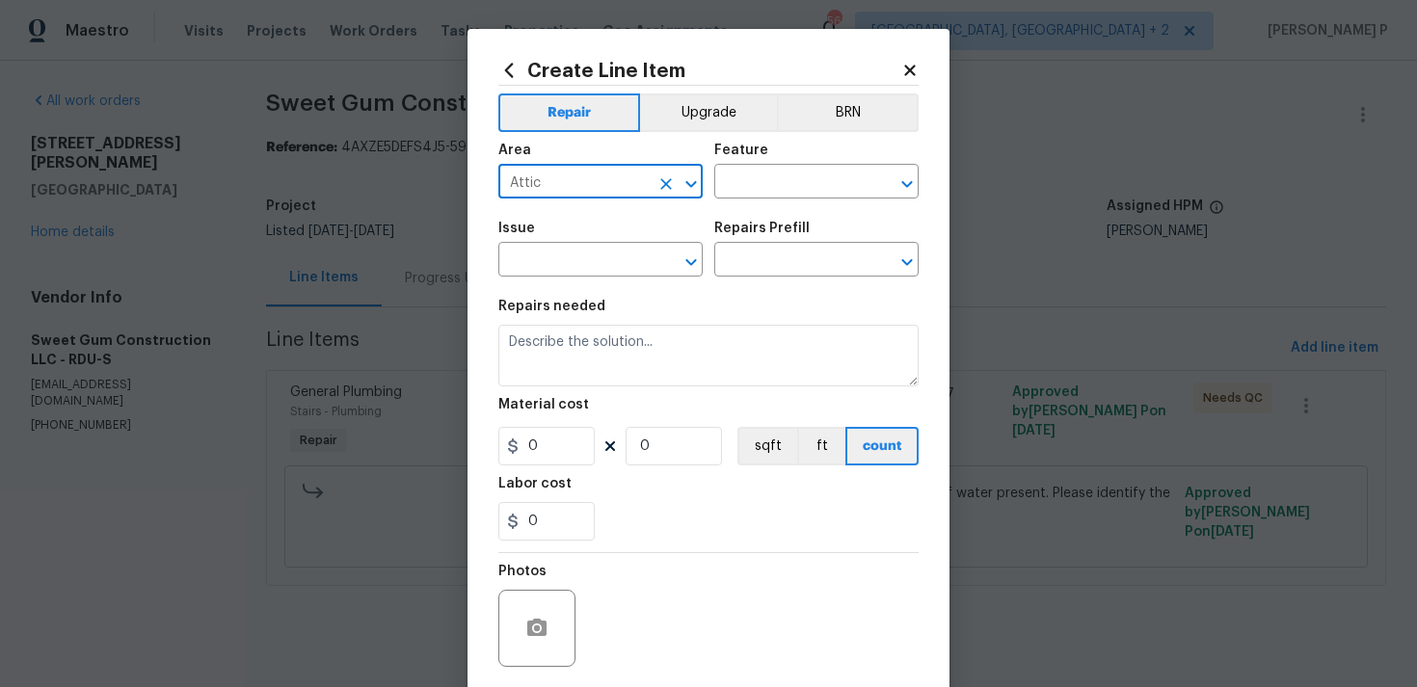
click at [822, 146] on div "Feature" at bounding box center [816, 156] width 204 height 25
click at [817, 183] on input "text" at bounding box center [789, 184] width 150 height 30
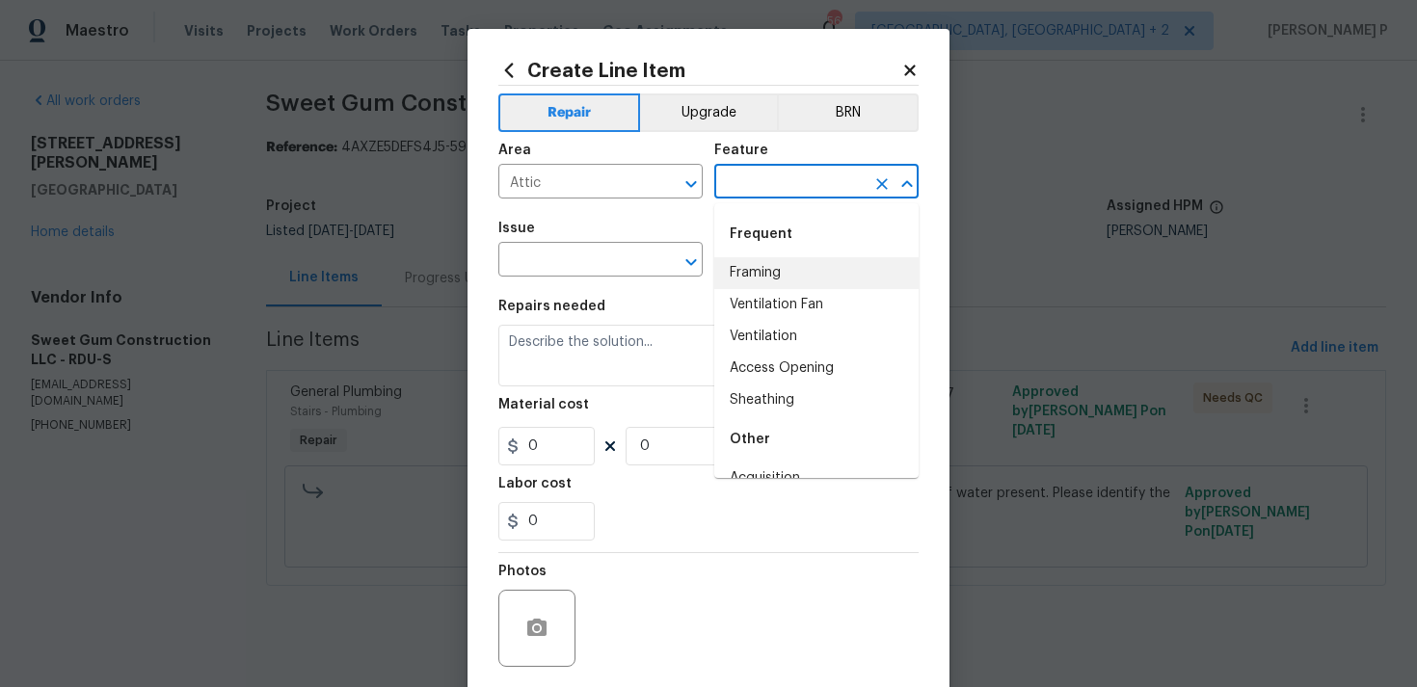
click at [815, 267] on li "Framing" at bounding box center [816, 273] width 204 height 32
type input "Framing"
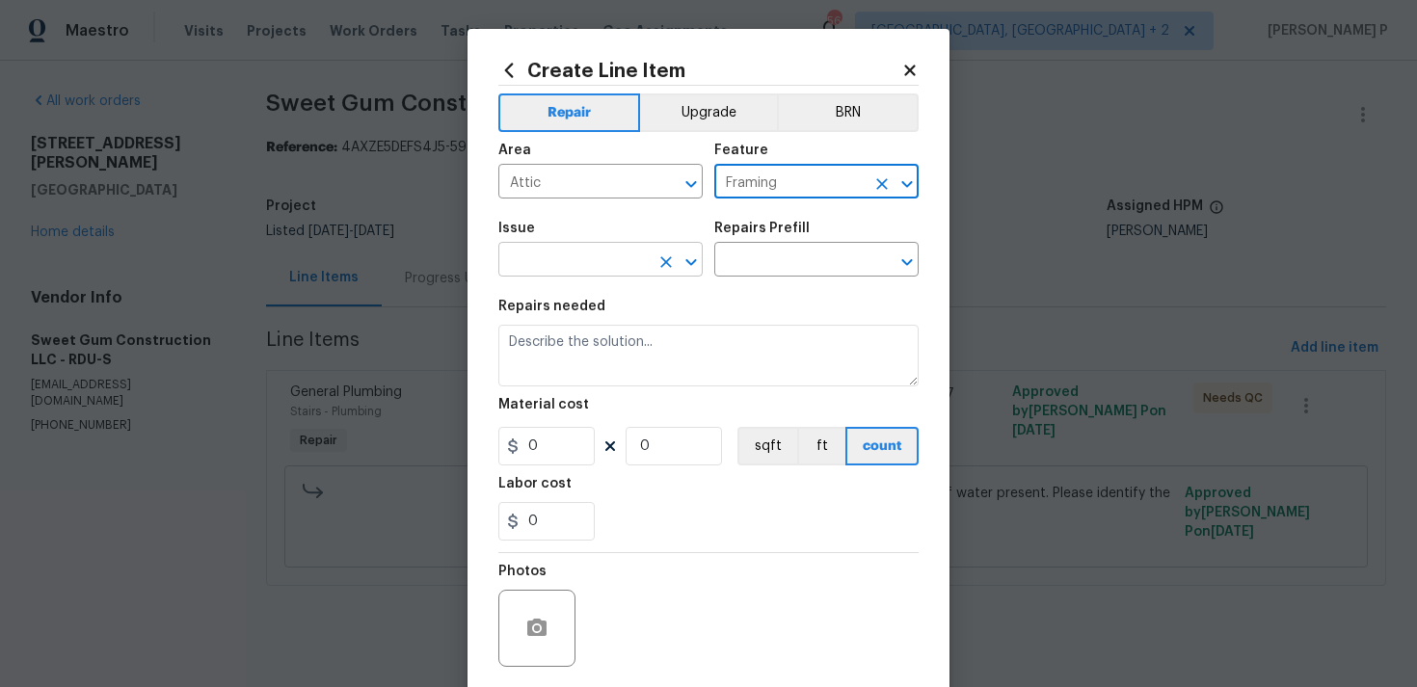
click at [698, 265] on icon "Open" at bounding box center [690, 262] width 23 height 23
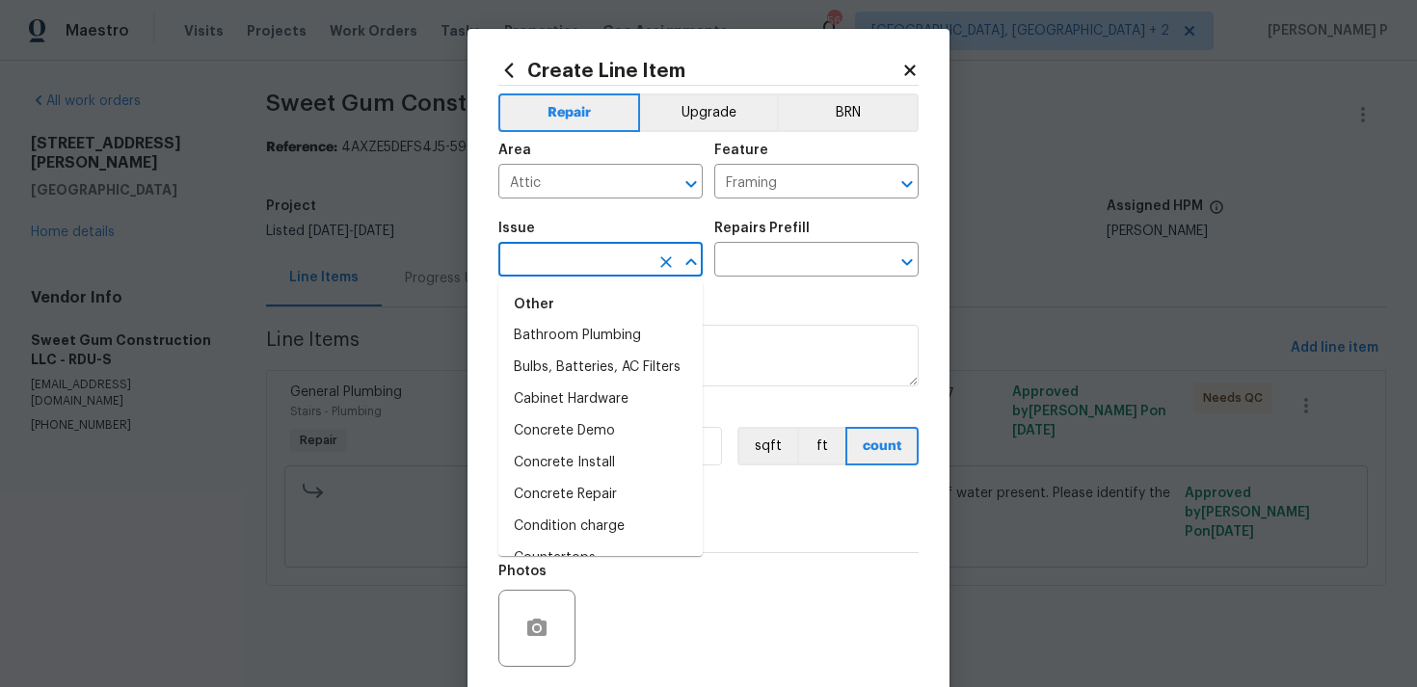
scroll to position [432, 0]
click at [623, 349] on li "Bulbs, Batteries, AC Filters" at bounding box center [600, 365] width 204 height 32
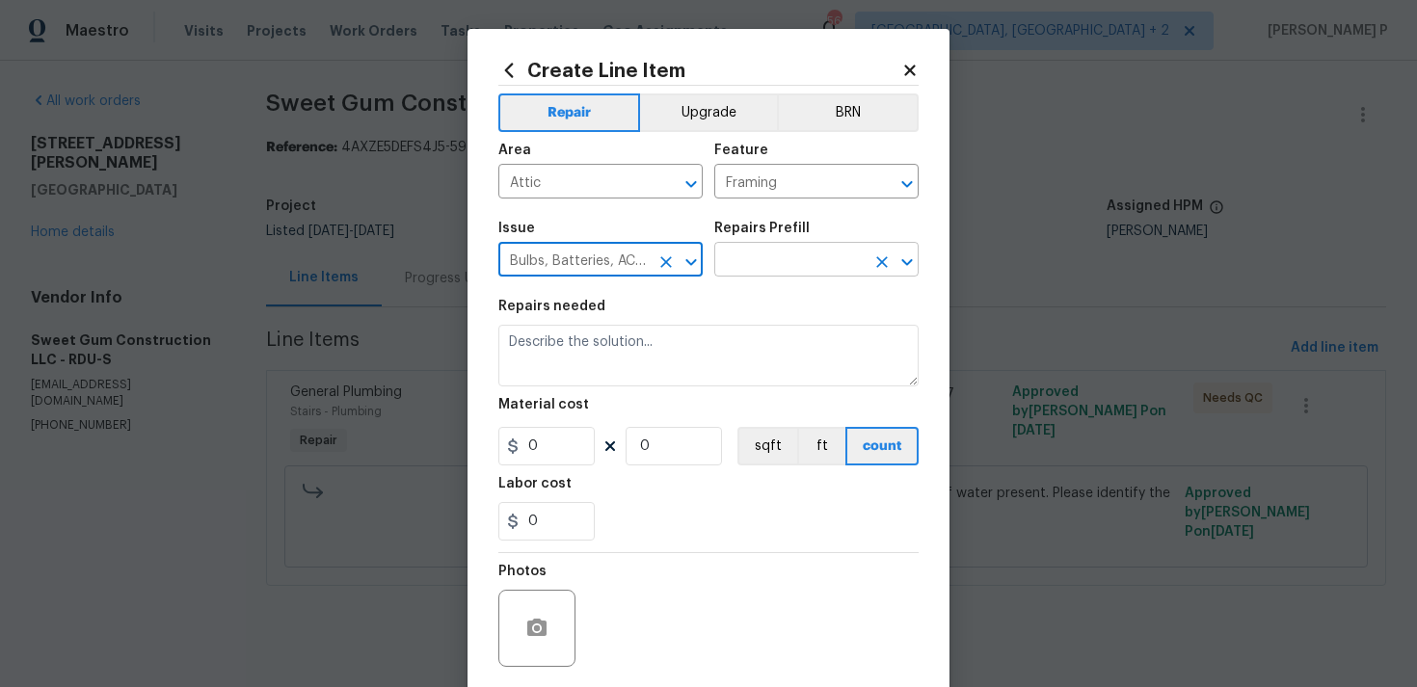
click at [765, 256] on input "text" at bounding box center [789, 262] width 150 height 30
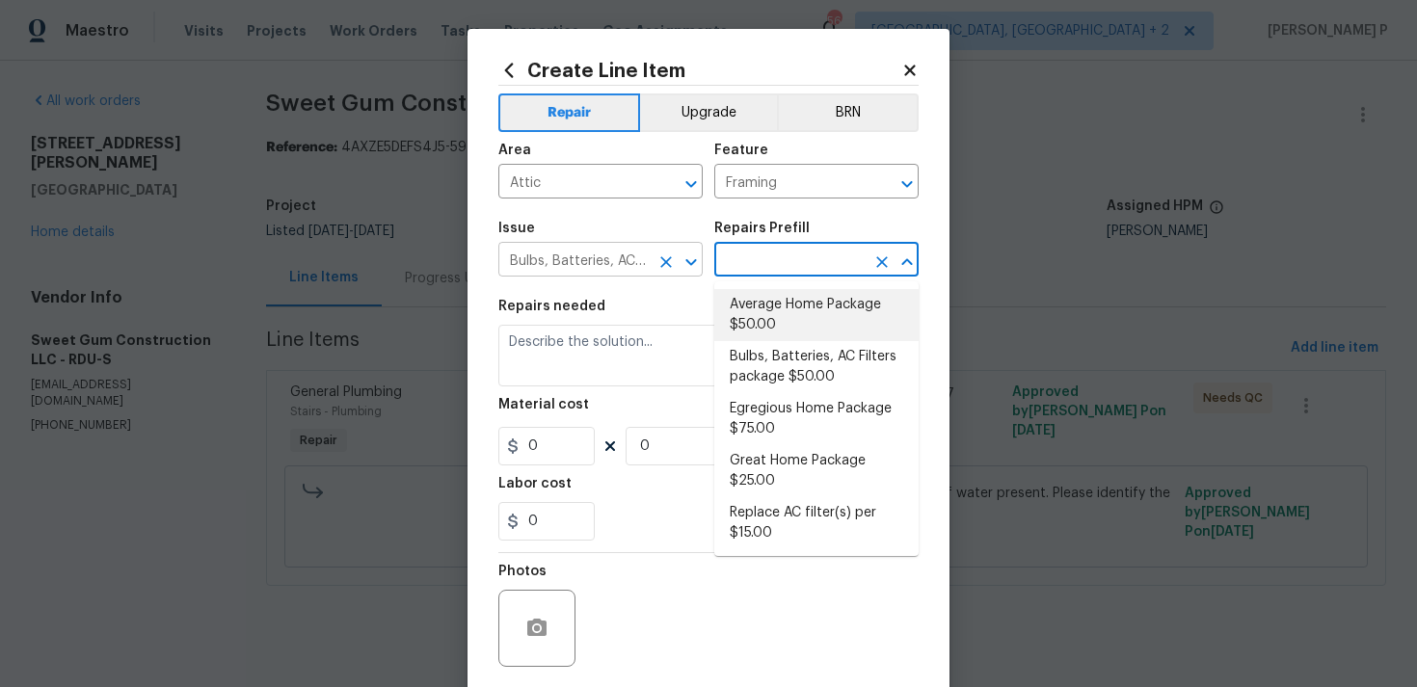
click at [679, 274] on div at bounding box center [677, 262] width 50 height 27
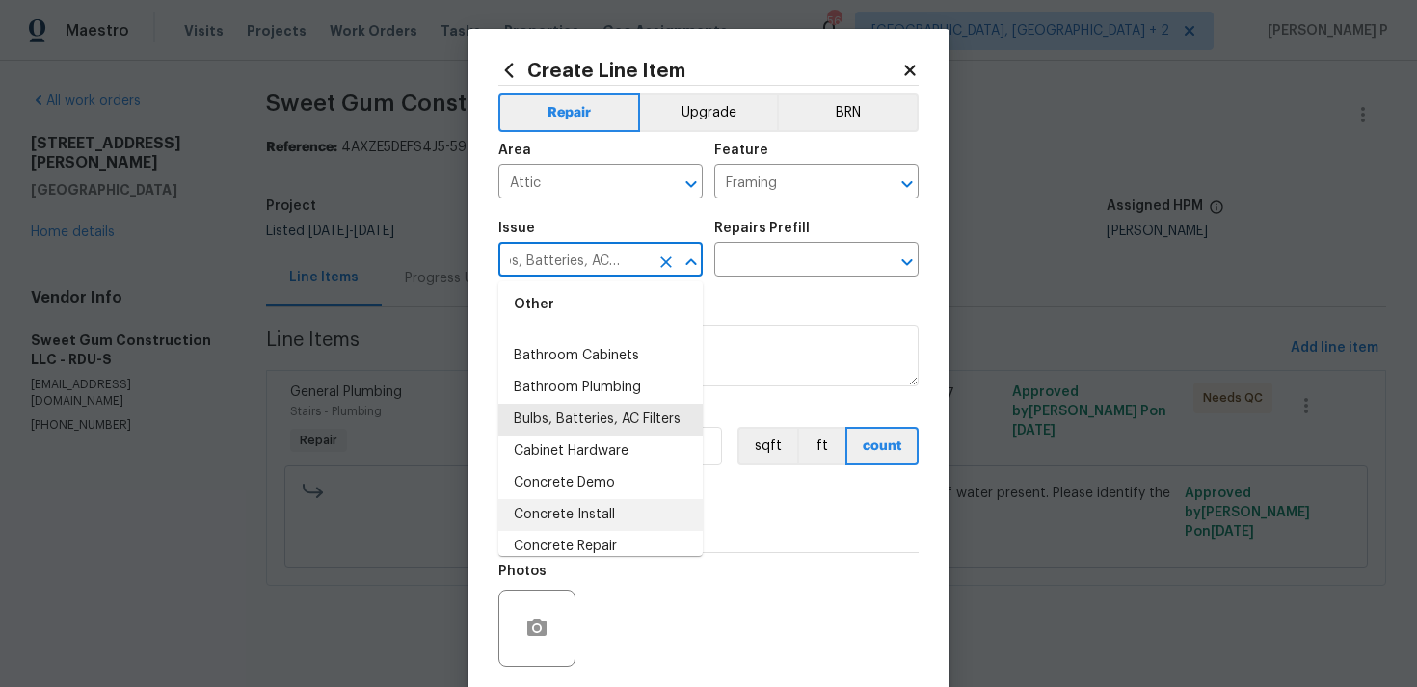
scroll to position [353, 0]
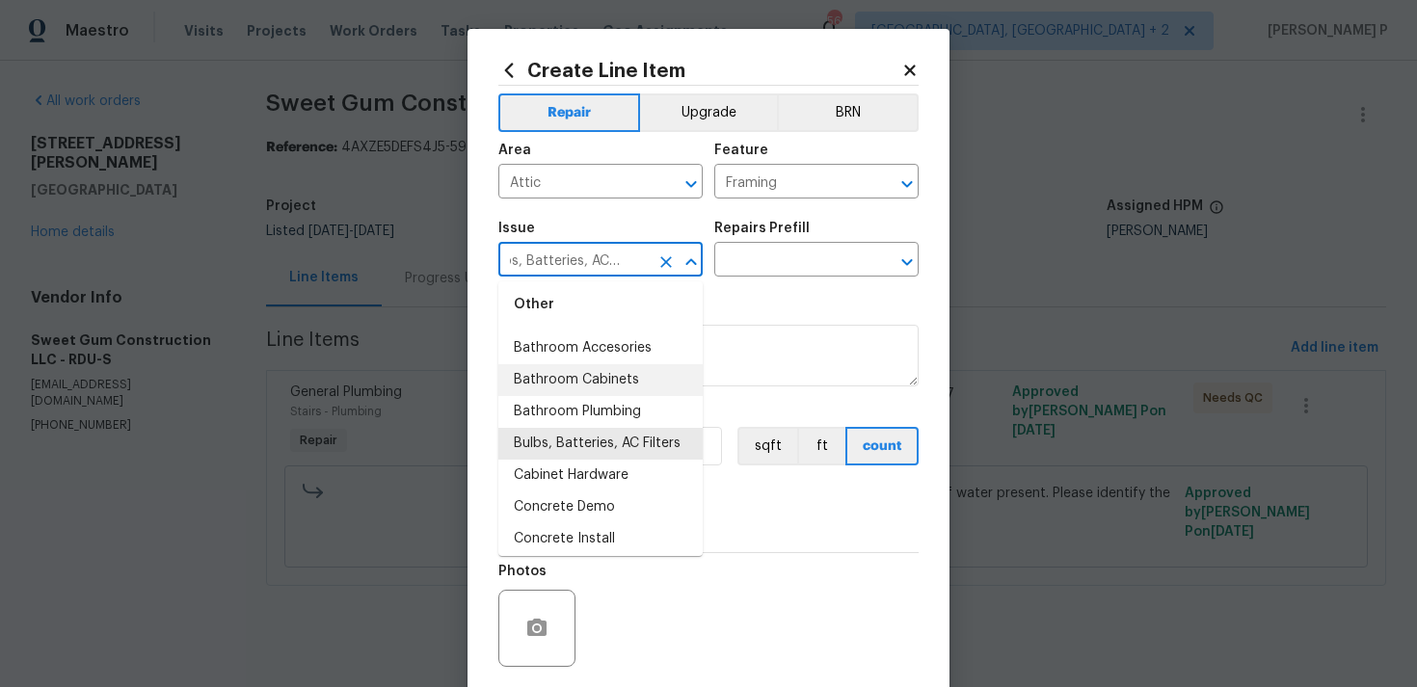
click at [599, 373] on li "Bathroom Cabinets" at bounding box center [600, 380] width 204 height 32
type input "Bathroom Cabinets"
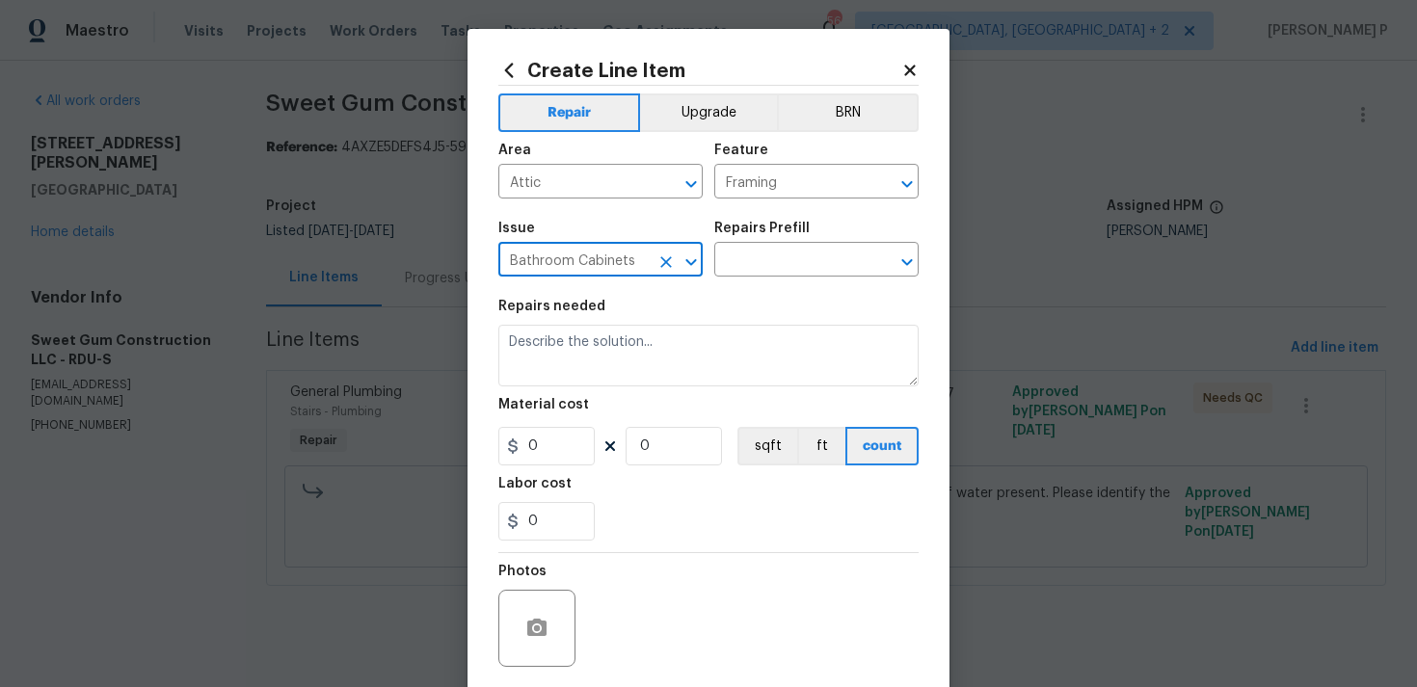
scroll to position [0, 0]
click at [789, 265] on input "text" at bounding box center [789, 262] width 150 height 30
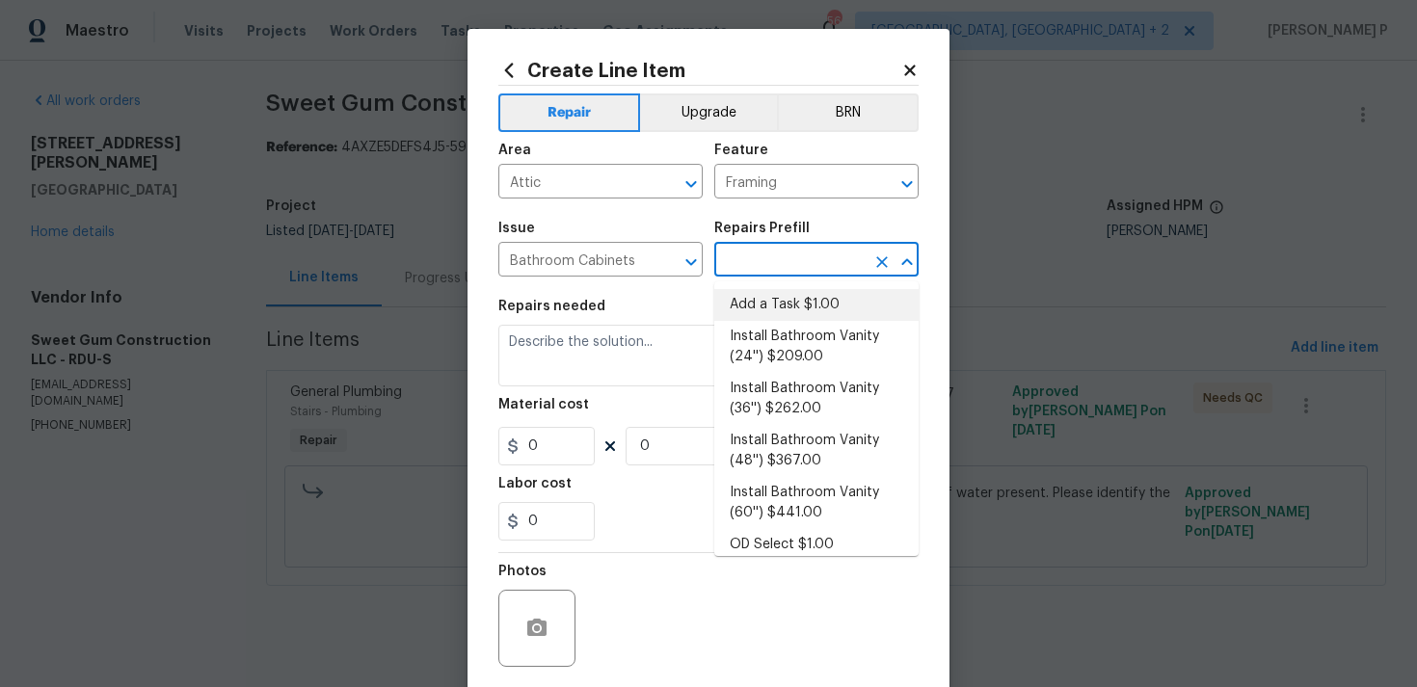
click at [806, 304] on li "Add a Task $1.00" at bounding box center [816, 305] width 204 height 32
type input "Cabinets"
type input "Add a Task $1.00"
type textarea "HPM to detail"
type input "1"
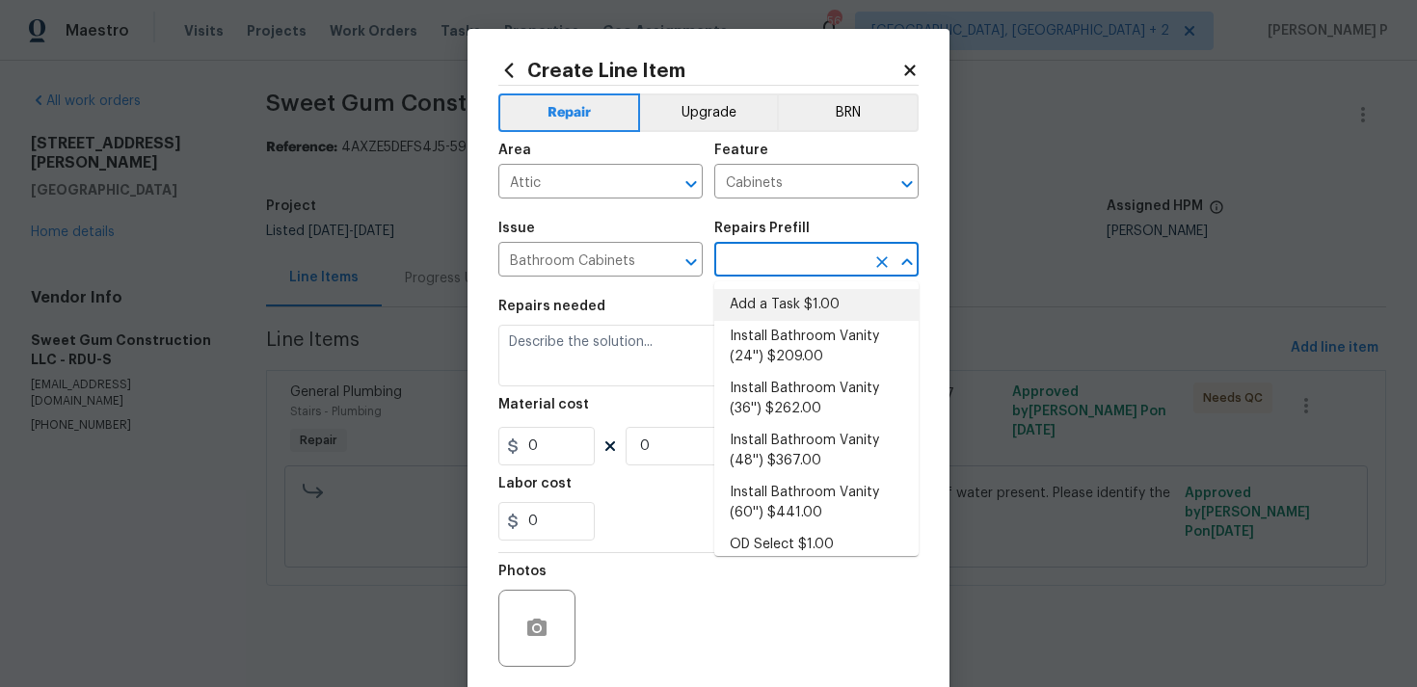
type input "1"
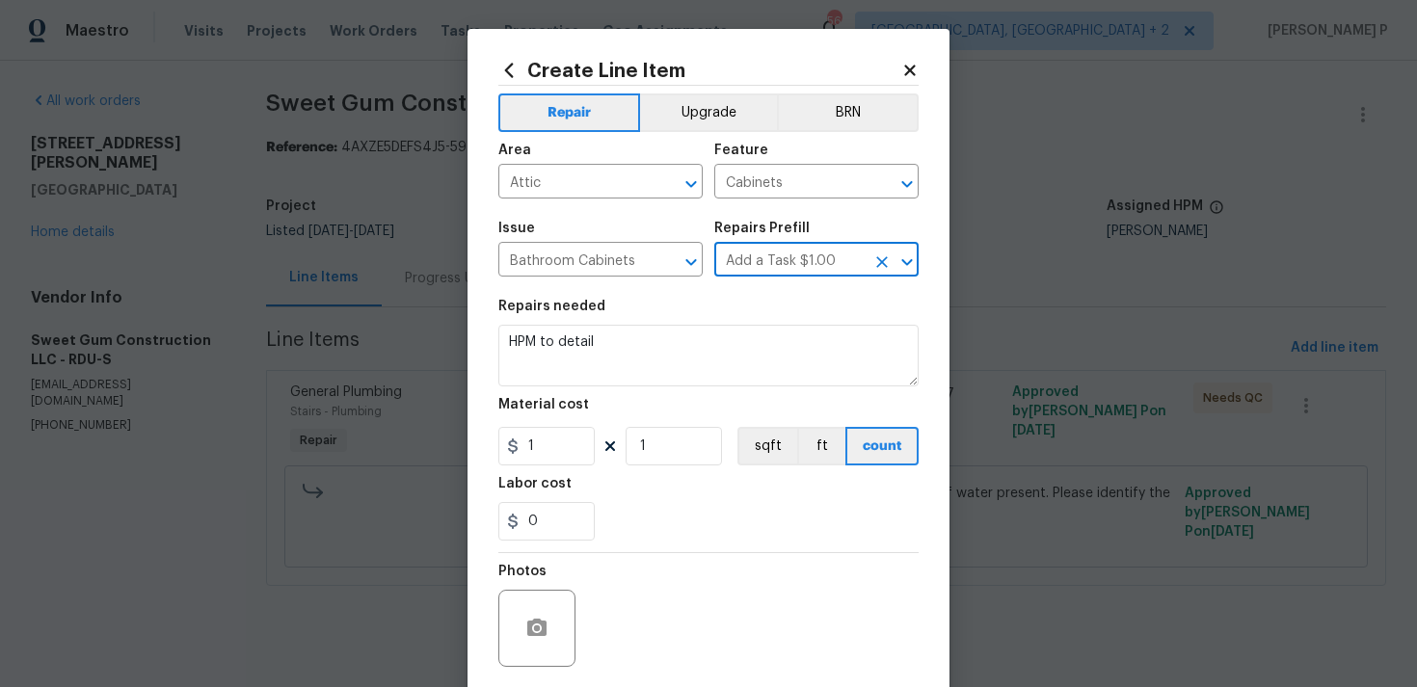
click at [666, 389] on section "Repairs needed HPM to detail Material cost 1 1 sqft ft count Labor cost 0" at bounding box center [708, 420] width 420 height 264
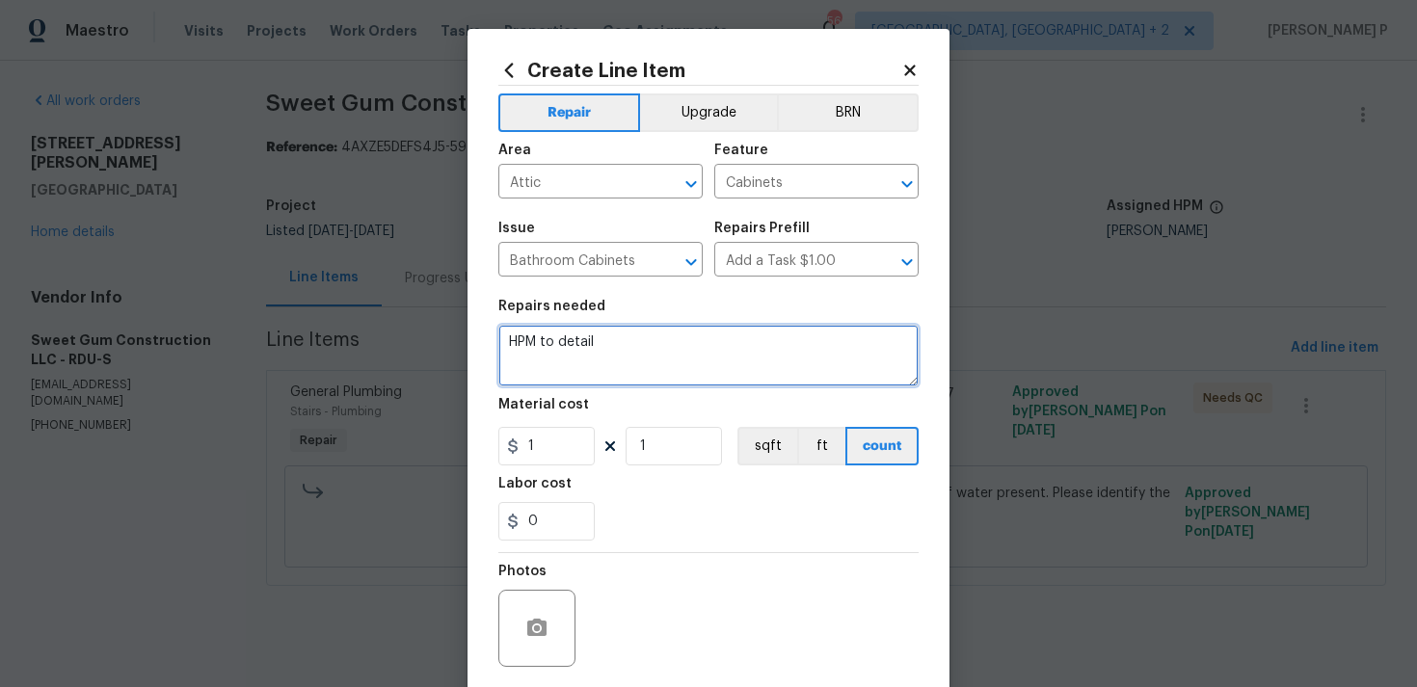
click at [660, 359] on textarea "HPM to detail" at bounding box center [708, 356] width 420 height 62
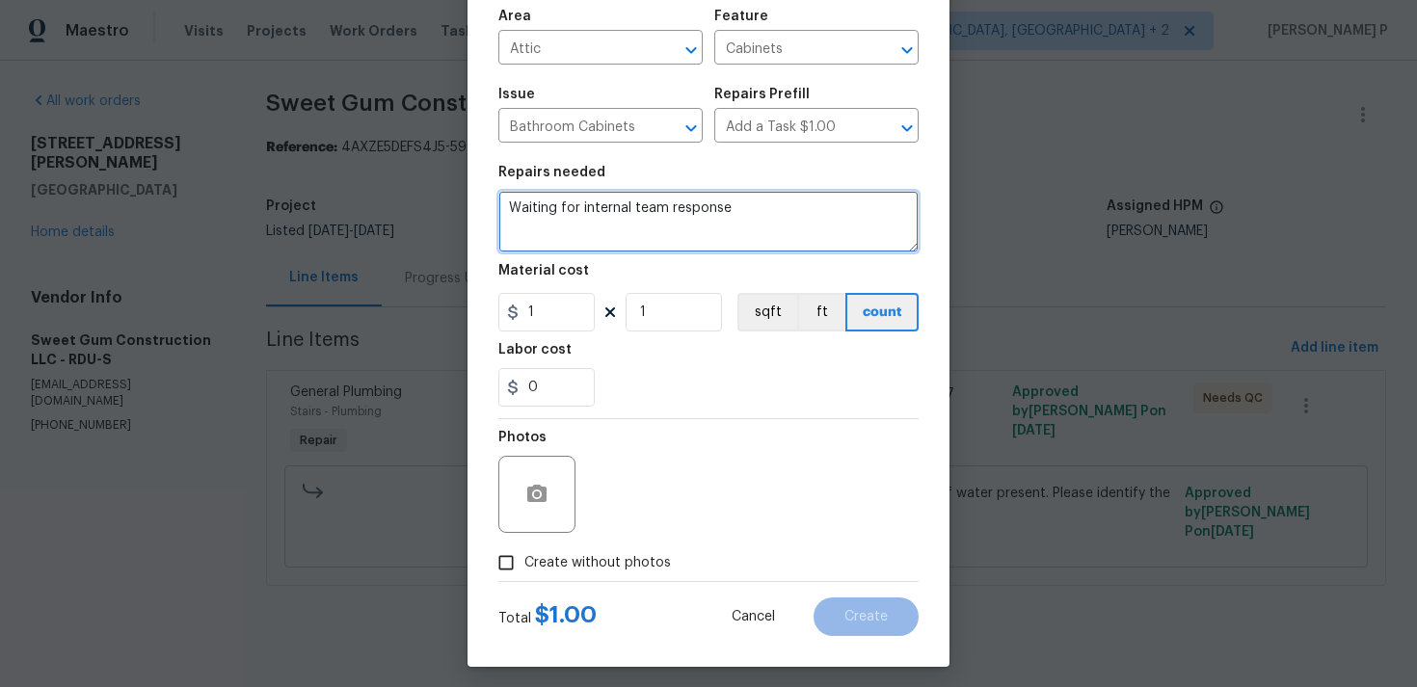
scroll to position [144, 0]
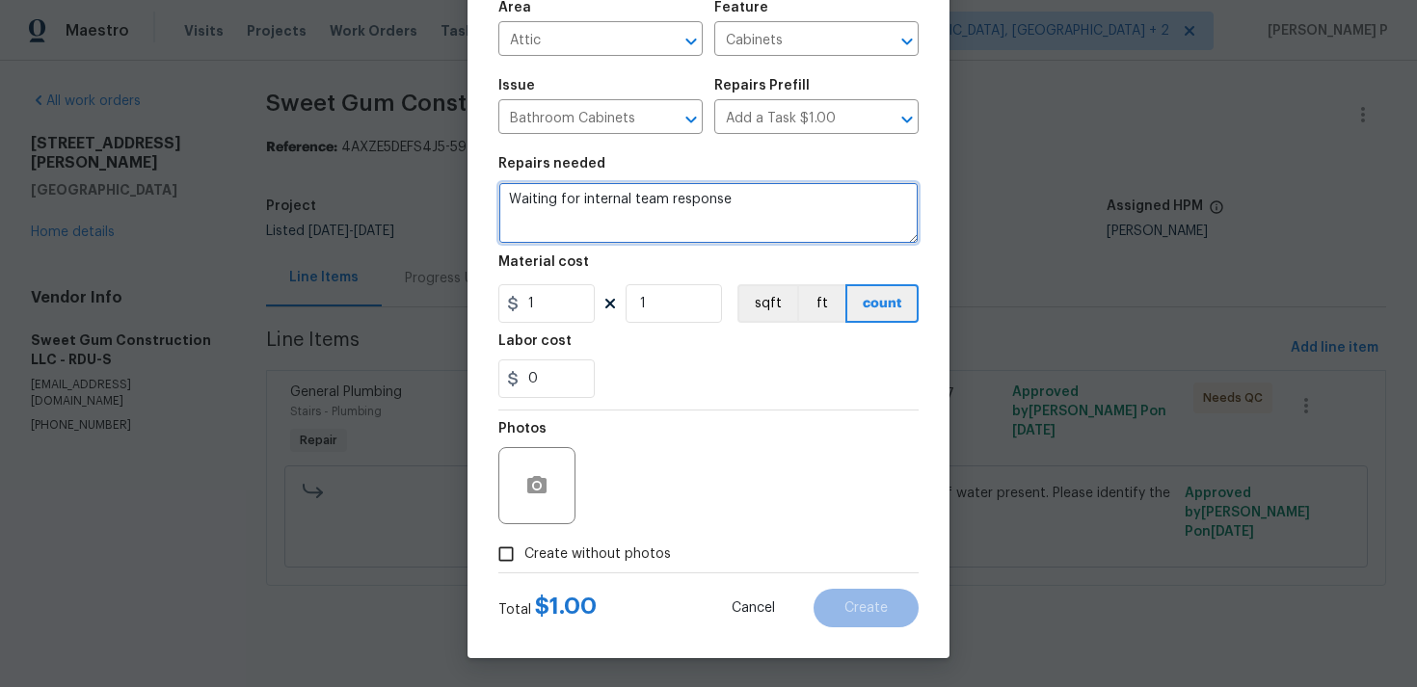
type textarea "Waiting for internal team response"
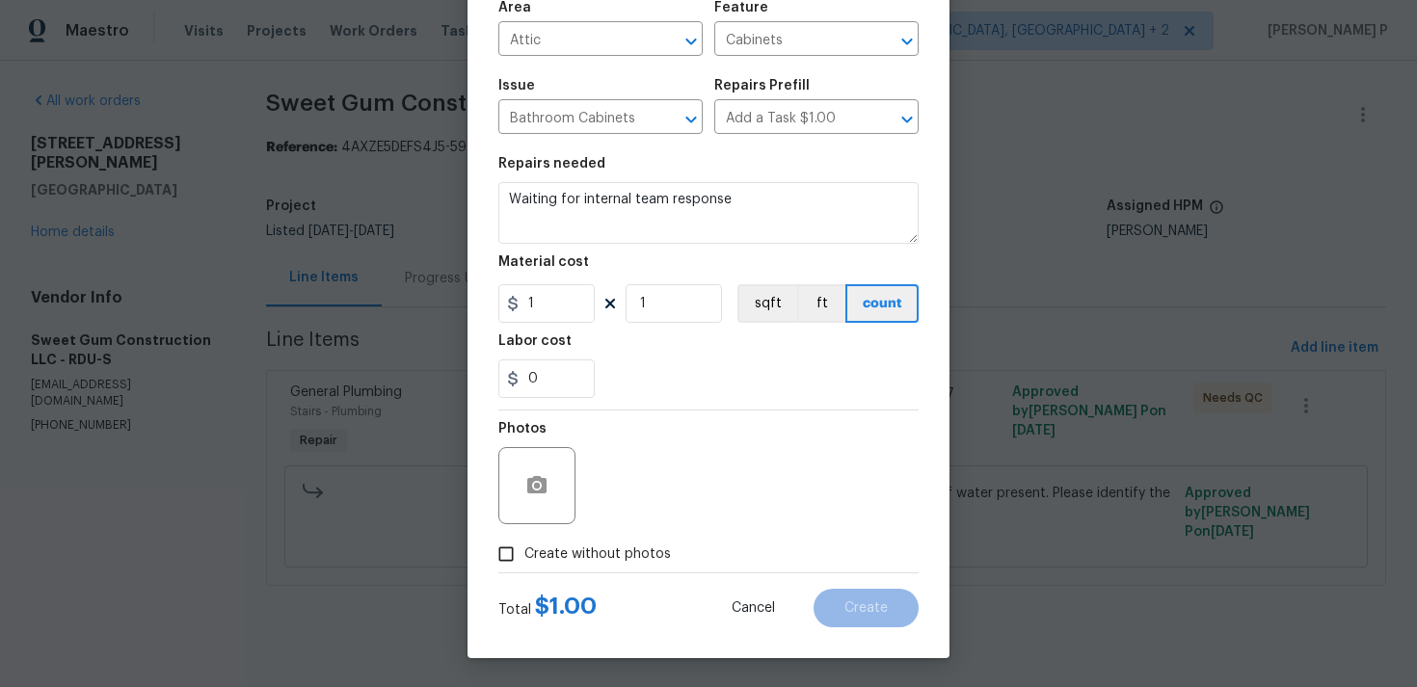
click at [542, 551] on span "Create without photos" at bounding box center [597, 555] width 146 height 20
click at [524, 551] on input "Create without photos" at bounding box center [506, 554] width 37 height 37
click at [662, 542] on label "Create without photos" at bounding box center [579, 554] width 183 height 37
click at [524, 542] on input "Create without photos" at bounding box center [506, 554] width 37 height 37
click at [590, 564] on label "Create without photos" at bounding box center [579, 554] width 183 height 37
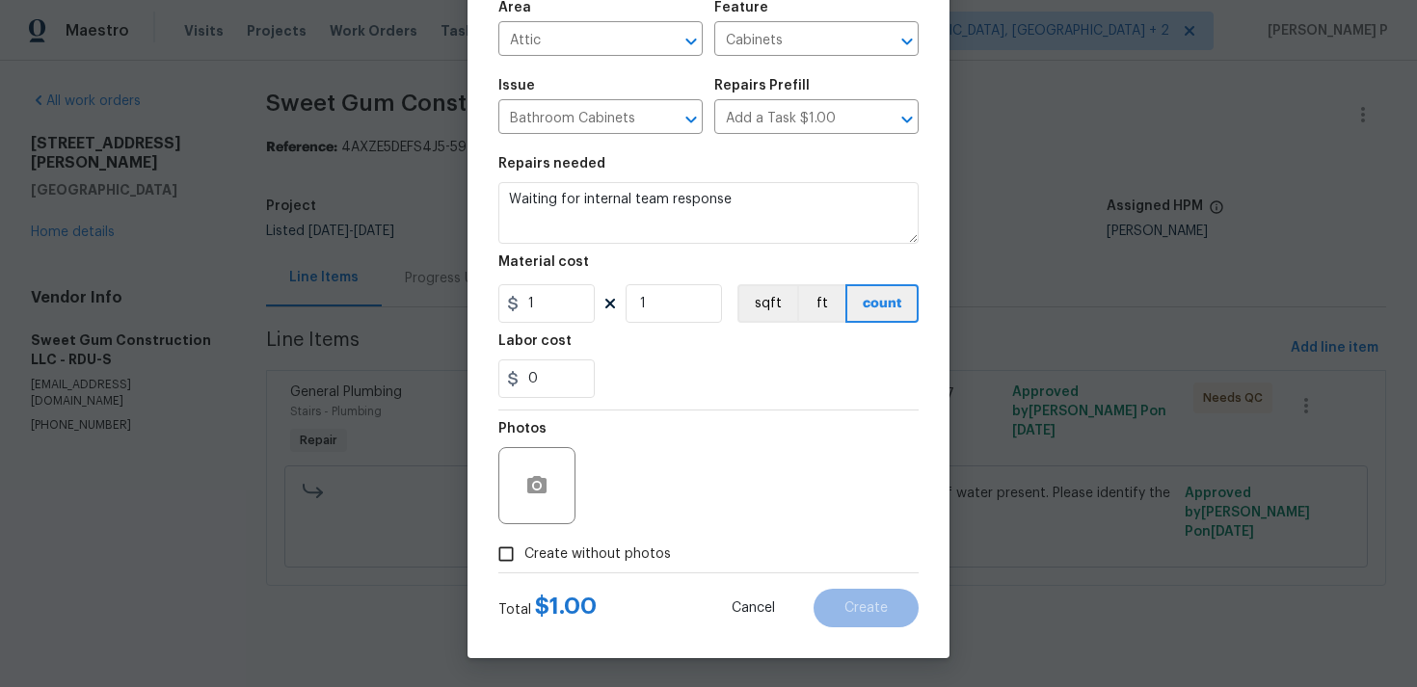
click at [524, 564] on input "Create without photos" at bounding box center [506, 554] width 37 height 37
checkbox input "true"
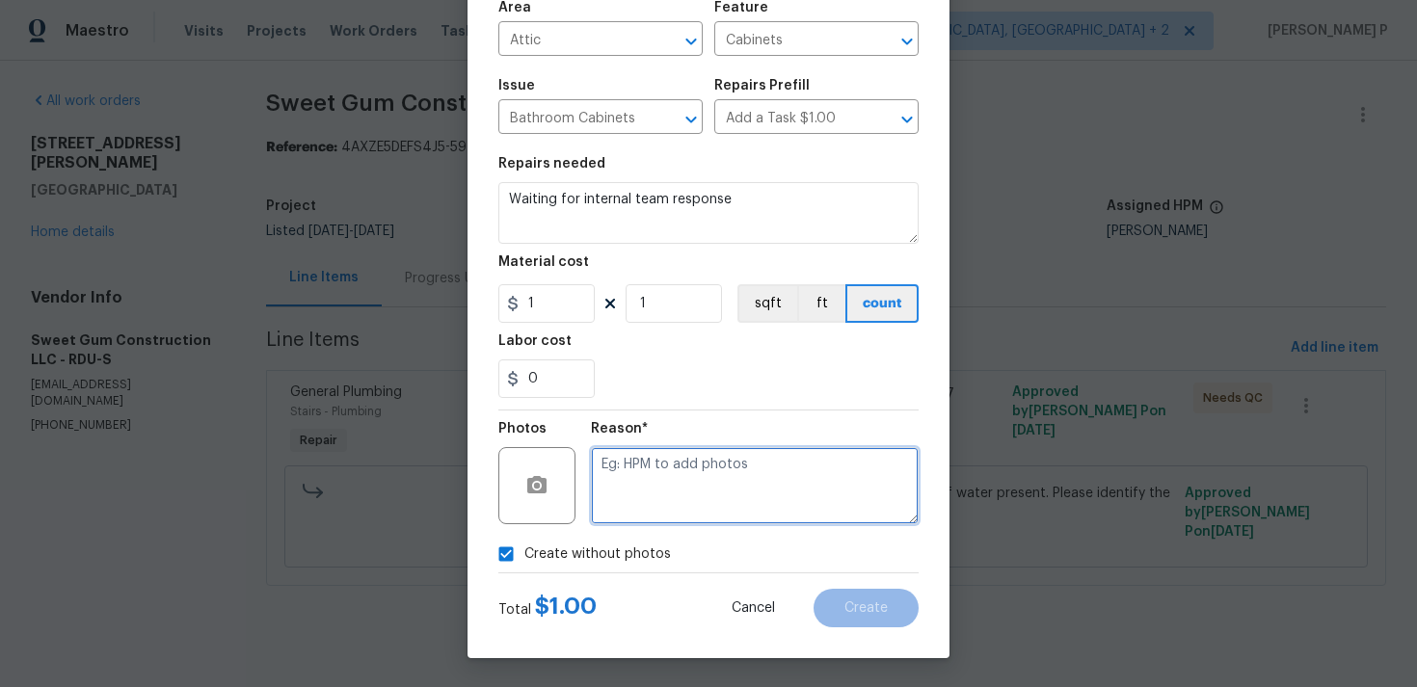
click at [703, 492] on textarea at bounding box center [755, 485] width 328 height 77
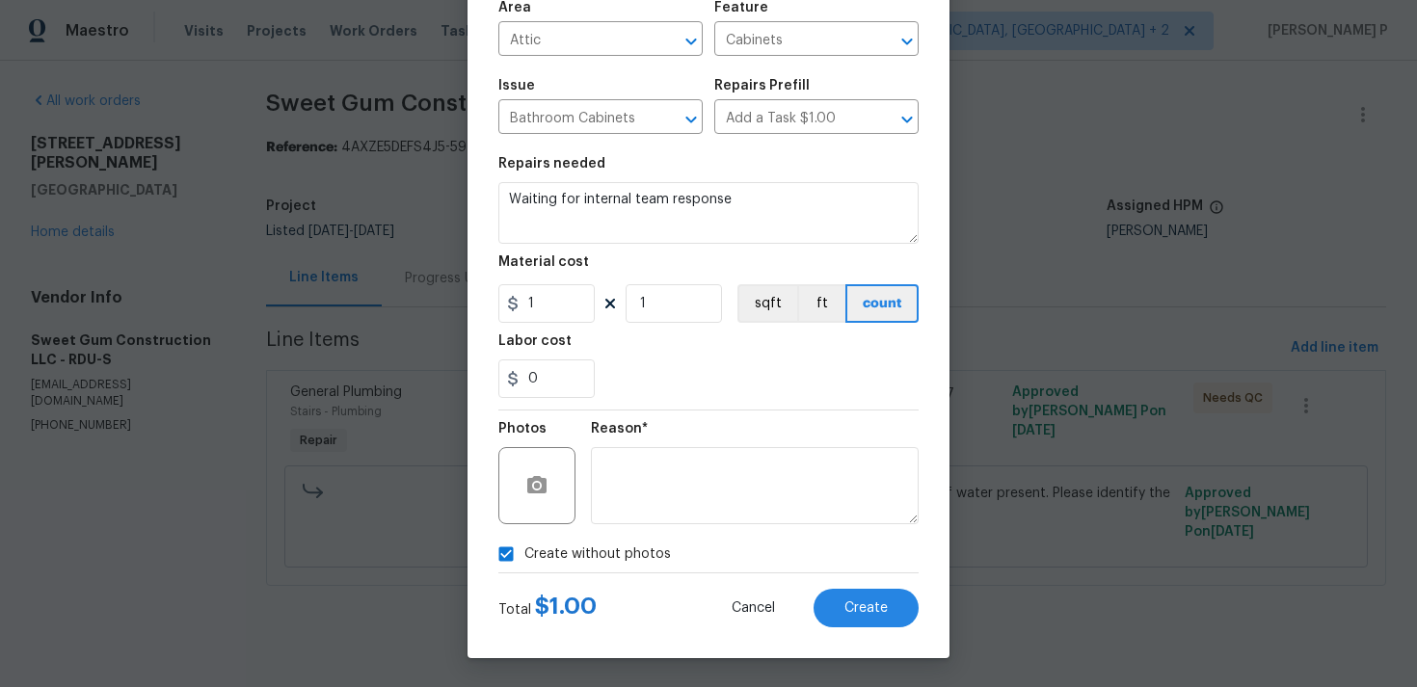
click at [819, 580] on div "Total $ 1.00 Cancel Create" at bounding box center [708, 600] width 420 height 54
click at [862, 612] on span "Create" at bounding box center [865, 608] width 43 height 14
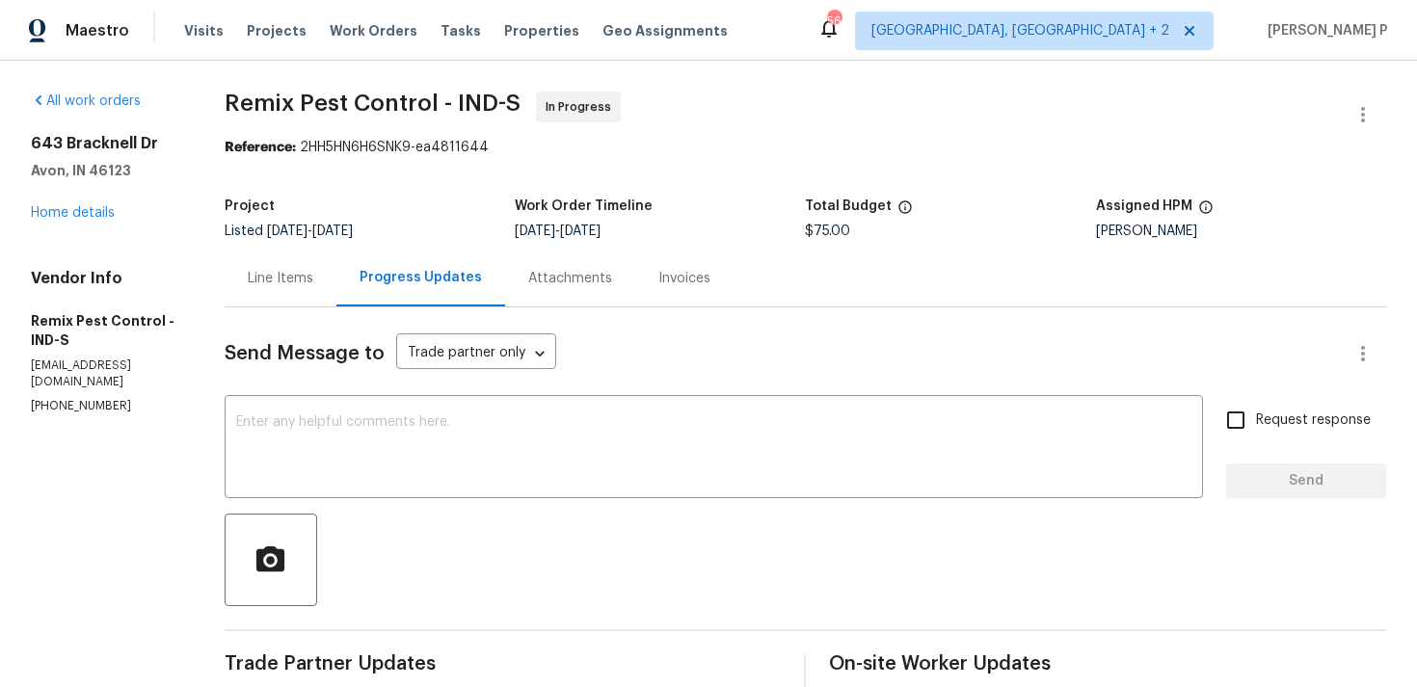
click at [284, 280] on div "Line Items" at bounding box center [281, 278] width 66 height 19
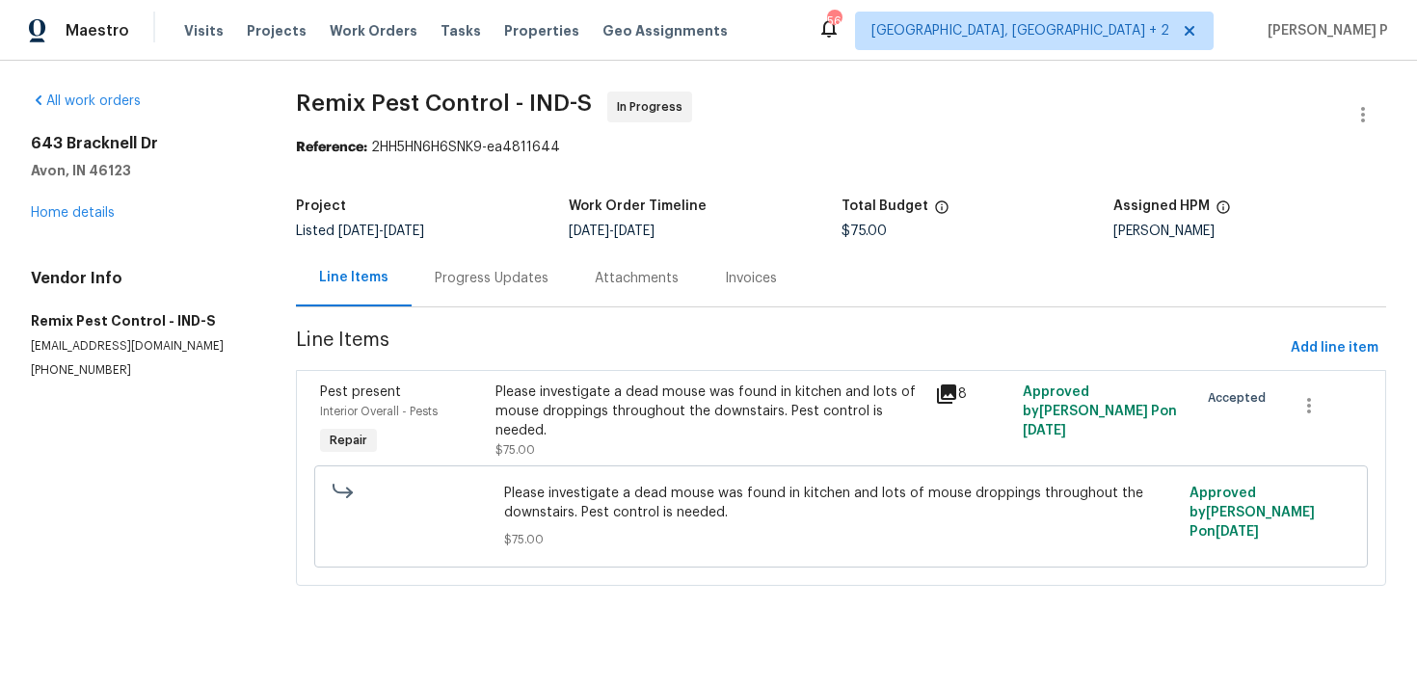
click at [557, 401] on div "Please investigate a dead mouse was found in kitchen and lots of mouse dropping…" at bounding box center [708, 412] width 427 height 58
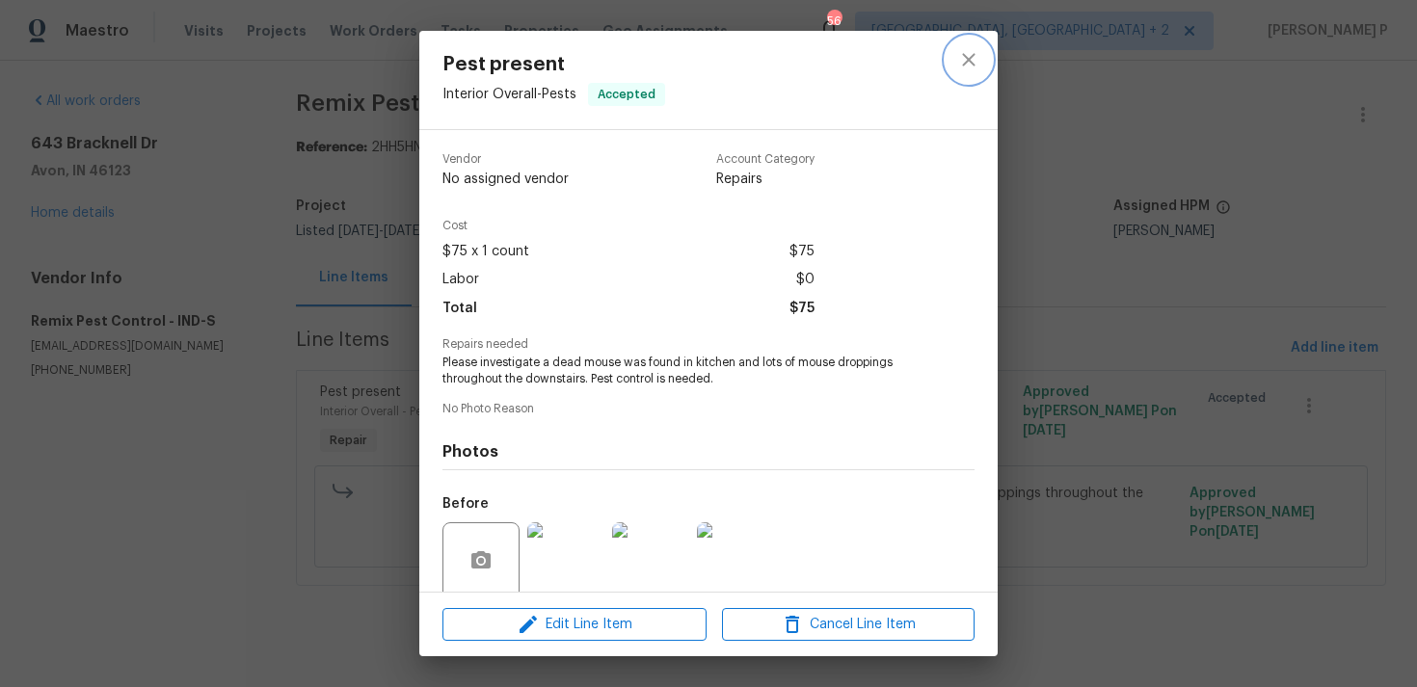
click at [964, 64] on icon "close" at bounding box center [968, 59] width 13 height 13
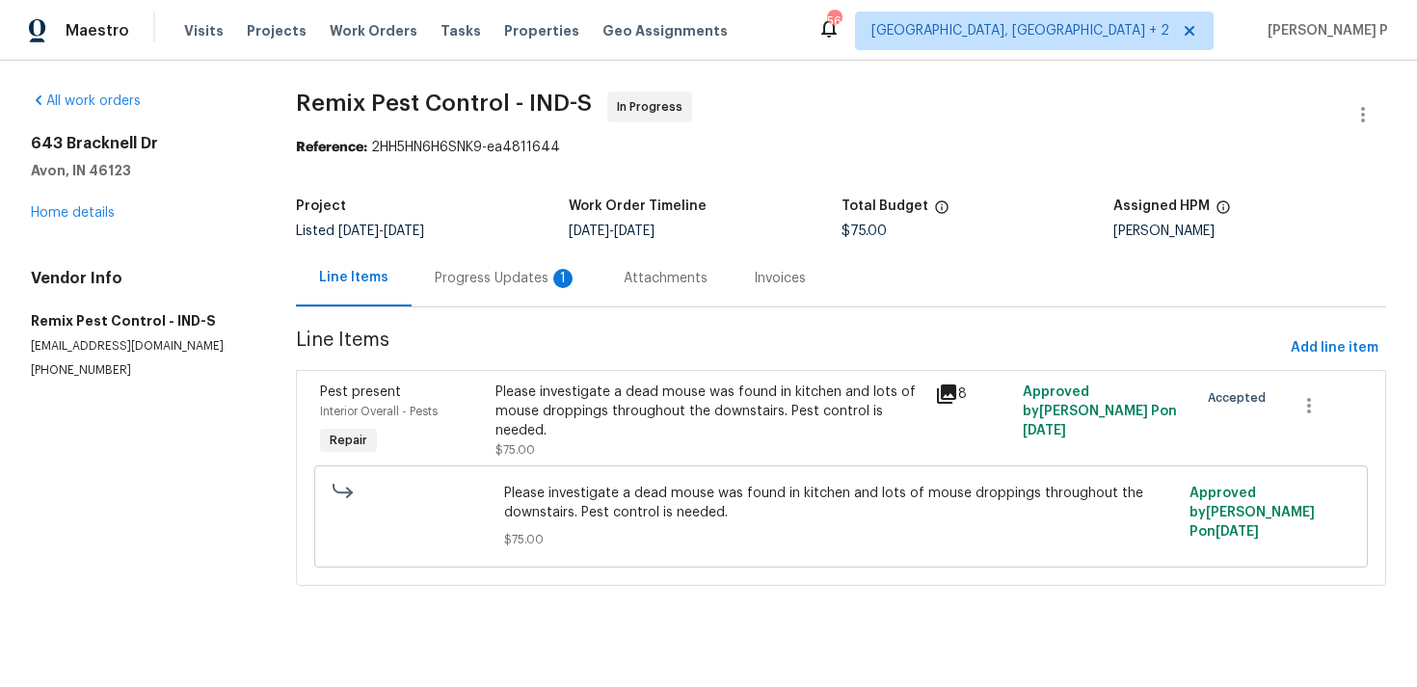
click at [538, 279] on div "Progress Updates 1" at bounding box center [506, 278] width 143 height 19
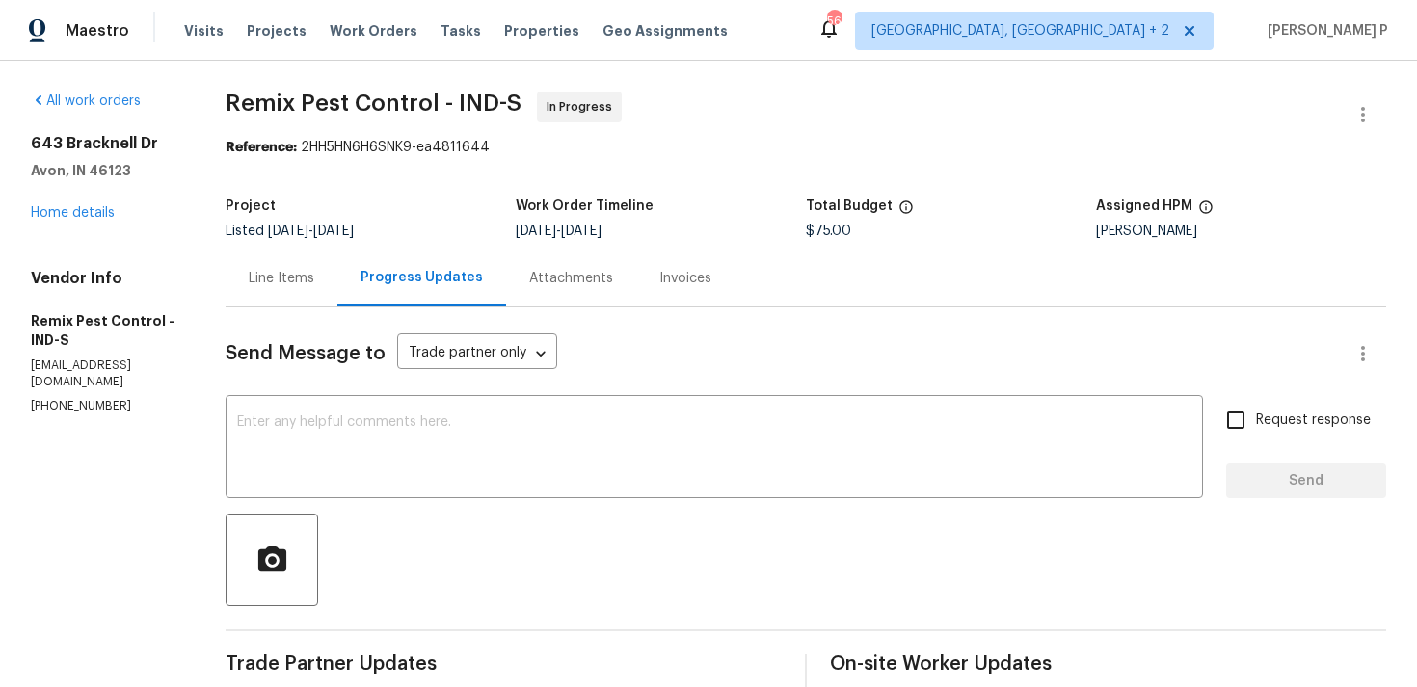
click at [305, 277] on div "Line Items" at bounding box center [282, 278] width 66 height 19
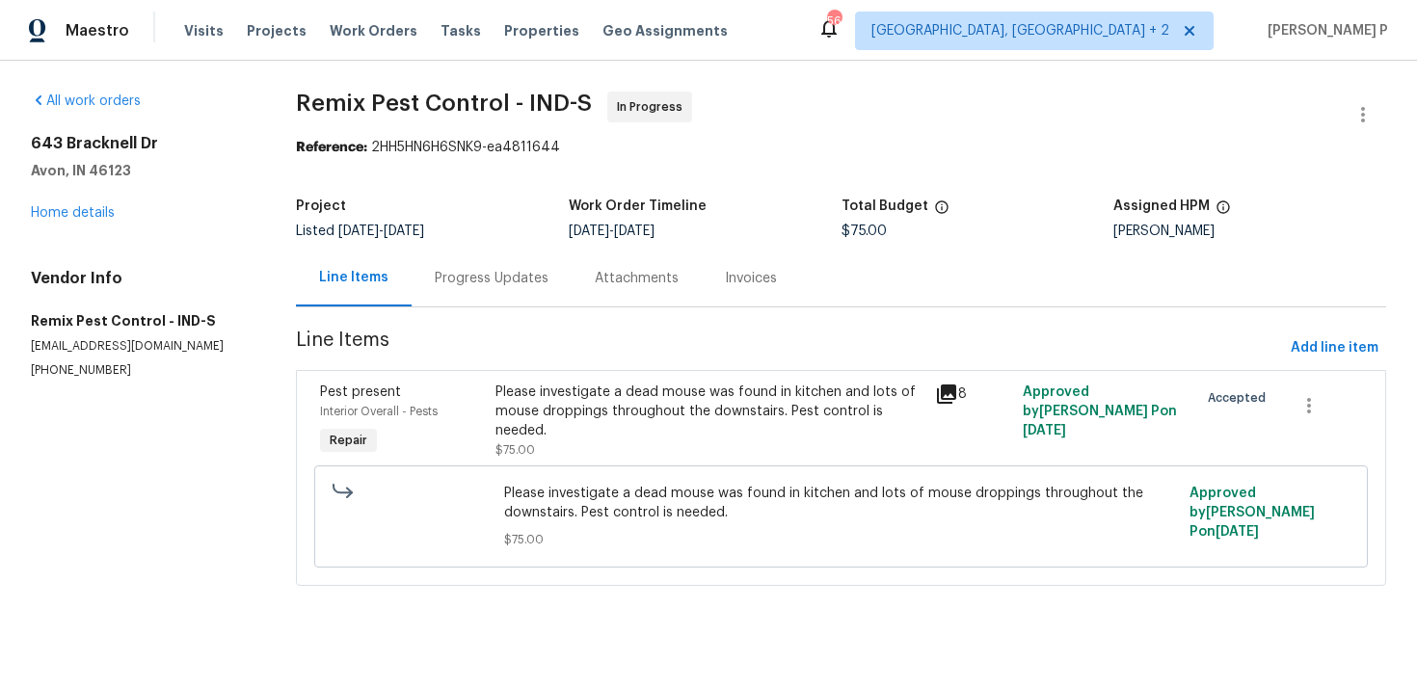
click at [651, 406] on div "Please investigate a dead mouse was found in kitchen and lots of mouse dropping…" at bounding box center [708, 412] width 427 height 58
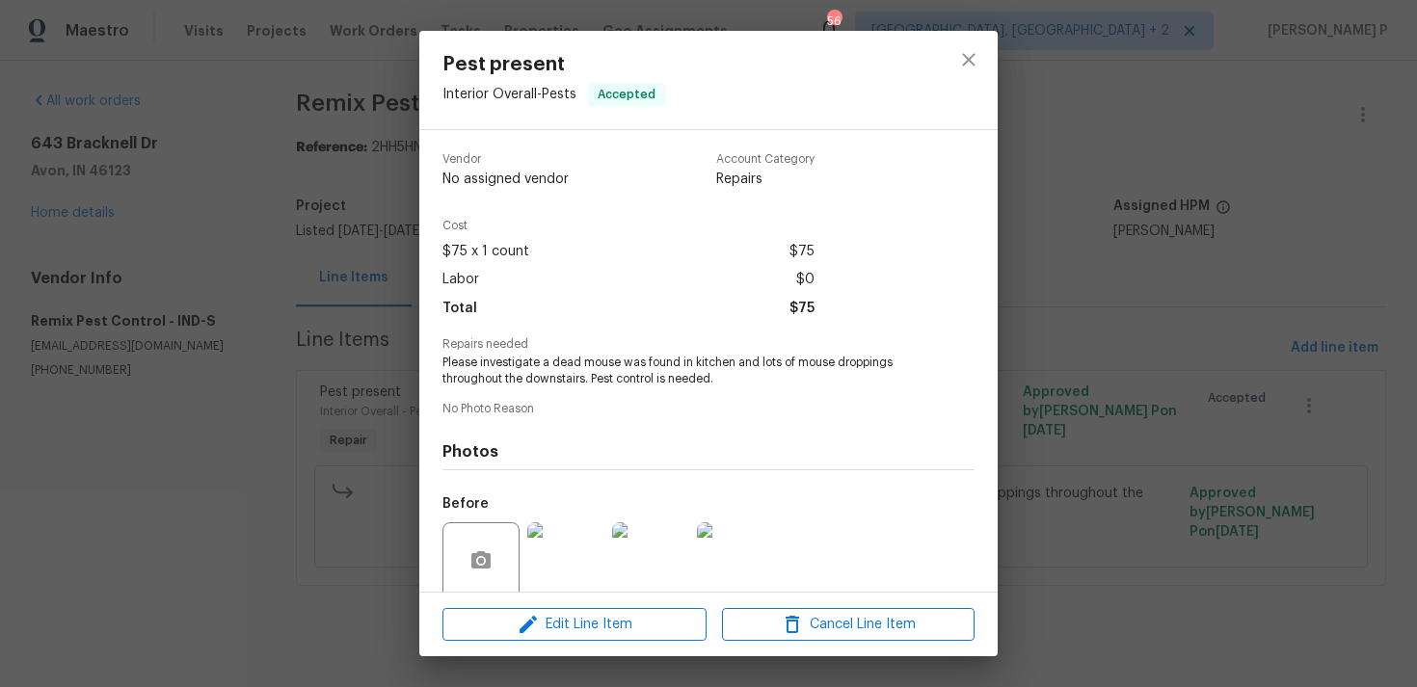
scroll to position [151, 0]
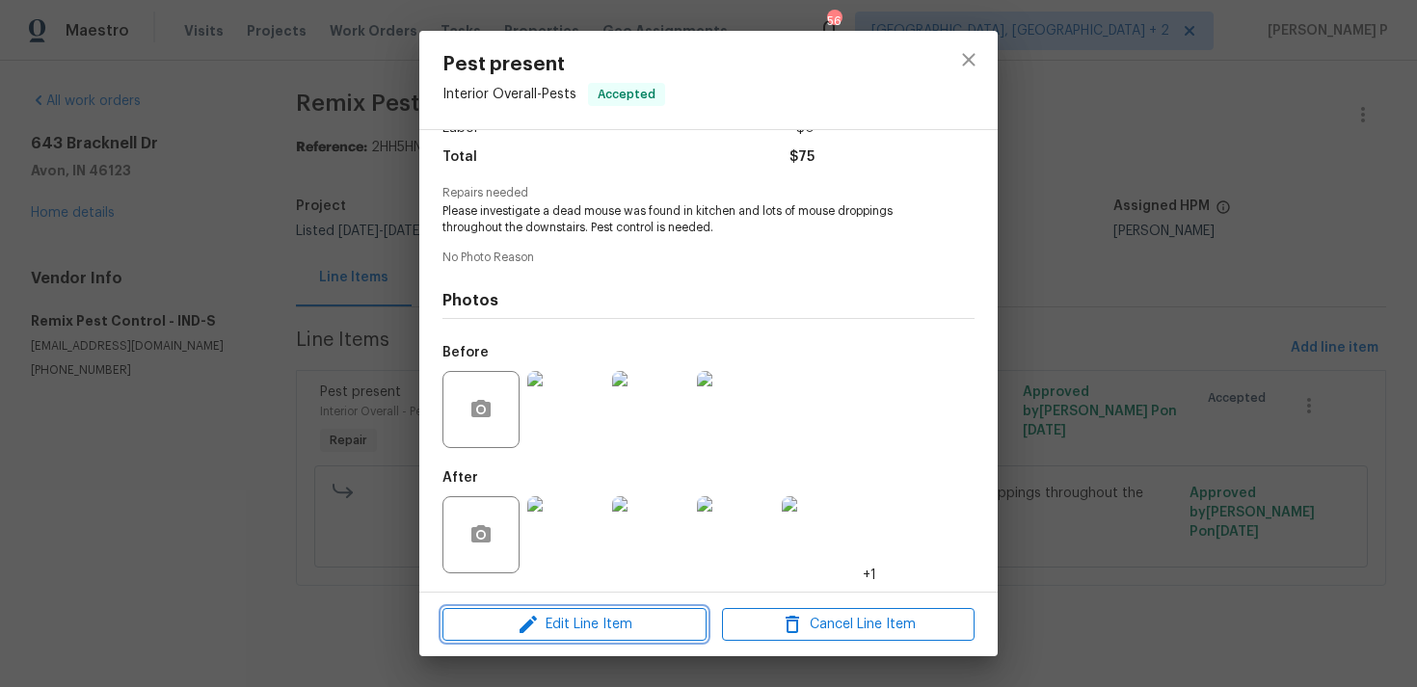
click at [535, 625] on icon "button" at bounding box center [528, 624] width 23 height 23
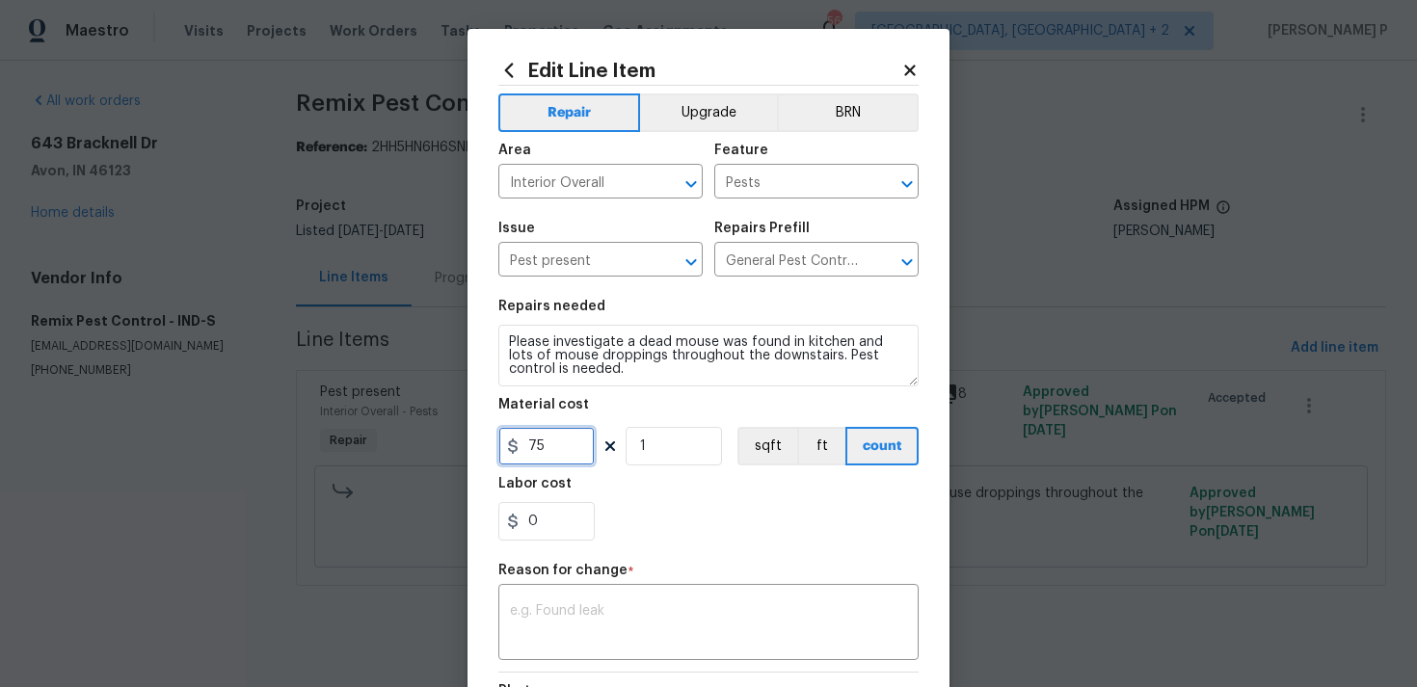
click at [559, 447] on input "75" at bounding box center [546, 446] width 96 height 39
type input "195"
click at [663, 604] on div "x ​" at bounding box center [708, 624] width 420 height 71
paste textarea "(RP) Updated per vendor’s final cost"
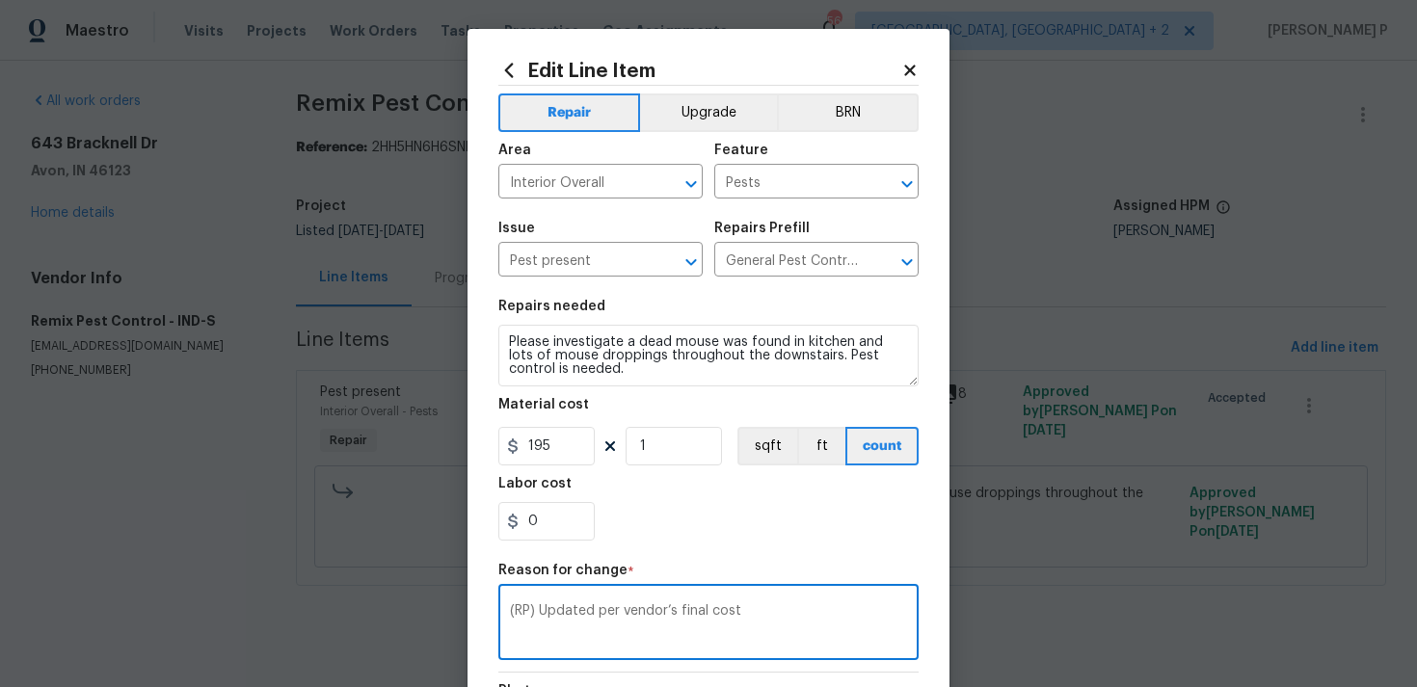
scroll to position [282, 0]
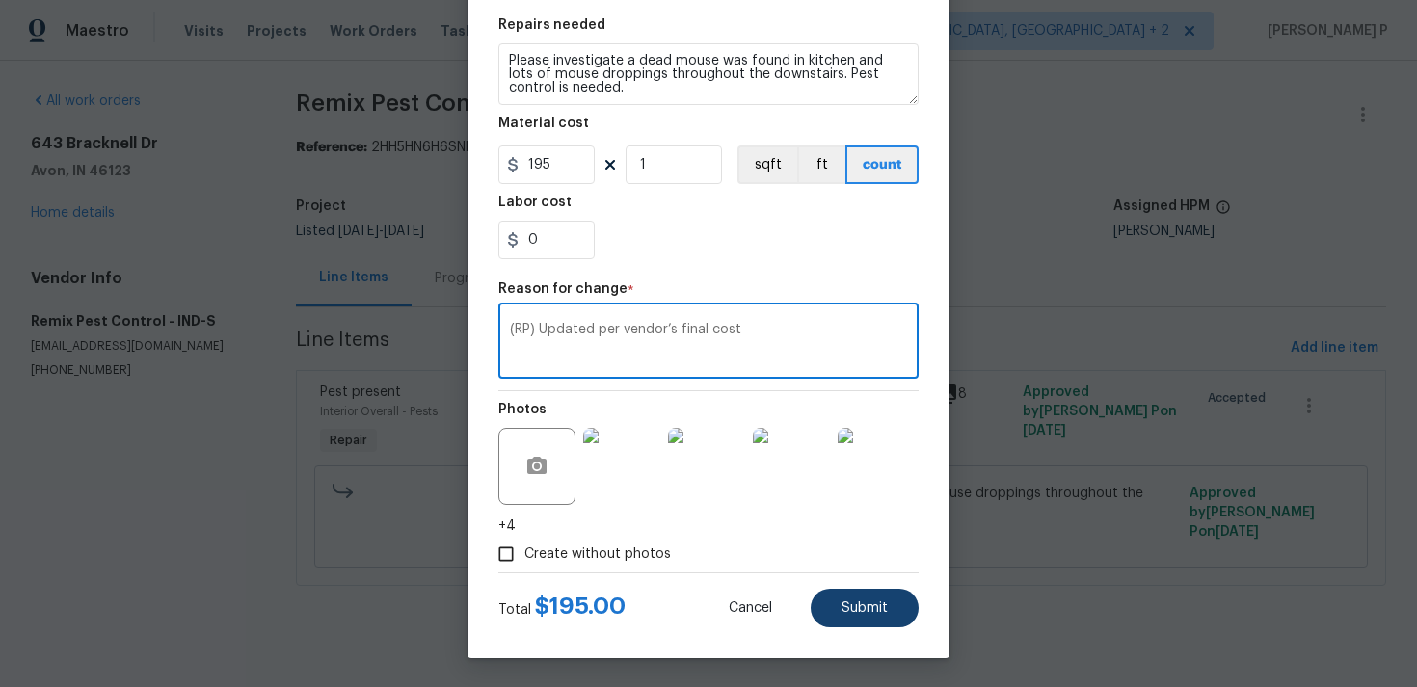
type textarea "(RP) Updated per vendor’s final cost"
click at [849, 617] on button "Submit" at bounding box center [865, 608] width 108 height 39
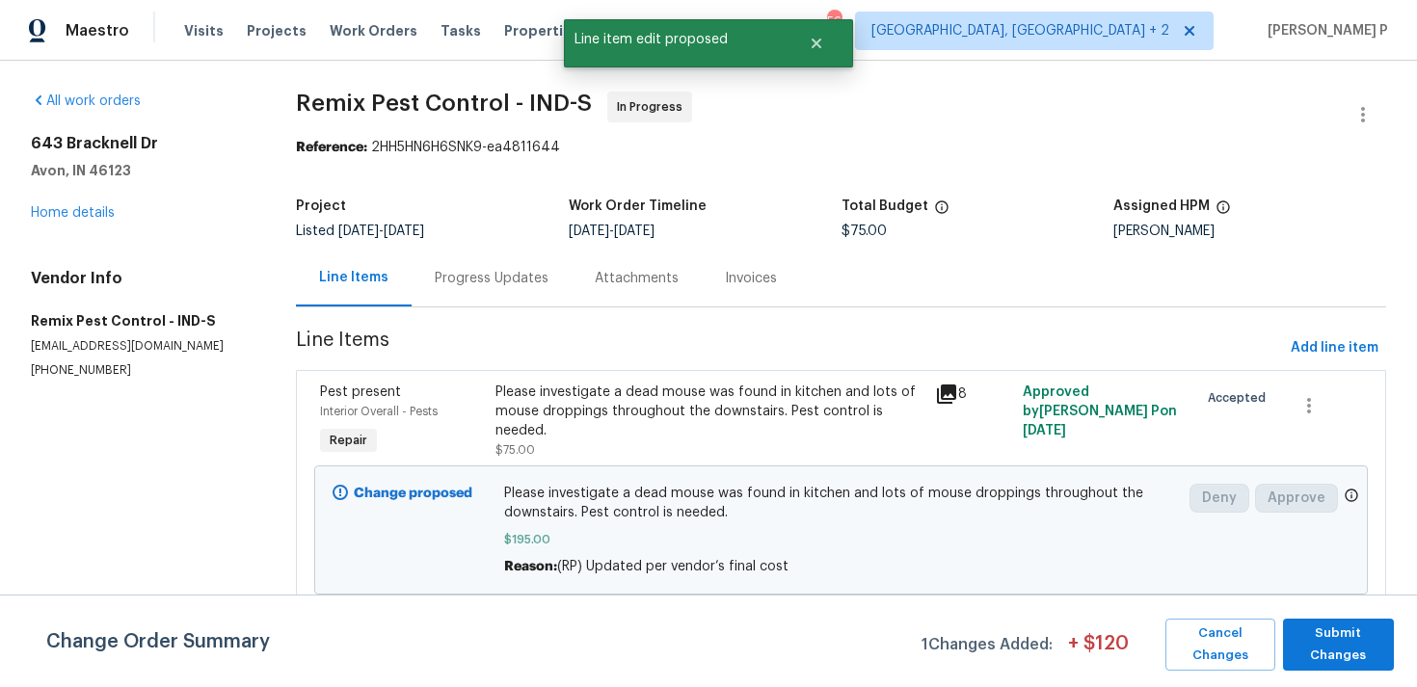
scroll to position [0, 0]
click at [1366, 647] on span "Submit Changes" at bounding box center [1338, 645] width 92 height 44
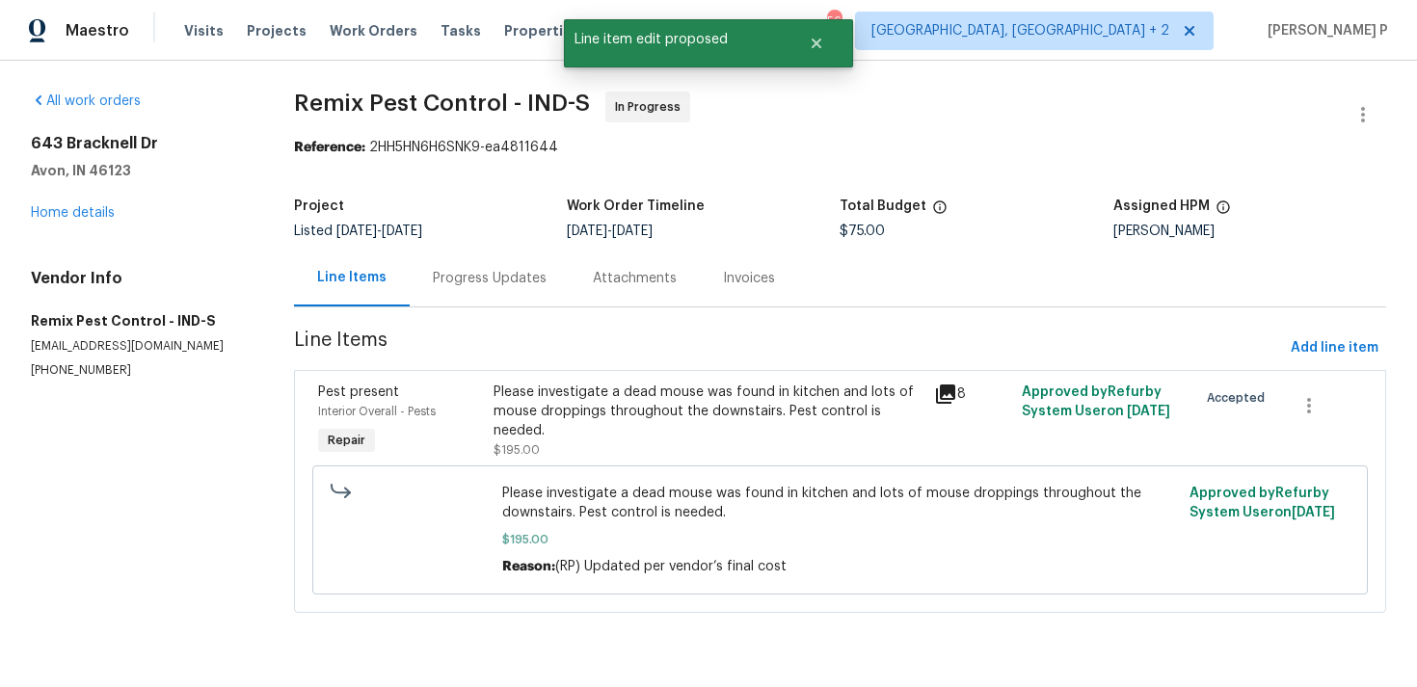
click at [505, 278] on div "Progress Updates" at bounding box center [490, 278] width 114 height 19
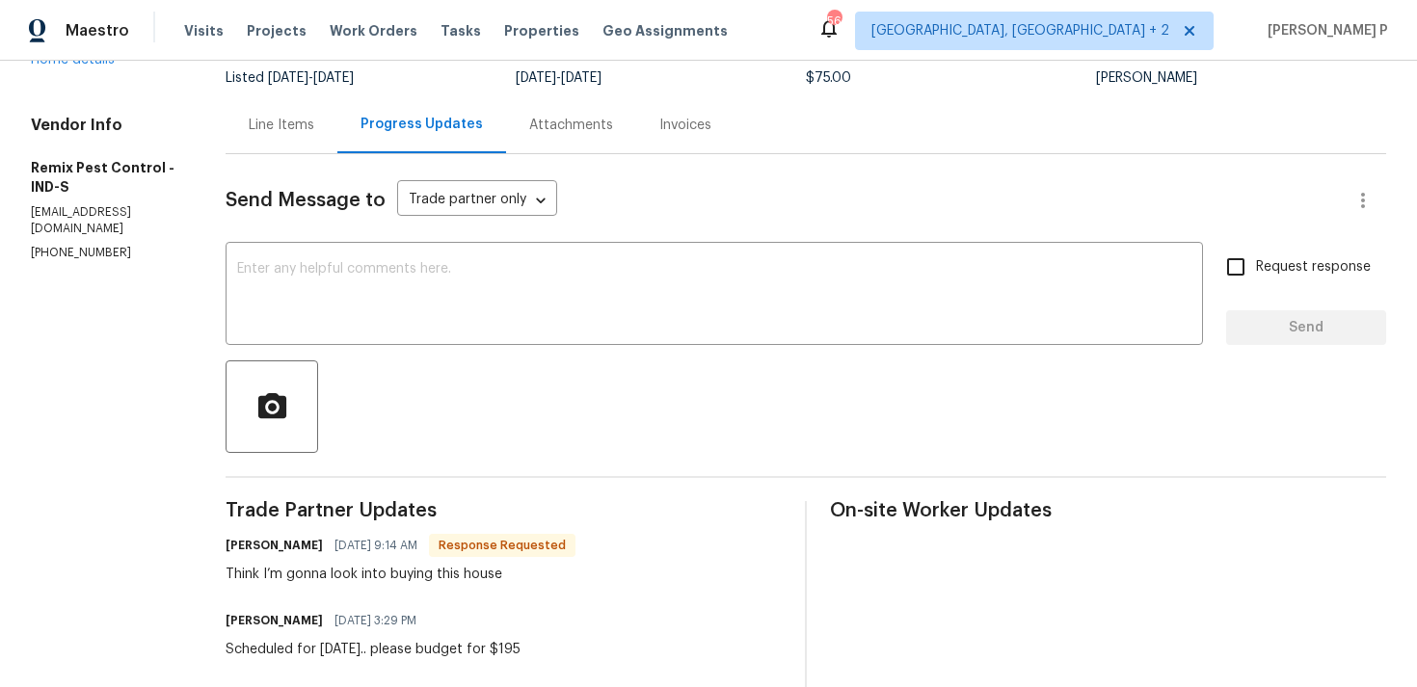
scroll to position [164, 0]
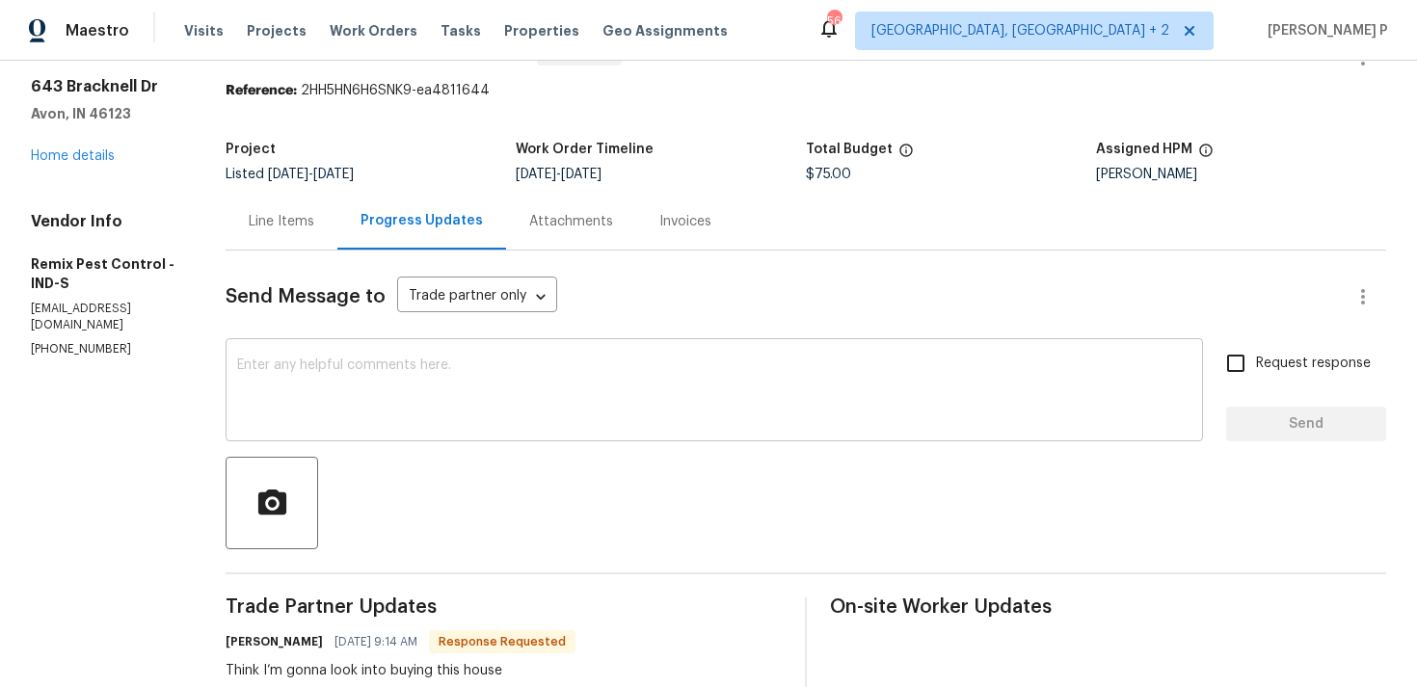
click at [585, 345] on div "x ​" at bounding box center [714, 392] width 977 height 98
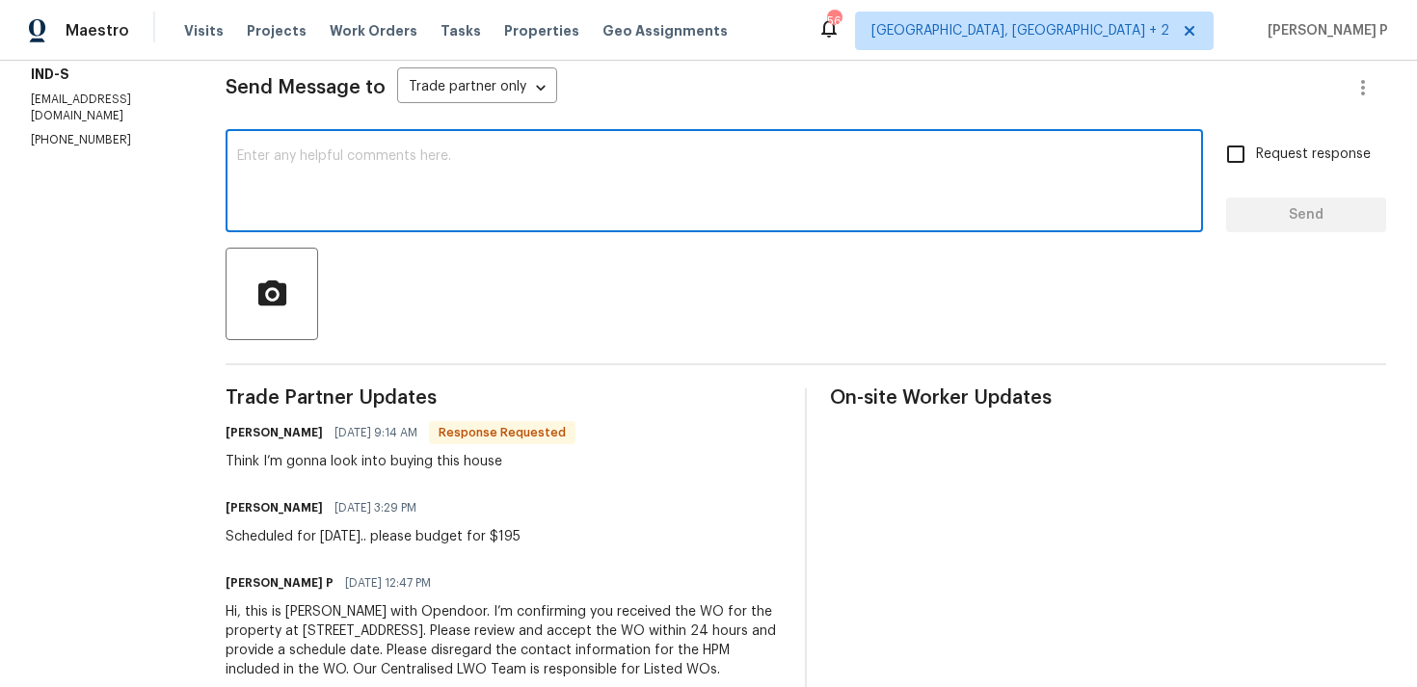
scroll to position [287, 0]
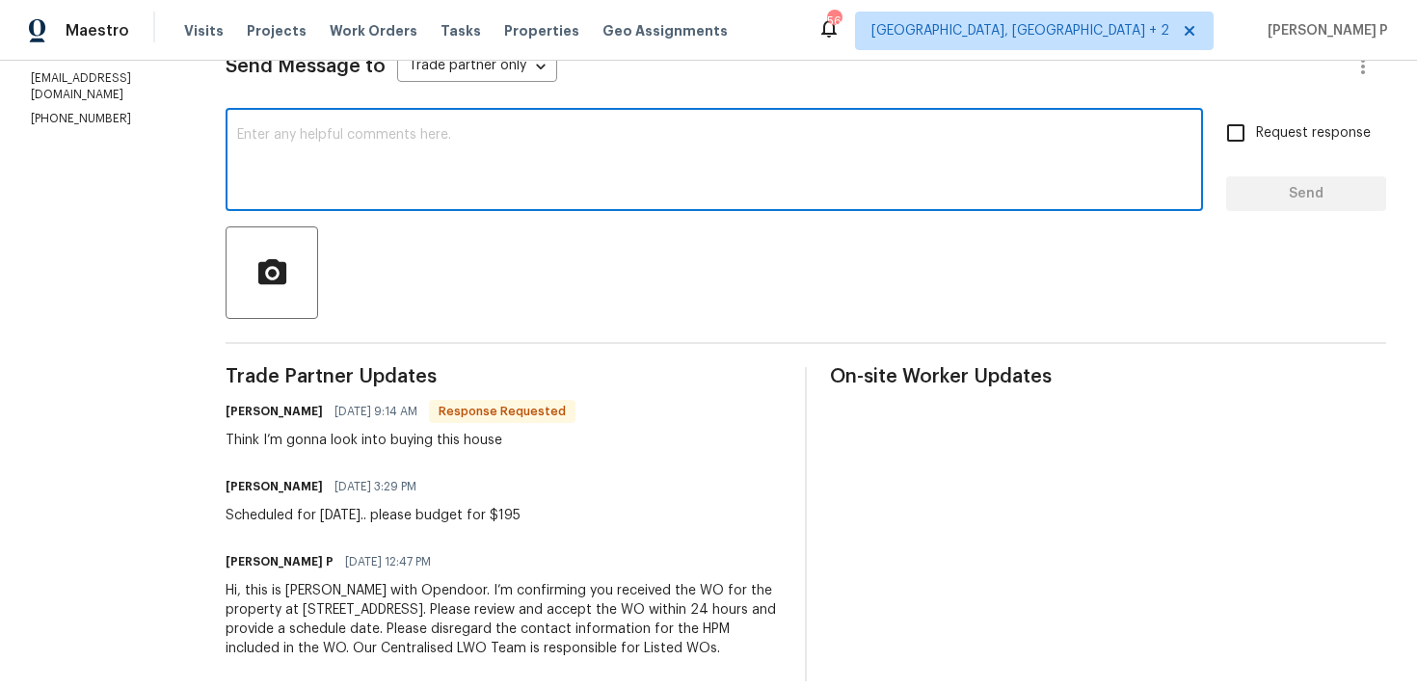
click at [560, 188] on textarea at bounding box center [714, 161] width 954 height 67
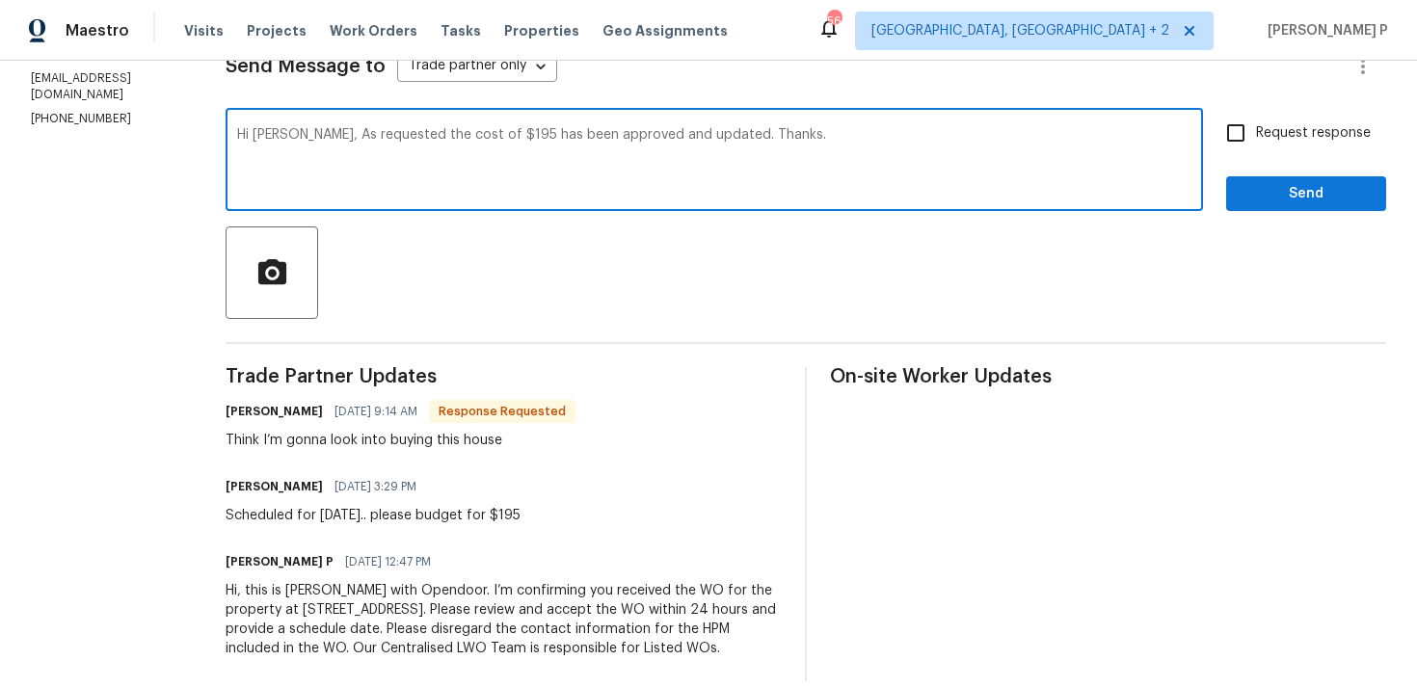
type textarea "Hi Roger, As requested the cost of $195 has been approved and updated. Thanks."
click at [1275, 130] on span "Request response" at bounding box center [1313, 133] width 115 height 20
click at [1256, 130] on input "Request response" at bounding box center [1235, 133] width 40 height 40
checkbox input "true"
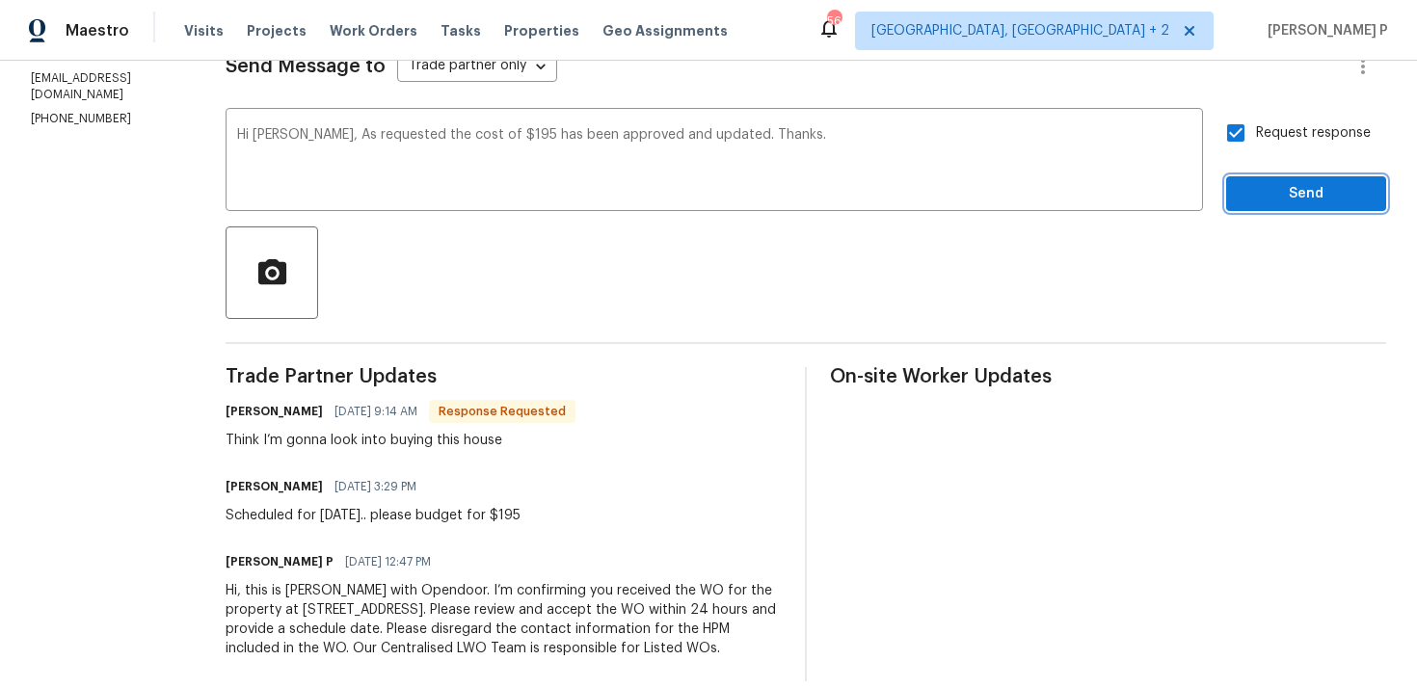
click at [1273, 210] on button "Send" at bounding box center [1306, 194] width 160 height 36
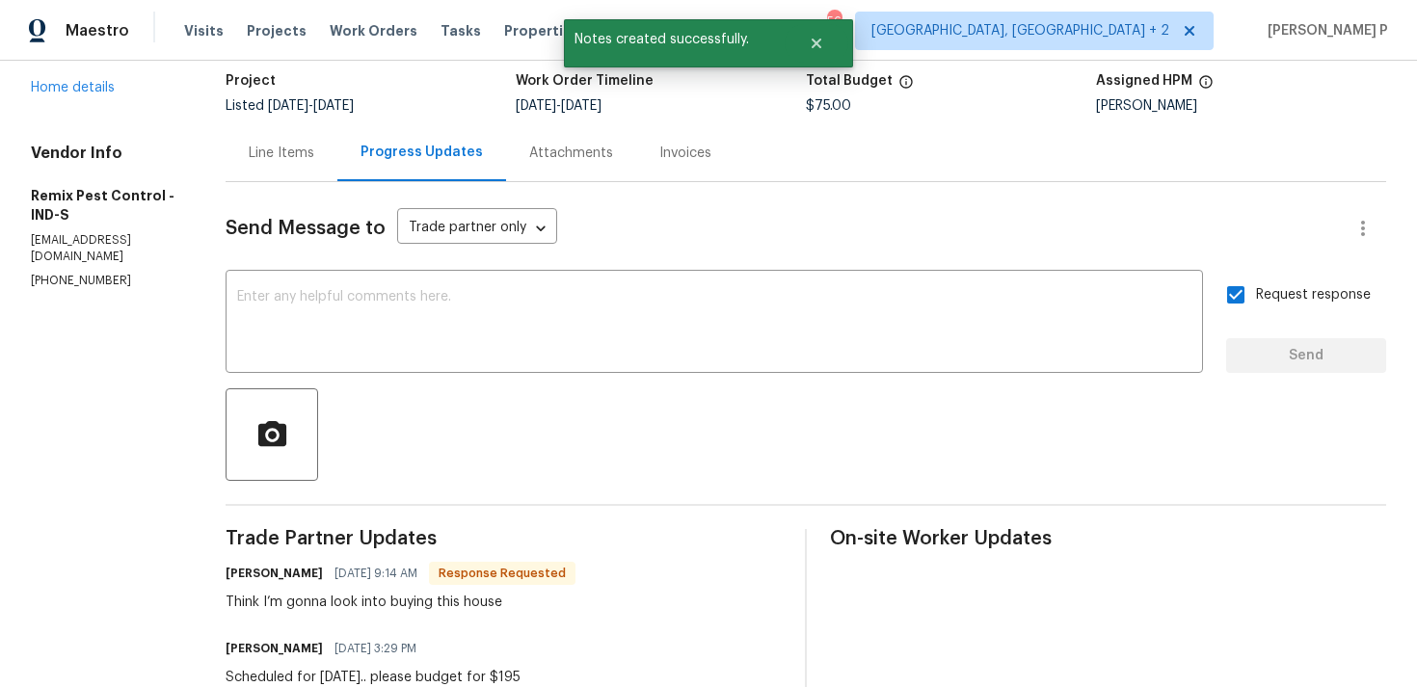
scroll to position [312, 0]
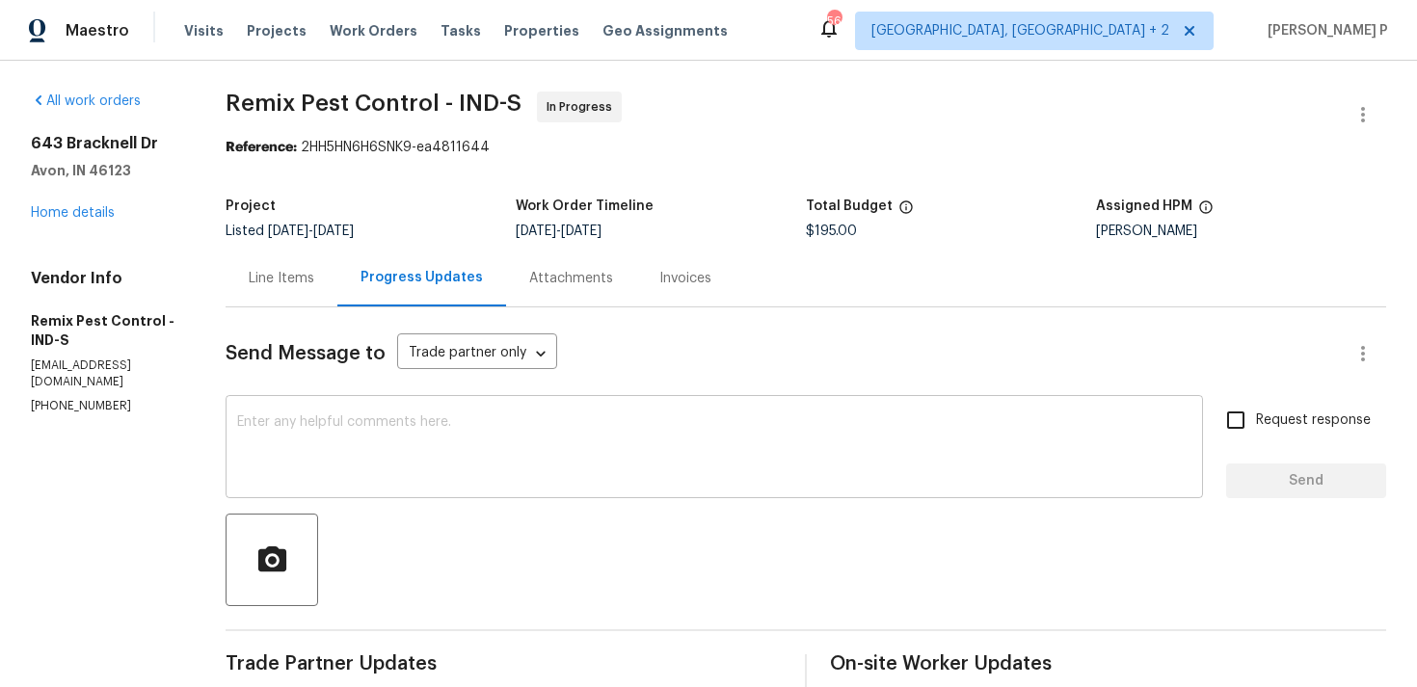
scroll to position [387, 0]
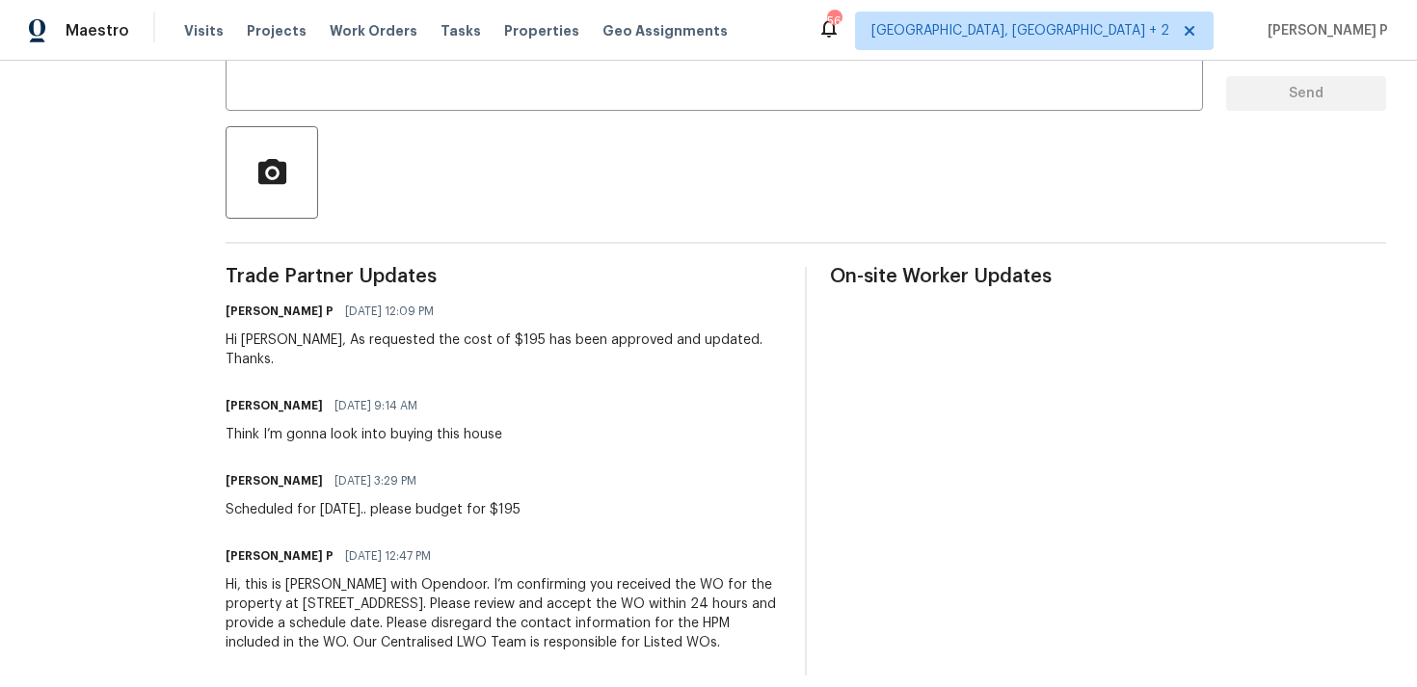
drag, startPoint x: 238, startPoint y: 492, endPoint x: 562, endPoint y: 492, distance: 323.8
click at [562, 492] on div "[PERSON_NAME] [DATE] 3:29 PM Scheduled for [DATE].. please budget for $195" at bounding box center [504, 493] width 556 height 52
copy div "Scheduled for [DATE].. please budget for $195"
drag, startPoint x: 301, startPoint y: 336, endPoint x: 695, endPoint y: 341, distance: 394.2
click at [695, 341] on div "Hi [PERSON_NAME], As requested the cost of $195 has been approved and updated. …" at bounding box center [504, 350] width 556 height 39
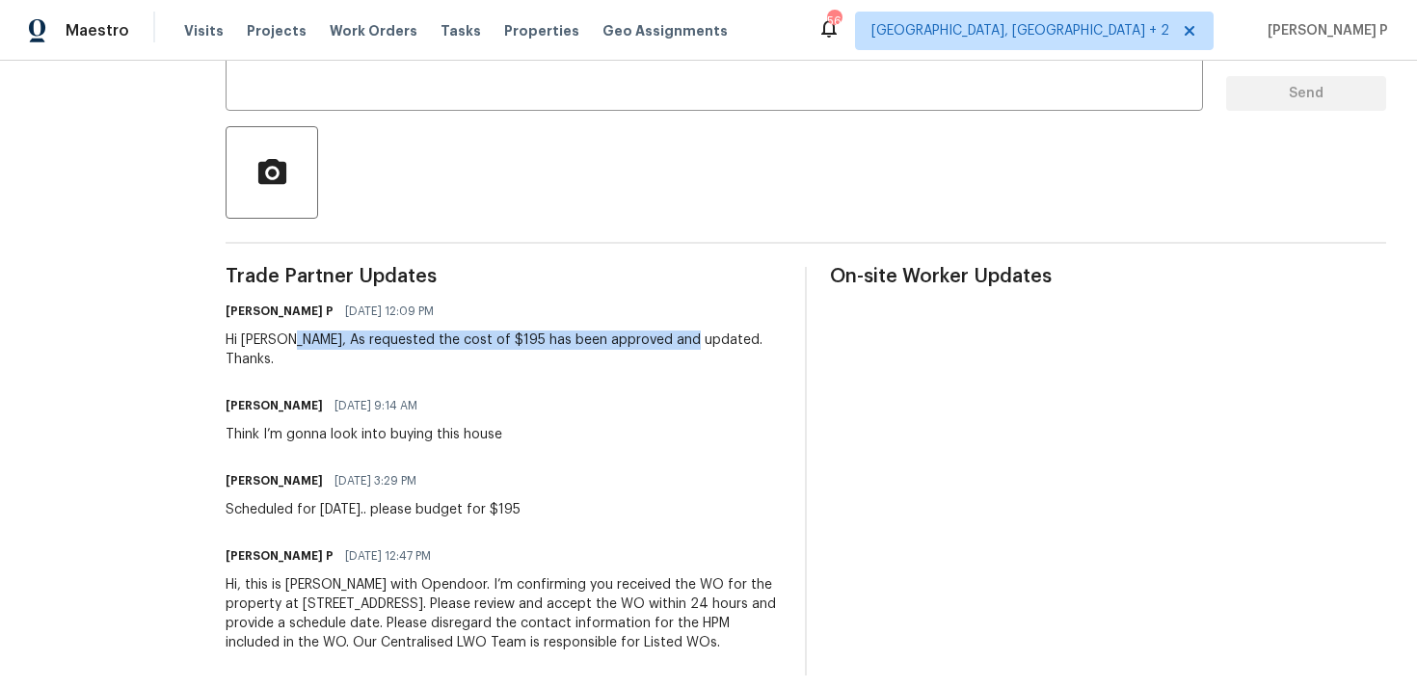
copy div "As requested the cost of $195 has been approved and updated"
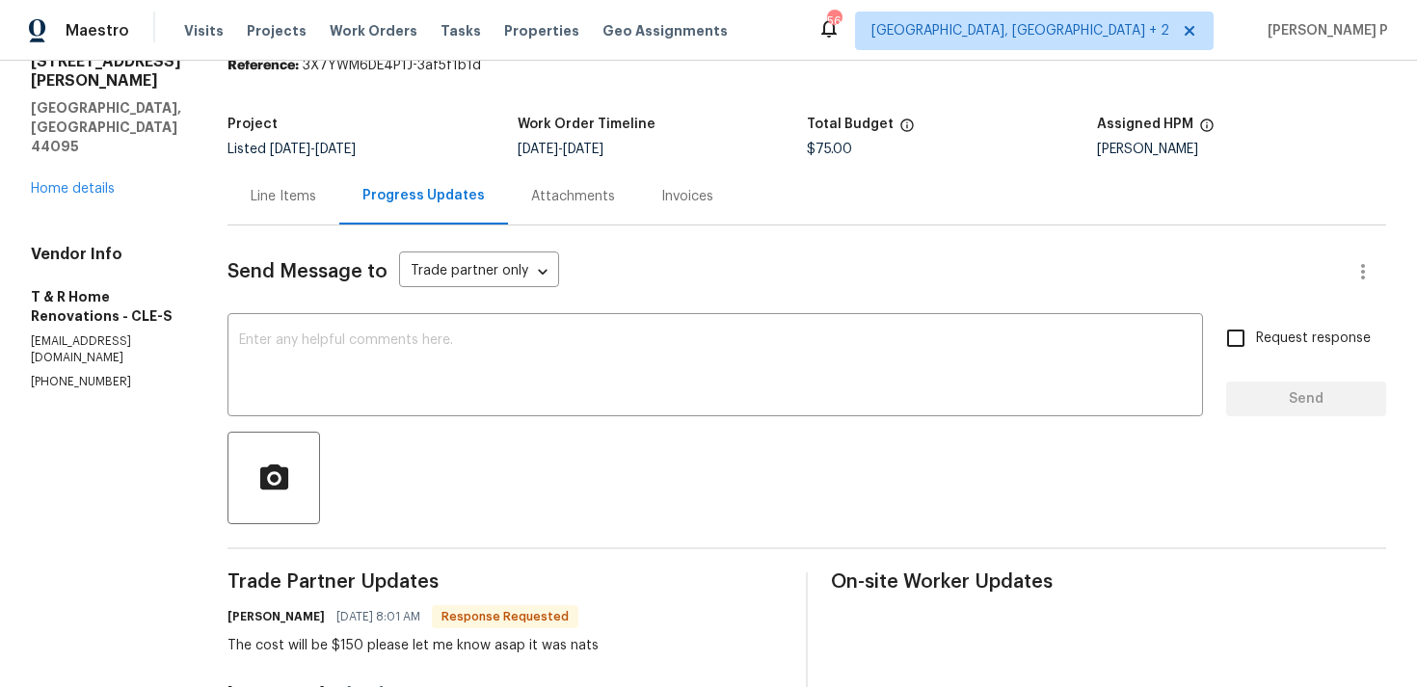
scroll to position [80, 0]
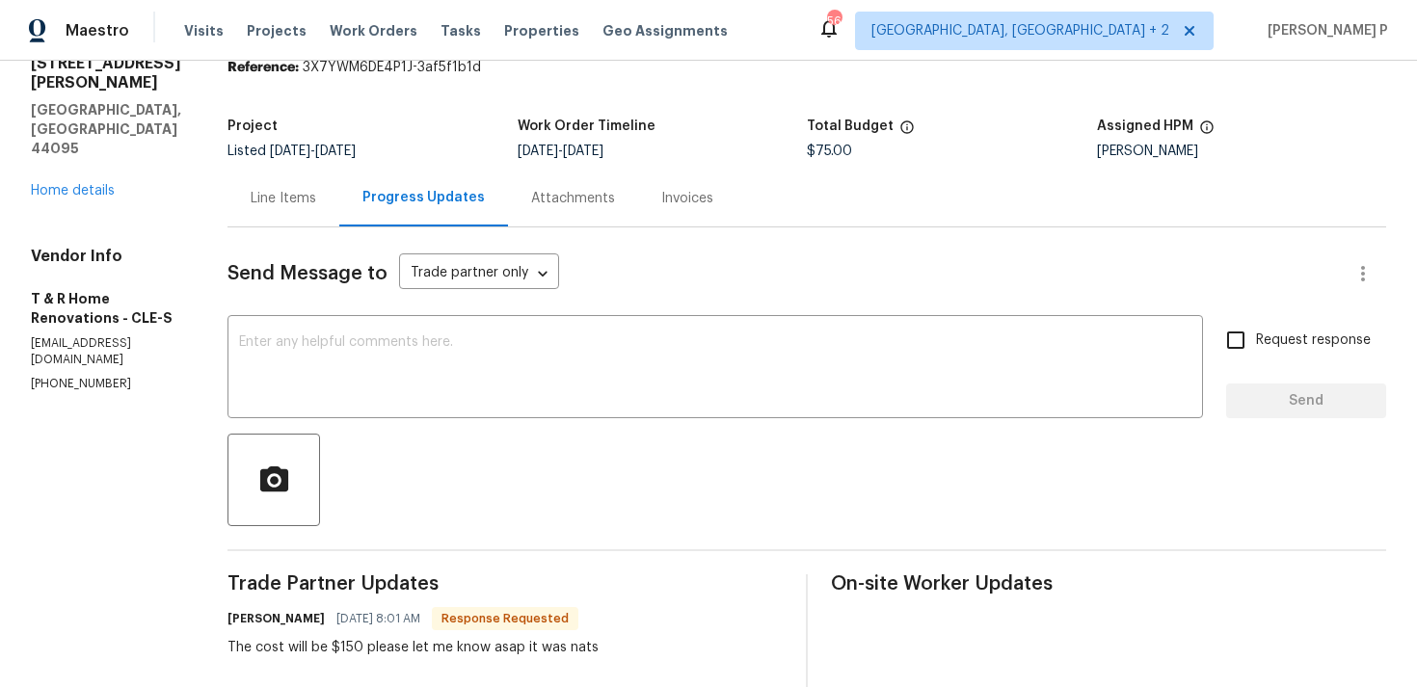
click at [316, 195] on div "Line Items" at bounding box center [284, 198] width 66 height 19
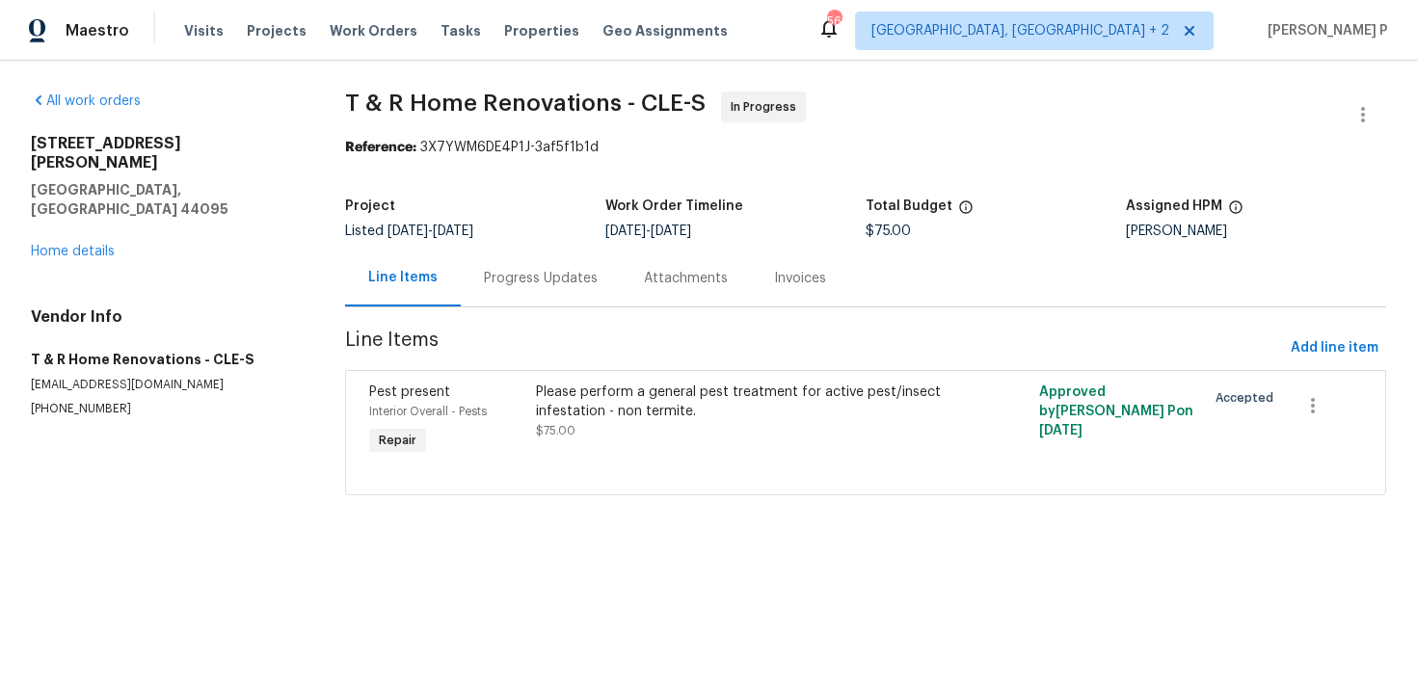
click at [634, 390] on div "Please perform a general pest treatment for active pest/insect infestation - no…" at bounding box center [739, 402] width 407 height 39
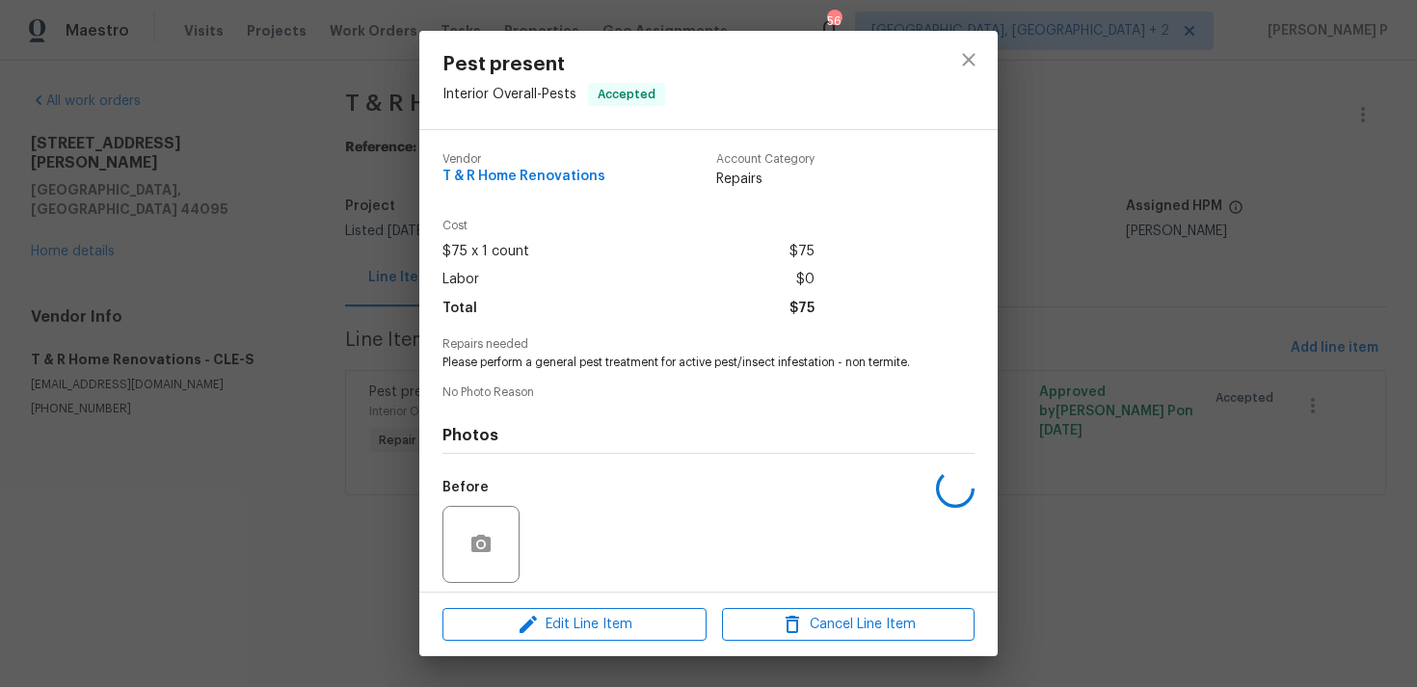
scroll to position [136, 0]
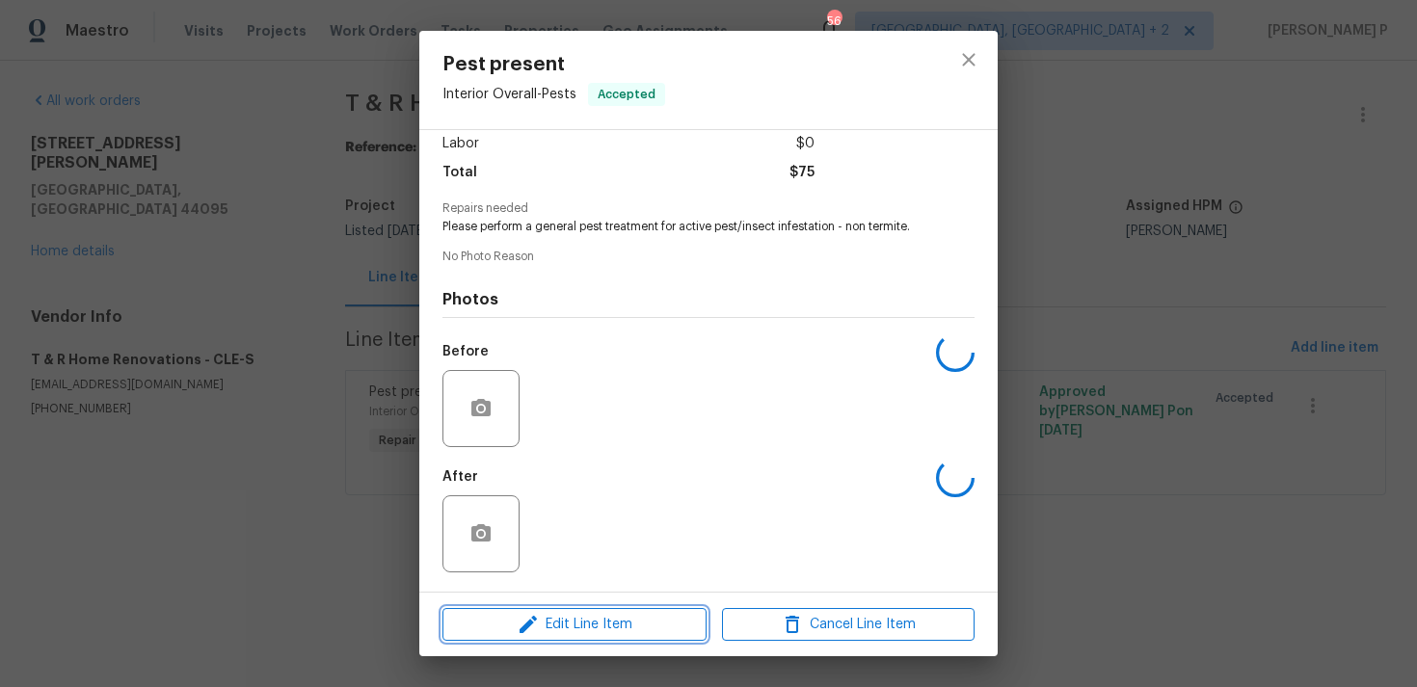
click at [618, 625] on span "Edit Line Item" at bounding box center [574, 625] width 253 height 24
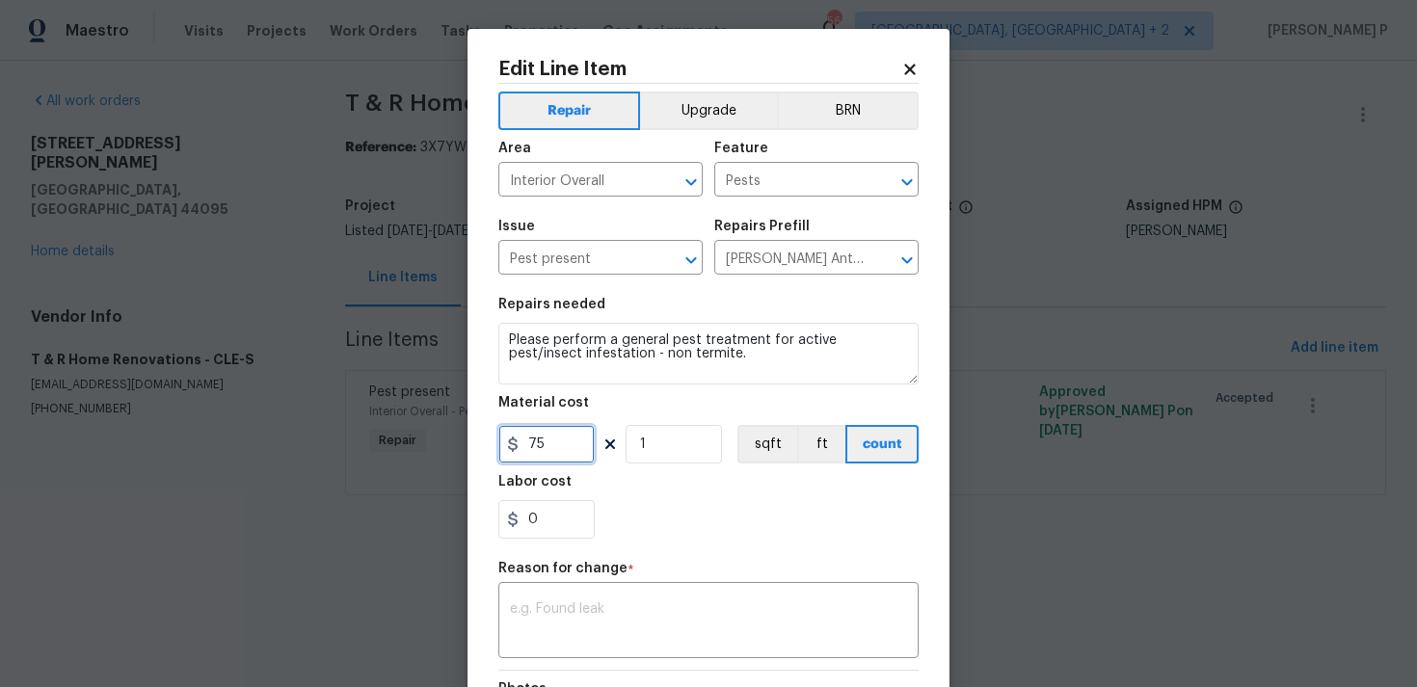
click at [546, 445] on input "75" at bounding box center [546, 444] width 96 height 39
type input "150"
click at [620, 621] on textarea at bounding box center [708, 624] width 397 height 40
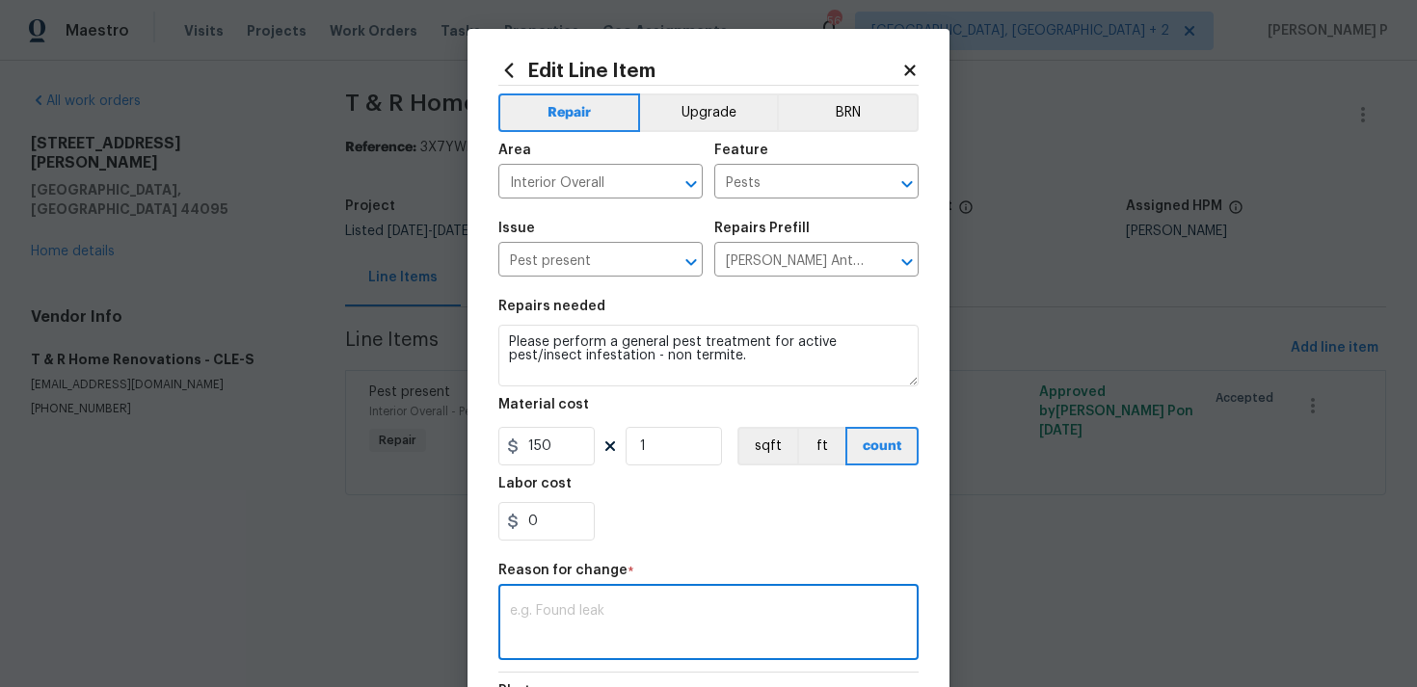
paste textarea "(RP) Updated per vendor’s final cost"
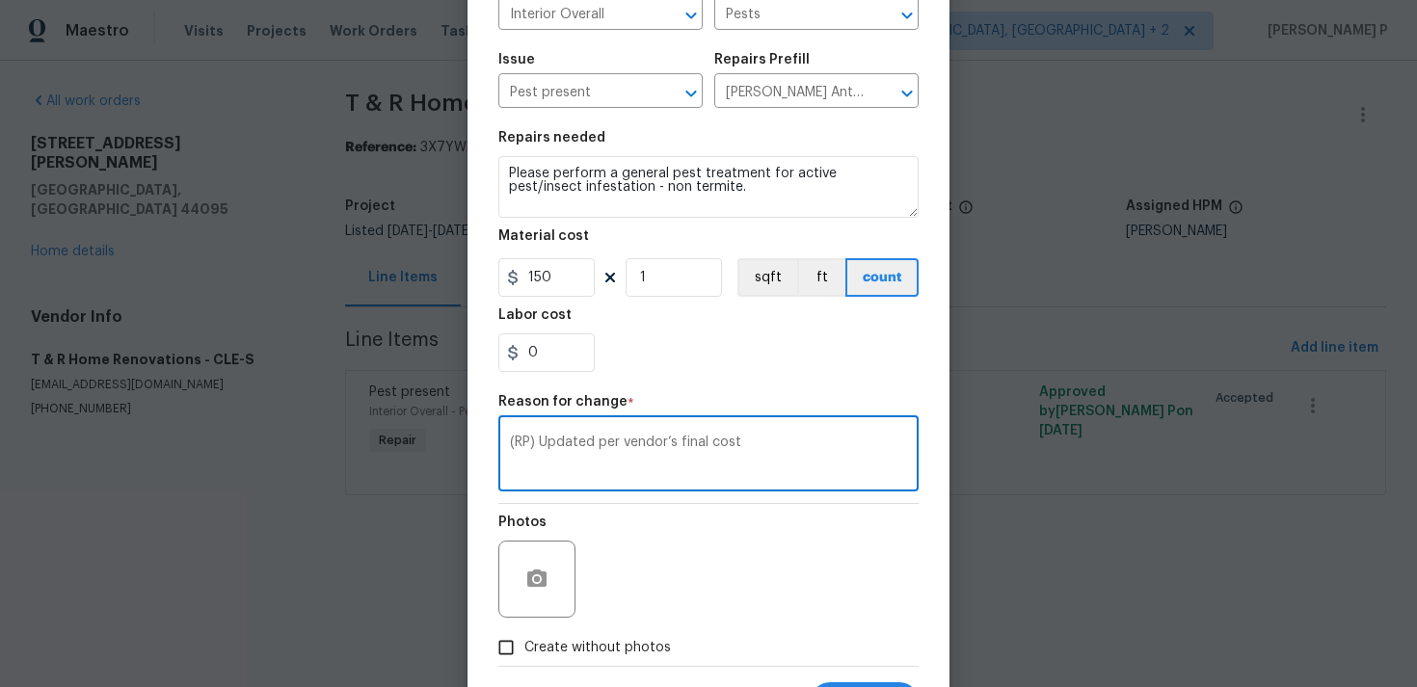
scroll to position [263, 0]
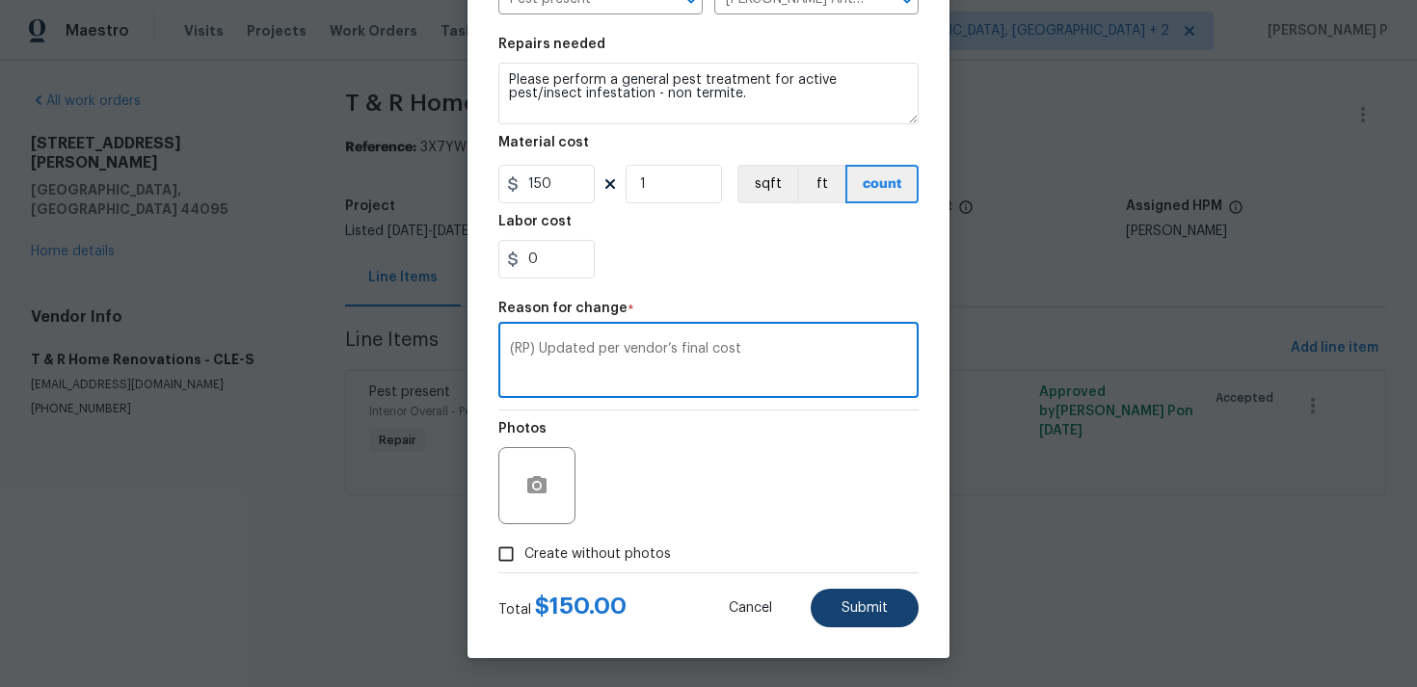
type textarea "(RP) Updated per vendor’s final cost"
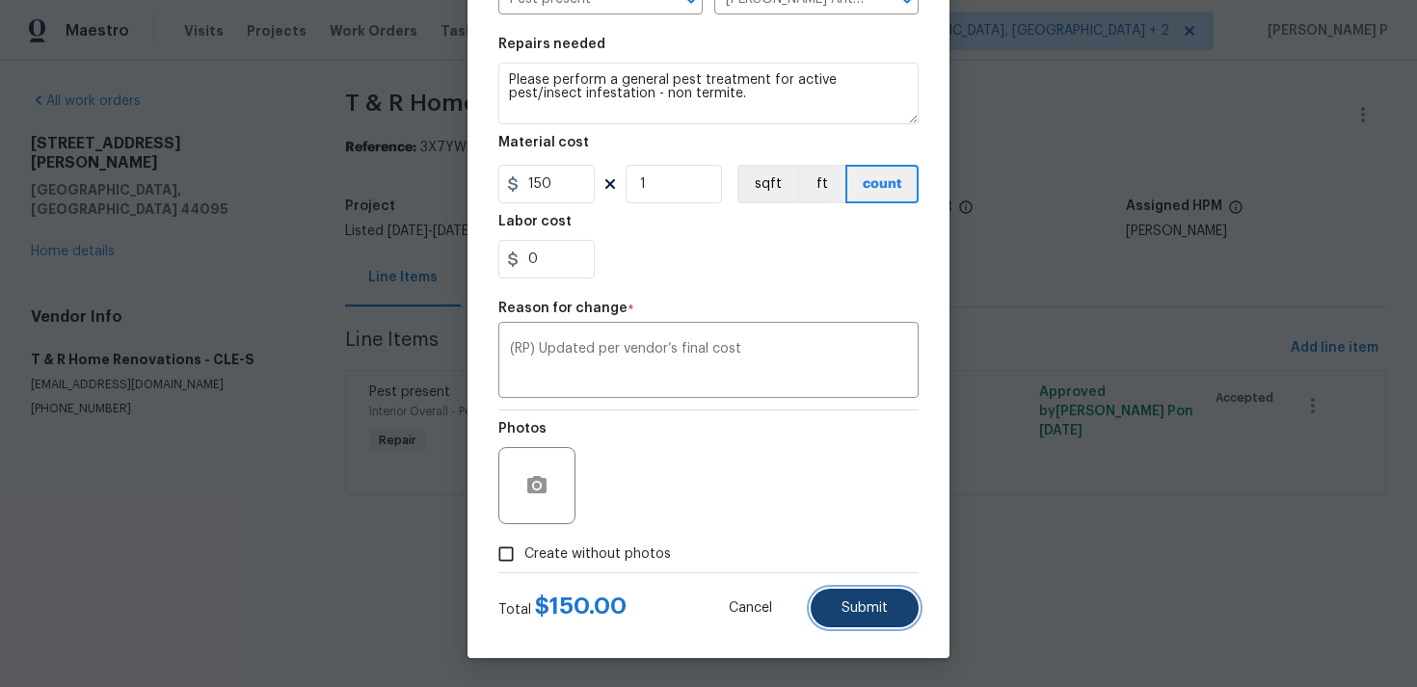
click at [828, 599] on button "Submit" at bounding box center [865, 608] width 108 height 39
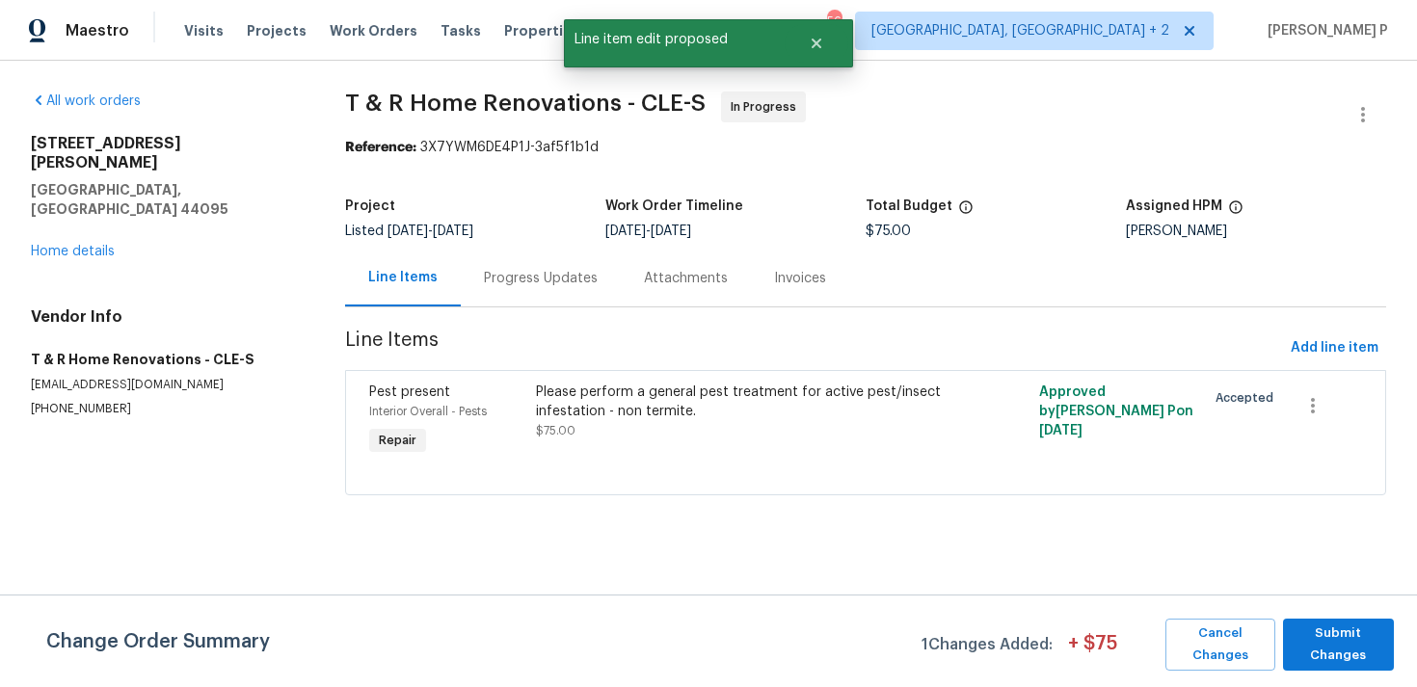
scroll to position [0, 0]
click at [1345, 659] on span "Submit Changes" at bounding box center [1338, 645] width 92 height 44
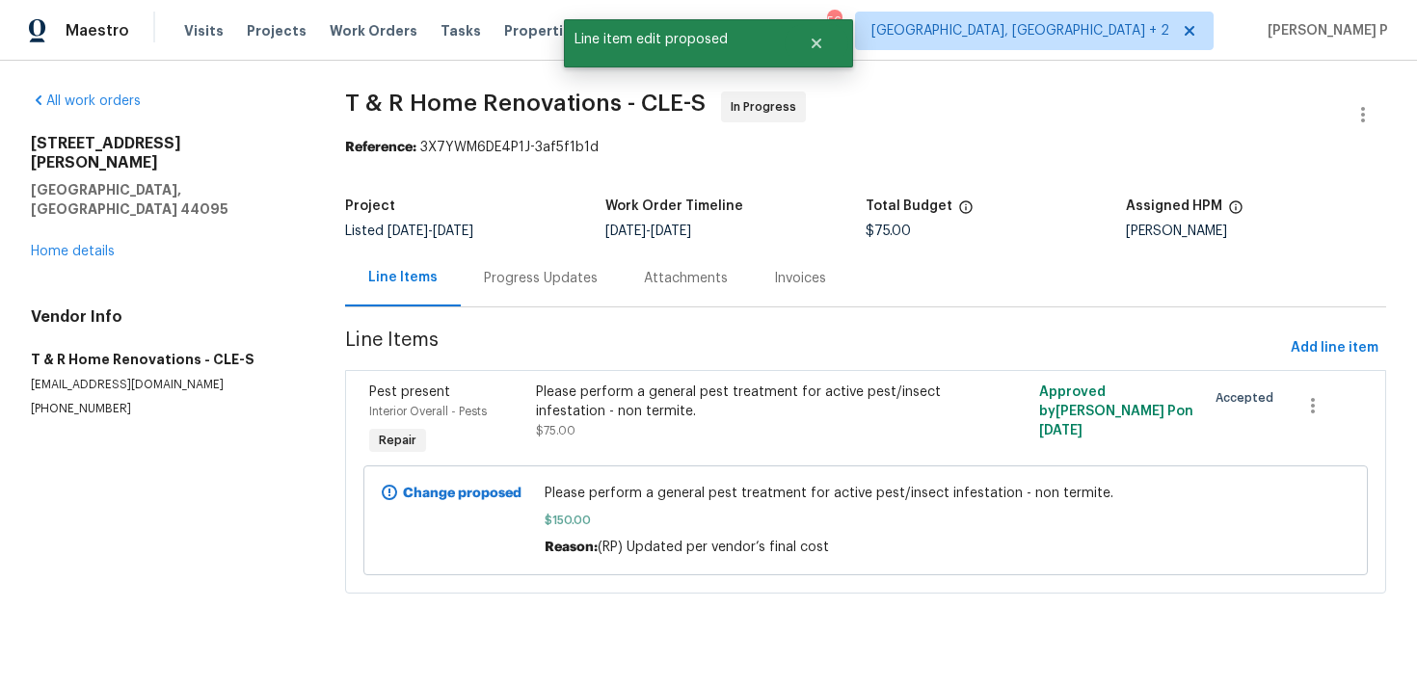
click at [555, 271] on div "Progress Updates" at bounding box center [541, 278] width 114 height 19
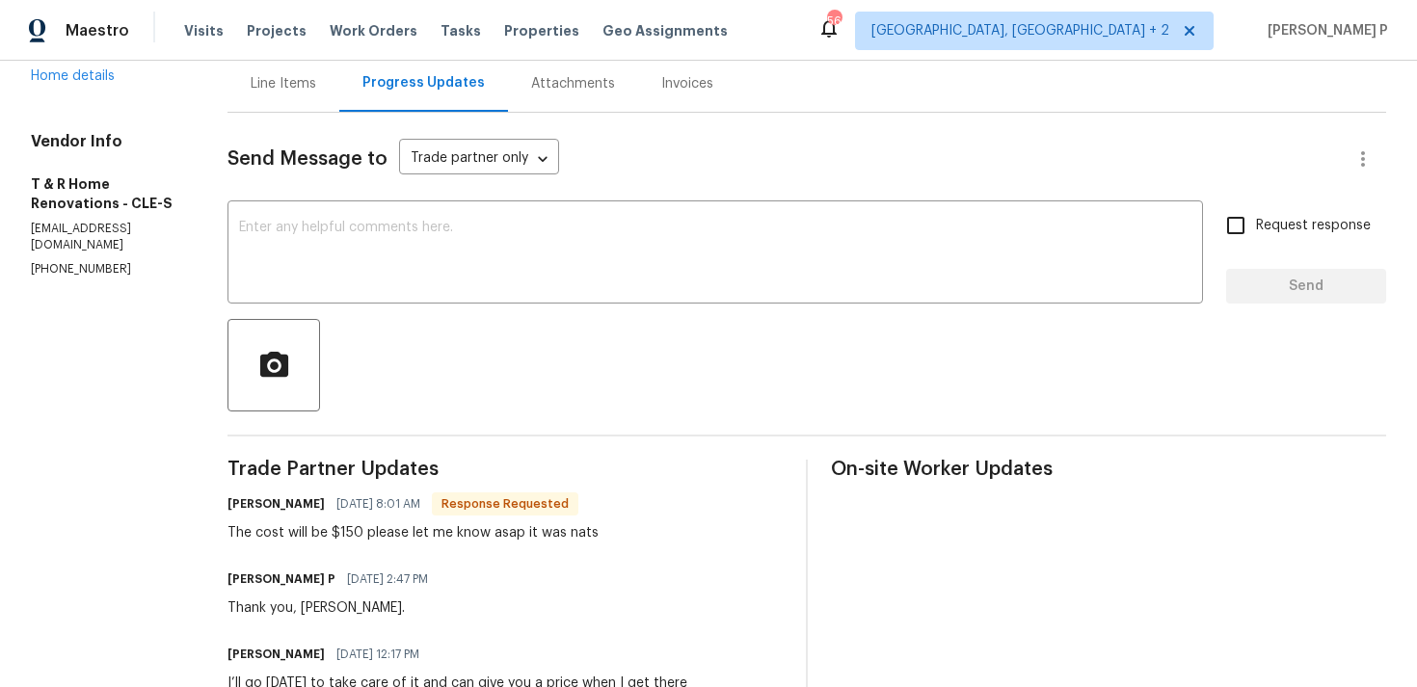
scroll to position [137, 0]
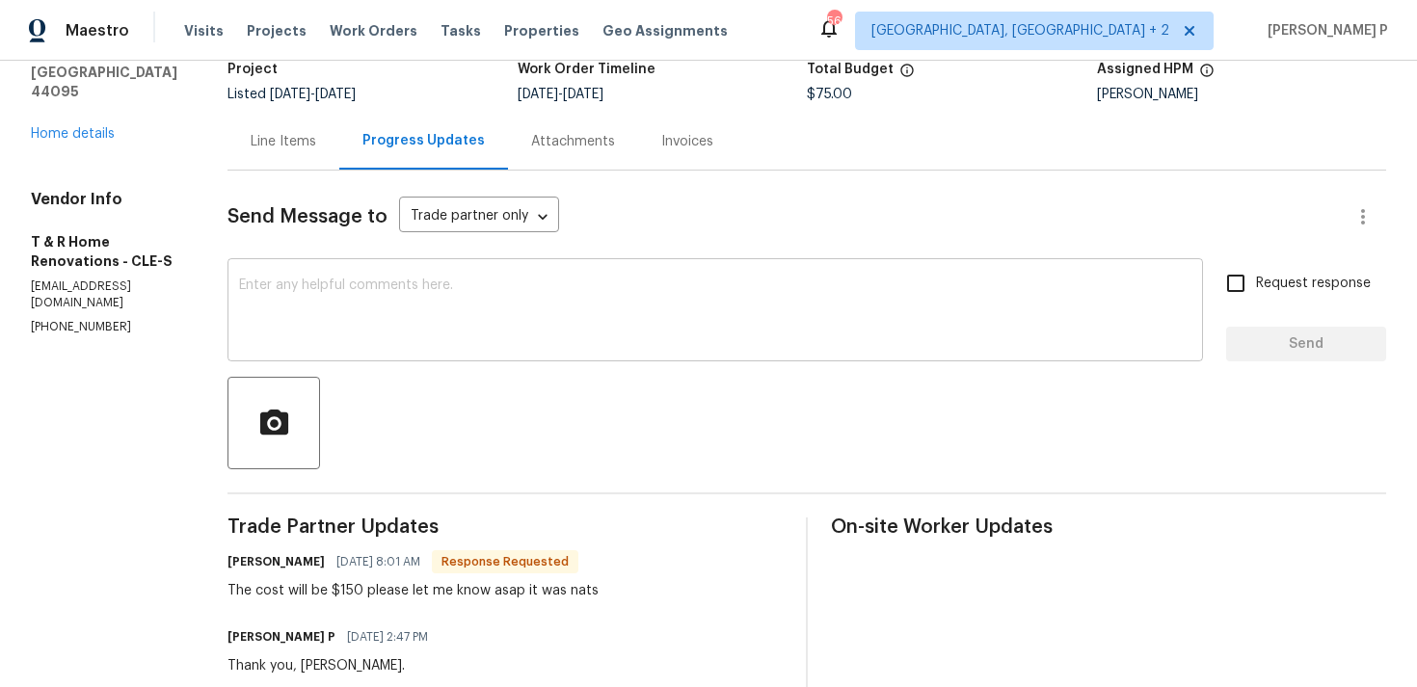
click at [551, 295] on textarea at bounding box center [715, 312] width 952 height 67
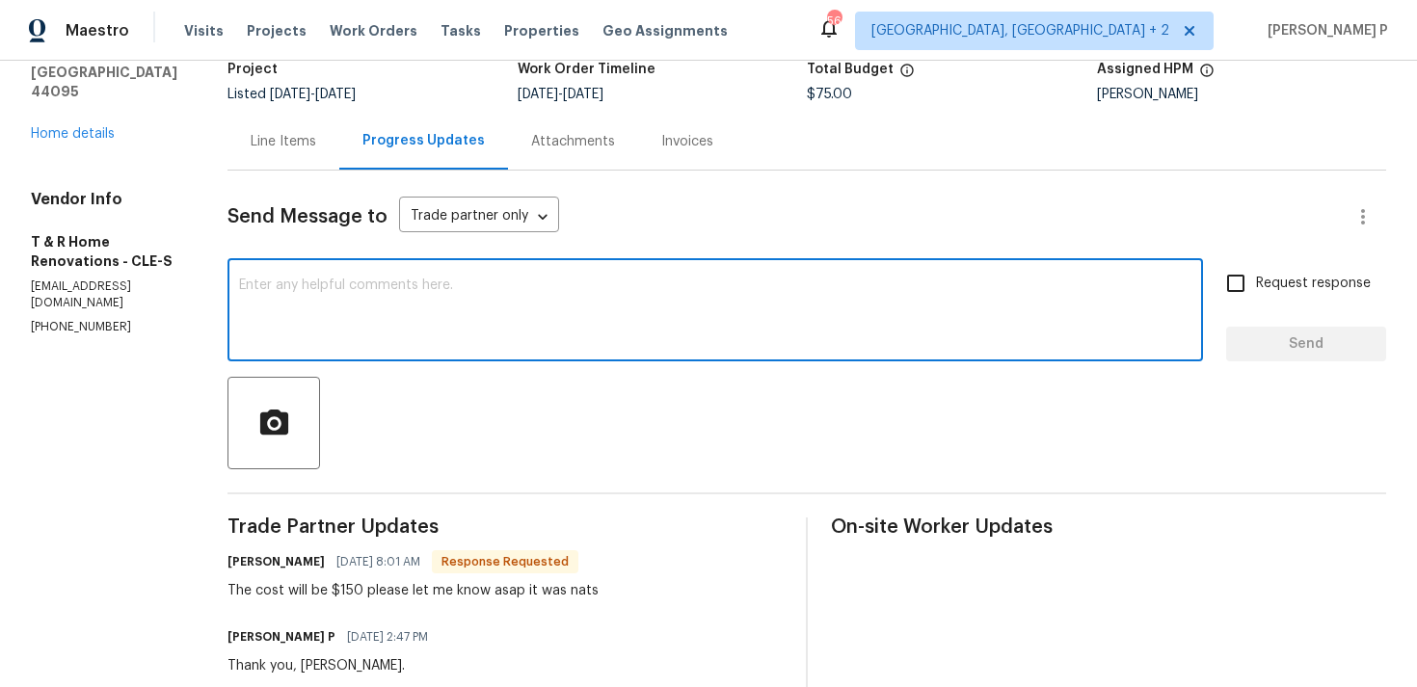
click at [556, 330] on textarea at bounding box center [715, 312] width 952 height 67
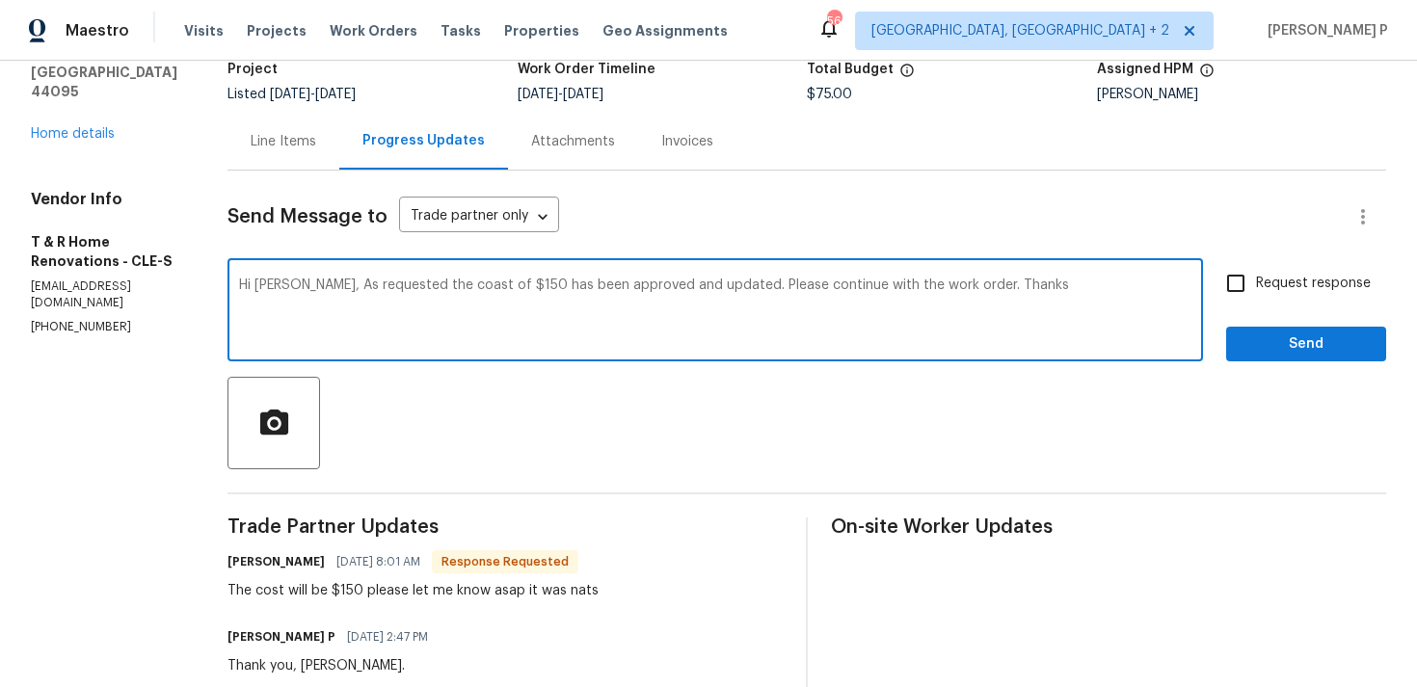
type textarea "Hi Tena, As requested the coast of $150 has been approved and updated. Please c…"
click at [1238, 269] on input "Request response" at bounding box center [1235, 283] width 40 height 40
checkbox input "true"
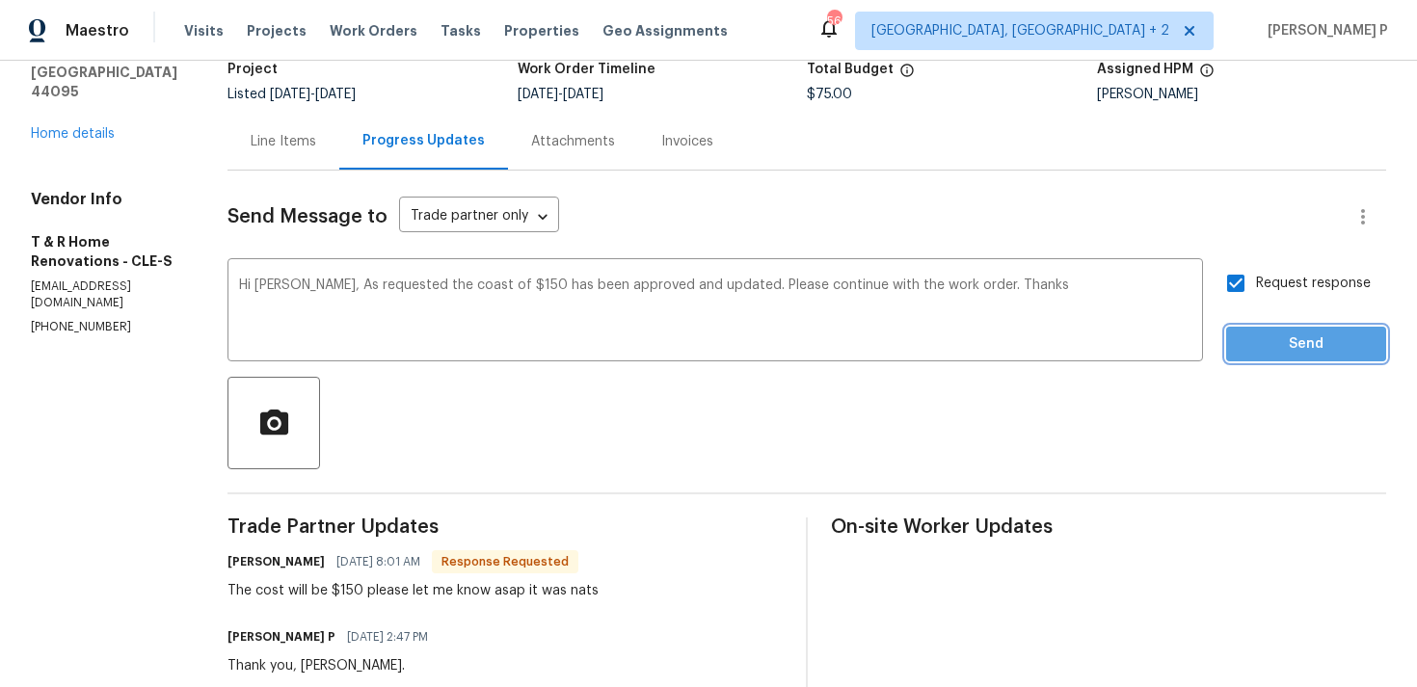
click at [1267, 360] on button "Send" at bounding box center [1306, 345] width 160 height 36
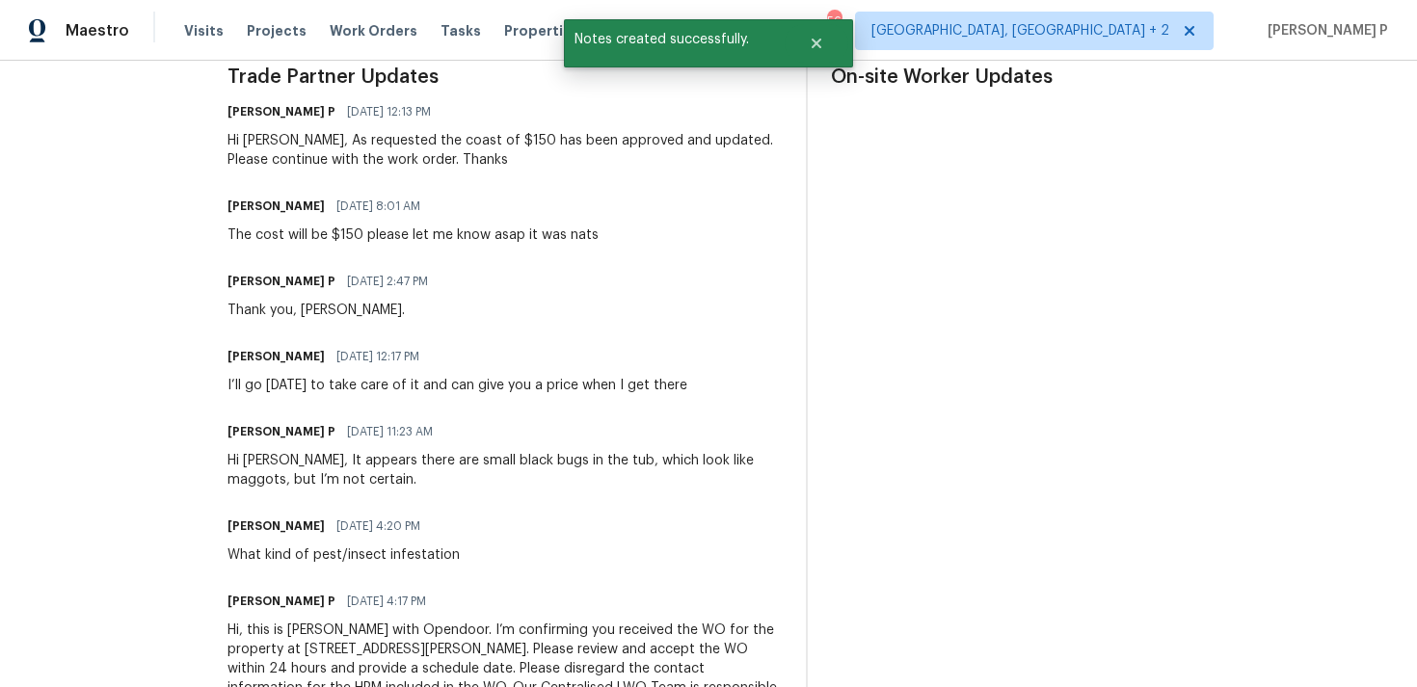
scroll to position [602, 0]
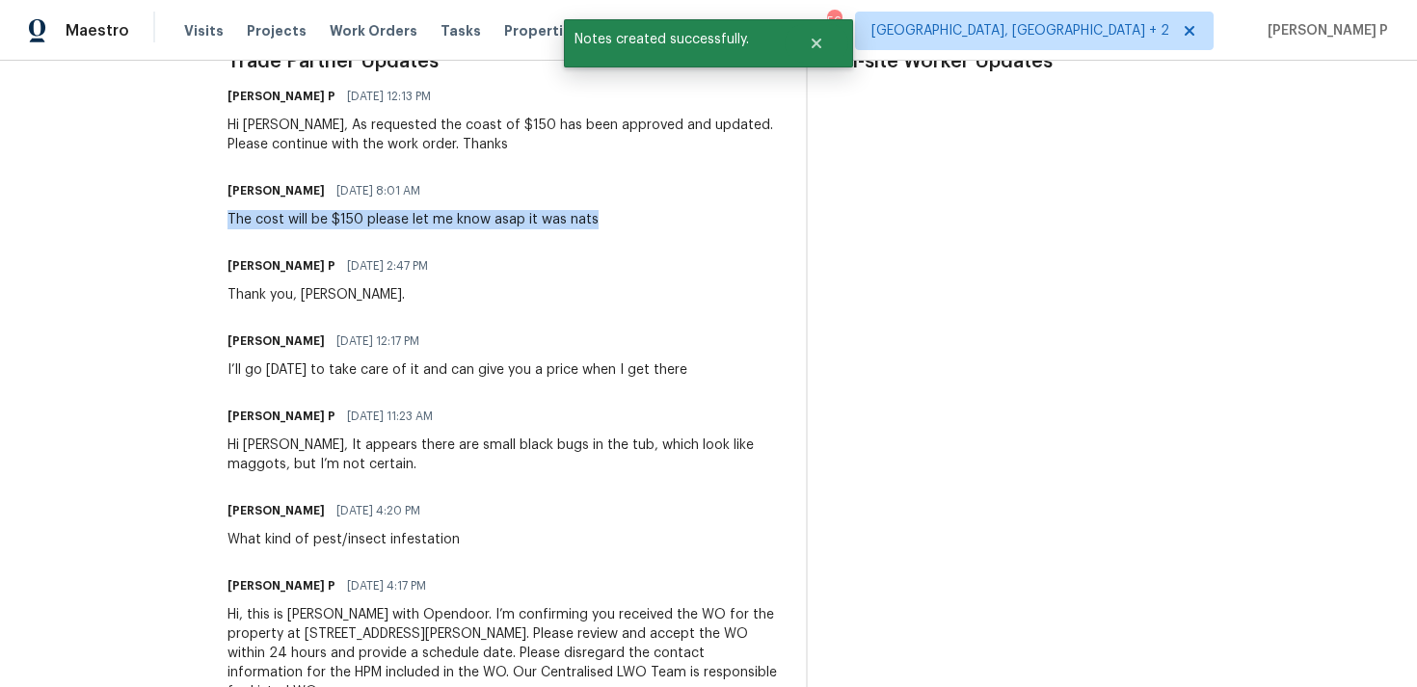
drag, startPoint x: 267, startPoint y: 219, endPoint x: 632, endPoint y: 219, distance: 365.3
click at [632, 219] on div "All work orders 30350 Powell Rd Willowick, OH 44095 Home details Vendor Info T …" at bounding box center [708, 106] width 1417 height 1297
copy div "The cost will be $150 please let me know asap it was nats"
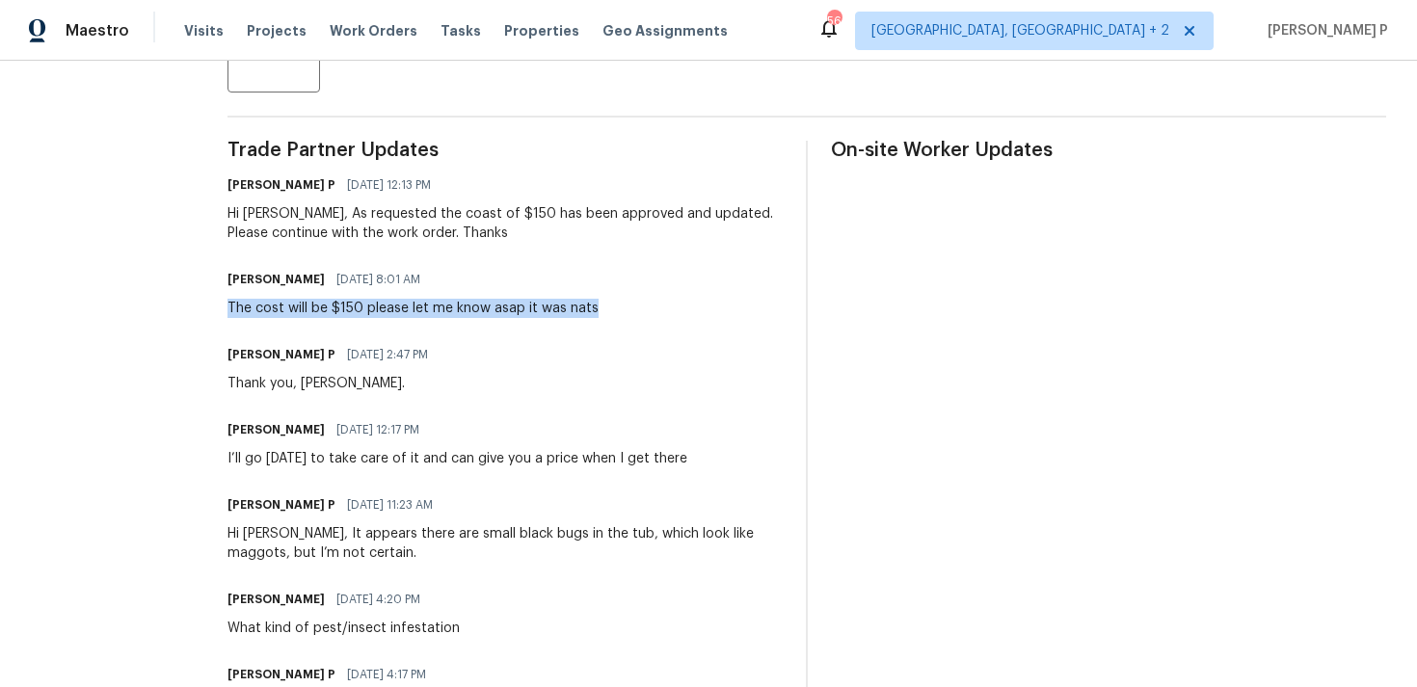
scroll to position [495, 0]
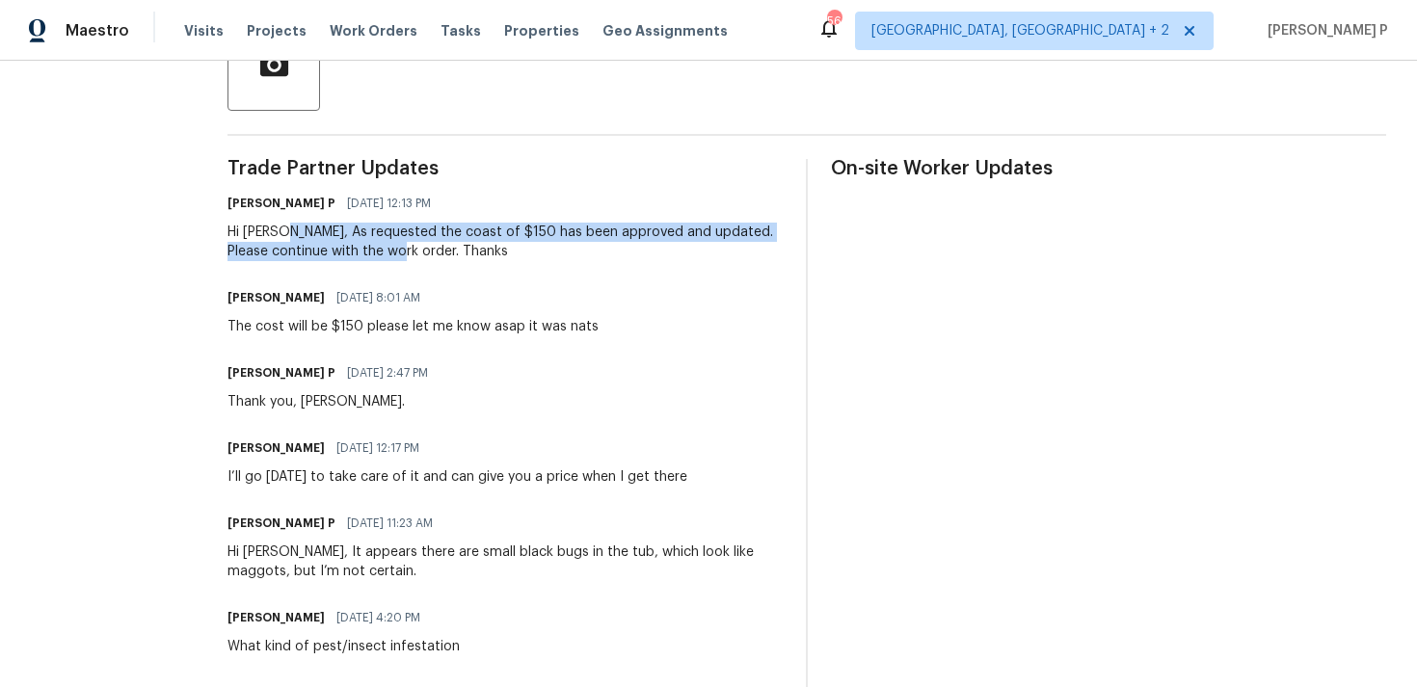
drag, startPoint x: 321, startPoint y: 234, endPoint x: 452, endPoint y: 250, distance: 132.0
click at [452, 250] on div "Hi Tena, As requested the coast of $150 has been approved and updated. Please c…" at bounding box center [504, 242] width 555 height 39
copy div "As requested the coast of $150 has been approved and updated. Please continue w…"
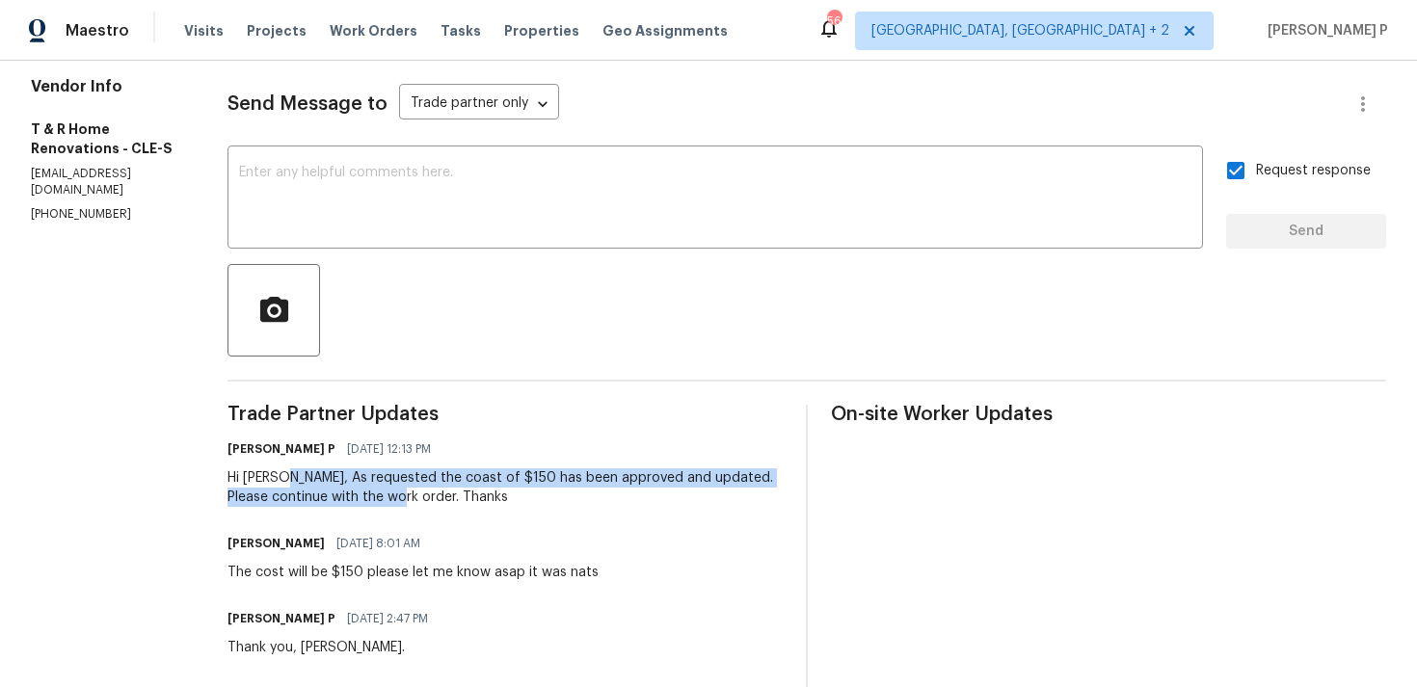
scroll to position [0, 0]
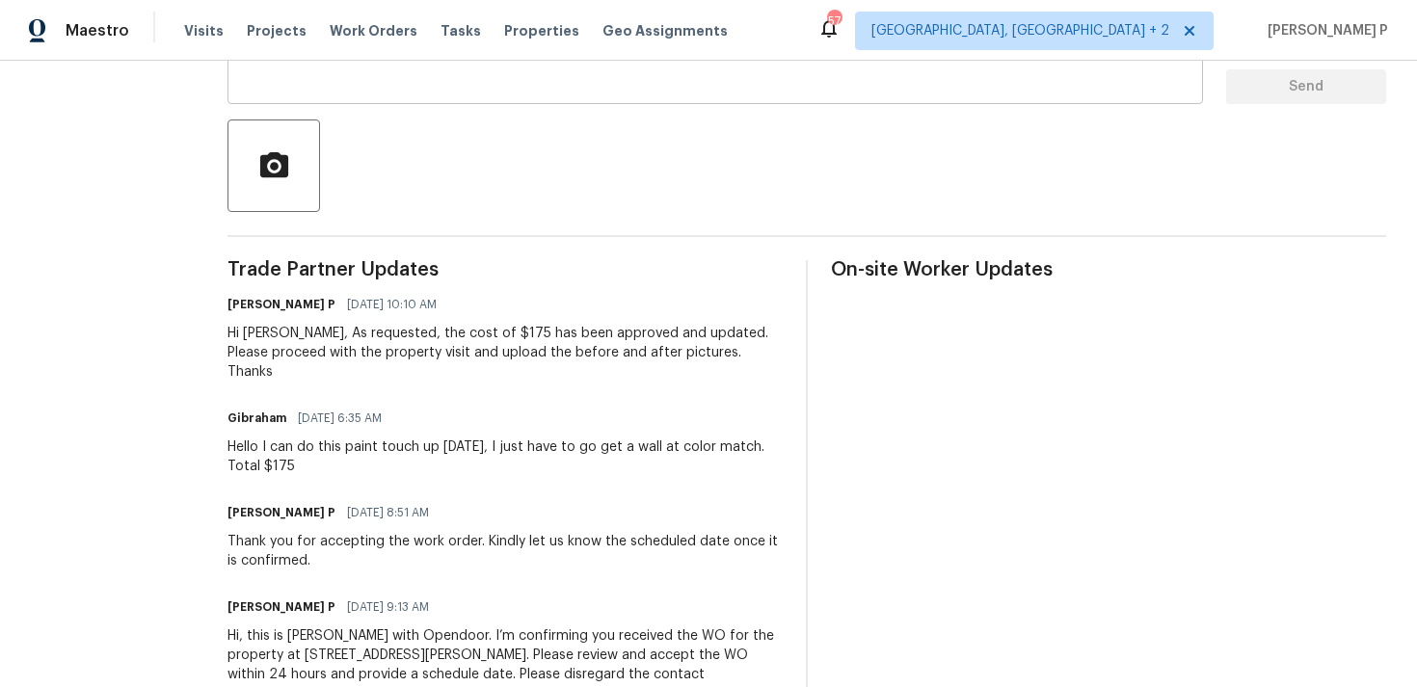
scroll to position [445, 0]
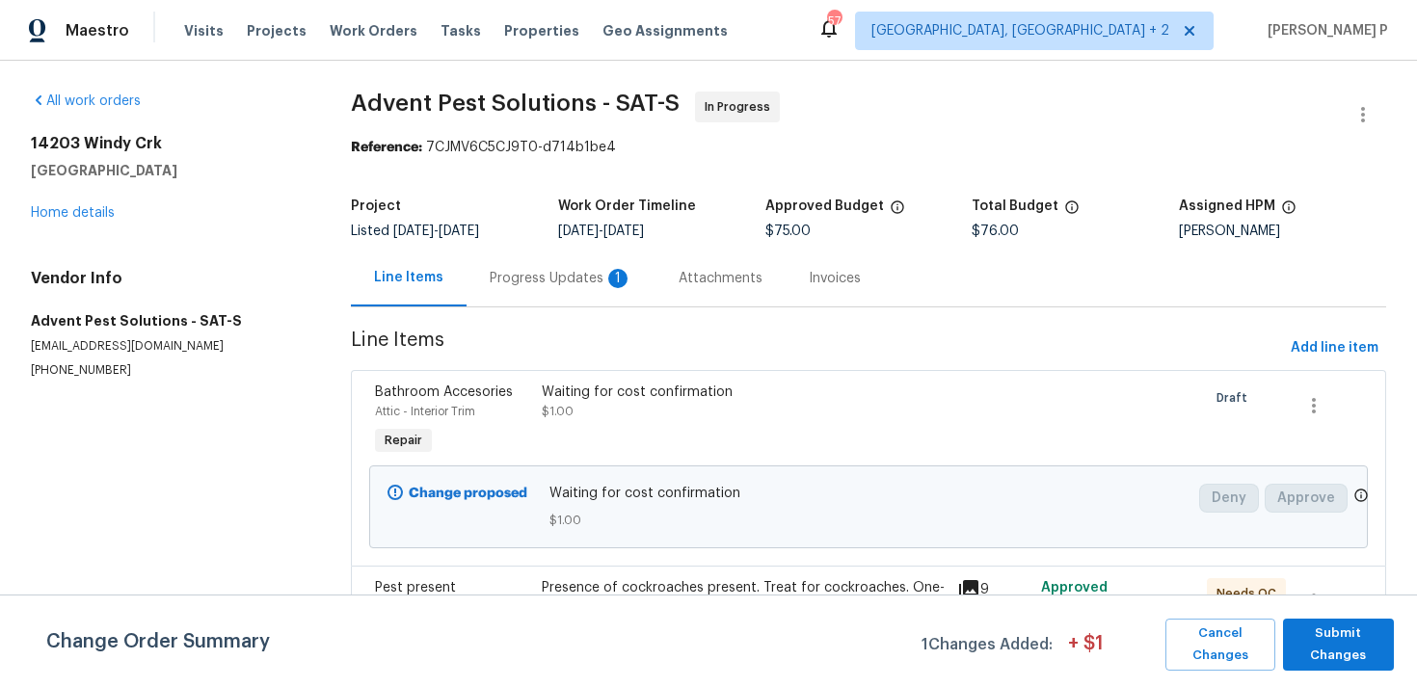
click at [589, 269] on div "Progress Updates 1" at bounding box center [561, 278] width 143 height 19
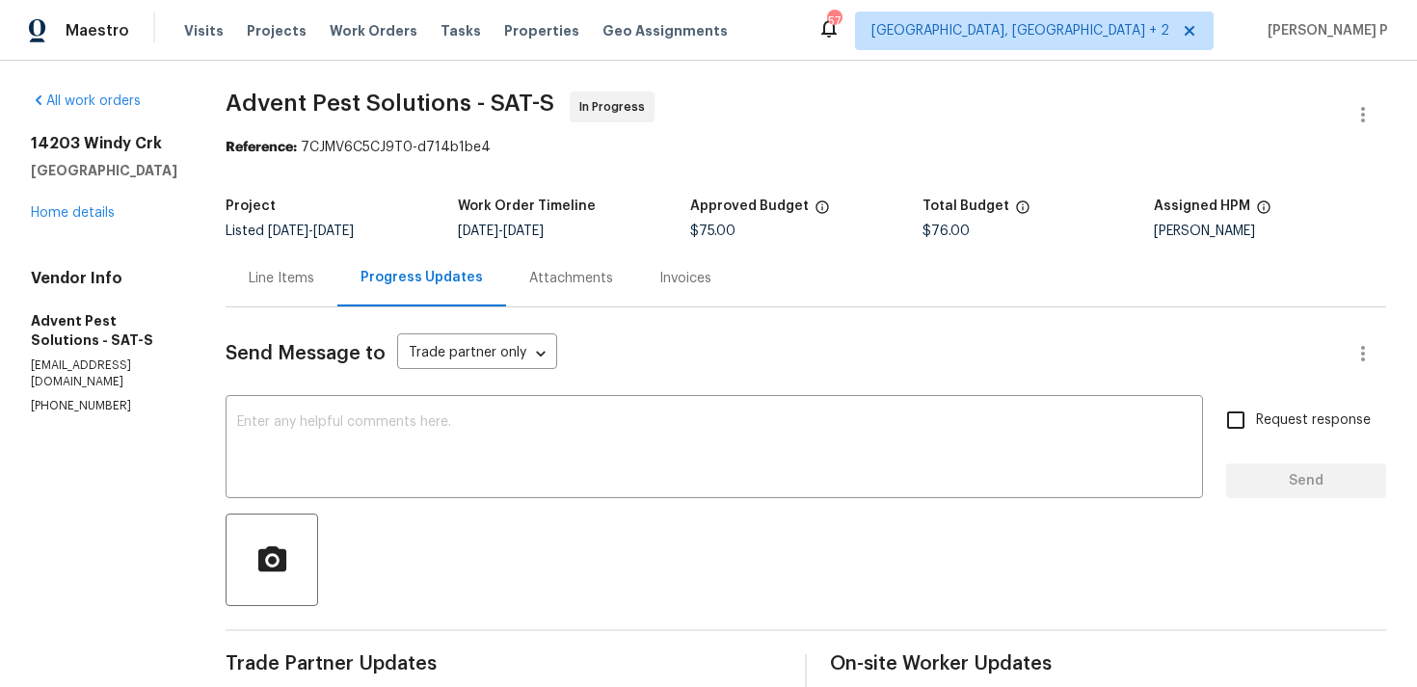
click at [321, 289] on div "Line Items" at bounding box center [282, 278] width 112 height 57
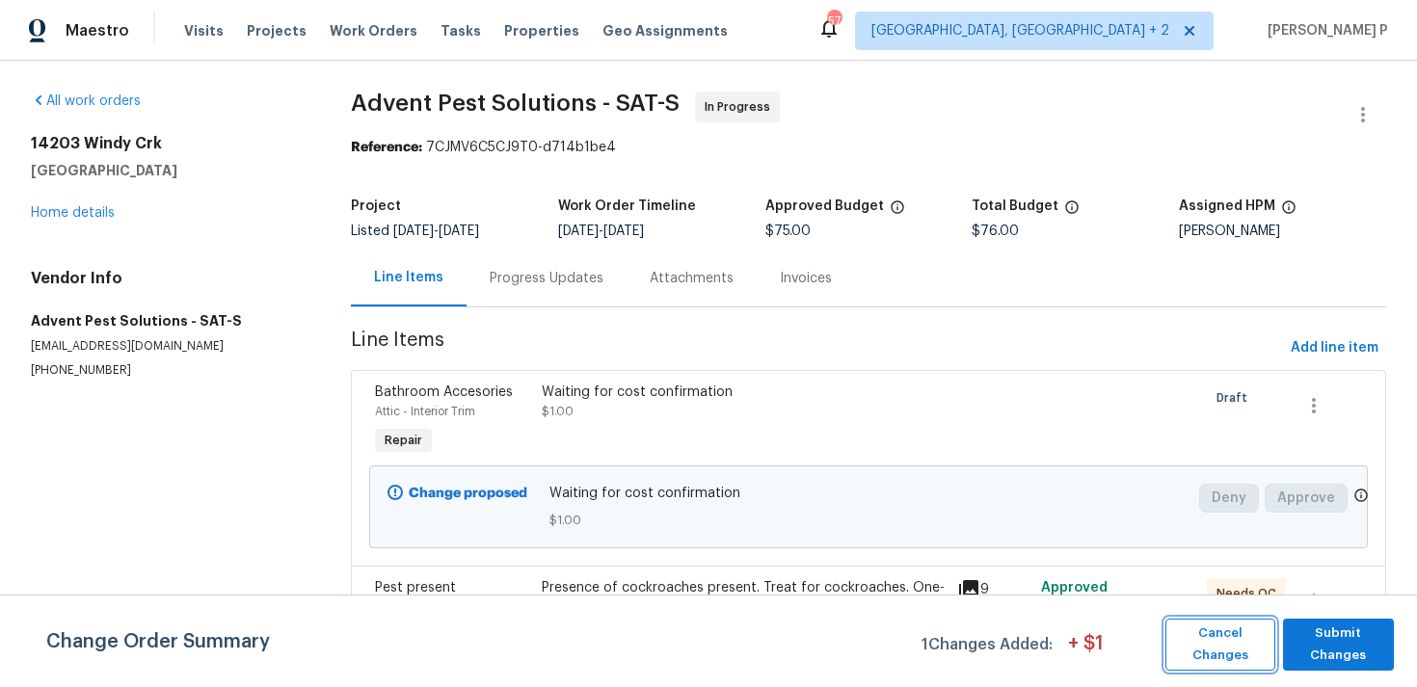
click at [1213, 638] on span "Cancel Changes" at bounding box center [1220, 645] width 91 height 44
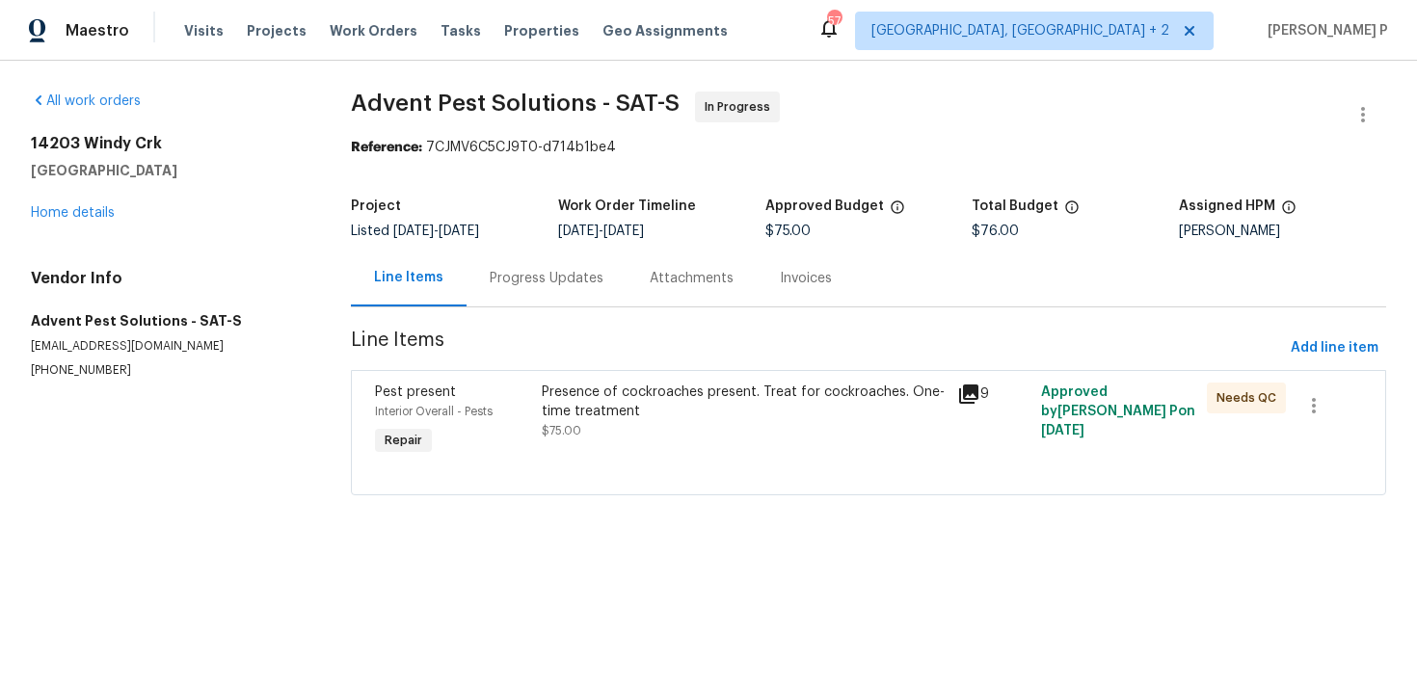
click at [554, 258] on div "Progress Updates" at bounding box center [546, 278] width 160 height 57
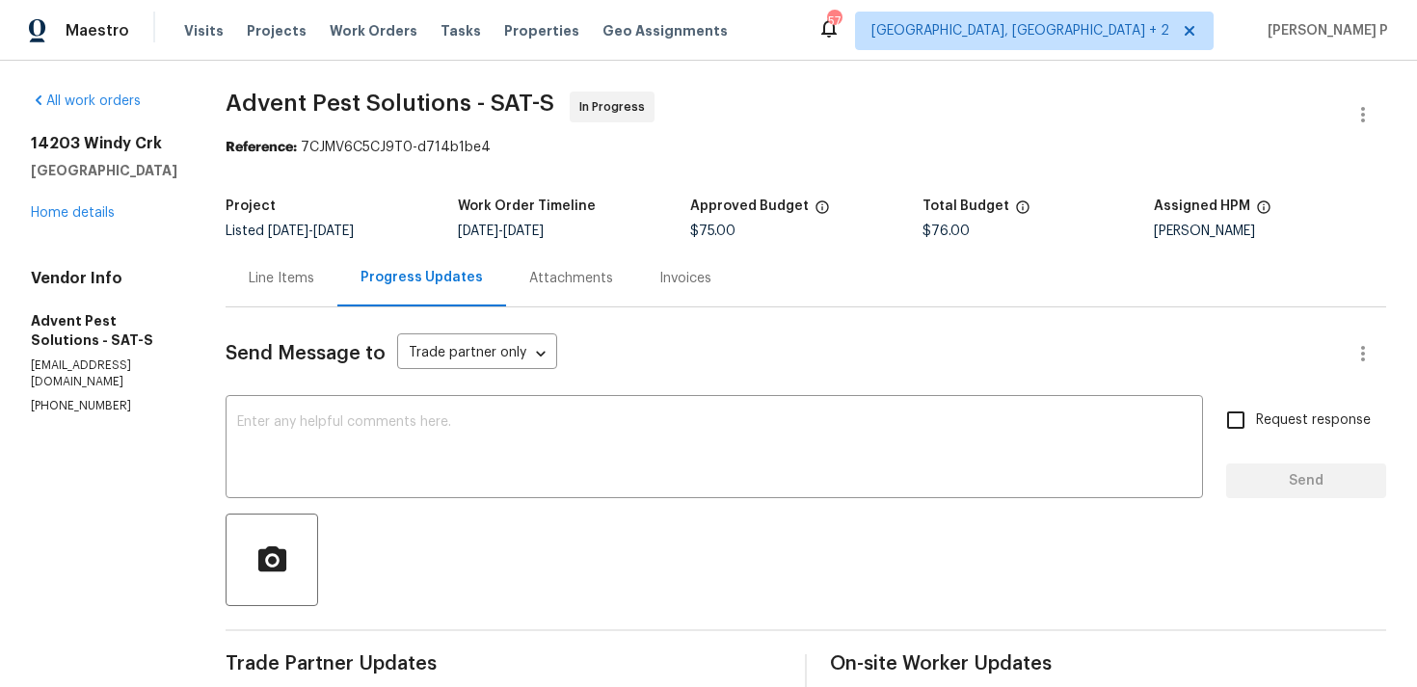
click at [314, 278] on div "Line Items" at bounding box center [282, 278] width 66 height 19
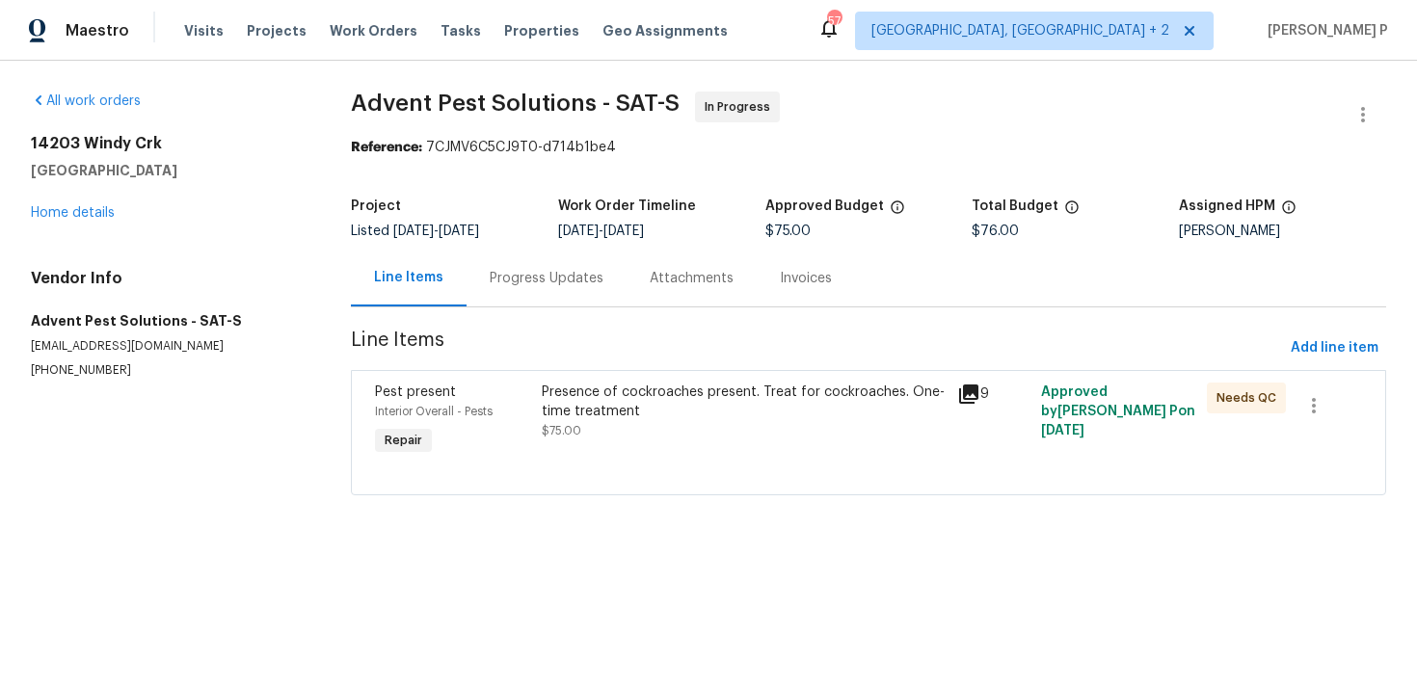
click at [781, 384] on div "Presence of cockroaches present. Treat for cockroaches. One-time treatment" at bounding box center [744, 402] width 405 height 39
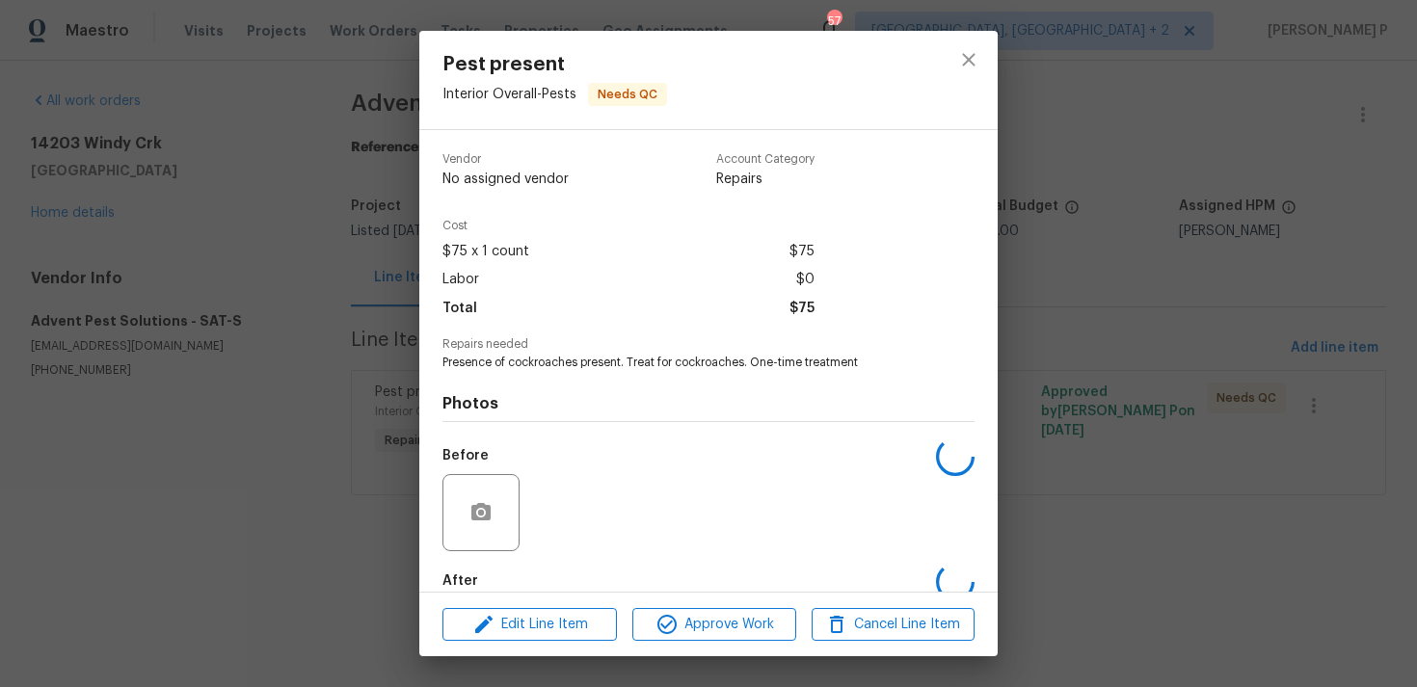
scroll to position [104, 0]
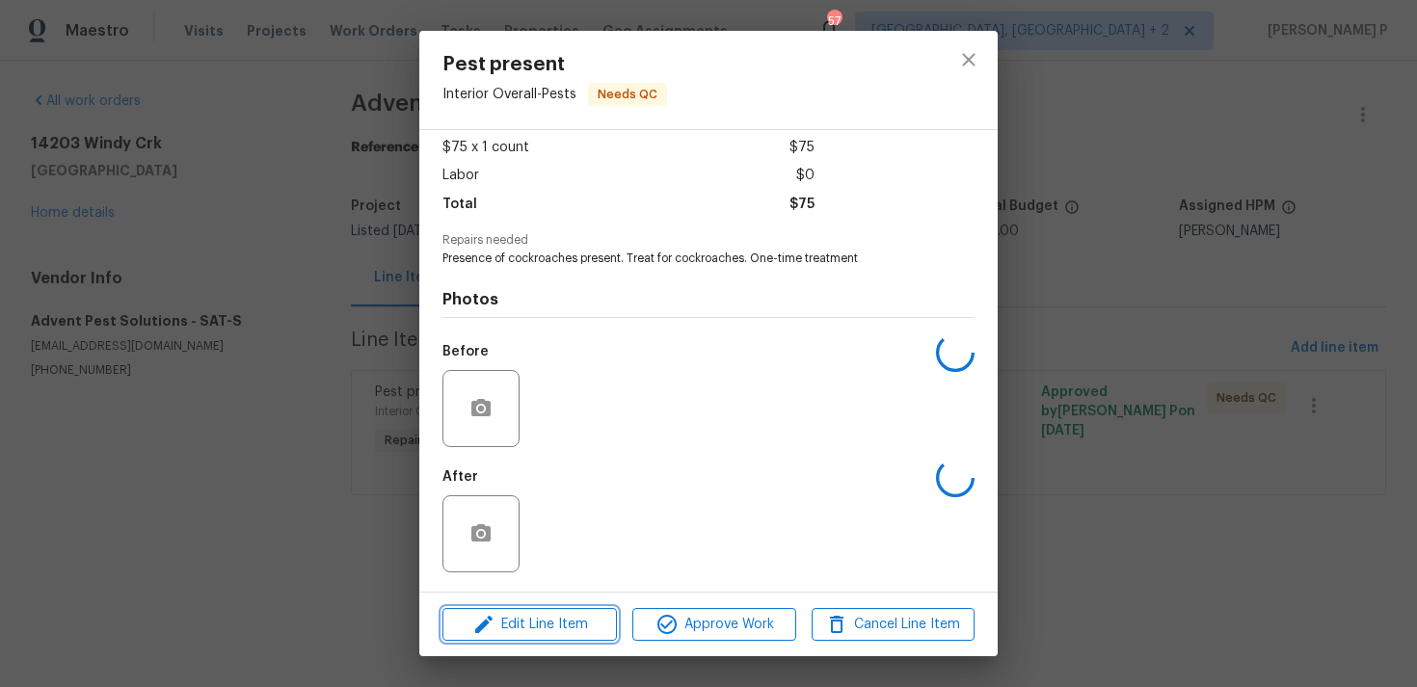
click at [549, 608] on button "Edit Line Item" at bounding box center [529, 625] width 174 height 34
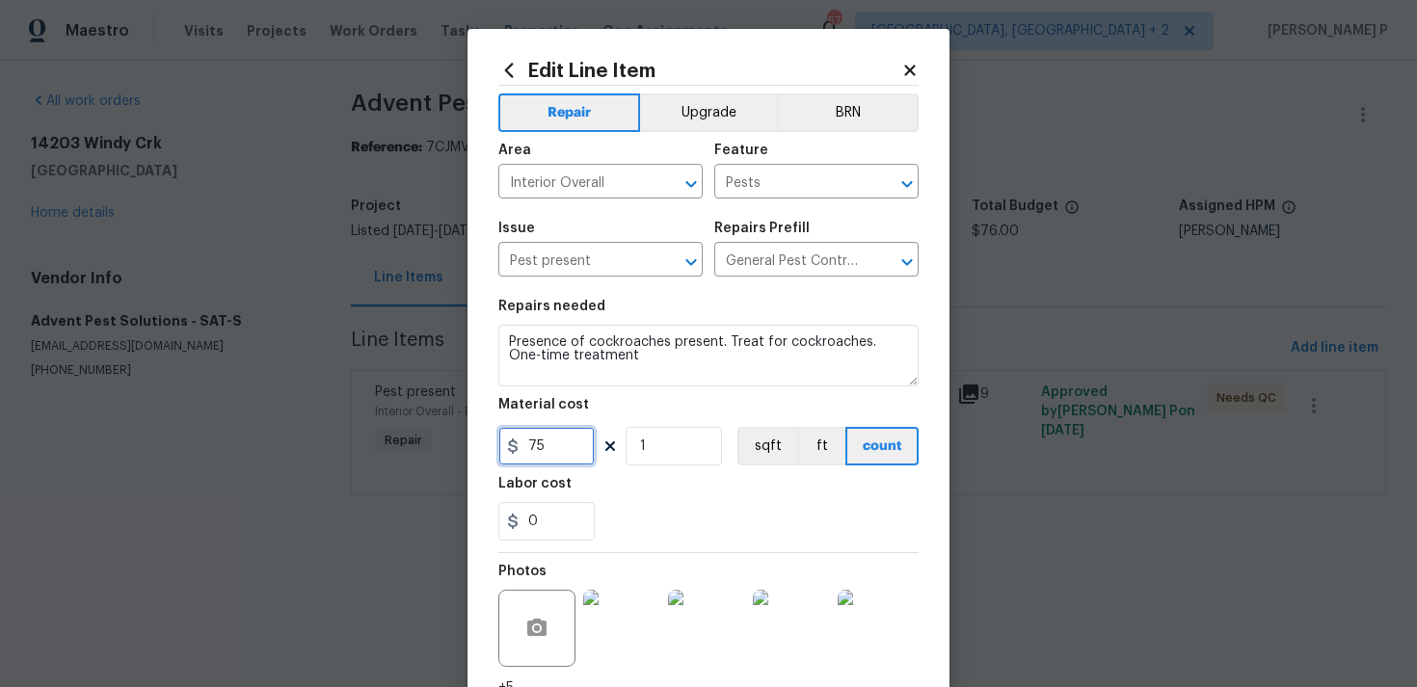
click at [553, 442] on input "75" at bounding box center [546, 446] width 96 height 39
type input "150"
click at [615, 622] on textarea at bounding box center [708, 624] width 397 height 40
paste textarea "(RP) Updated per vendor’s final cost"
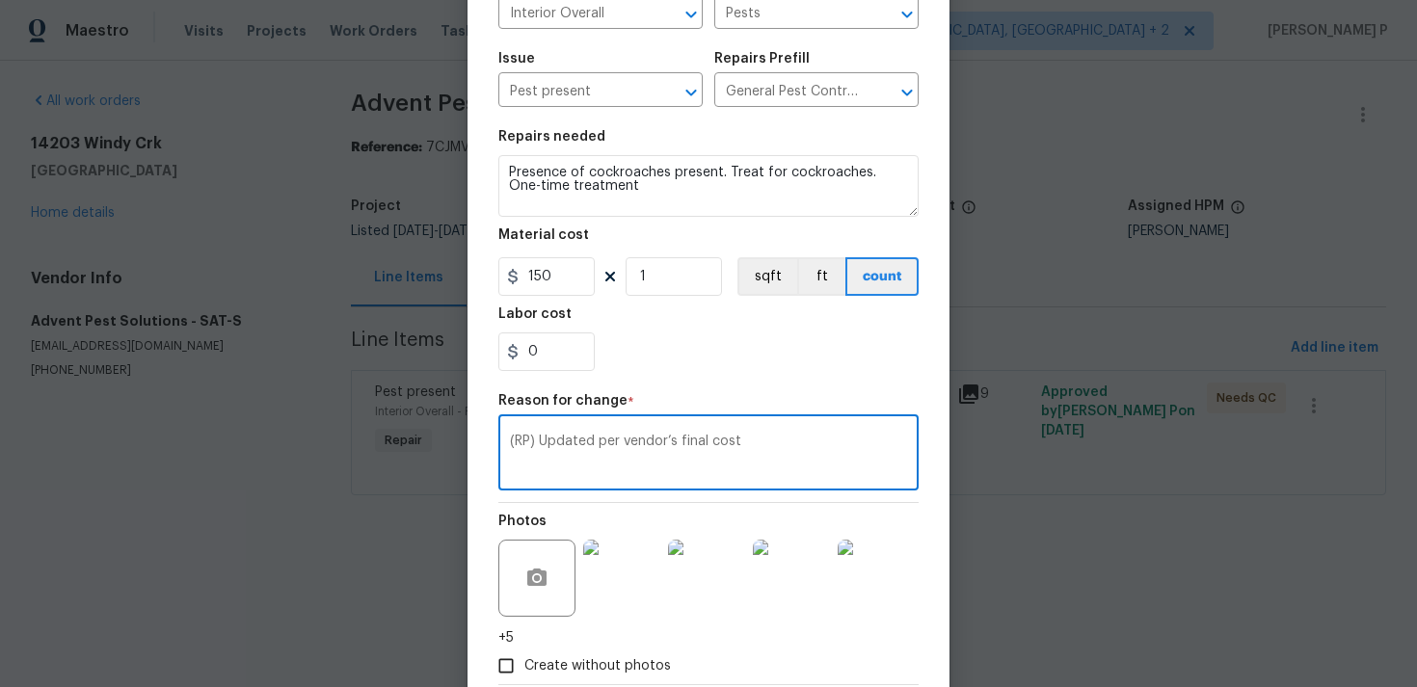
scroll to position [282, 0]
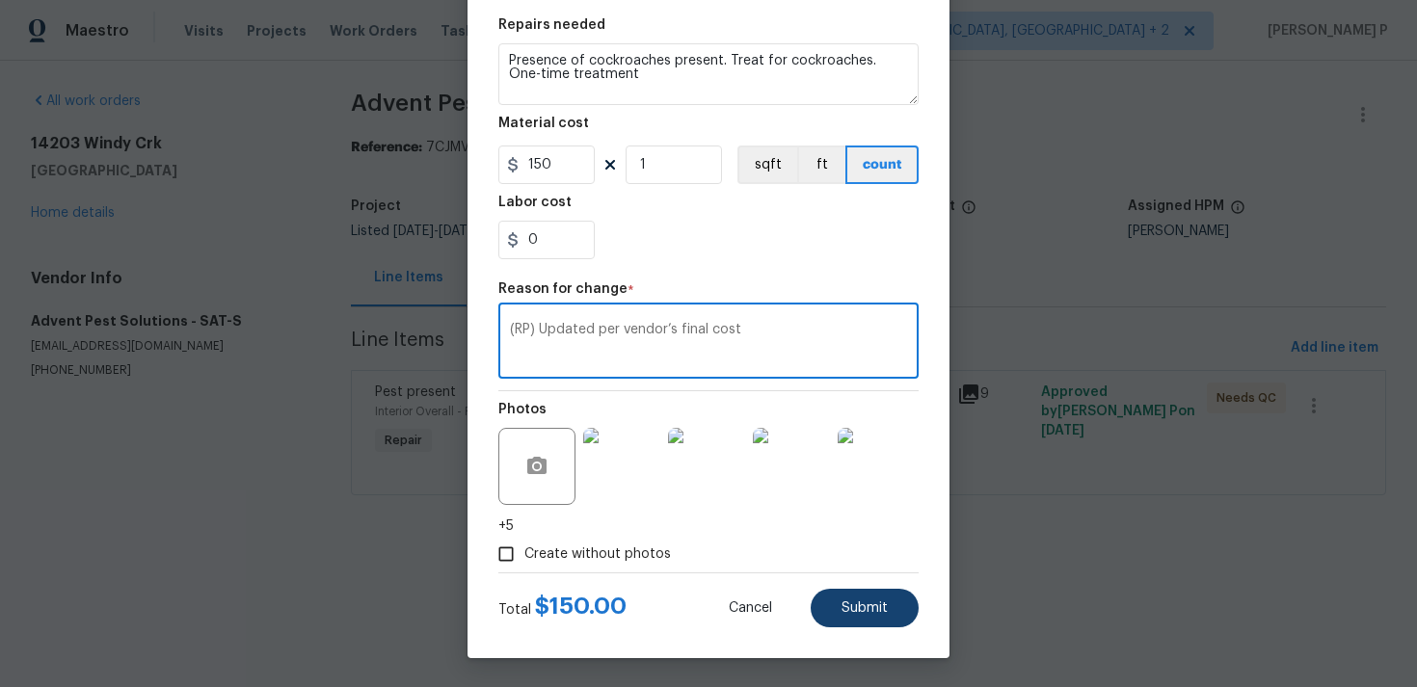
type textarea "(RP) Updated per vendor’s final cost"
click at [865, 611] on span "Submit" at bounding box center [864, 608] width 46 height 14
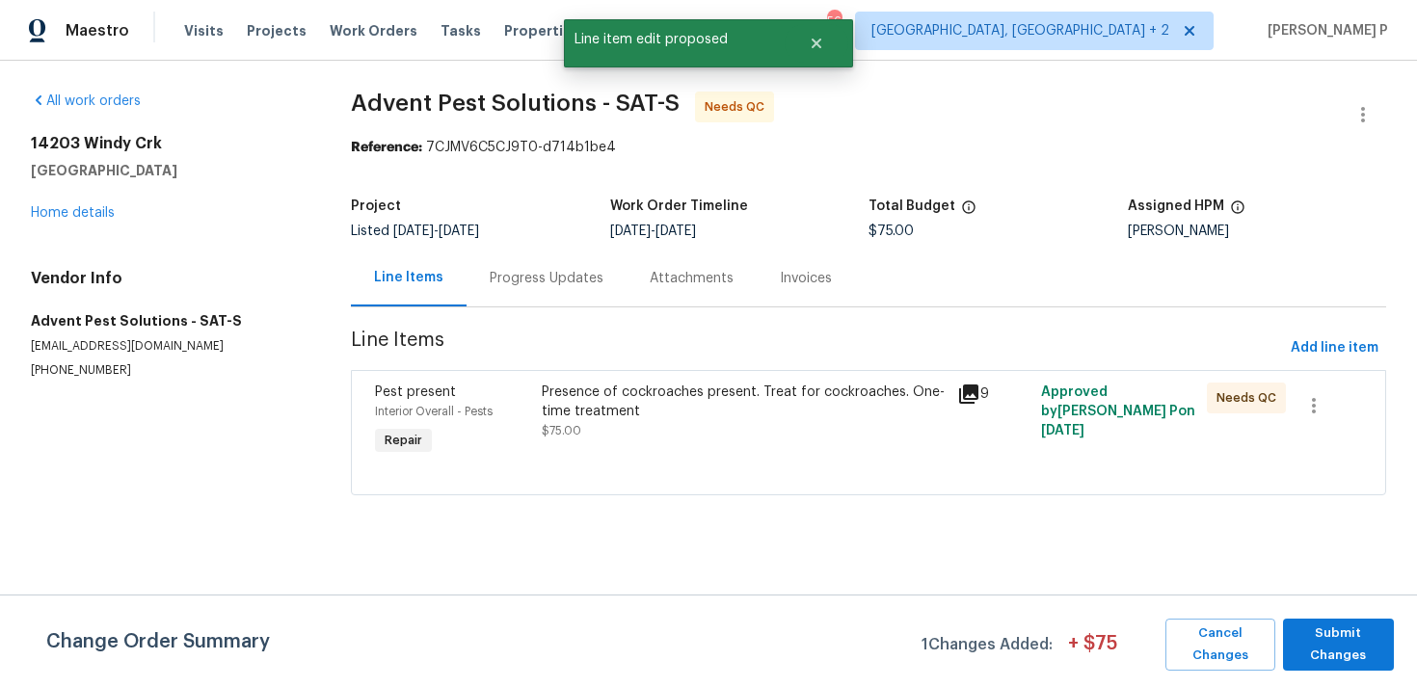
scroll to position [0, 0]
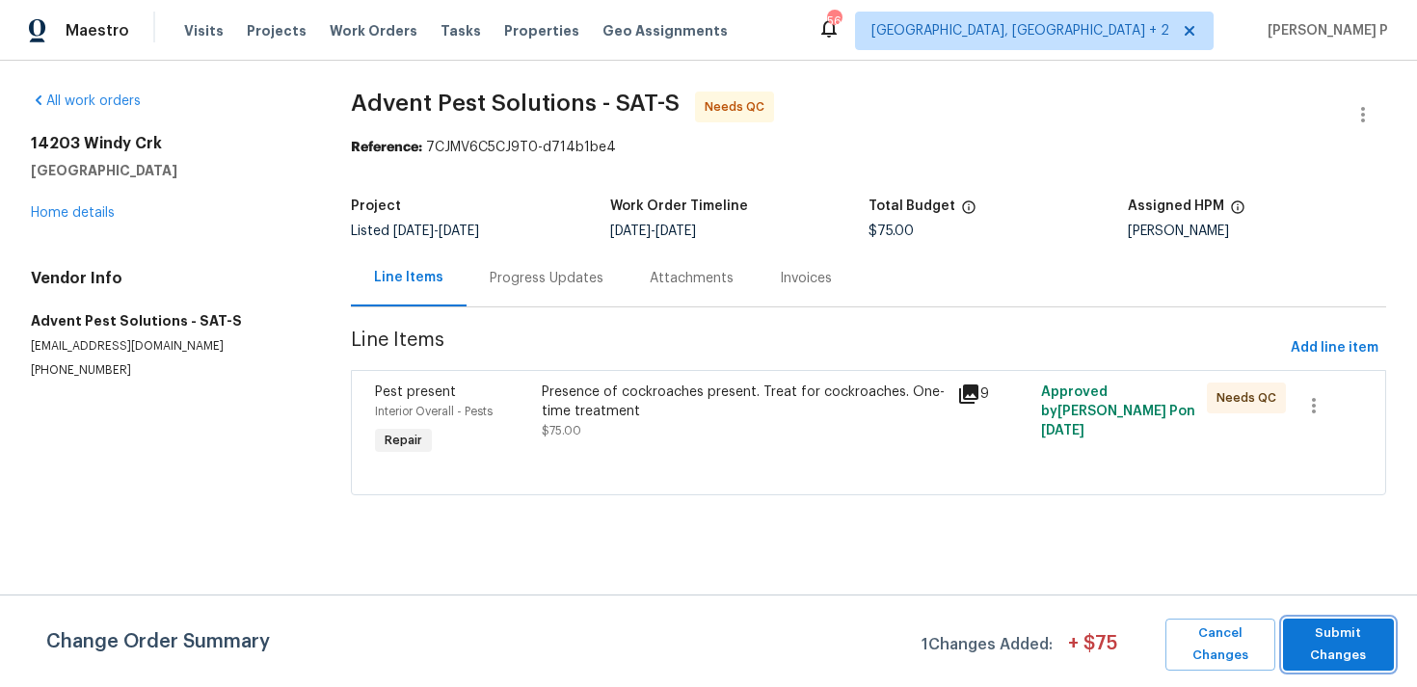
click at [1349, 661] on span "Submit Changes" at bounding box center [1338, 645] width 92 height 44
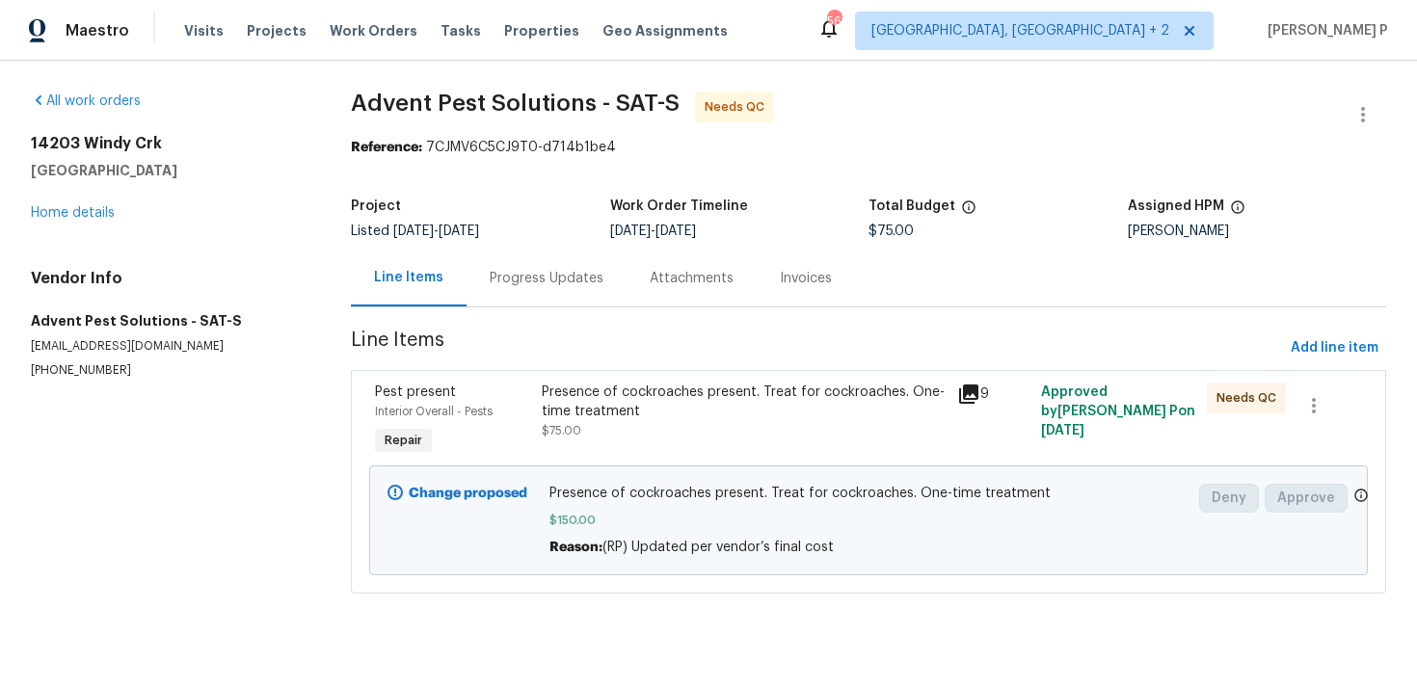
click at [549, 291] on div "Progress Updates" at bounding box center [546, 278] width 160 height 57
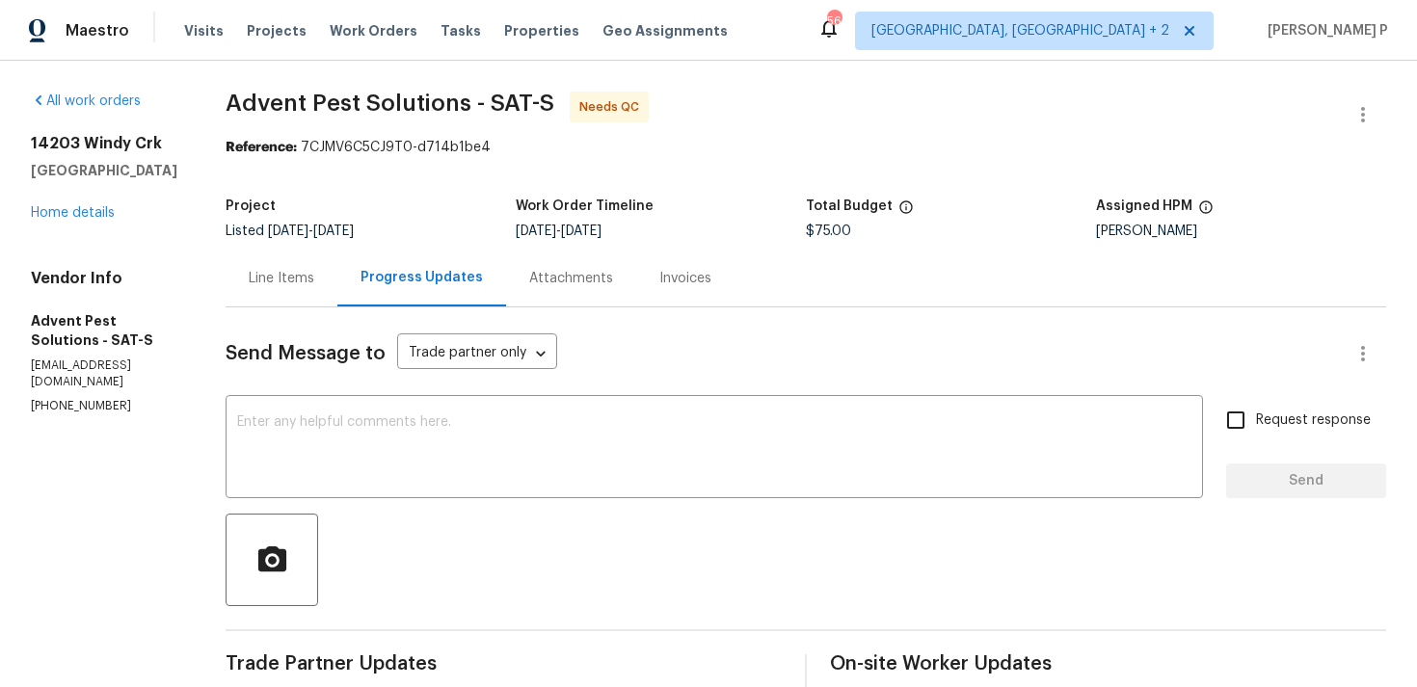
click at [314, 275] on div "Line Items" at bounding box center [282, 278] width 66 height 19
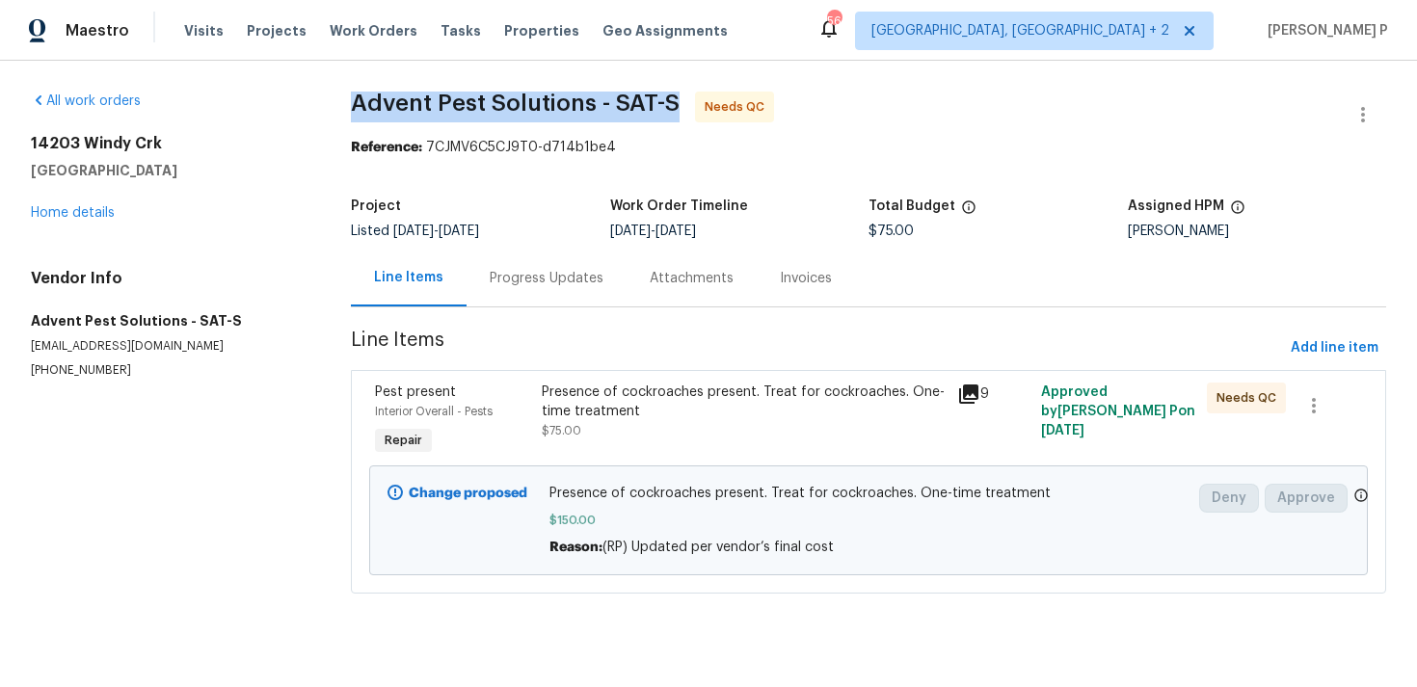
drag, startPoint x: 354, startPoint y: 104, endPoint x: 703, endPoint y: 95, distance: 349.0
click at [703, 95] on div "All work orders 14203 Windy Crk Helotes, TX 78023 Home details Vendor Info Adve…" at bounding box center [708, 354] width 1417 height 587
copy span "Advent Pest Solutions - SAT-S"
click at [235, 466] on section "All work orders 14203 Windy Crk Helotes, TX 78023 Home details Vendor Info Adve…" at bounding box center [168, 354] width 274 height 525
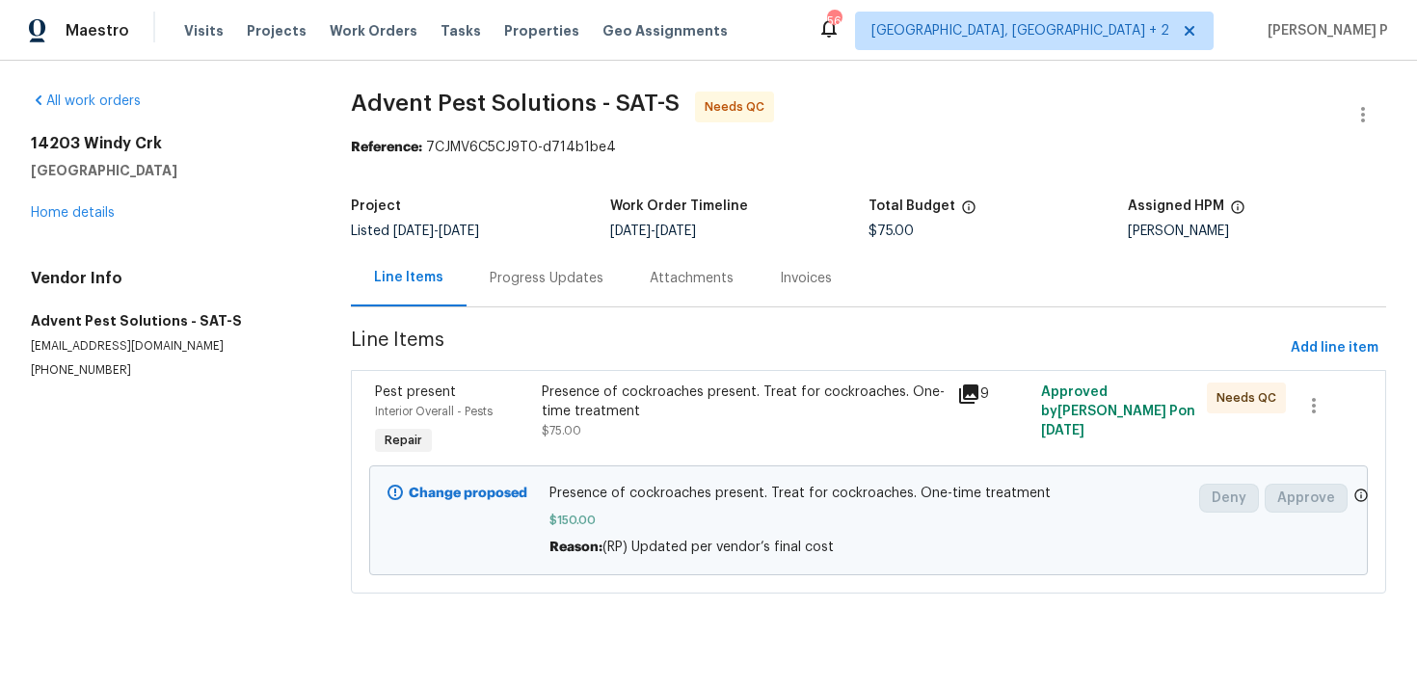
click at [543, 269] on div "Progress Updates" at bounding box center [547, 278] width 114 height 19
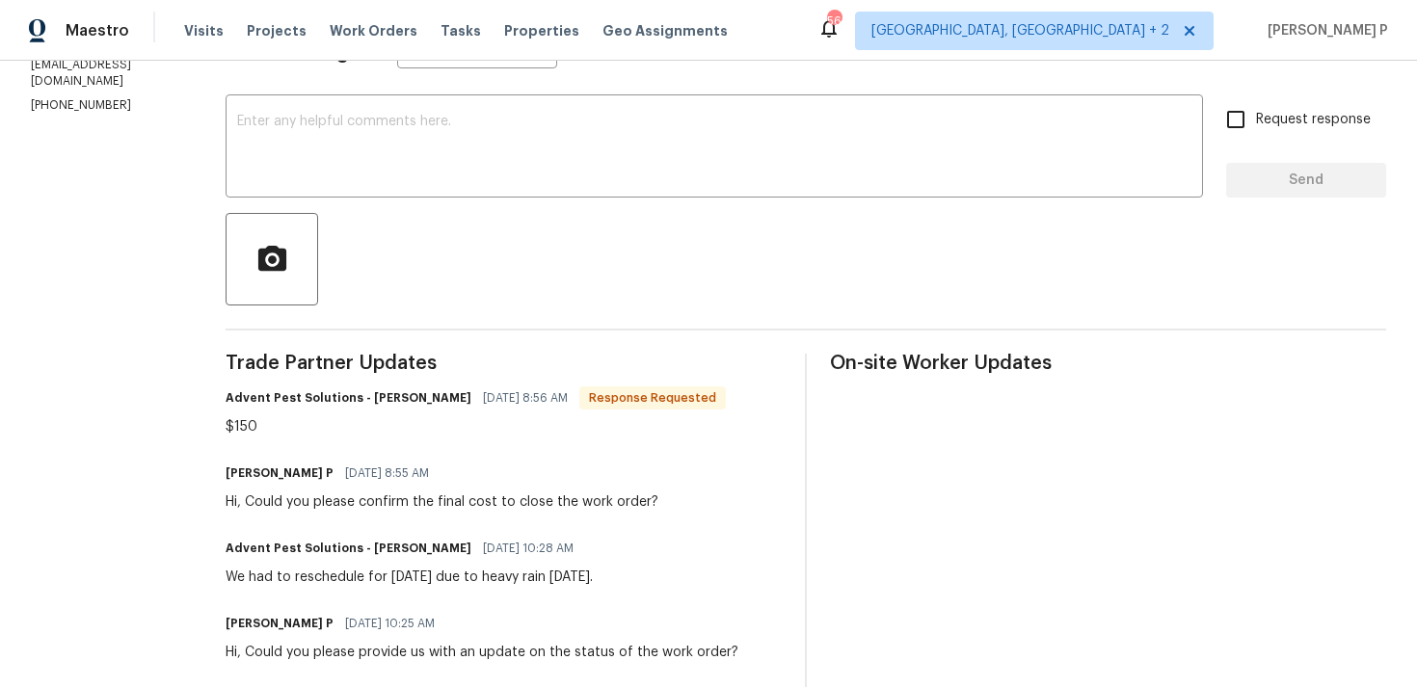
scroll to position [260, 0]
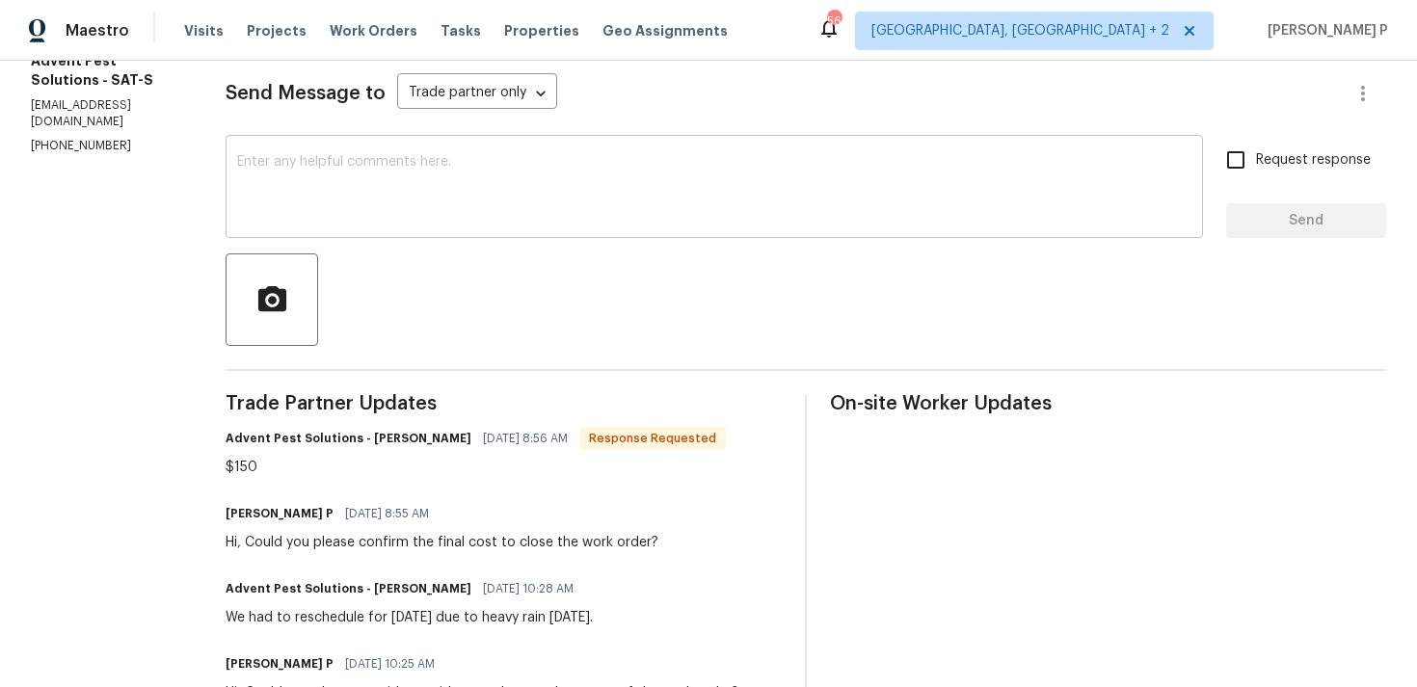
click at [477, 190] on textarea at bounding box center [714, 188] width 954 height 67
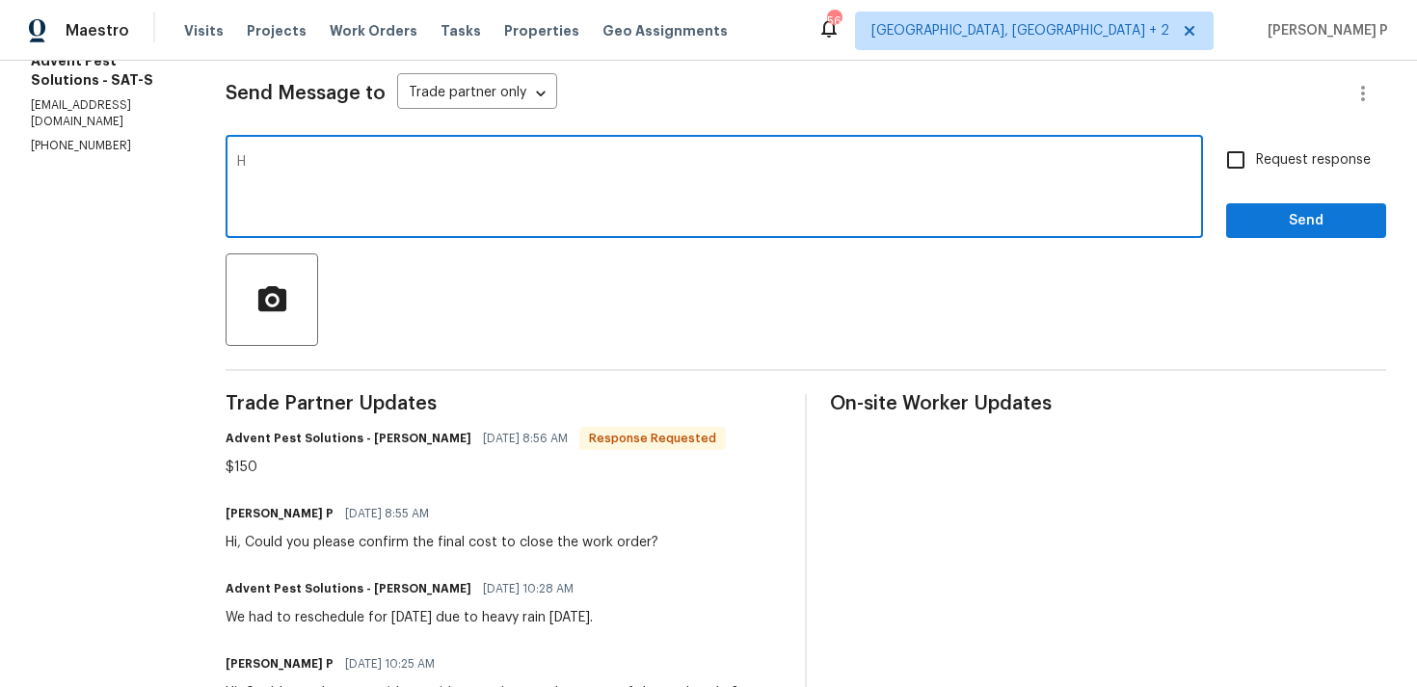
type textarea "Hi"
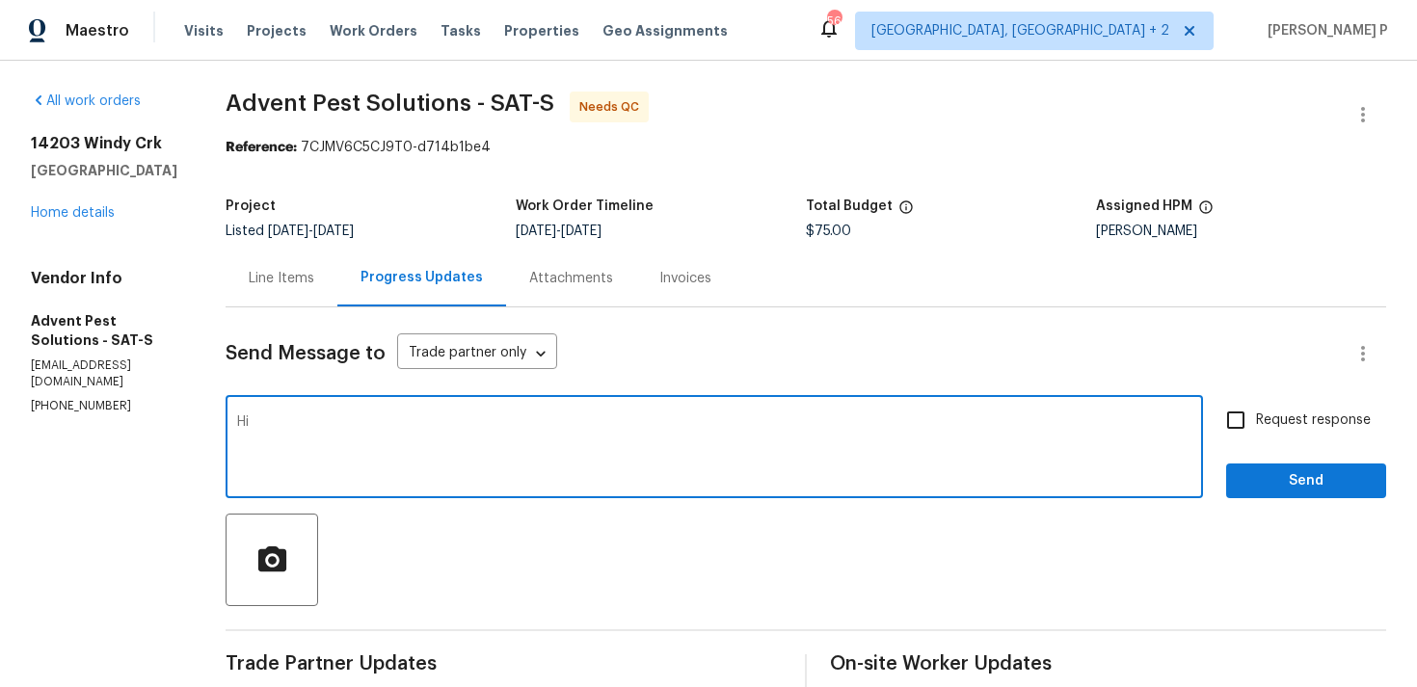
click at [314, 283] on div "Line Items" at bounding box center [282, 278] width 66 height 19
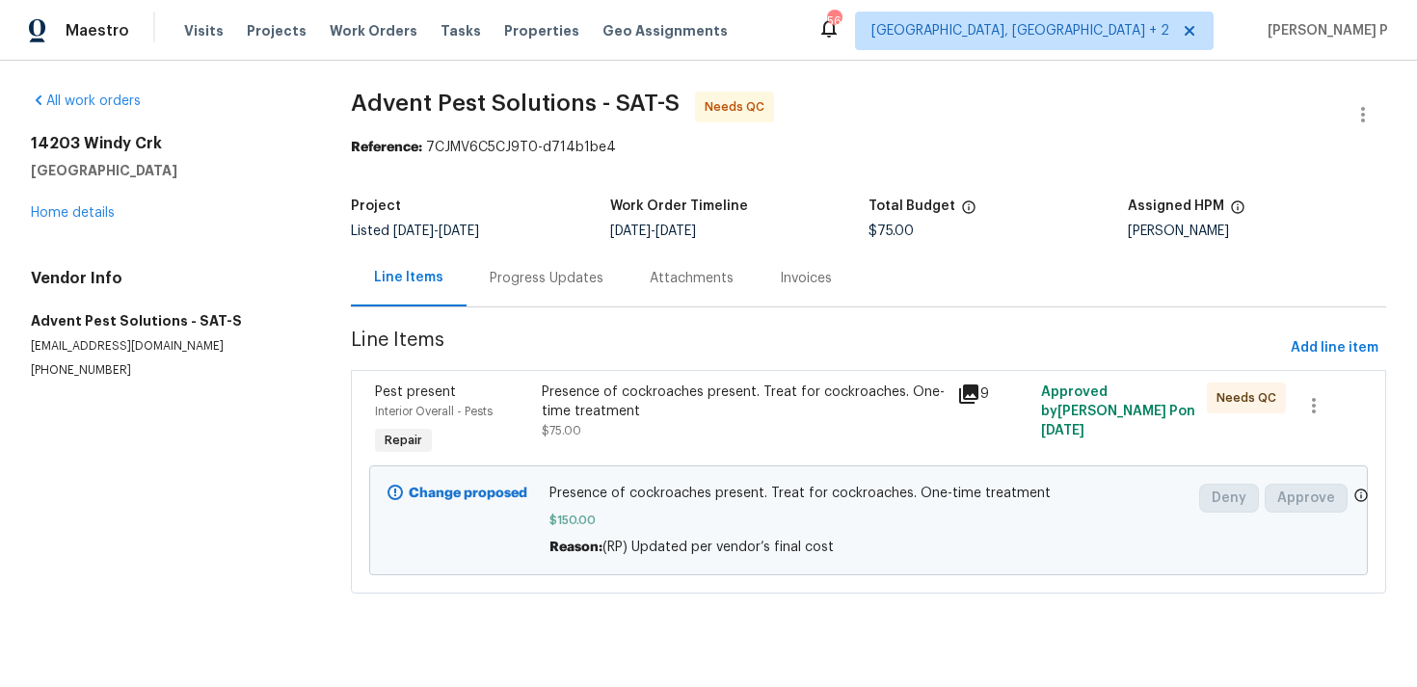
click at [621, 411] on div "Presence of cockroaches present. Treat for cockroaches. One-time treatment" at bounding box center [744, 402] width 405 height 39
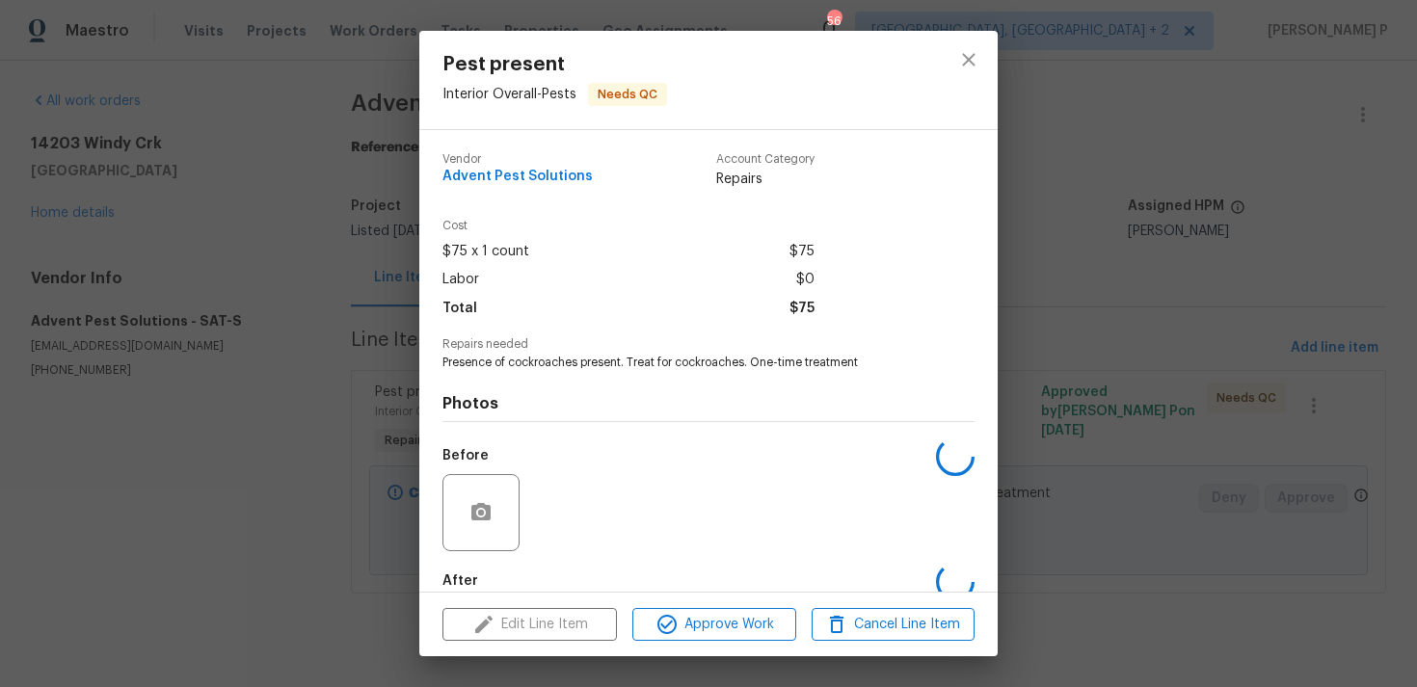
scroll to position [104, 0]
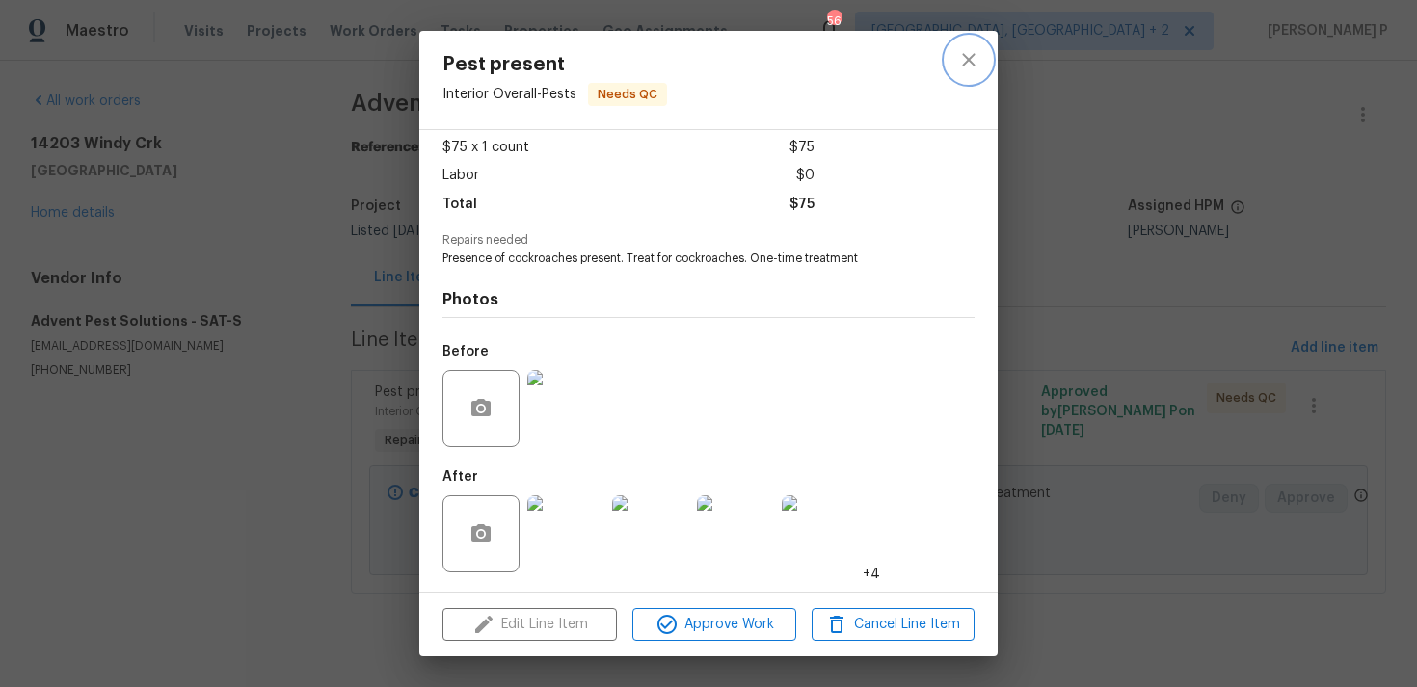
click at [965, 67] on icon "close" at bounding box center [968, 59] width 23 height 23
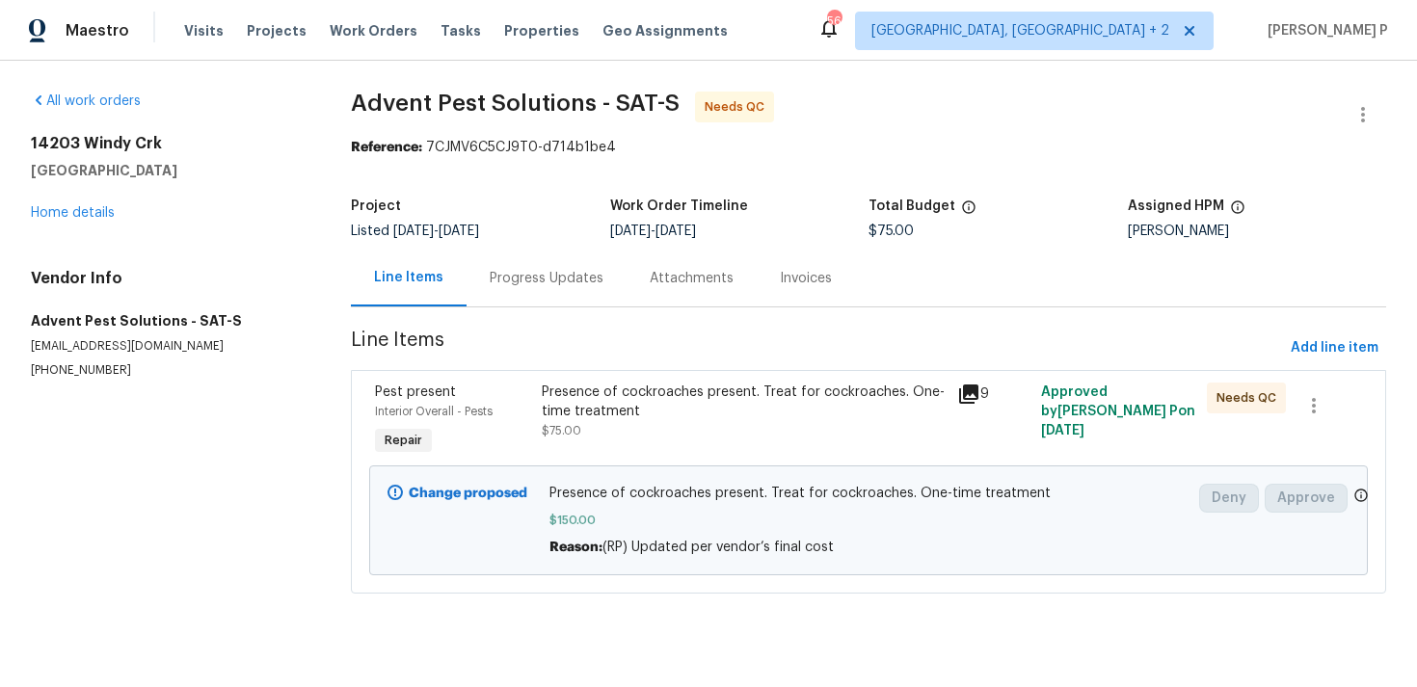
click at [554, 264] on div "Progress Updates" at bounding box center [546, 278] width 160 height 57
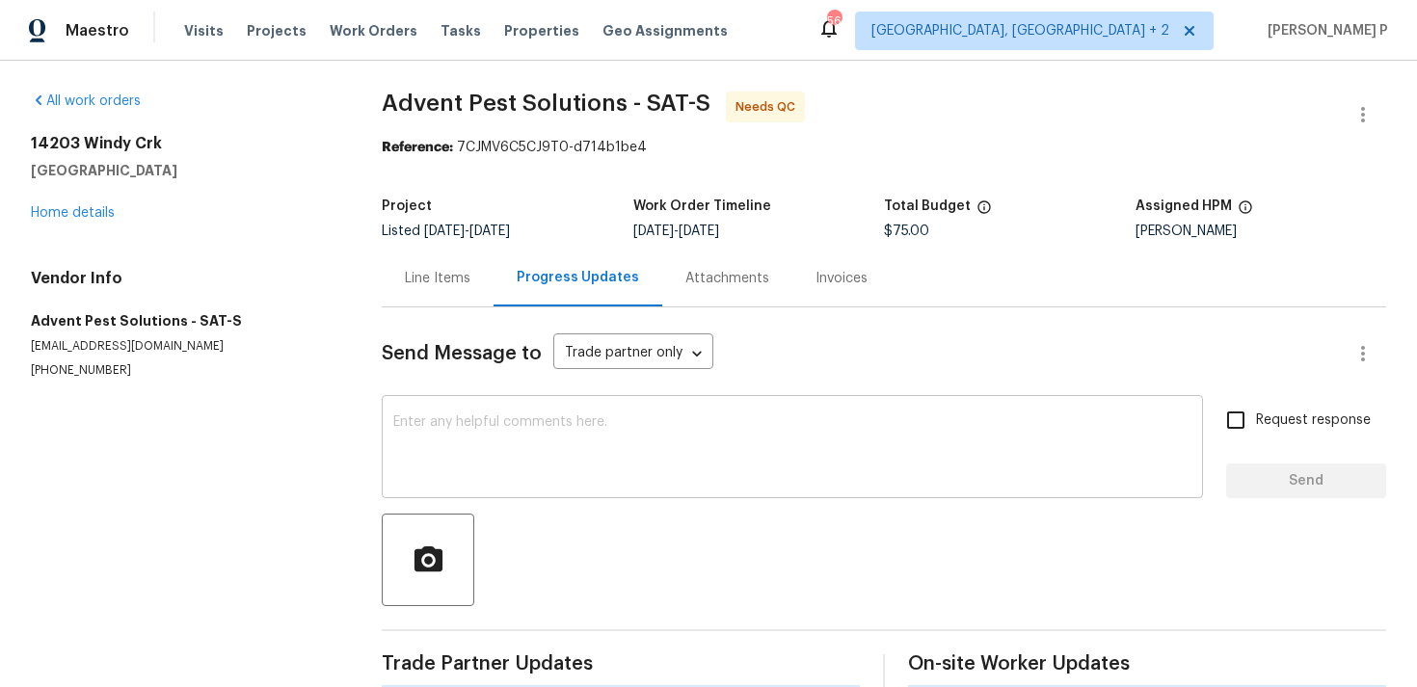
click at [557, 433] on textarea at bounding box center [792, 448] width 798 height 67
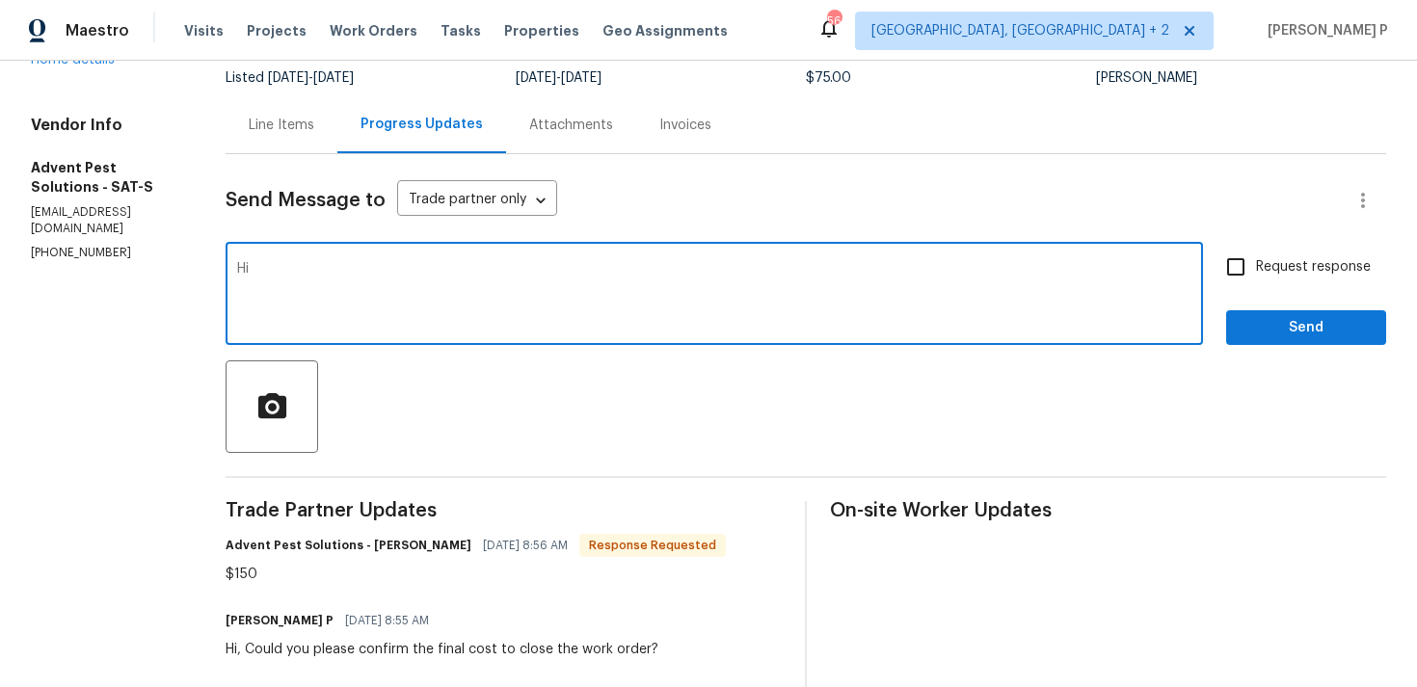
scroll to position [156, 0]
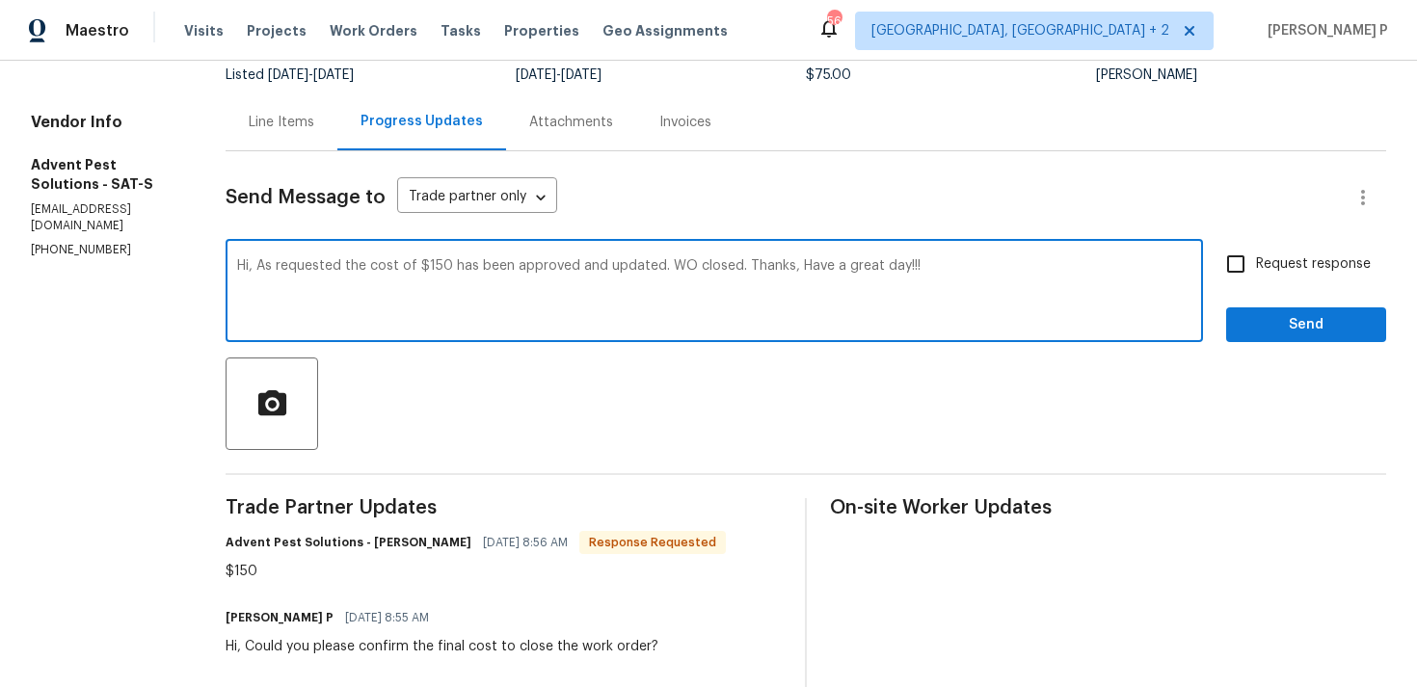
type textarea "Hi, As requested the cost of $150 has been approved and updated. WO closed. Tha…"
click at [1250, 341] on button "Send" at bounding box center [1306, 325] width 160 height 36
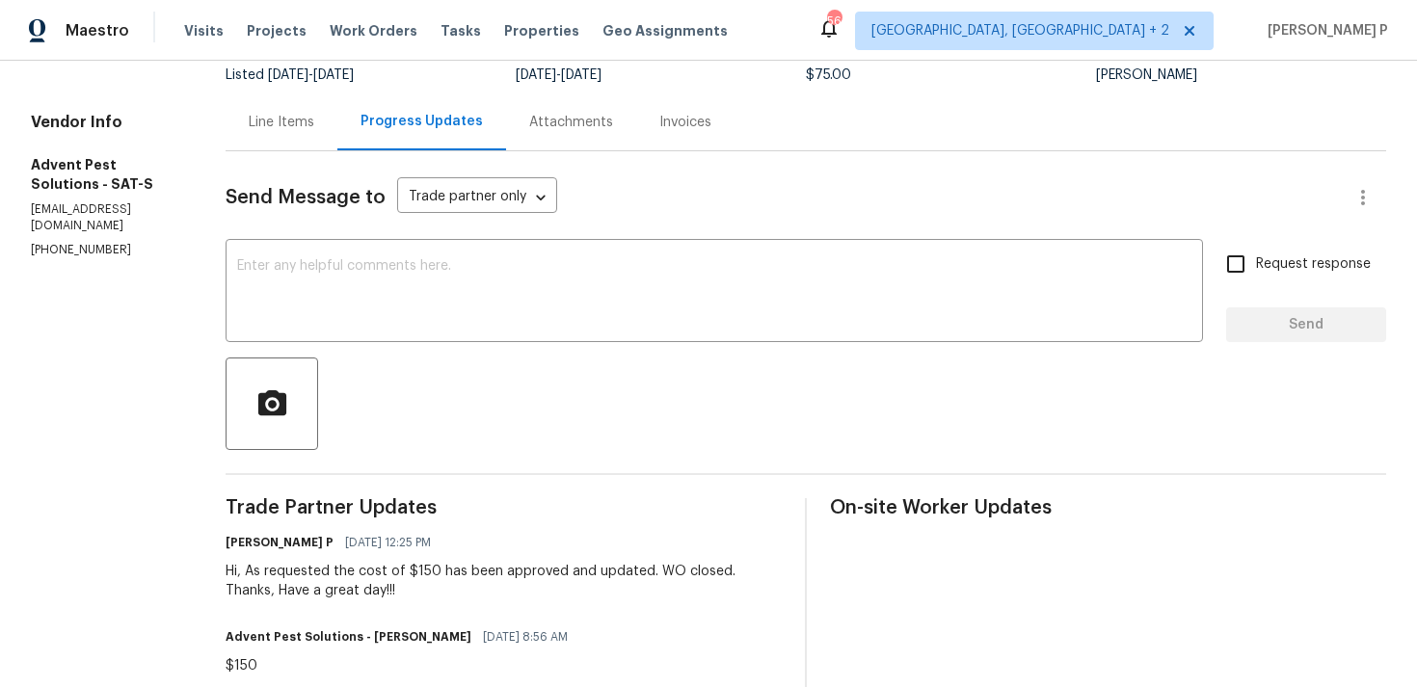
scroll to position [0, 0]
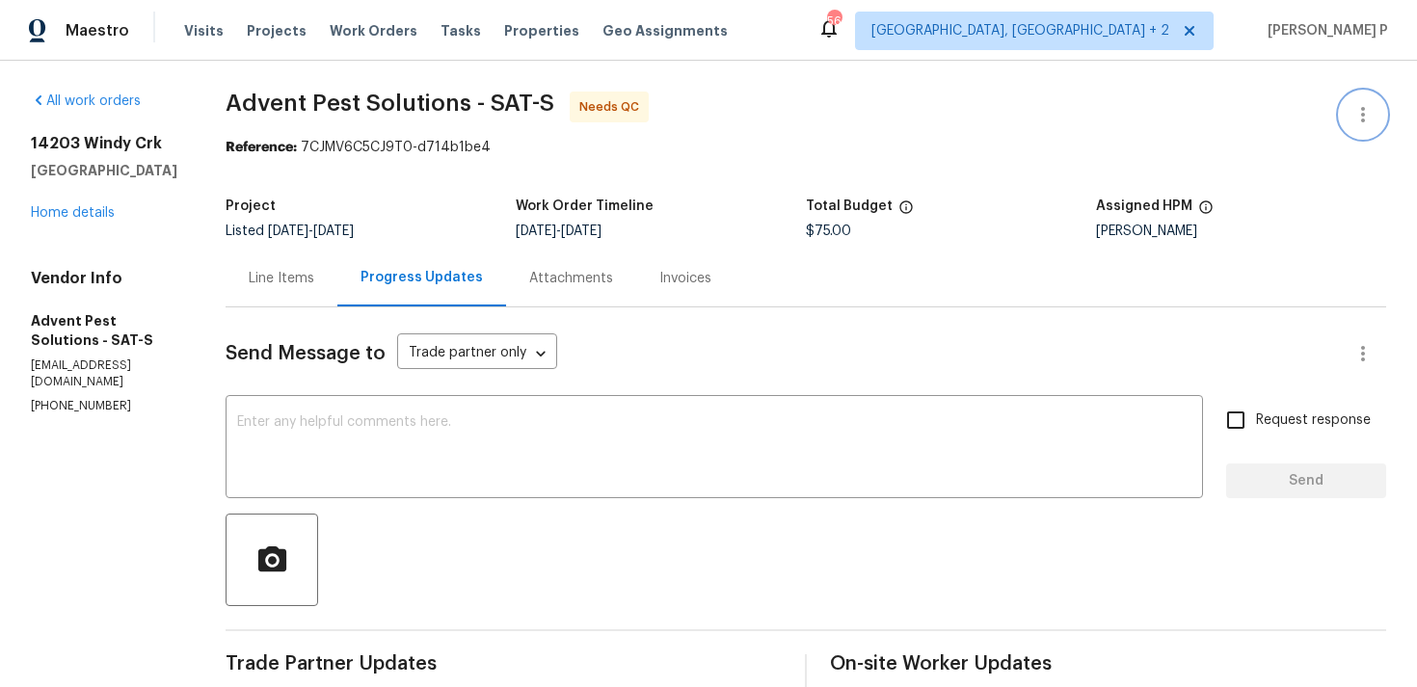
click at [1377, 107] on button "button" at bounding box center [1363, 115] width 46 height 46
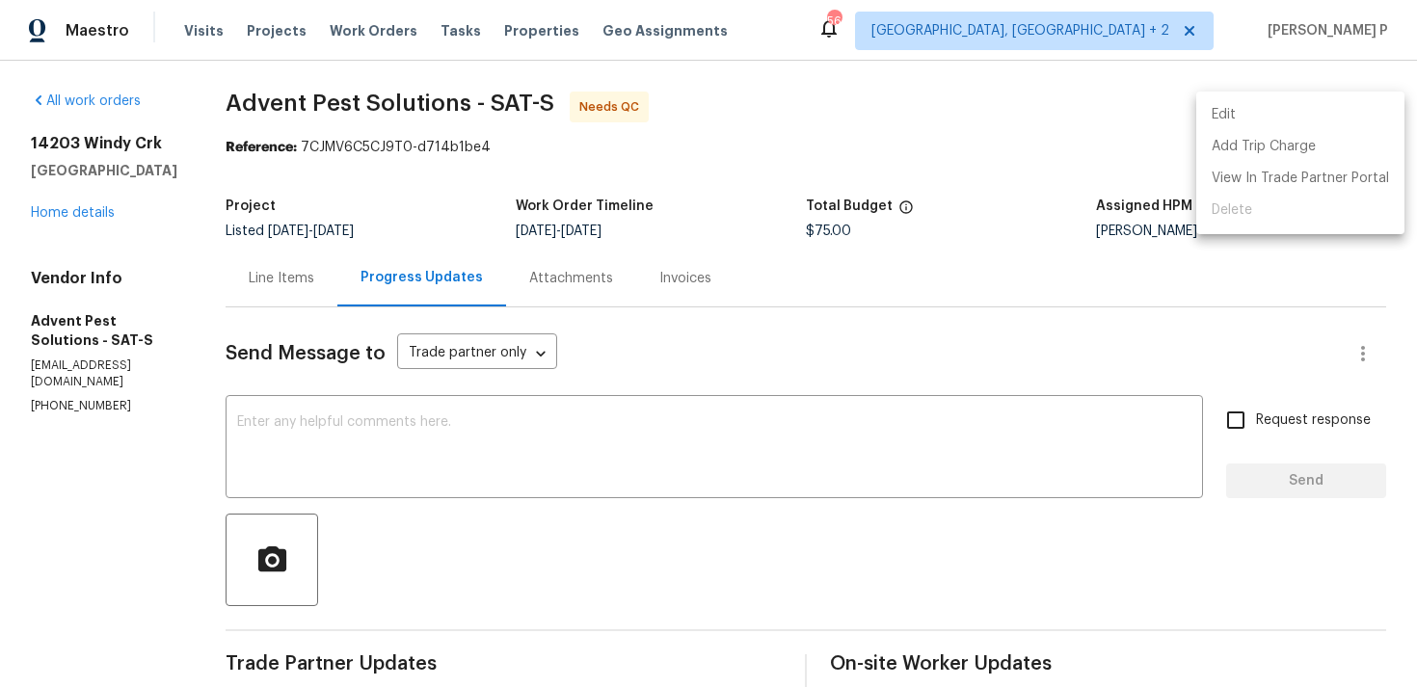
click at [1313, 113] on li "Edit" at bounding box center [1300, 115] width 208 height 32
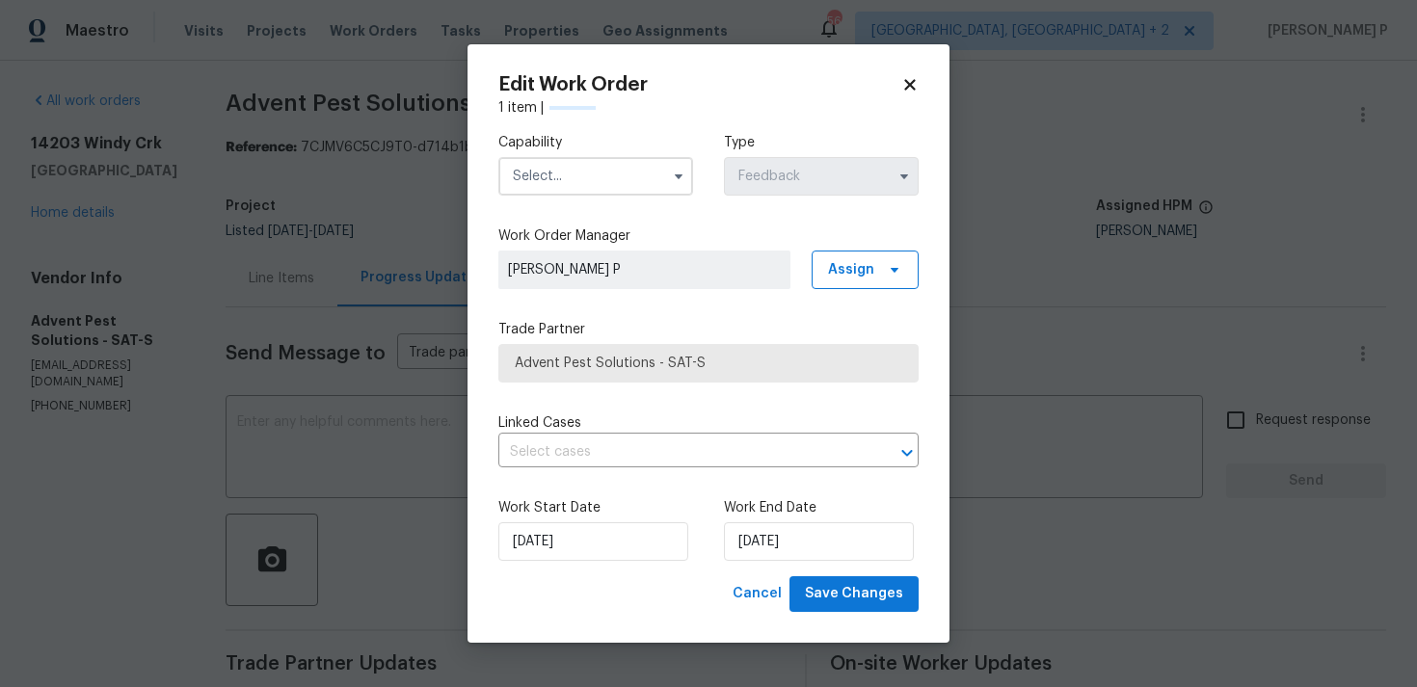
click at [650, 187] on input "text" at bounding box center [595, 176] width 195 height 39
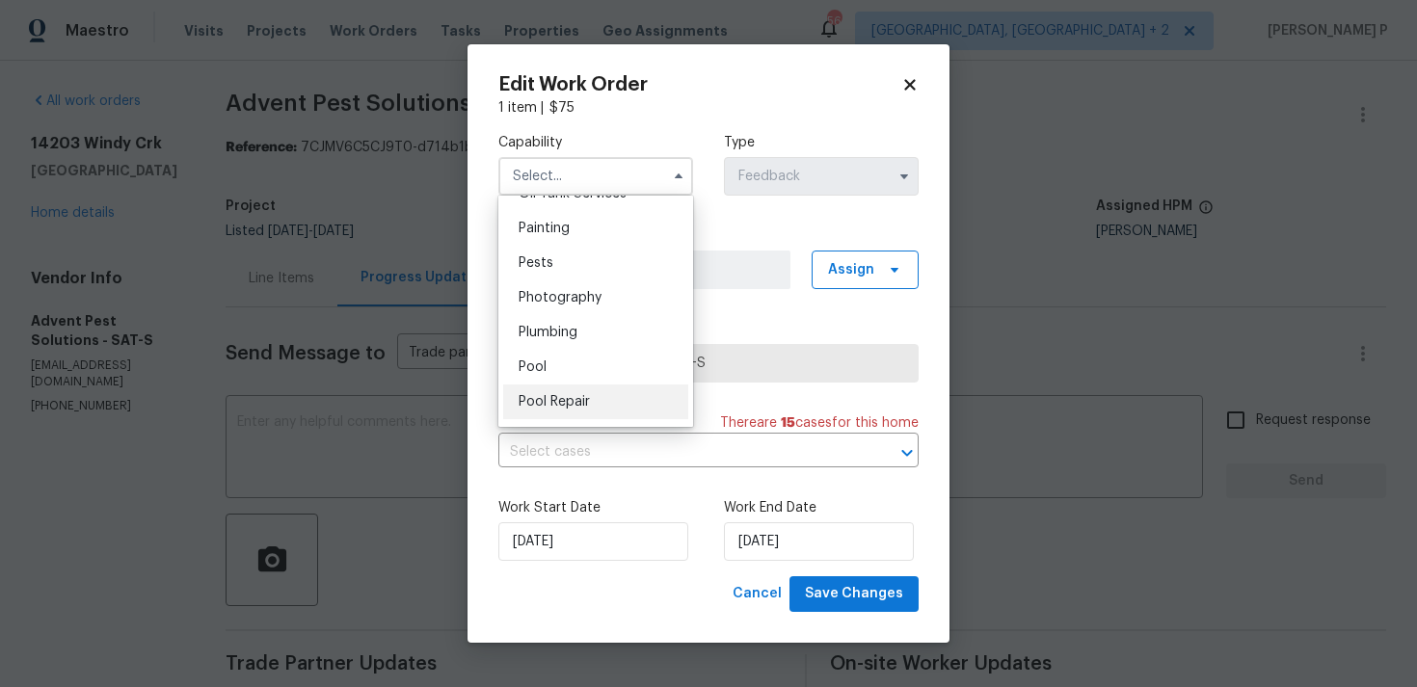
scroll to position [1557, 0]
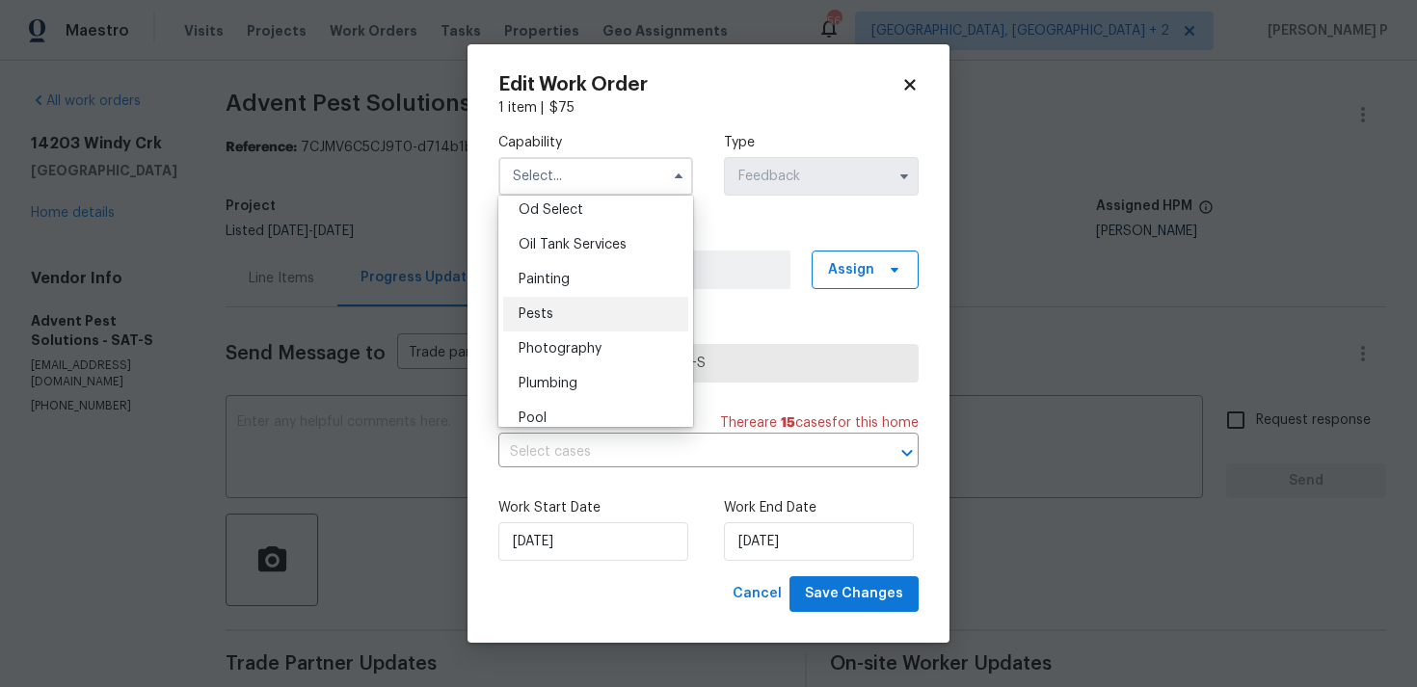
click at [576, 311] on div "Pests" at bounding box center [595, 314] width 185 height 35
type input "Pests"
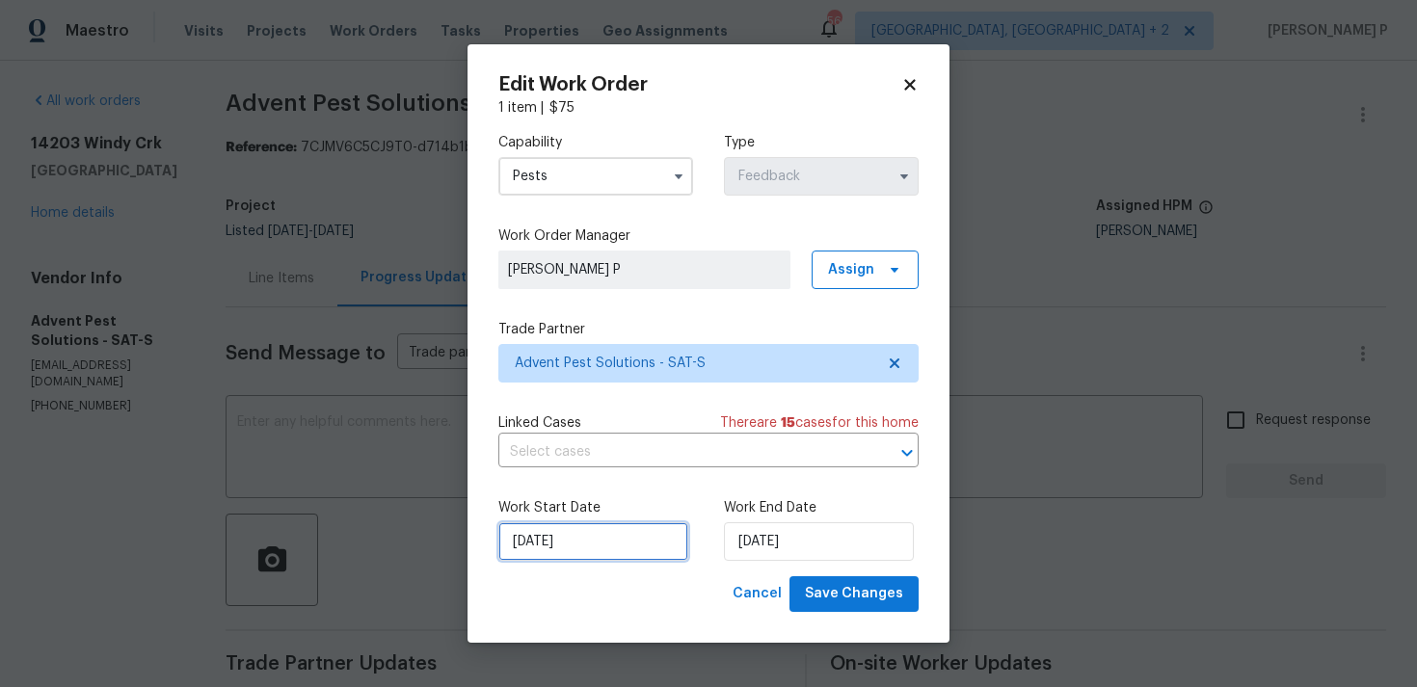
click at [654, 544] on input "18/08/2025" at bounding box center [593, 541] width 190 height 39
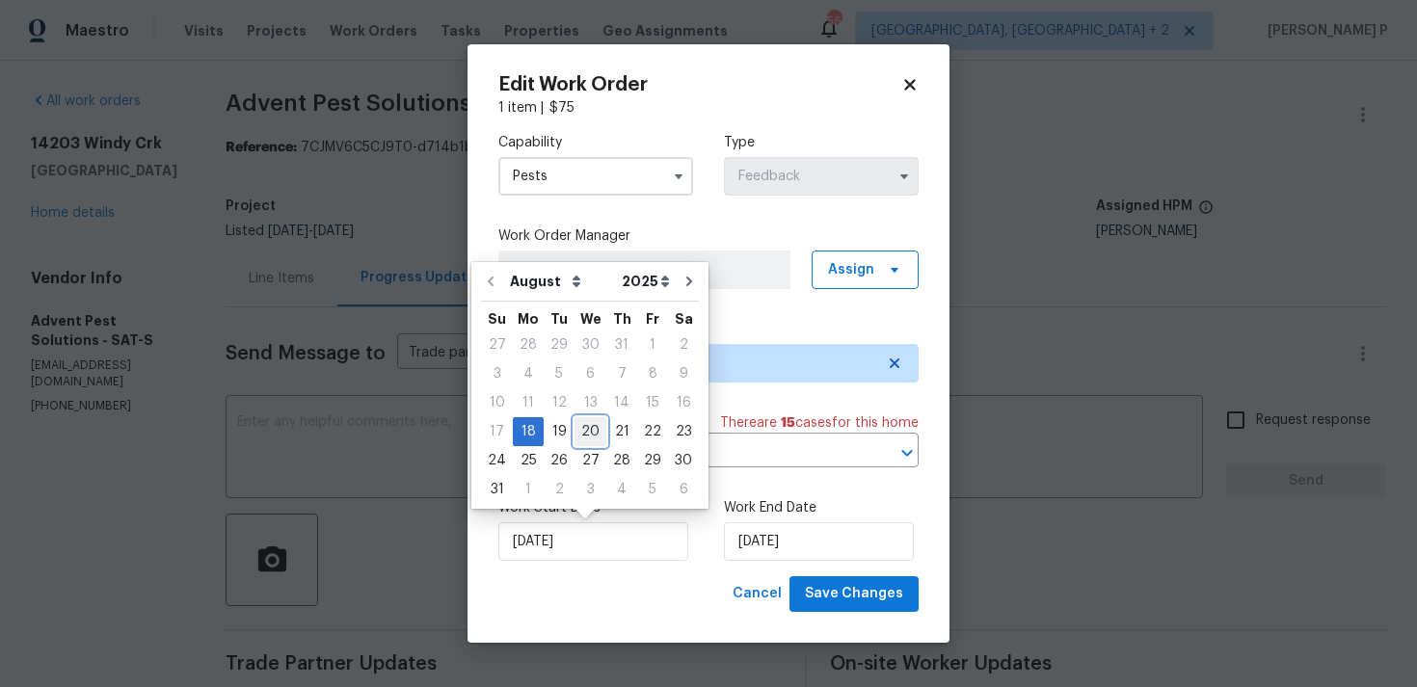
click at [591, 426] on div "20" at bounding box center [590, 431] width 32 height 27
type input "20/08/2025"
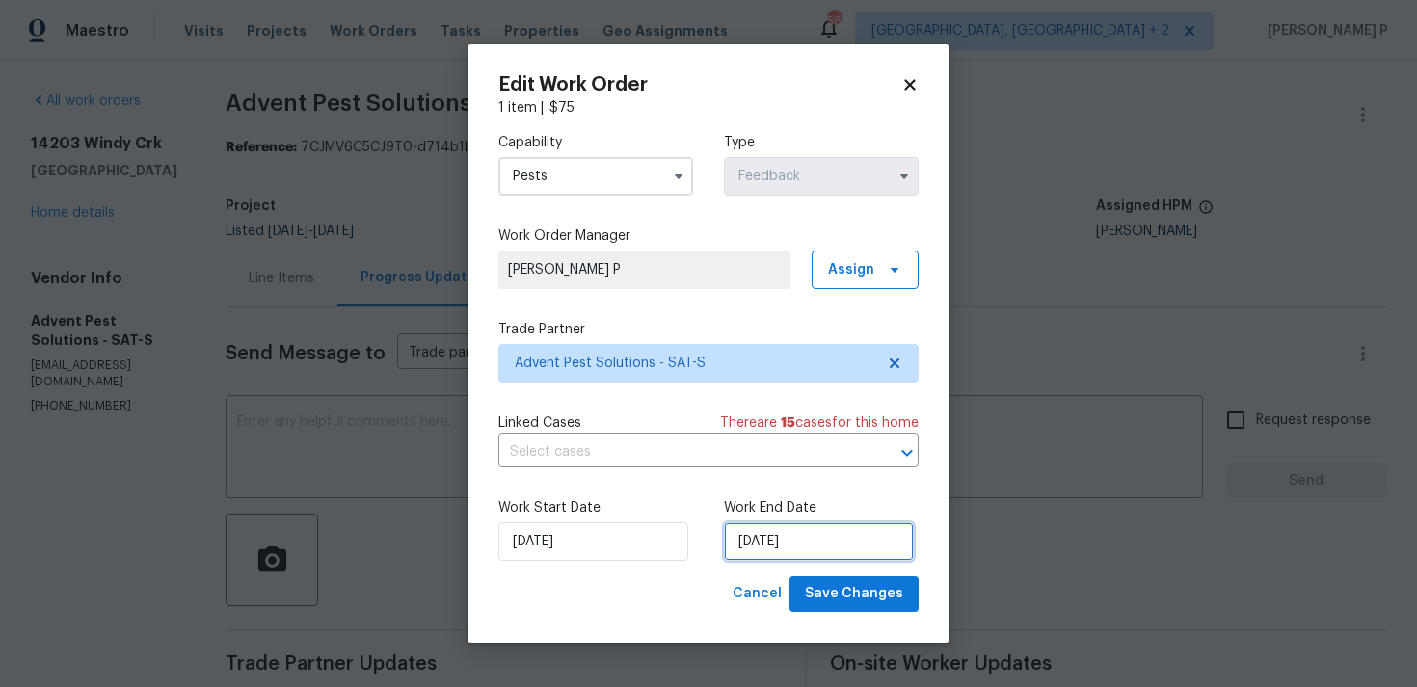
click at [769, 550] on input "20/08/2025" at bounding box center [819, 541] width 190 height 39
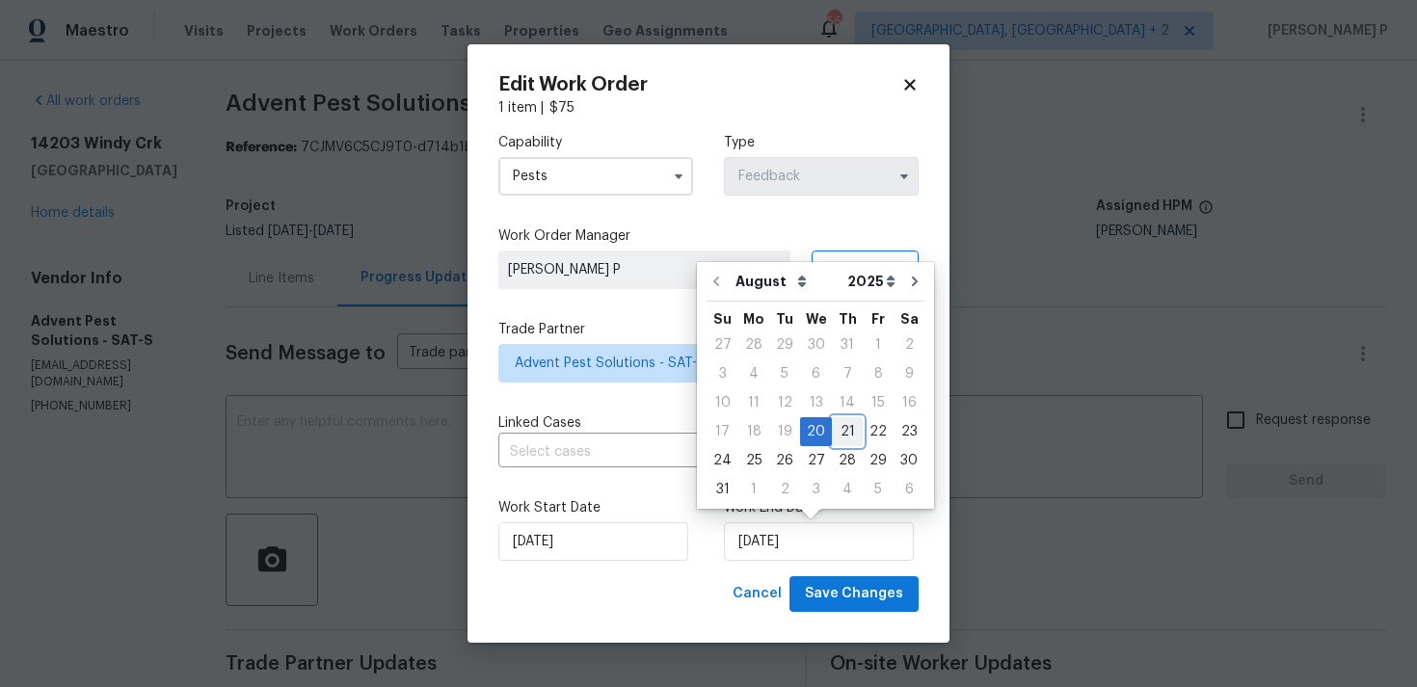
click at [839, 429] on div "21" at bounding box center [847, 431] width 31 height 27
type input "21/08/2025"
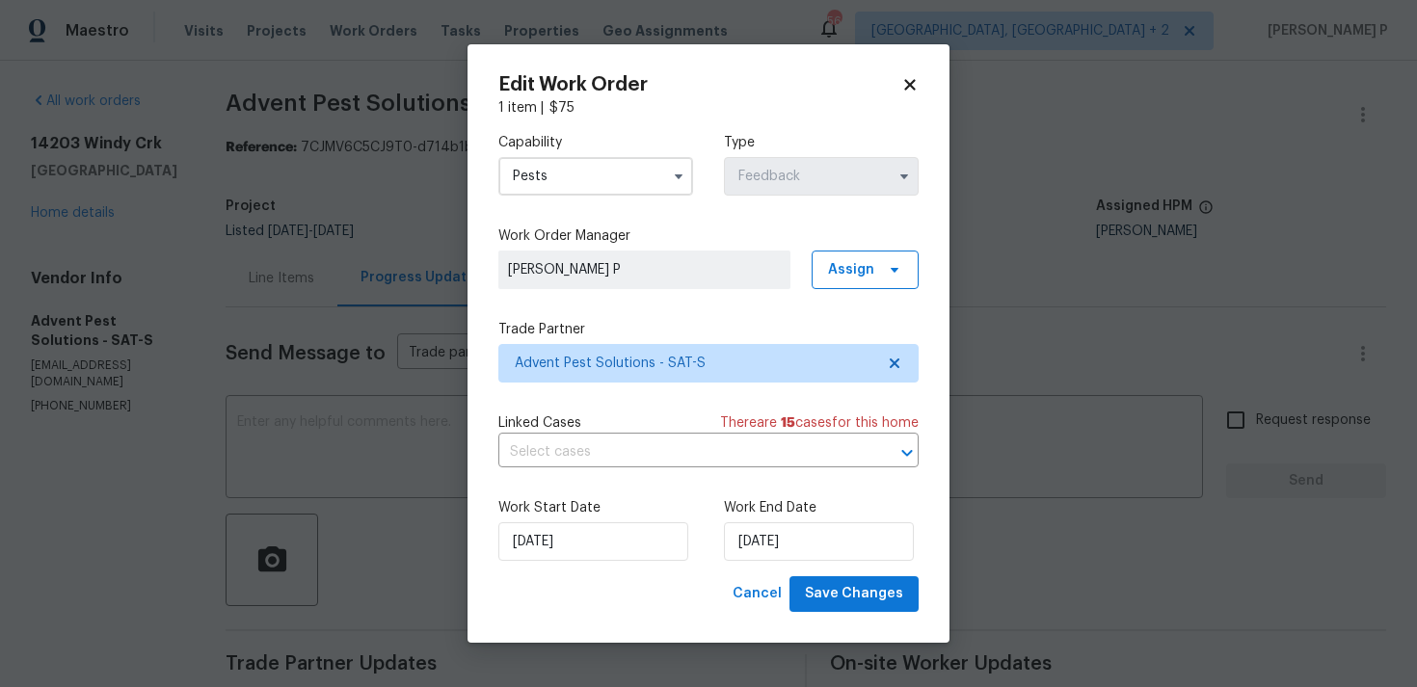
click at [845, 572] on div "Work Start Date 20/08/2025 Work End Date 21/08/2025" at bounding box center [708, 529] width 420 height 93
click at [849, 598] on span "Save Changes" at bounding box center [854, 594] width 98 height 24
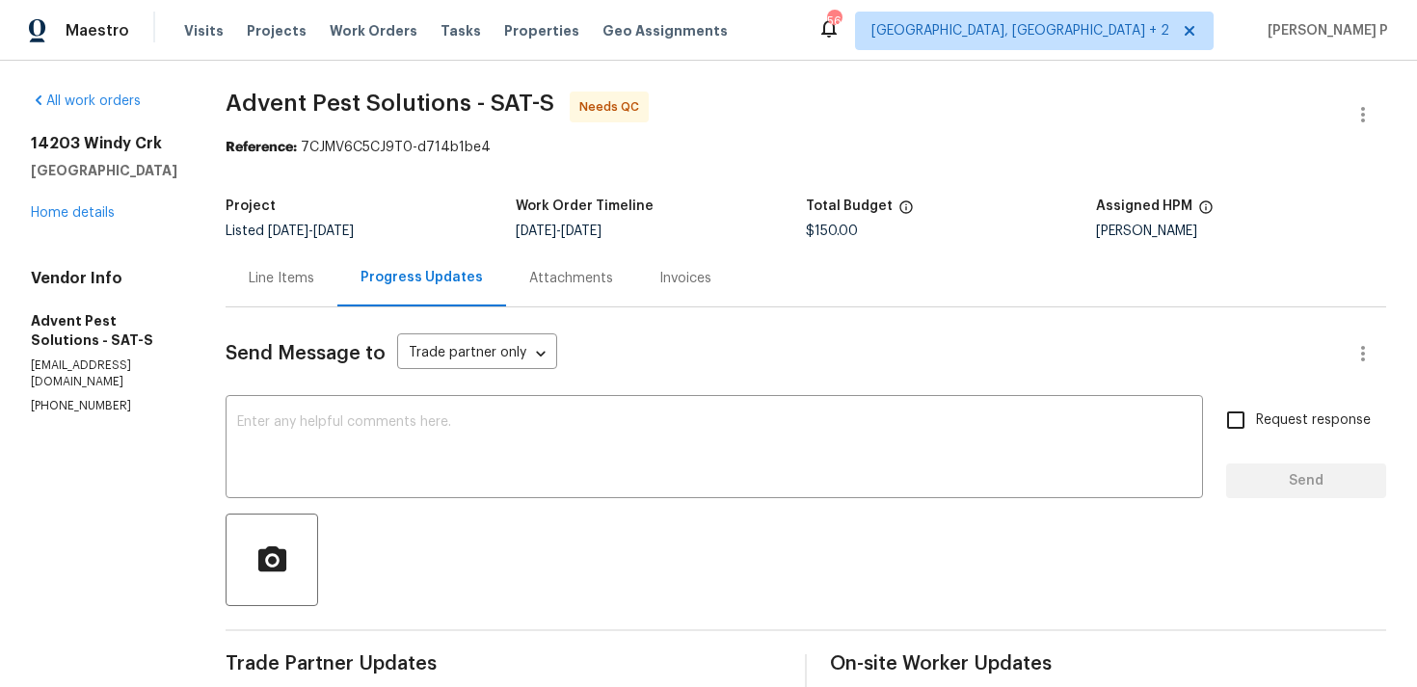
click at [314, 271] on div "Line Items" at bounding box center [282, 278] width 66 height 19
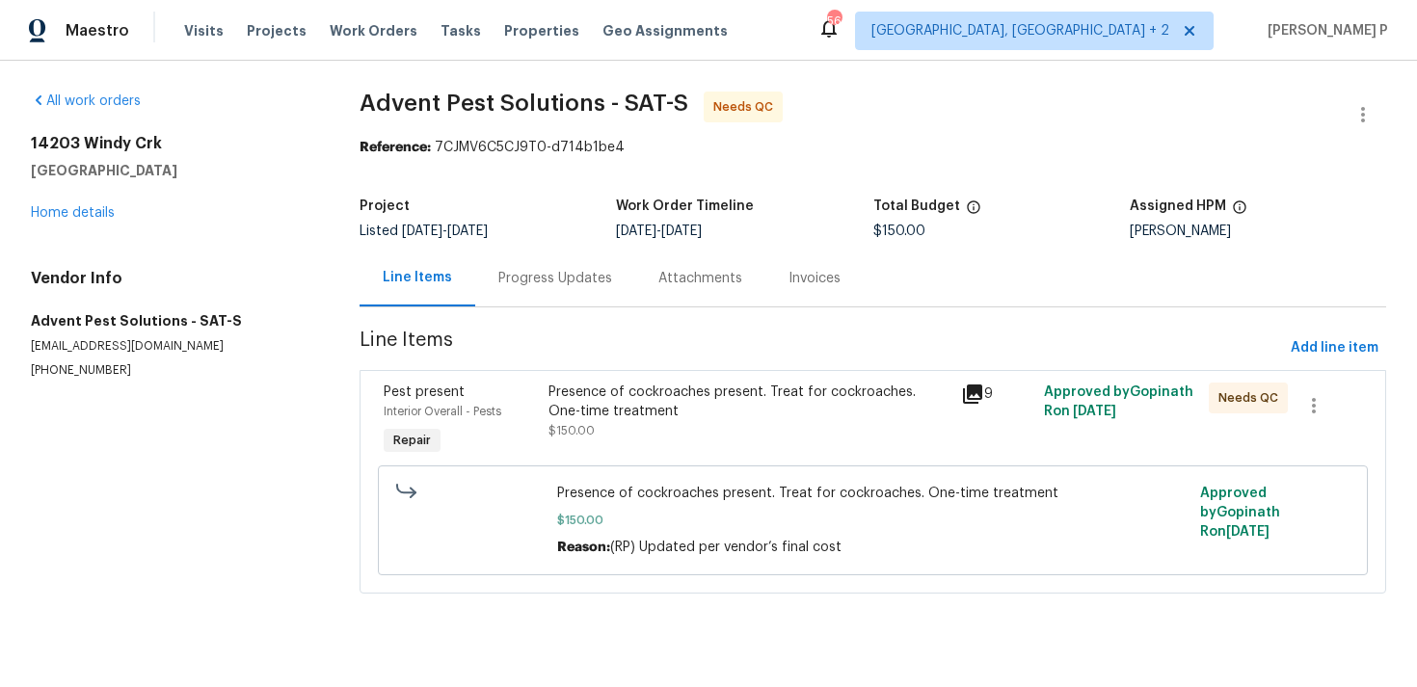
click at [666, 396] on div "Presence of cockroaches present. Treat for cockroaches. One-time treatment" at bounding box center [748, 402] width 401 height 39
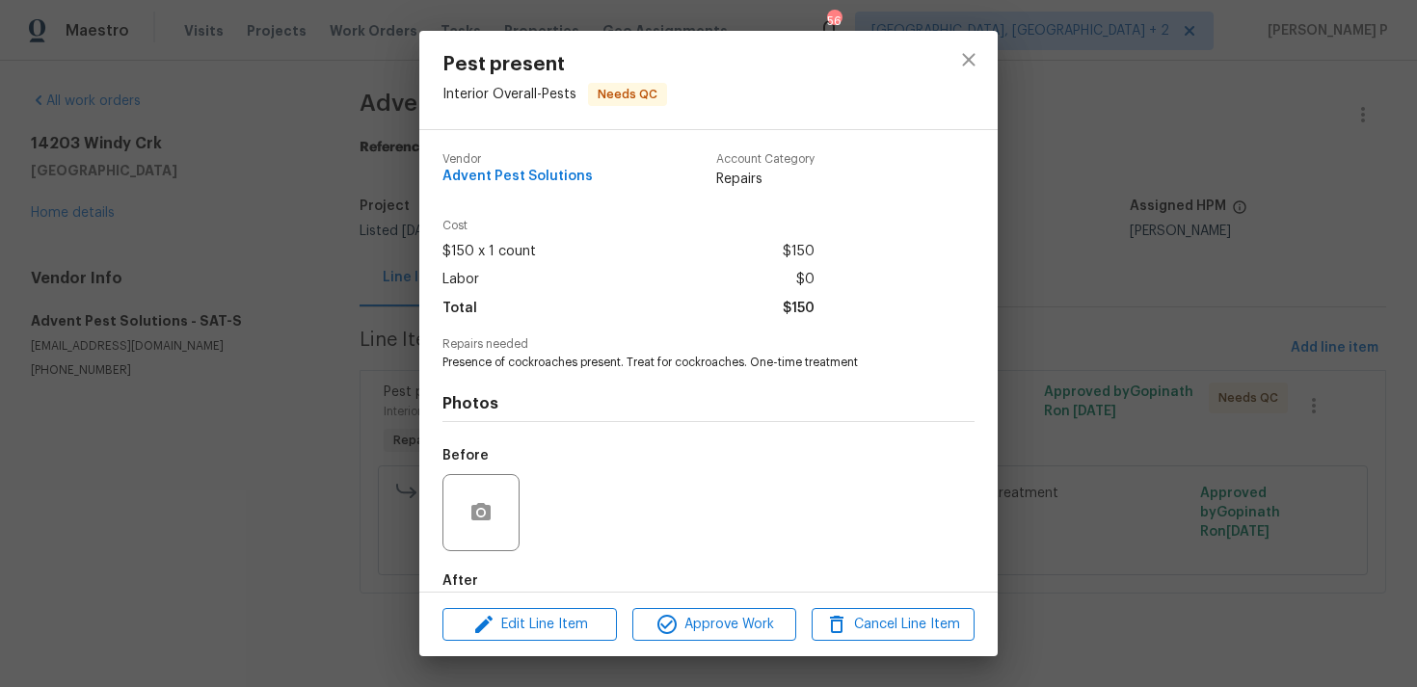
scroll to position [104, 0]
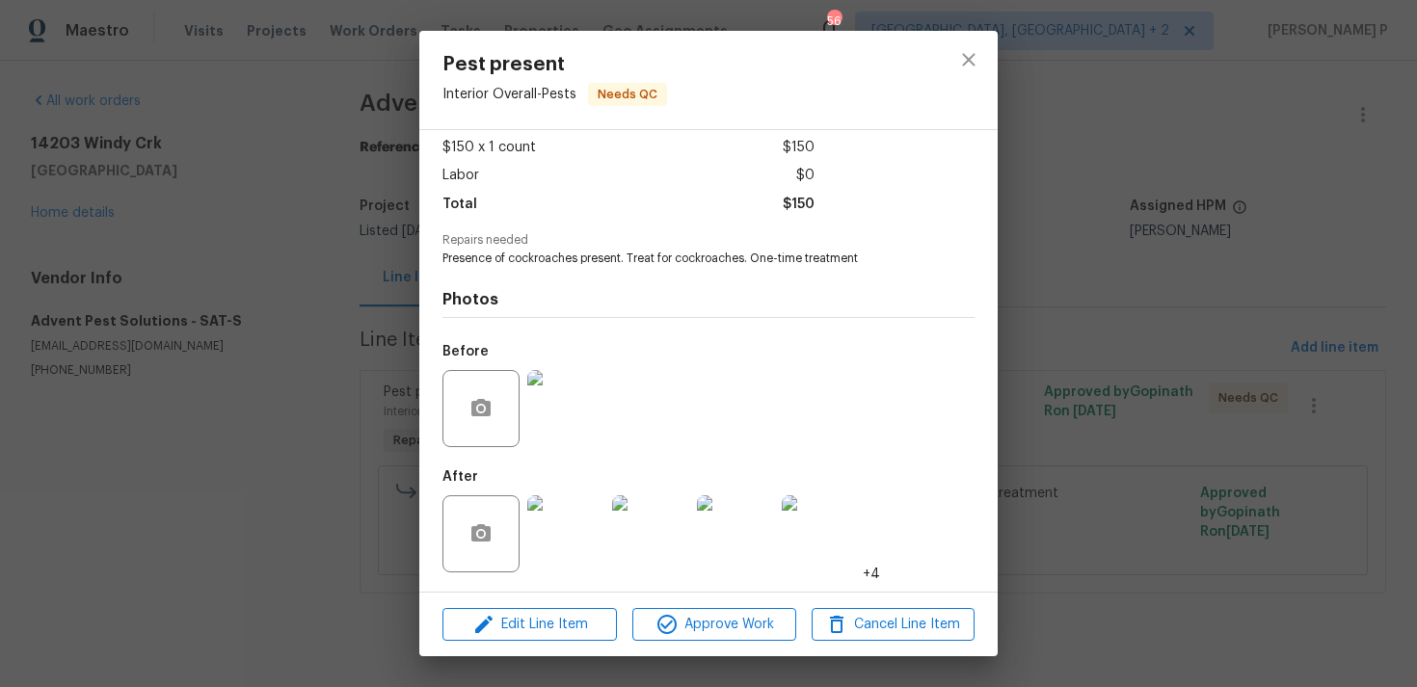
click at [699, 606] on div "Edit Line Item Approve Work Cancel Line Item" at bounding box center [708, 625] width 578 height 65
click at [708, 628] on span "Approve Work" at bounding box center [713, 625] width 151 height 24
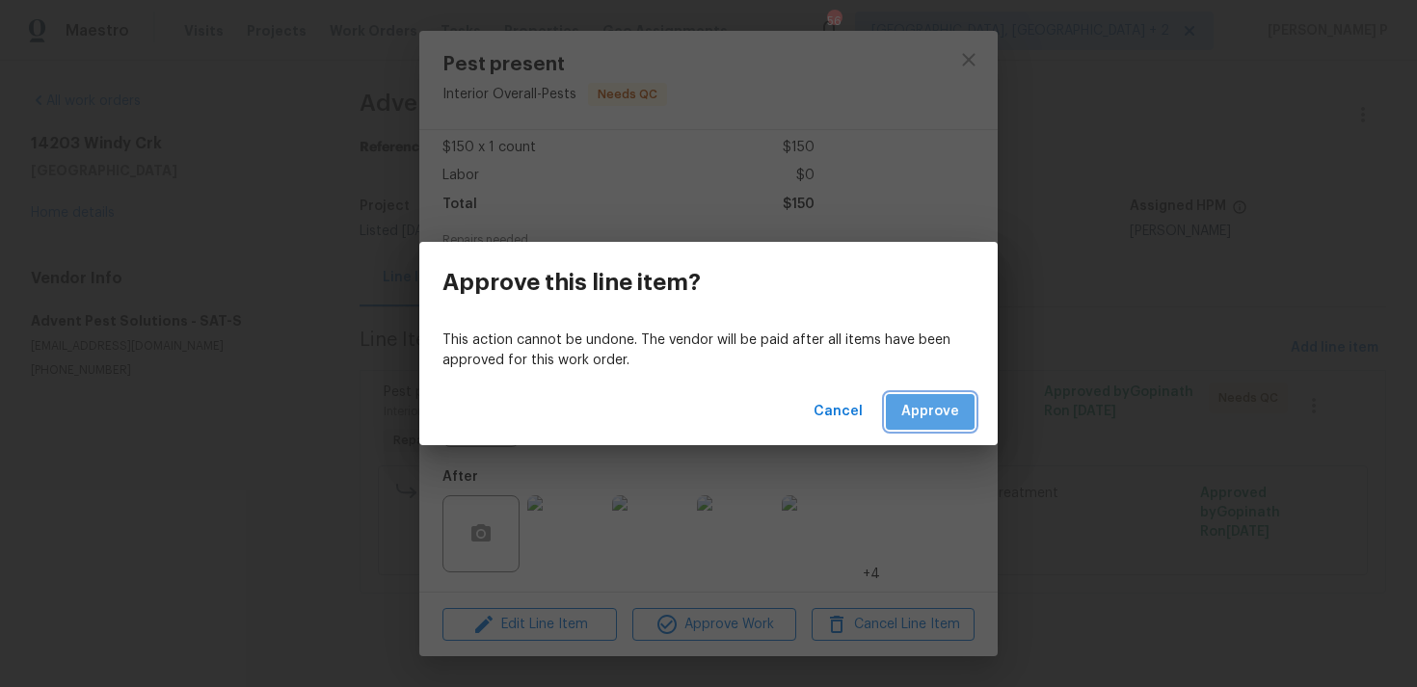
click at [931, 409] on span "Approve" at bounding box center [930, 412] width 58 height 24
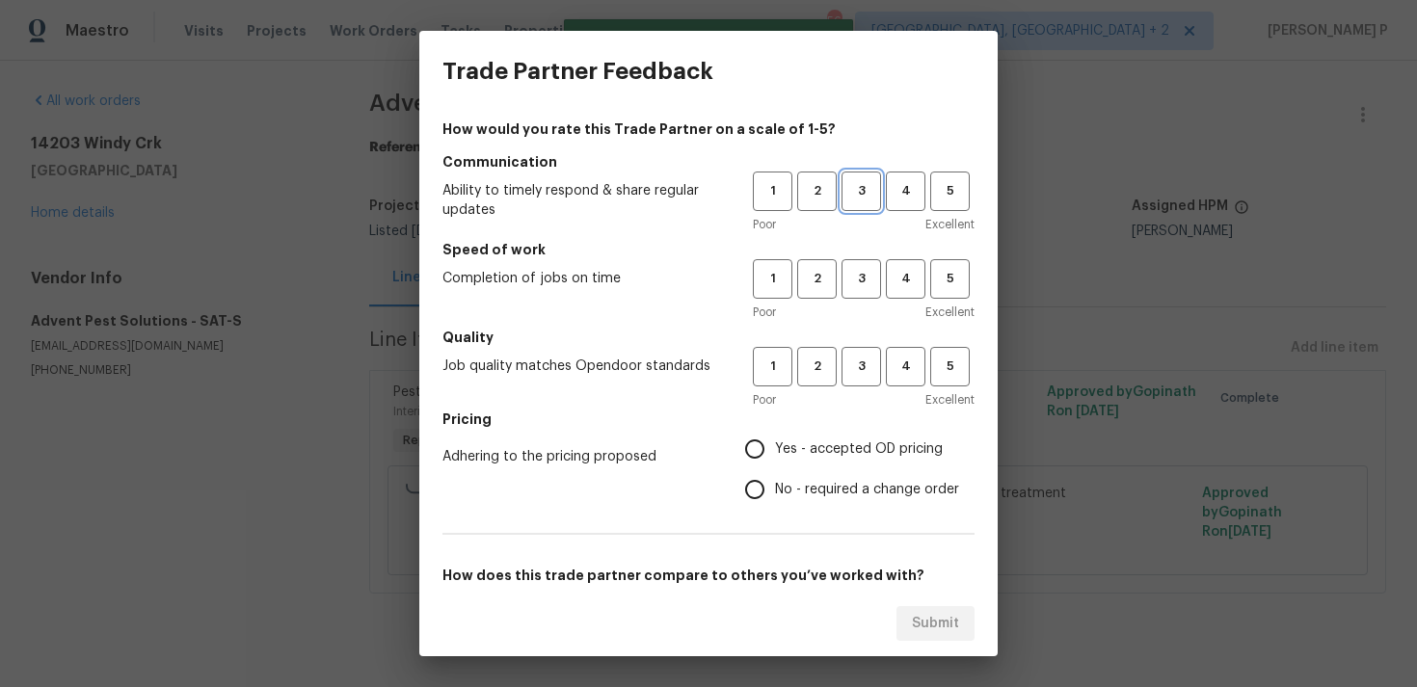
click at [854, 199] on span "3" at bounding box center [861, 191] width 36 height 22
click at [867, 281] on span "3" at bounding box center [861, 279] width 36 height 22
click at [865, 377] on span "3" at bounding box center [861, 367] width 36 height 22
click at [790, 490] on span "No - required a change order" at bounding box center [867, 490] width 184 height 20
click at [775, 490] on input "No - required a change order" at bounding box center [754, 489] width 40 height 40
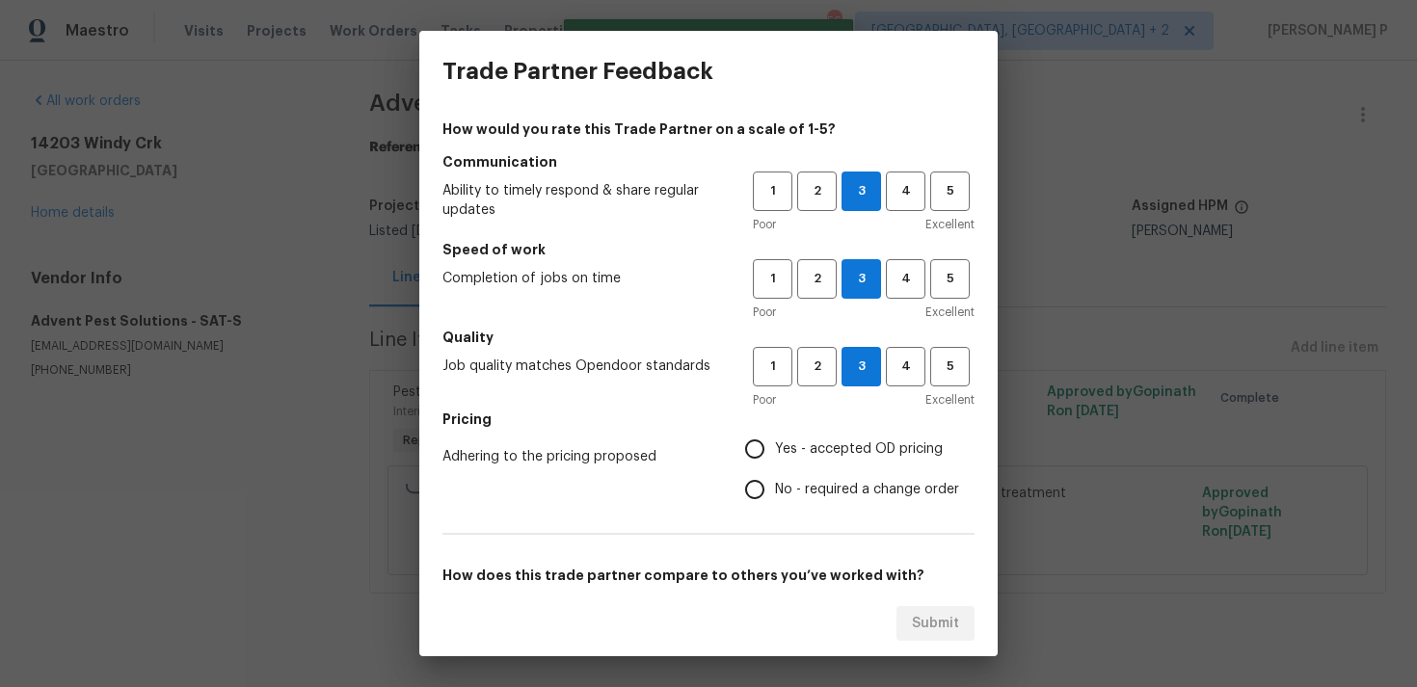
radio input "true"
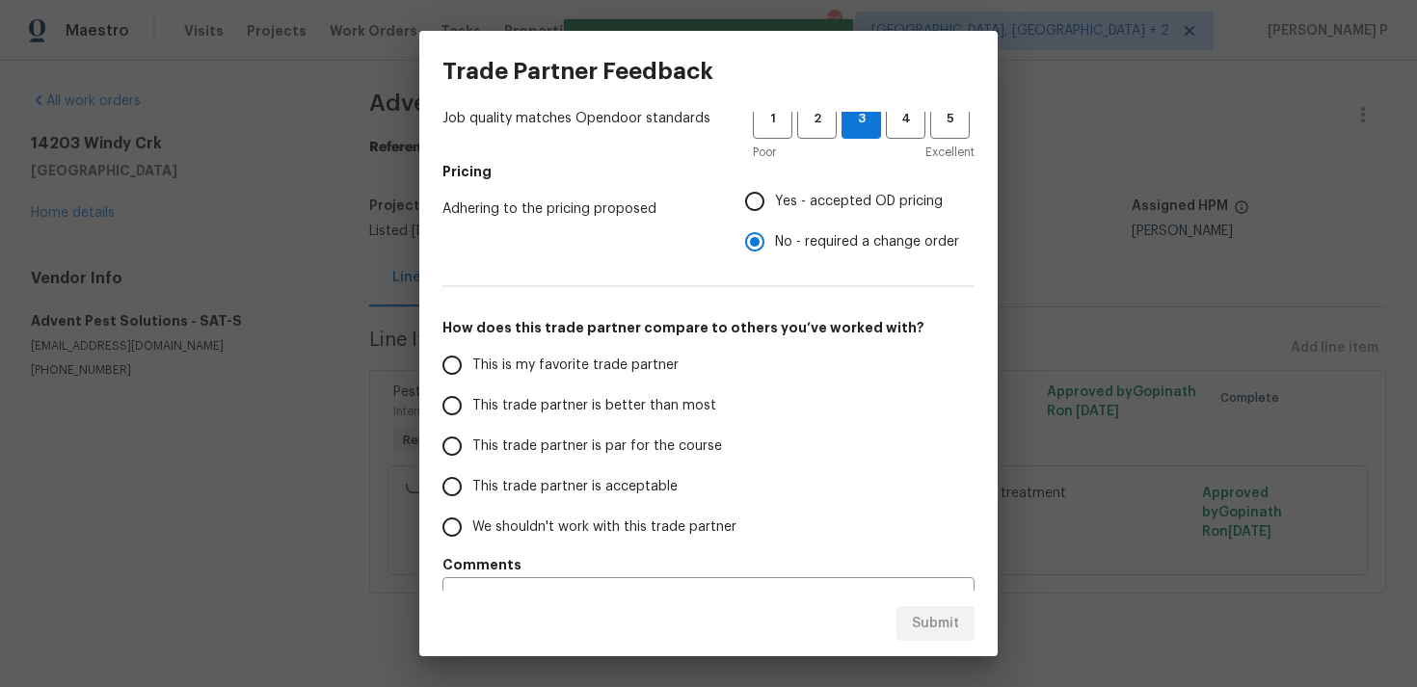
scroll to position [274, 0]
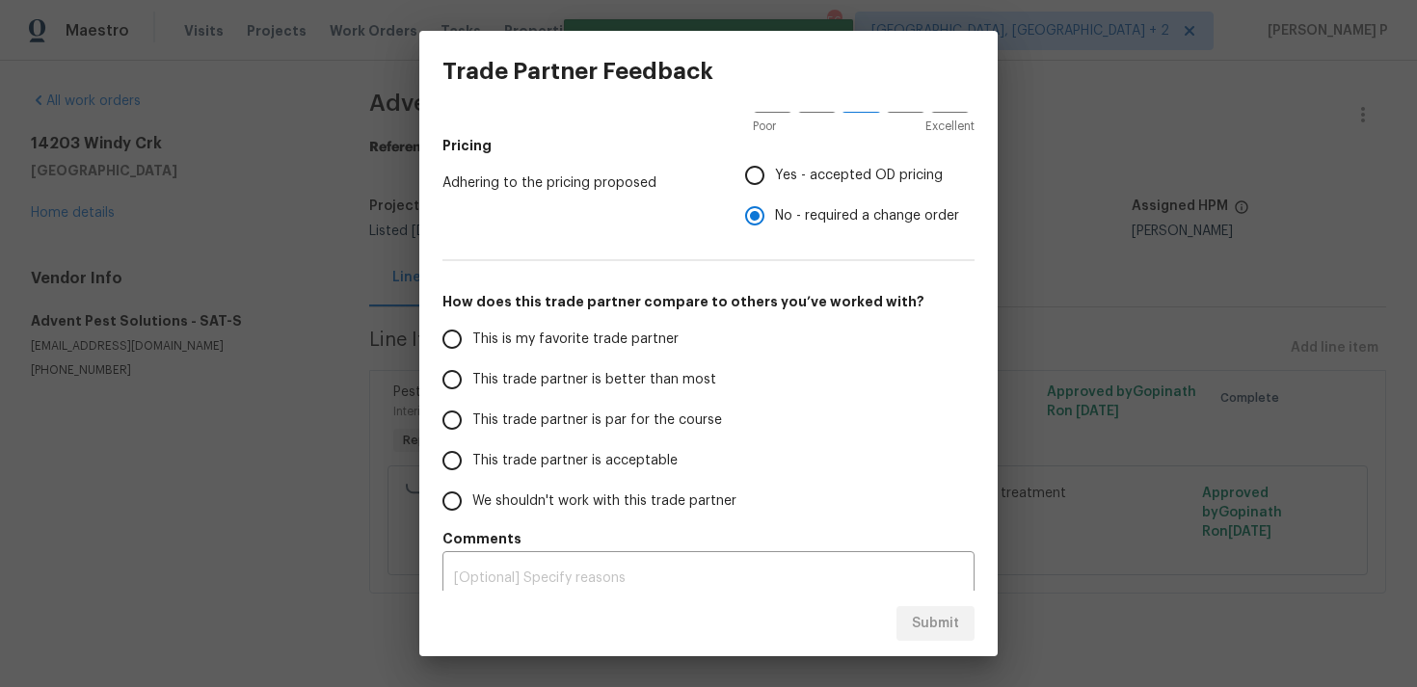
click at [568, 434] on label "This trade partner is par for the course" at bounding box center [584, 420] width 305 height 40
click at [472, 434] on input "This trade partner is par for the course" at bounding box center [452, 420] width 40 height 40
click at [921, 626] on span "Submit" at bounding box center [935, 624] width 47 height 24
radio input "true"
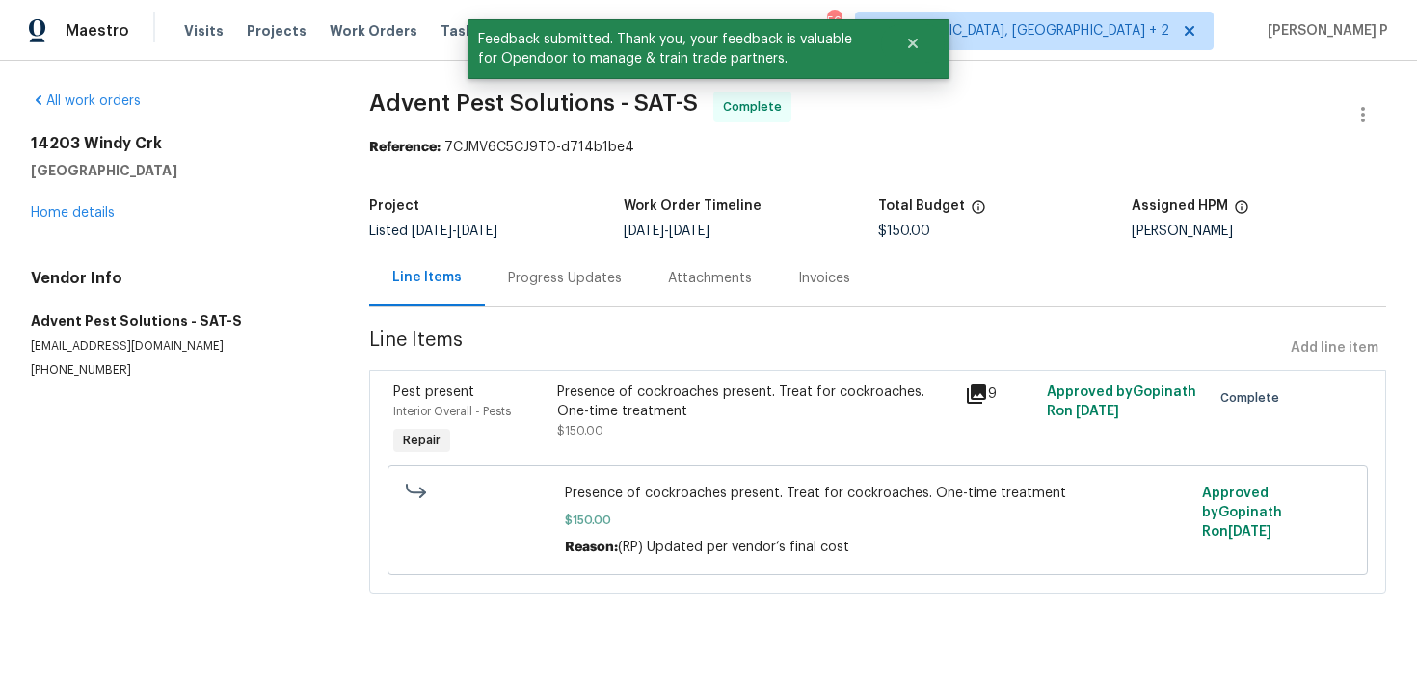
click at [548, 280] on div "Progress Updates" at bounding box center [565, 278] width 114 height 19
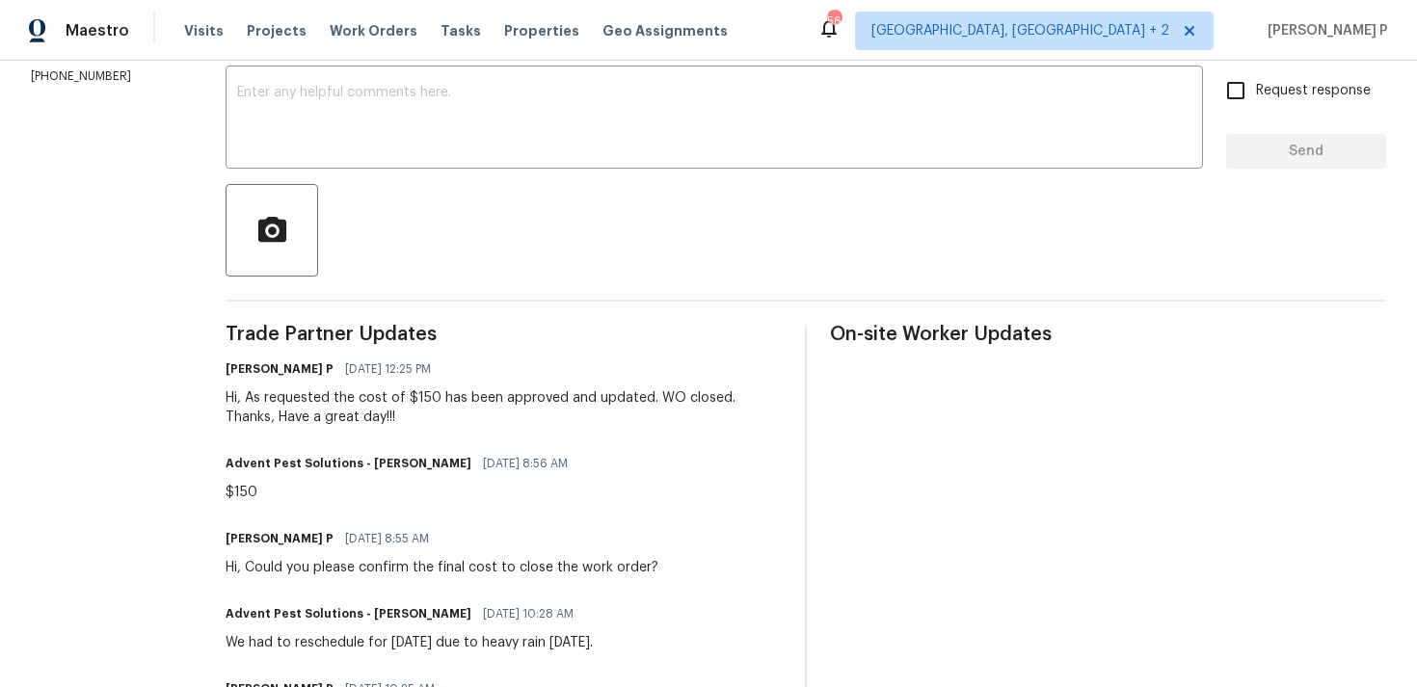
scroll to position [349, 0]
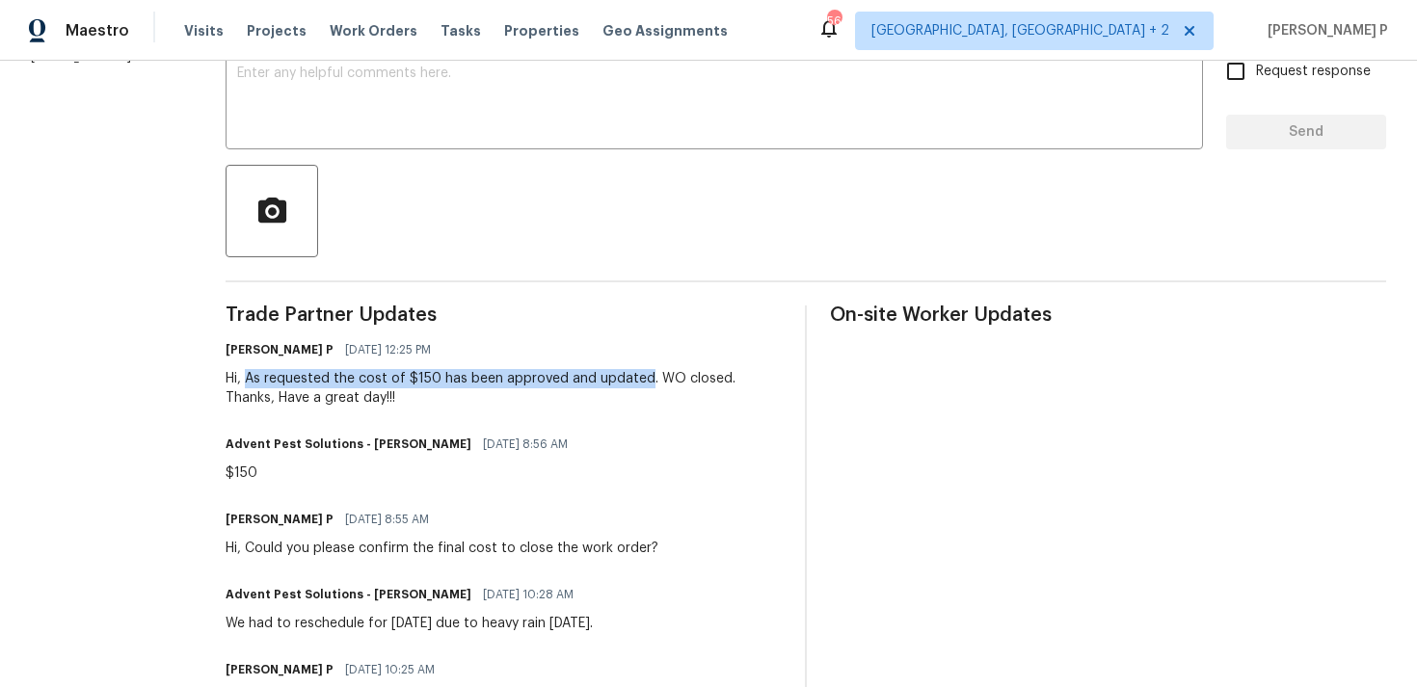
drag, startPoint x: 280, startPoint y: 379, endPoint x: 679, endPoint y: 378, distance: 398.0
click at [679, 378] on div "Hi, As requested the cost of $150 has been approved and updated. WO closed. Tha…" at bounding box center [504, 388] width 556 height 39
copy div "As requested the cost of $150 has been approved and updated"
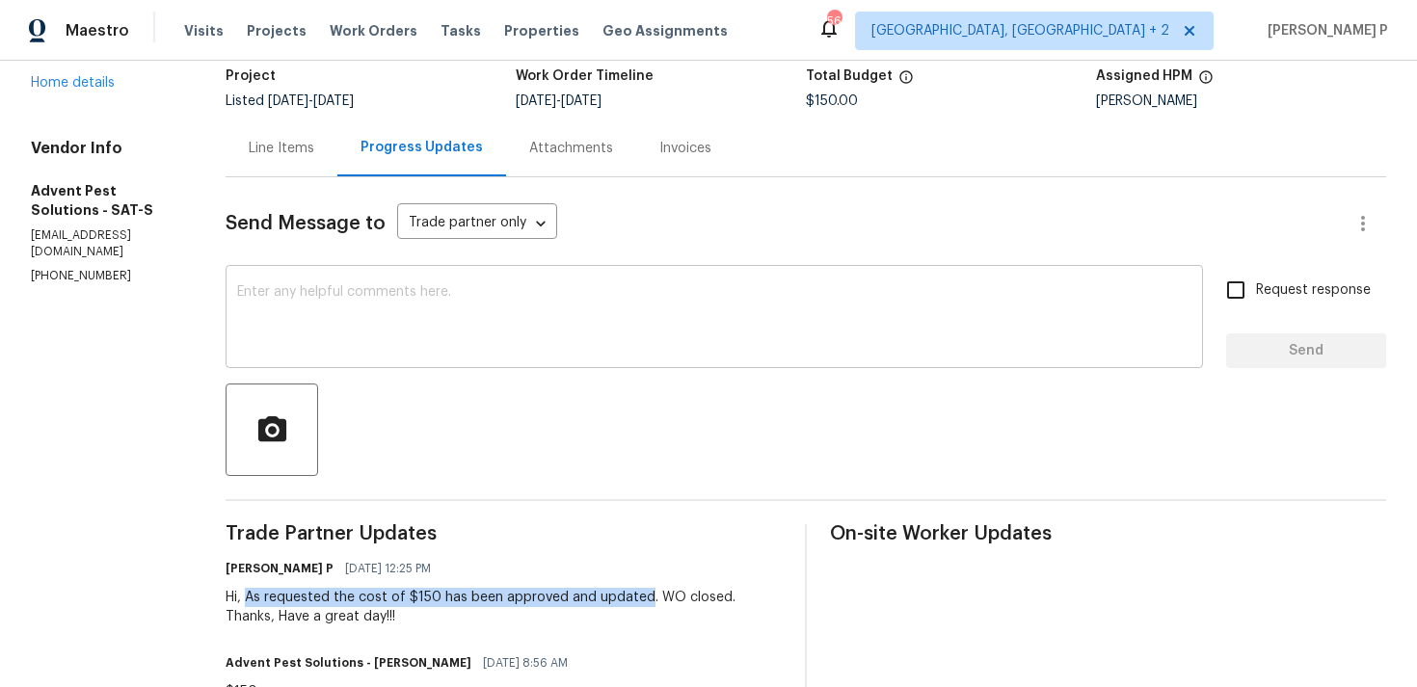
scroll to position [0, 0]
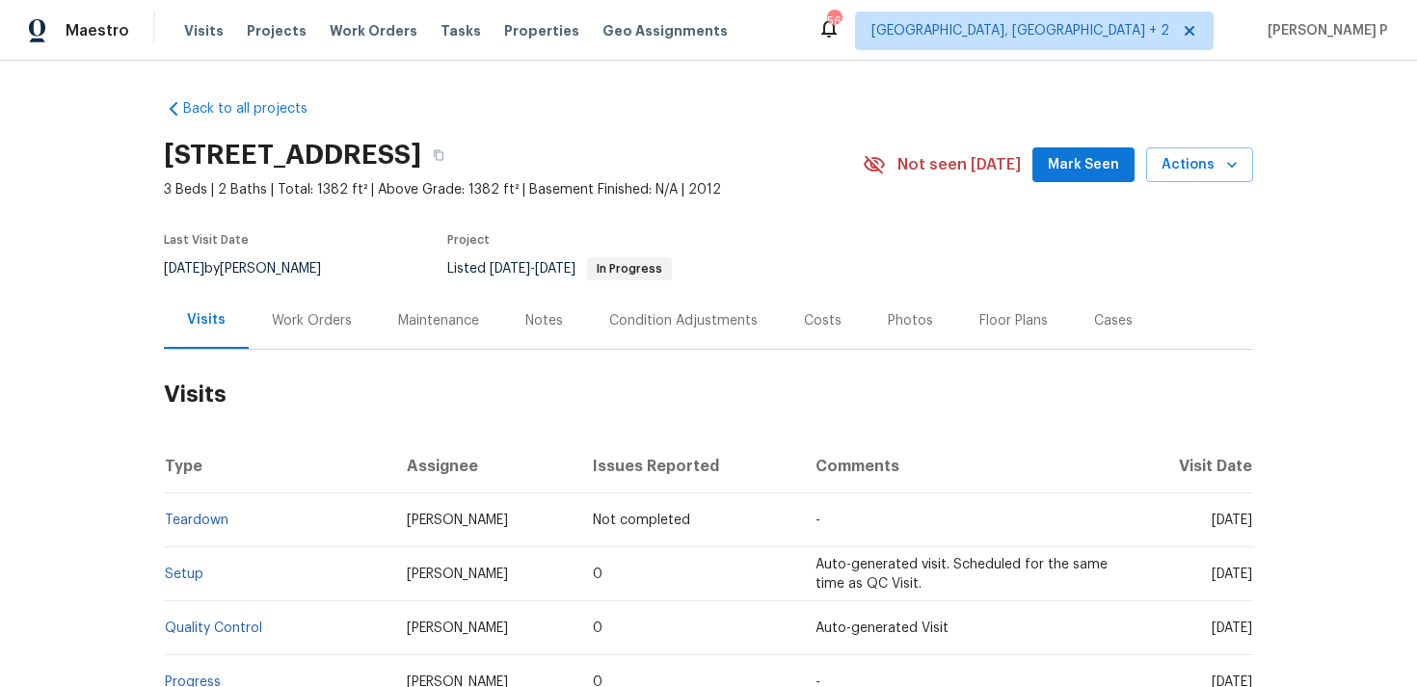
click at [293, 322] on div "Work Orders" at bounding box center [312, 320] width 80 height 19
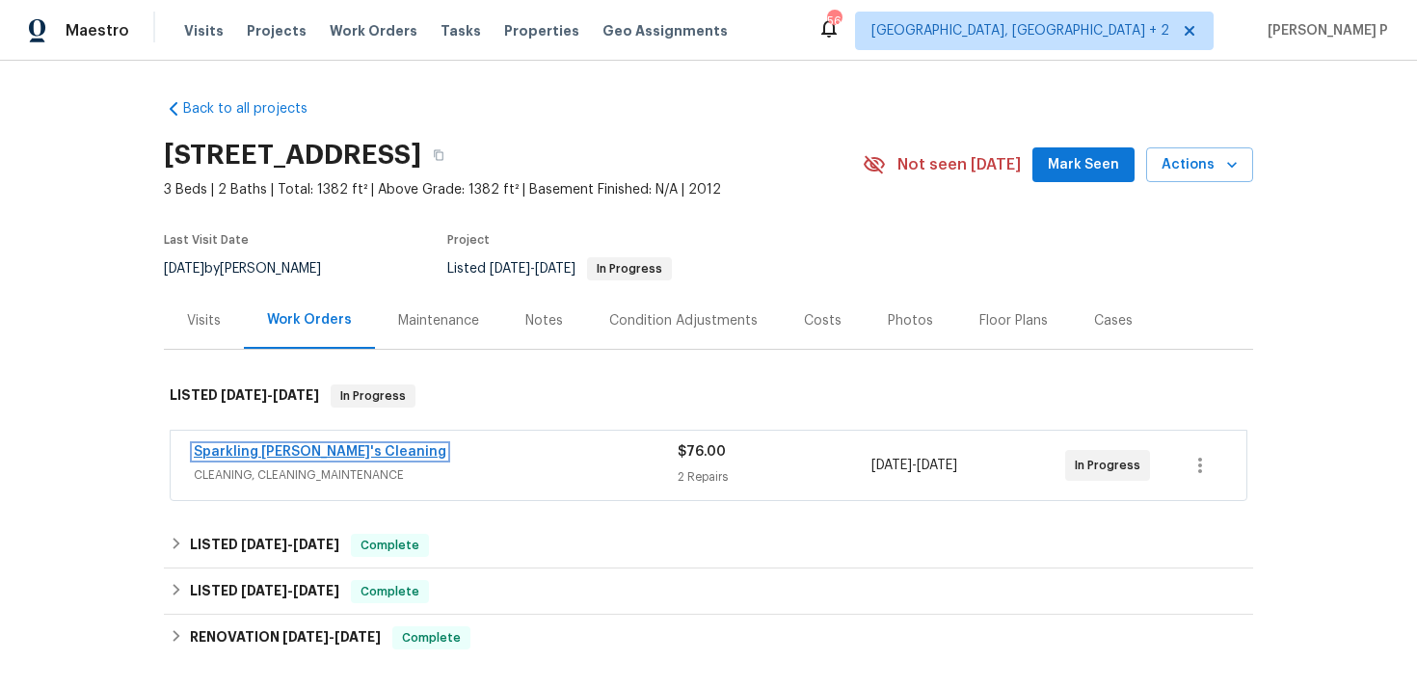
click at [327, 451] on link "Sparkling Amanda's Cleaning" at bounding box center [320, 451] width 253 height 13
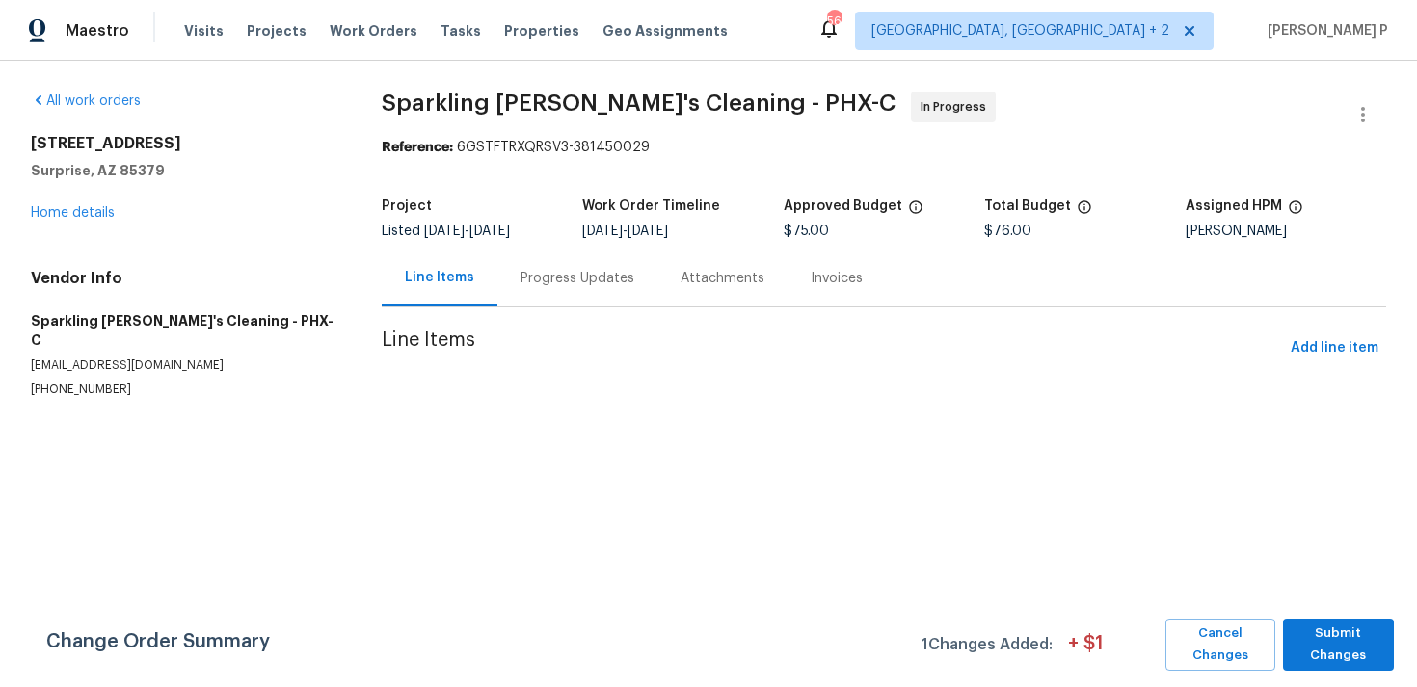
click at [578, 280] on div "Progress Updates" at bounding box center [577, 278] width 114 height 19
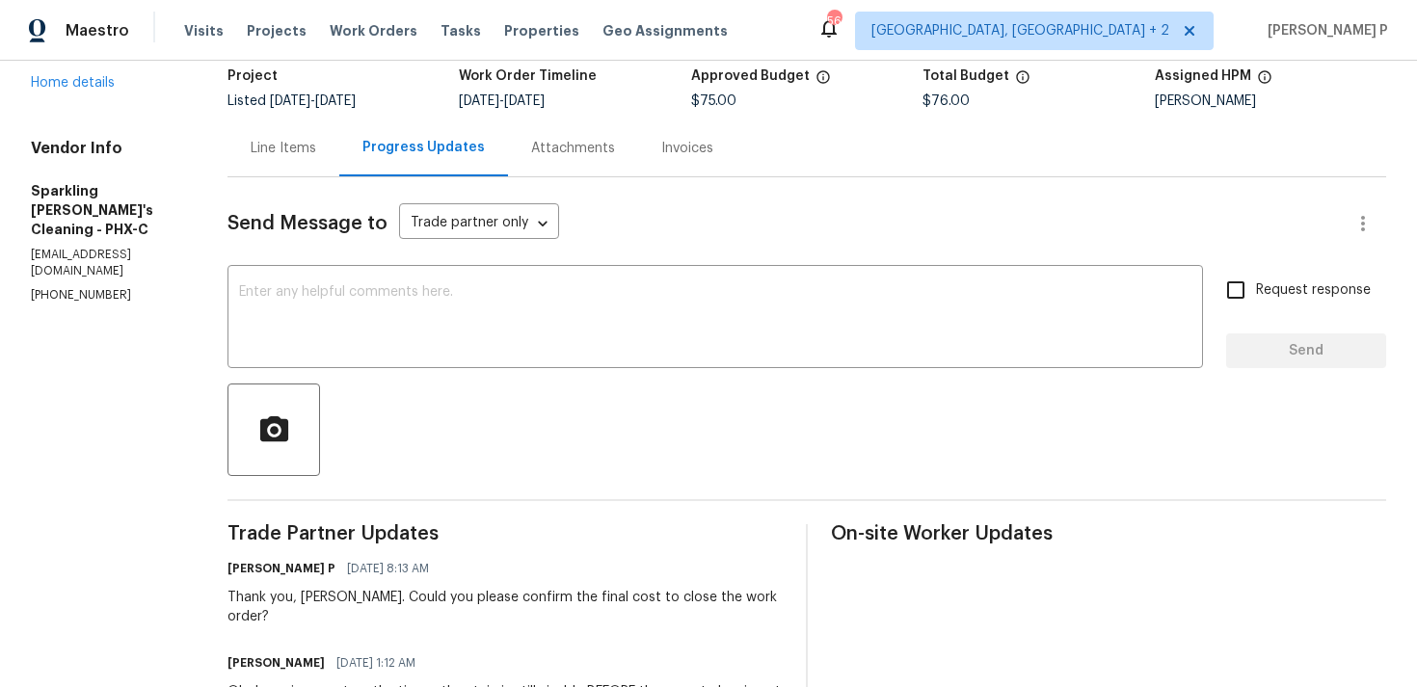
scroll to position [90, 0]
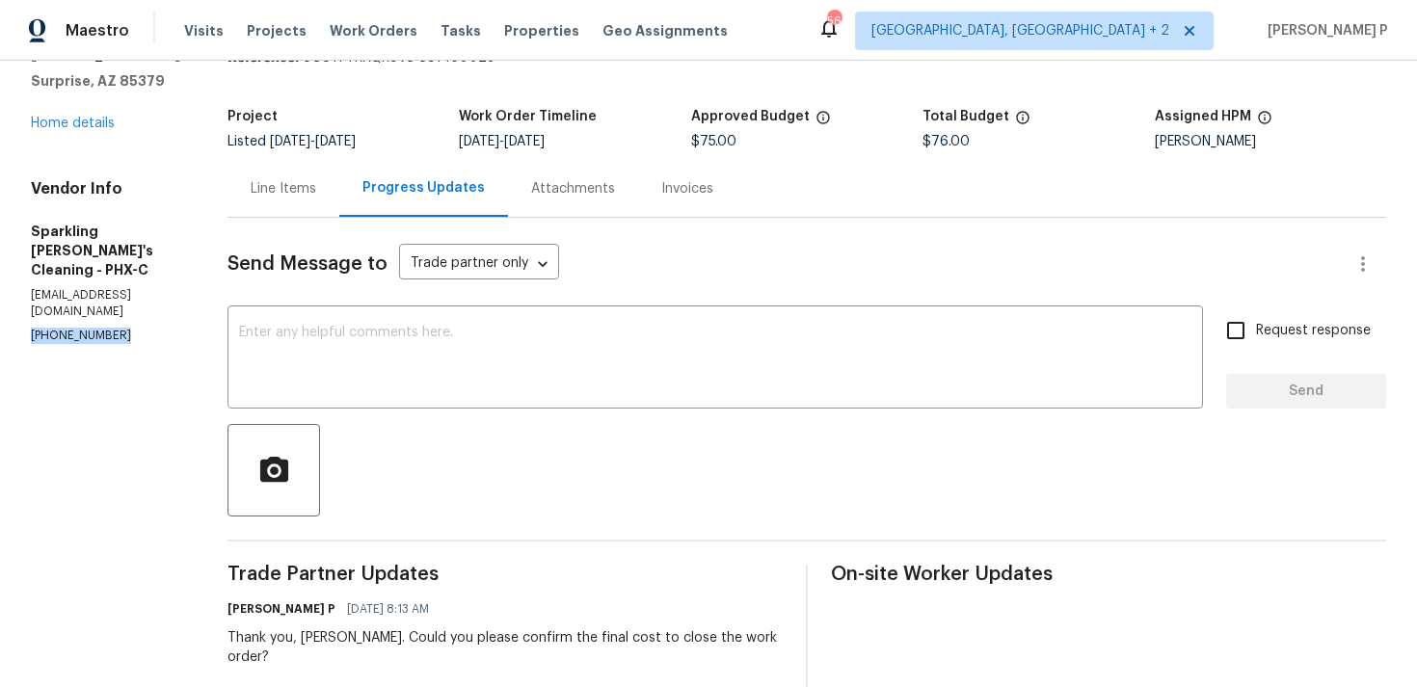
drag, startPoint x: 132, startPoint y: 314, endPoint x: 3, endPoint y: 314, distance: 129.1
copy p "(602) 448-9462"
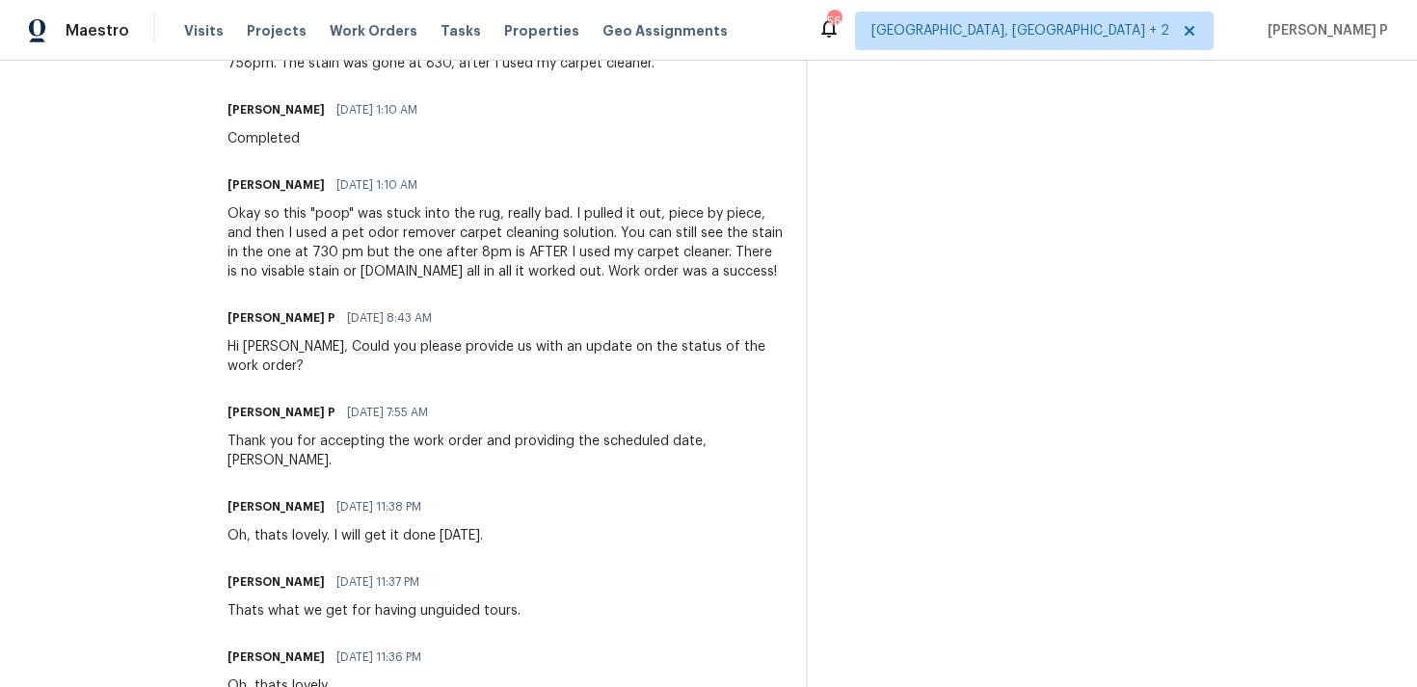
scroll to position [1029, 0]
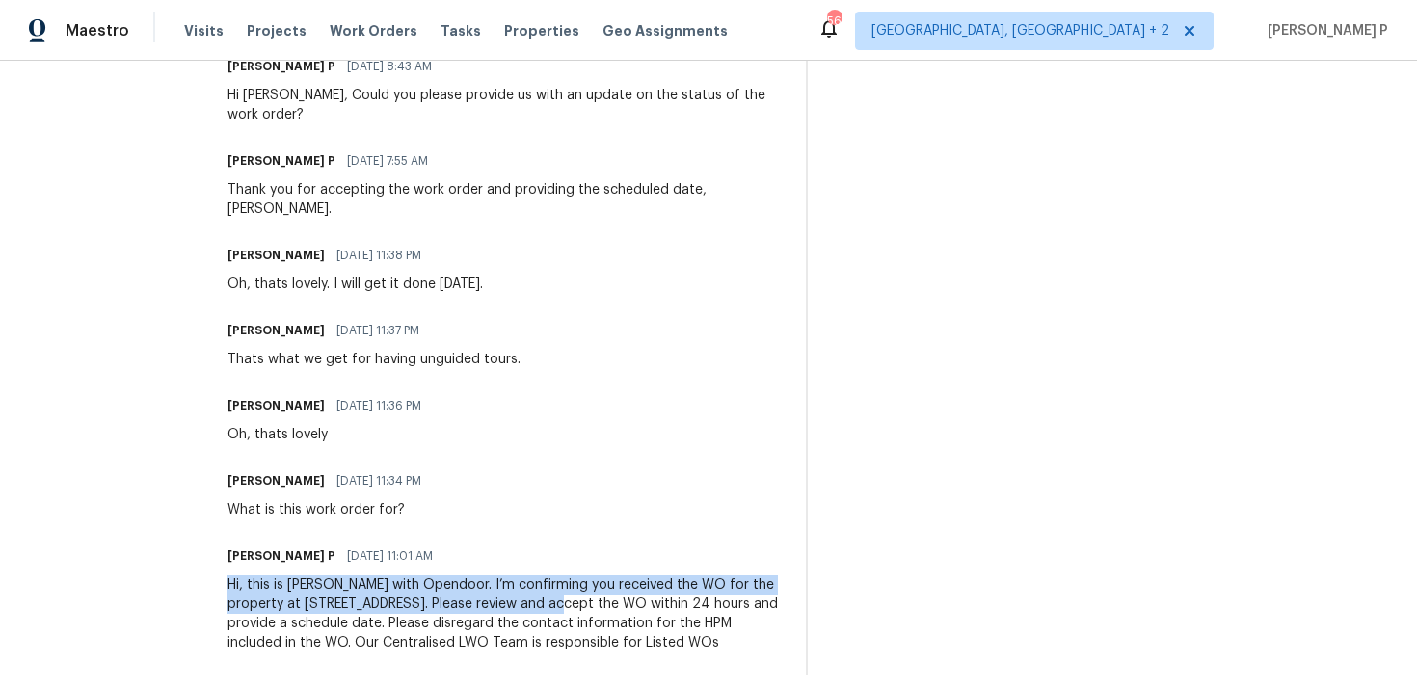
drag, startPoint x: 242, startPoint y: 543, endPoint x: 602, endPoint y: 561, distance: 360.9
copy div "Hi, this is Ramyasri with Opendoor. I’m confirming you received the WO for the …"
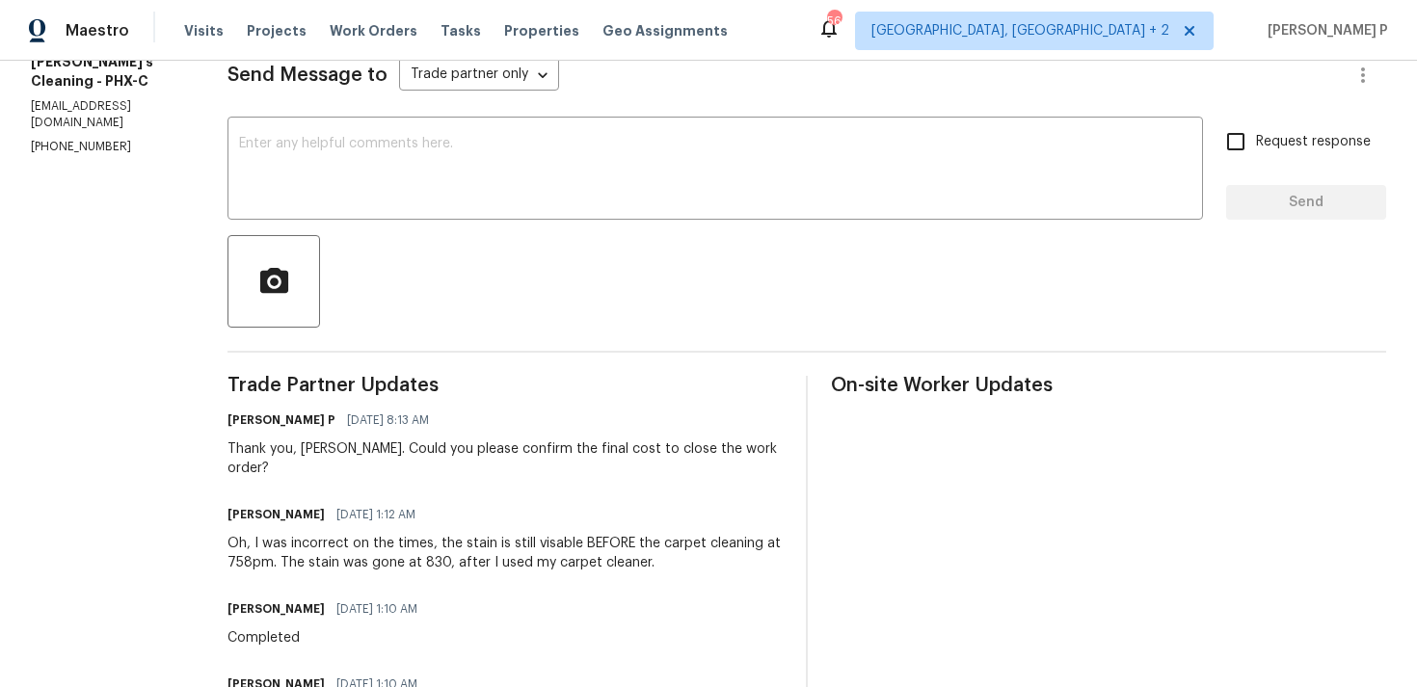
scroll to position [277, 0]
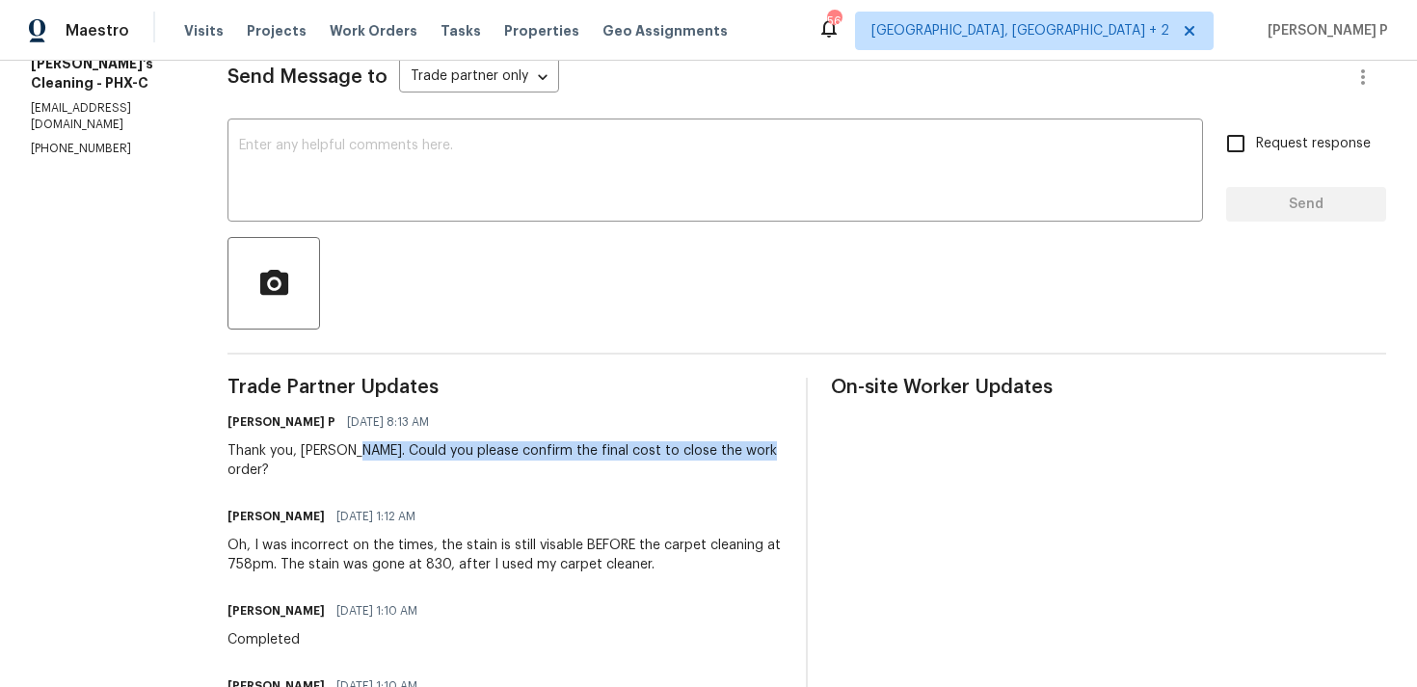
drag, startPoint x: 375, startPoint y: 448, endPoint x: 793, endPoint y: 444, distance: 418.3
copy div "Could you please confirm the final cost to close the work order?"
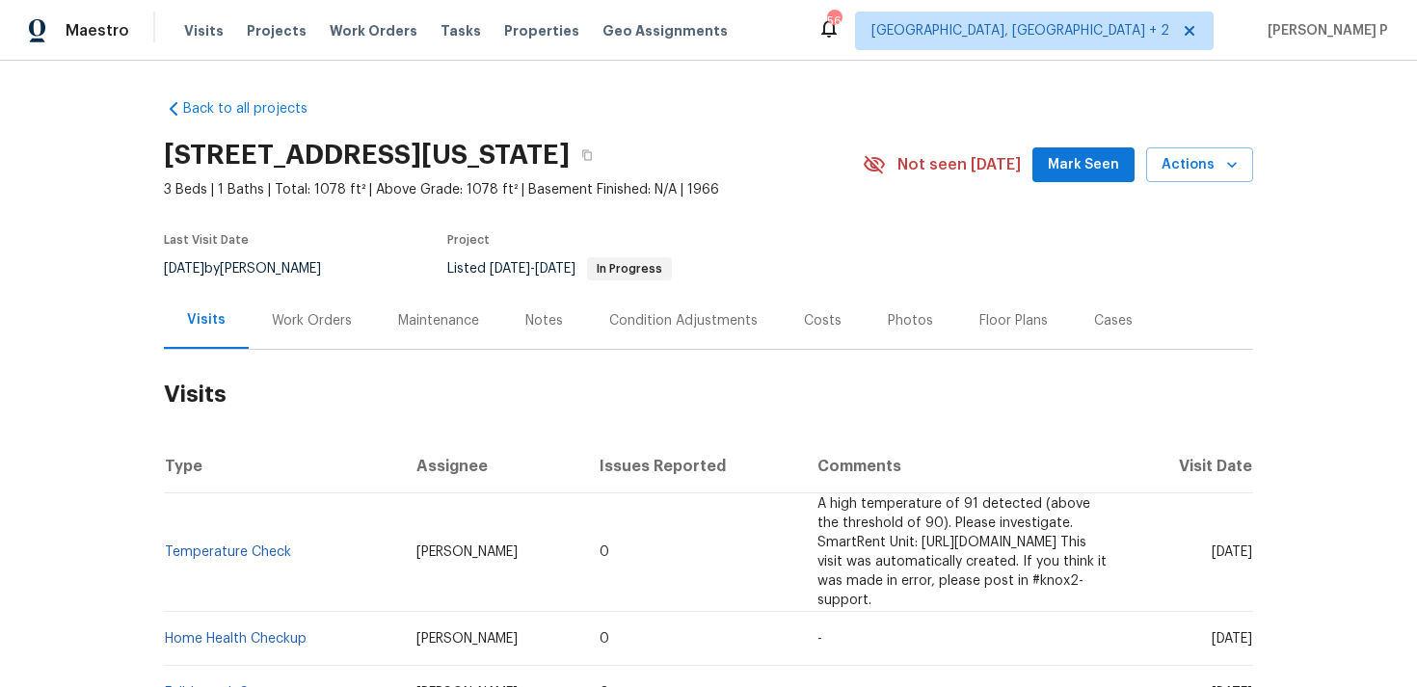
click at [308, 333] on div "Work Orders" at bounding box center [312, 320] width 126 height 57
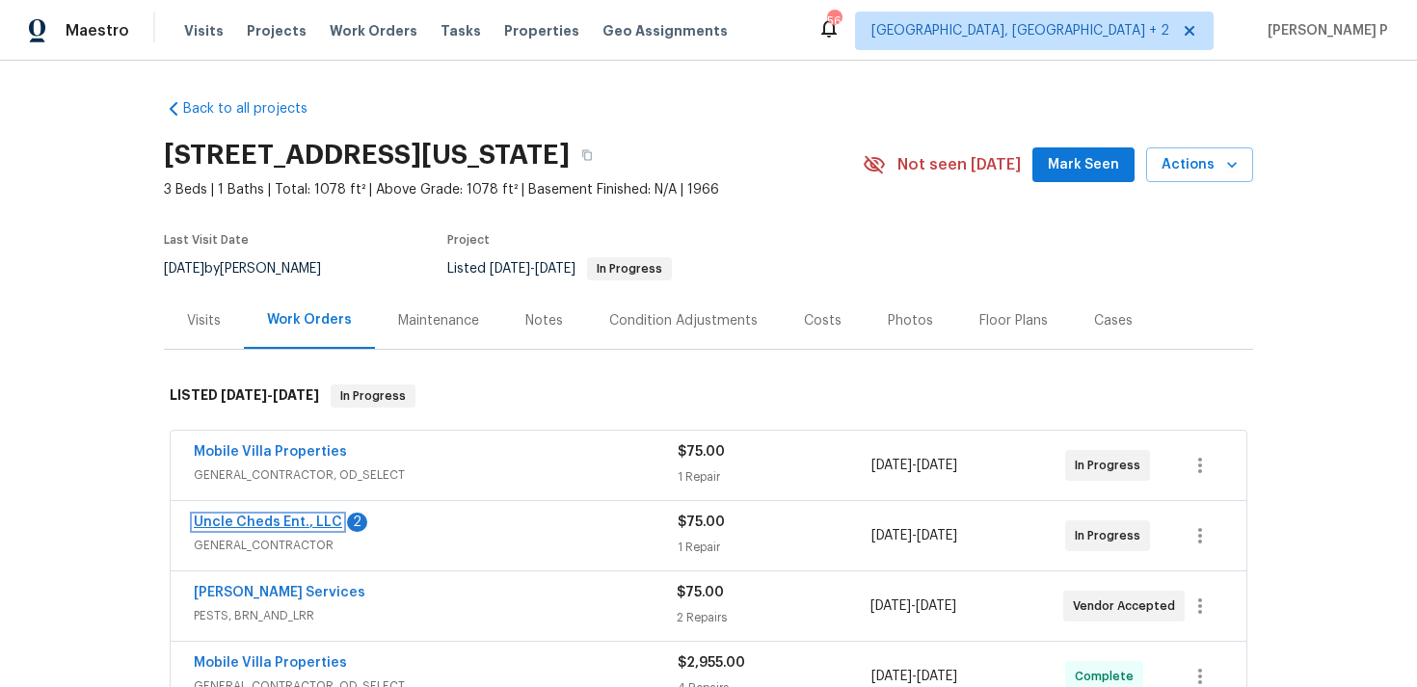
click at [303, 517] on link "Uncle Cheds Ent., LLC" at bounding box center [268, 522] width 148 height 13
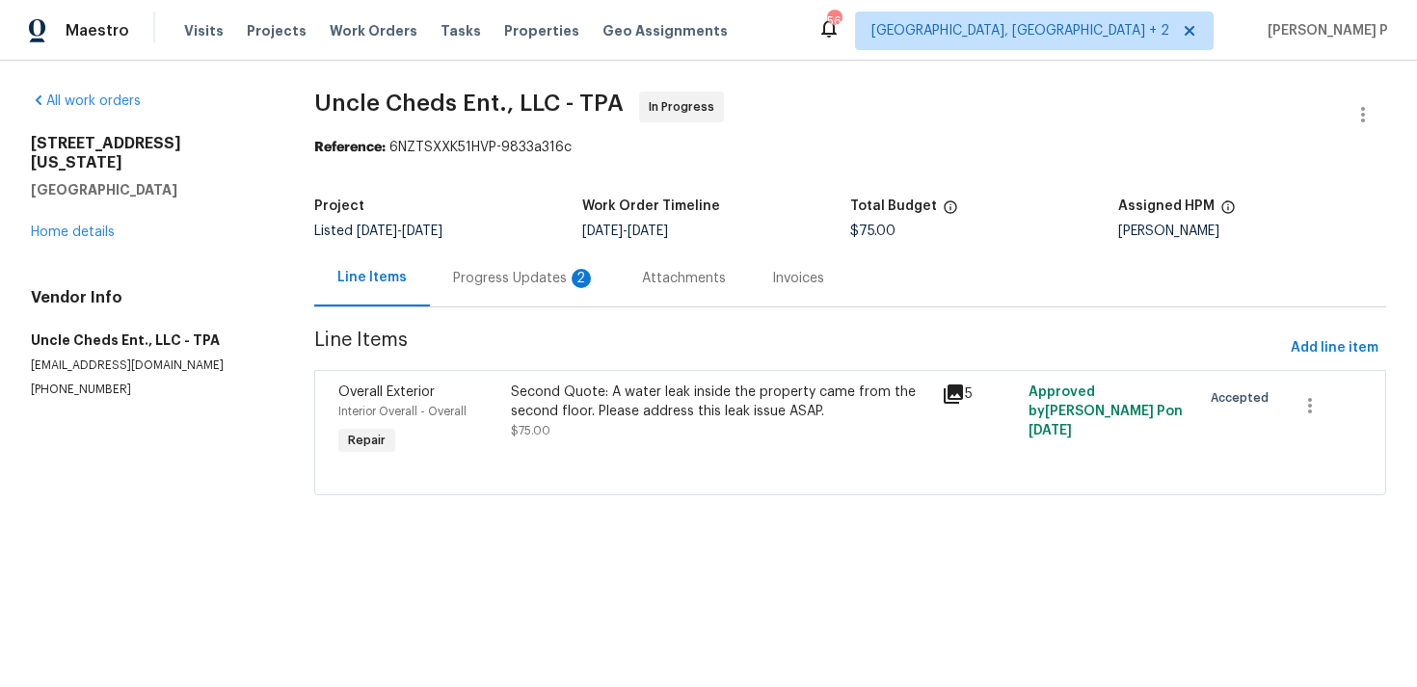
click at [546, 277] on div "Progress Updates 2" at bounding box center [524, 278] width 143 height 19
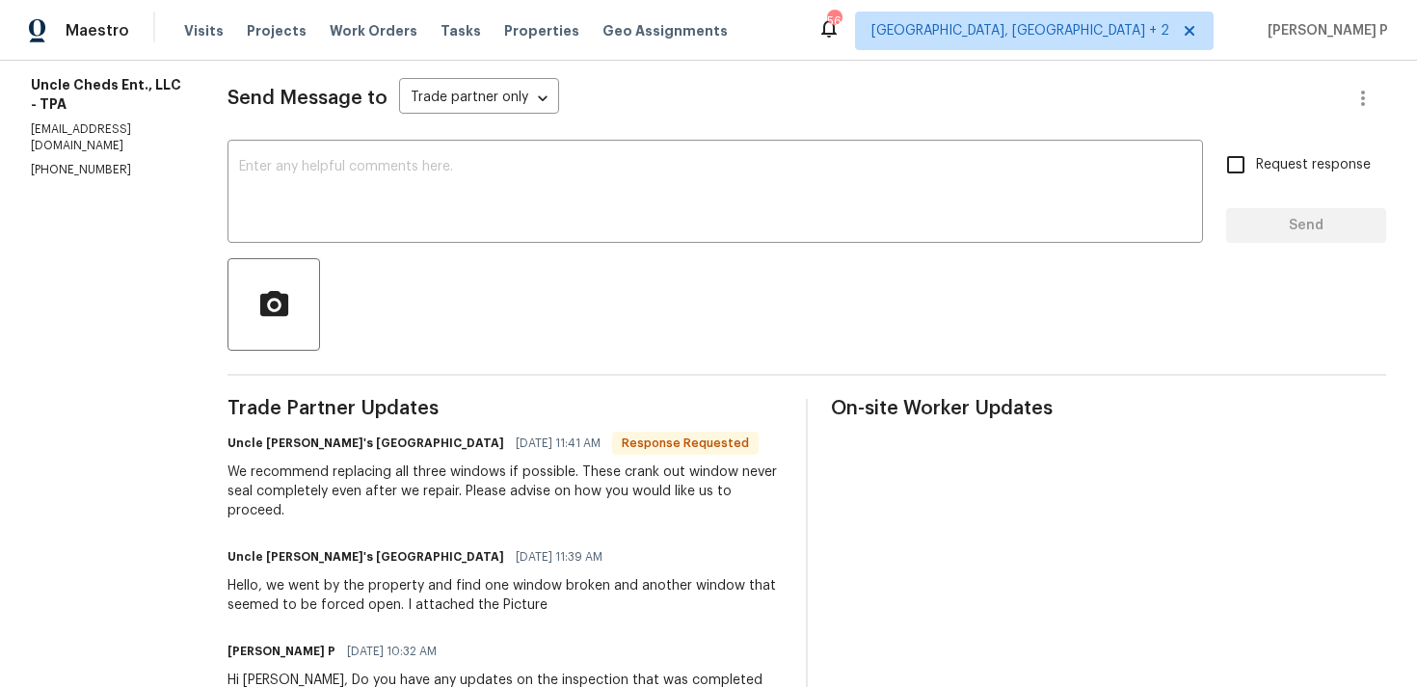
scroll to position [226, 0]
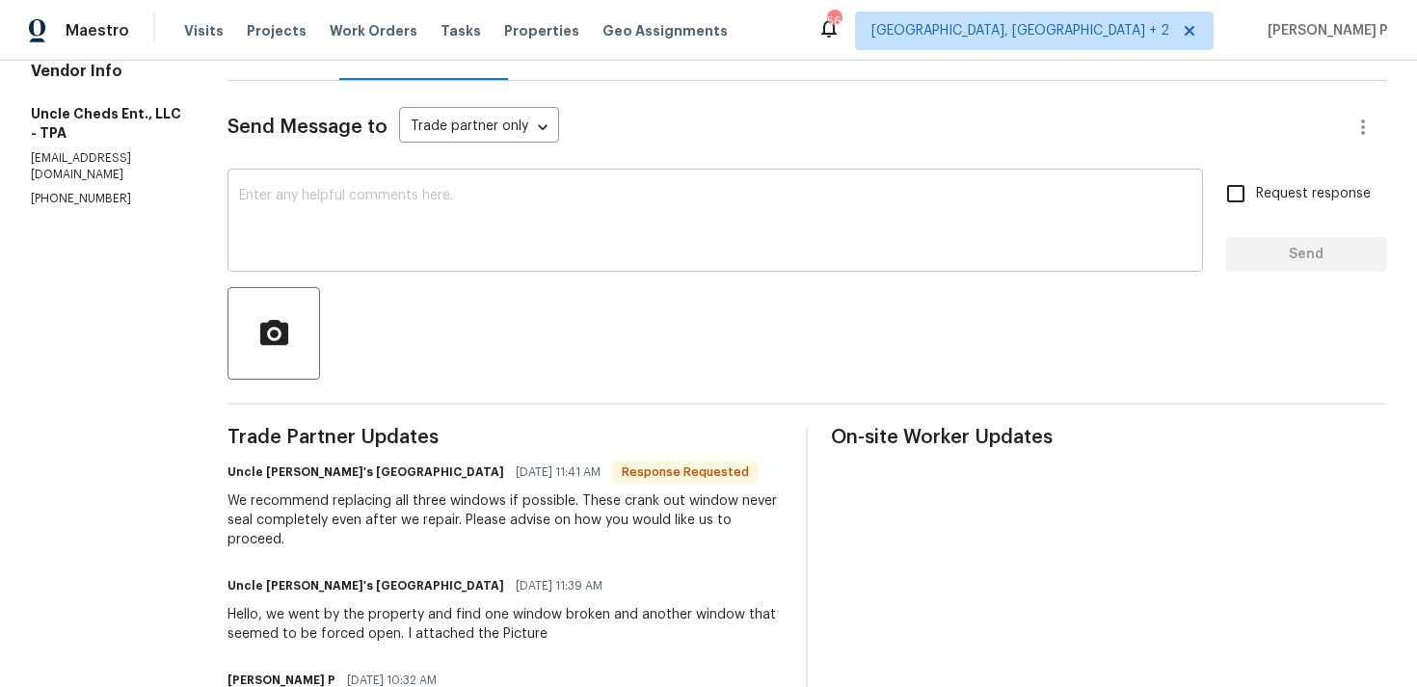
click at [531, 193] on textarea at bounding box center [715, 222] width 952 height 67
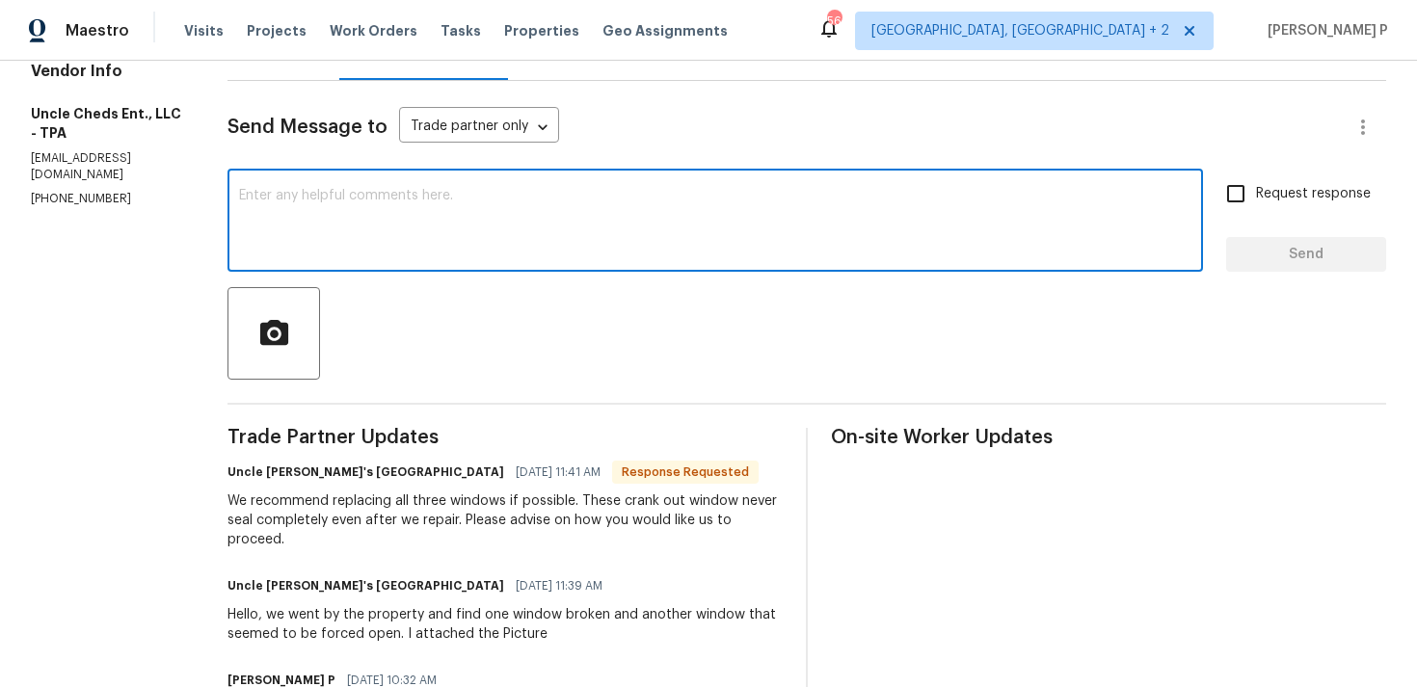
click at [526, 226] on textarea at bounding box center [715, 222] width 952 height 67
type textarea "H"
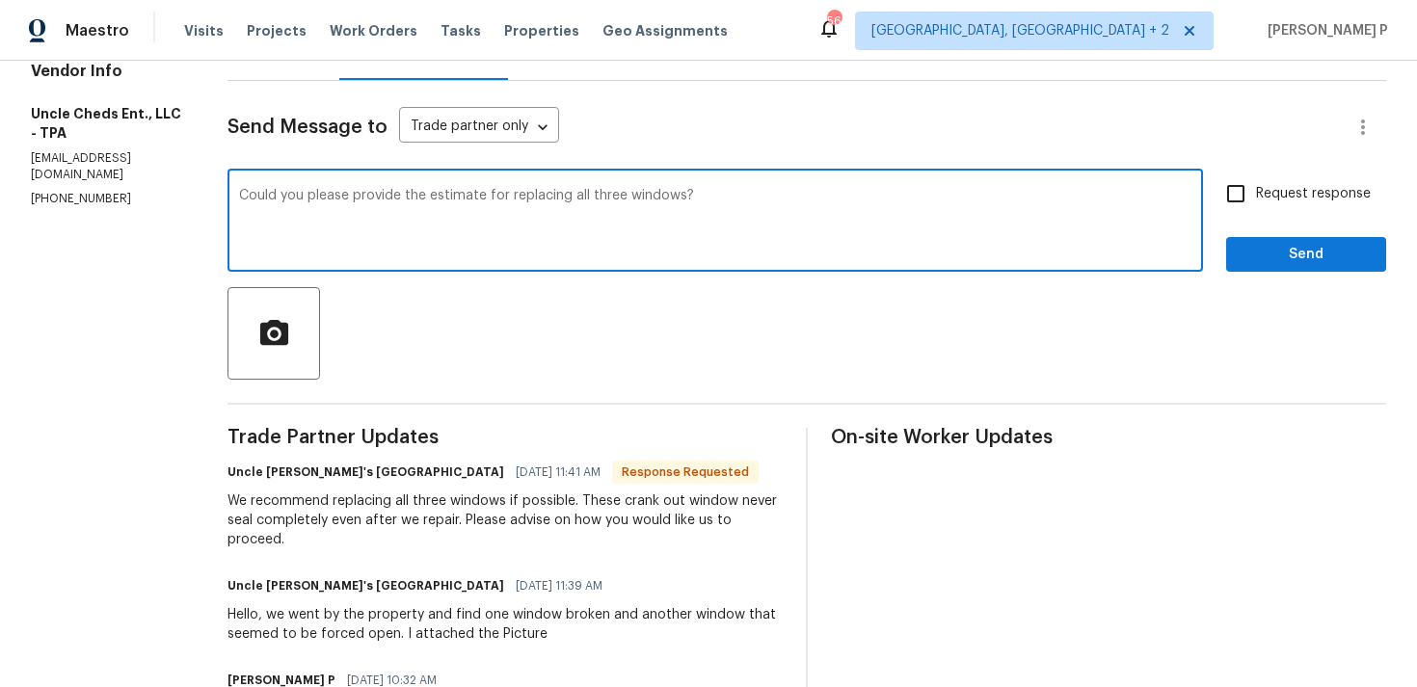
type textarea "Could you please provide the estimate for replacing all three windows?"
click at [1258, 209] on label "Request response" at bounding box center [1292, 193] width 155 height 40
click at [1256, 209] on input "Request response" at bounding box center [1235, 193] width 40 height 40
checkbox input "true"
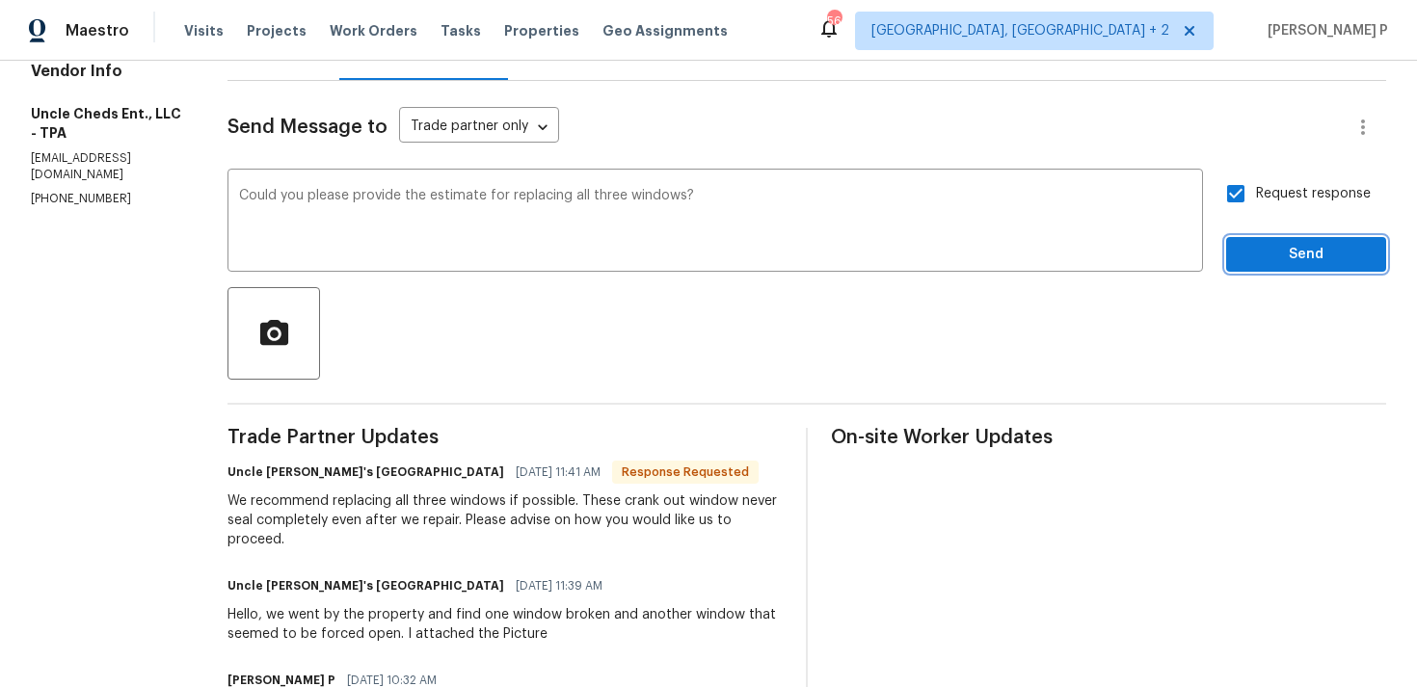
click at [1259, 259] on span "Send" at bounding box center [1305, 255] width 129 height 24
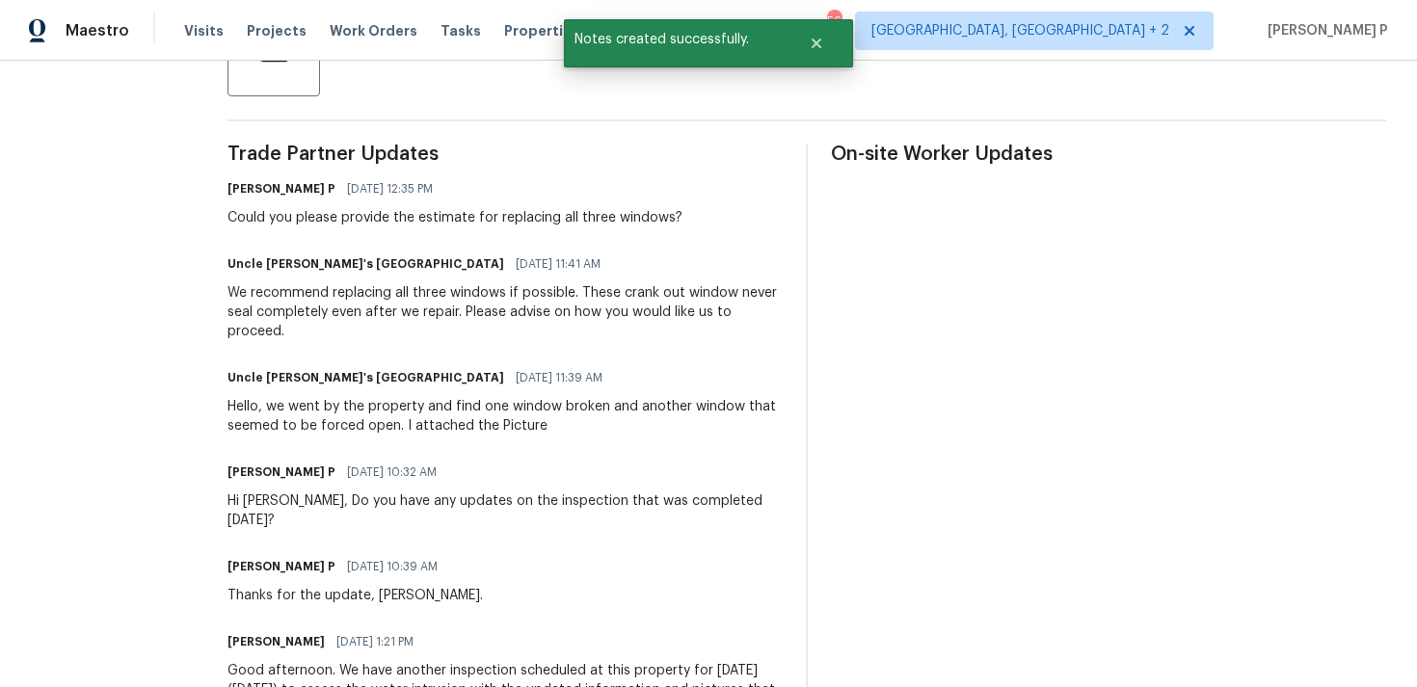
scroll to position [0, 0]
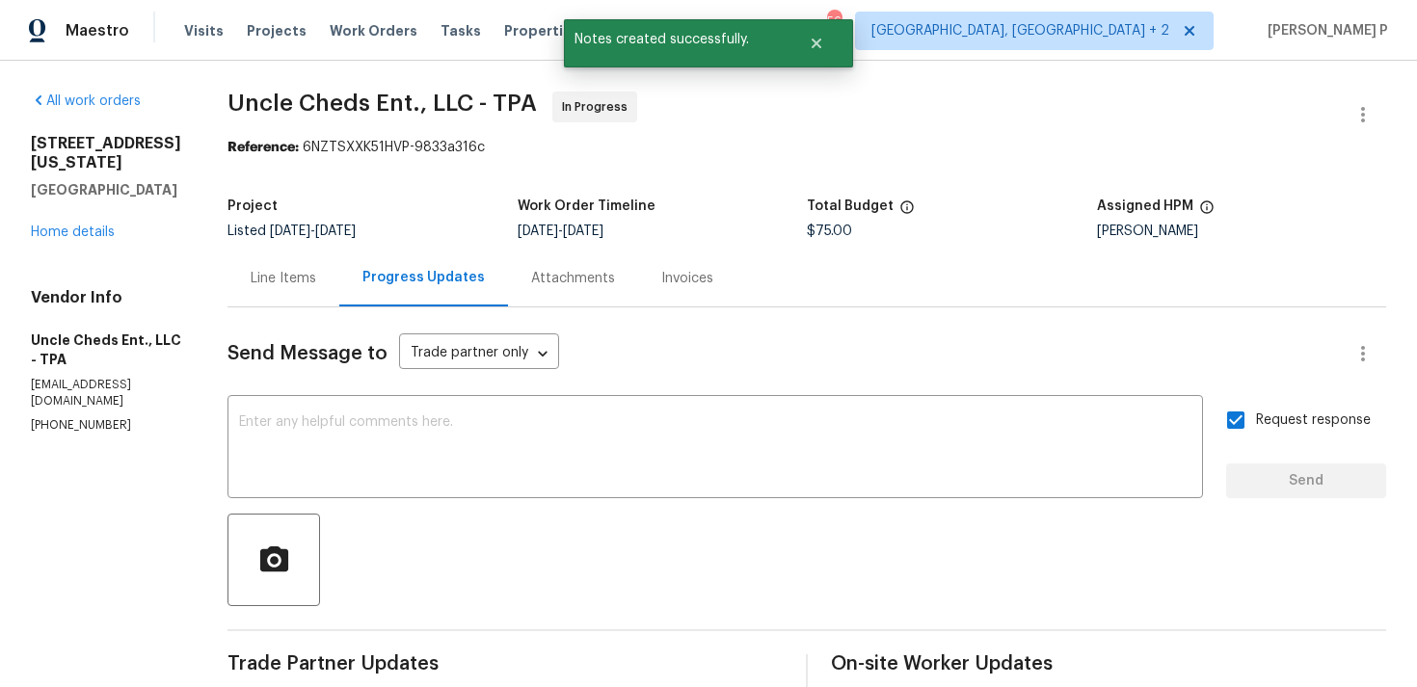
click at [268, 291] on div "Line Items" at bounding box center [283, 278] width 112 height 57
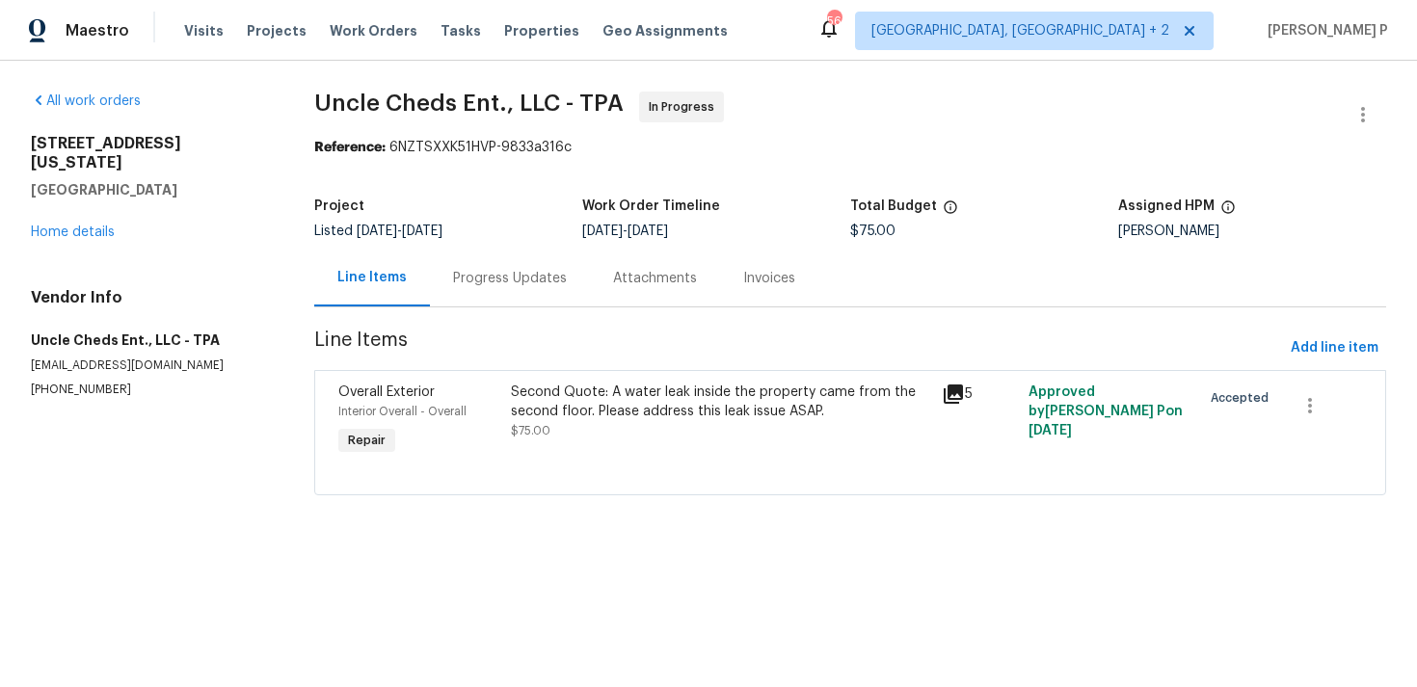
click at [661, 417] on div "Second Quote: A water leak inside the property came from the second floor. Plea…" at bounding box center [721, 402] width 420 height 39
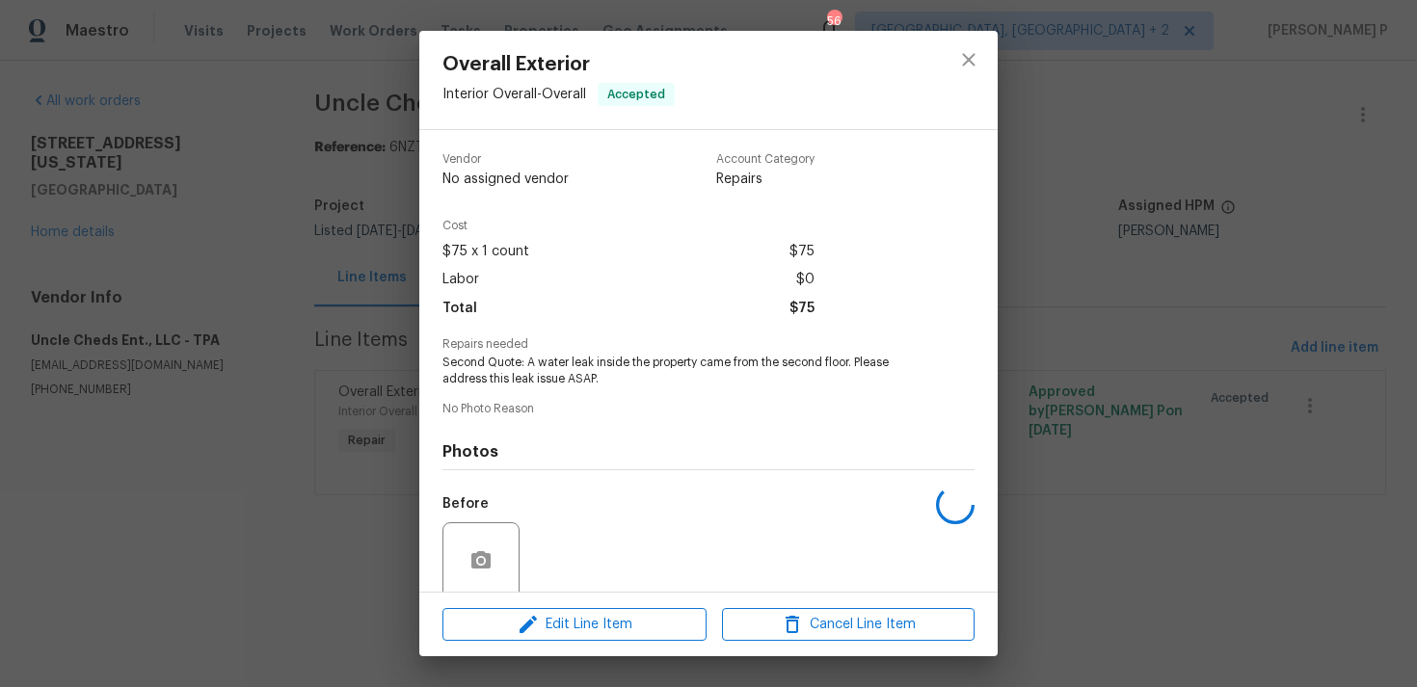
scroll to position [151, 0]
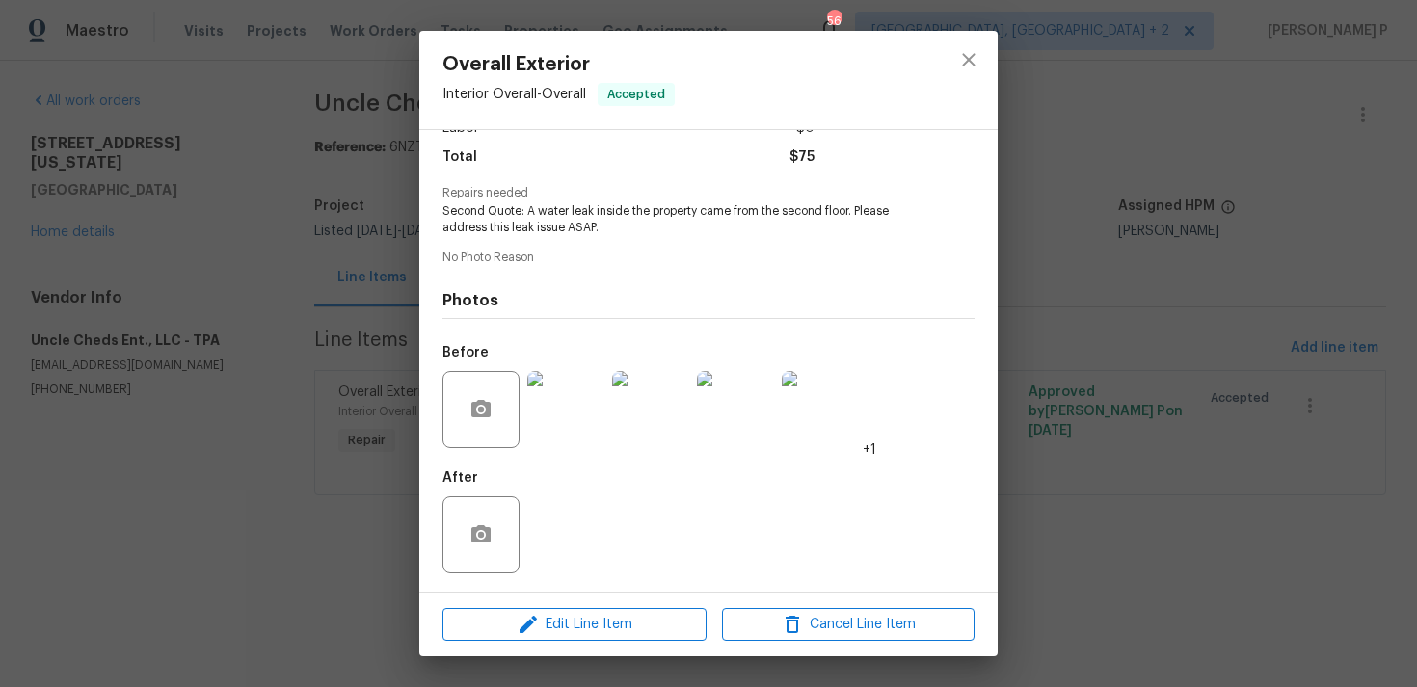
click at [578, 413] on img at bounding box center [565, 409] width 77 height 77
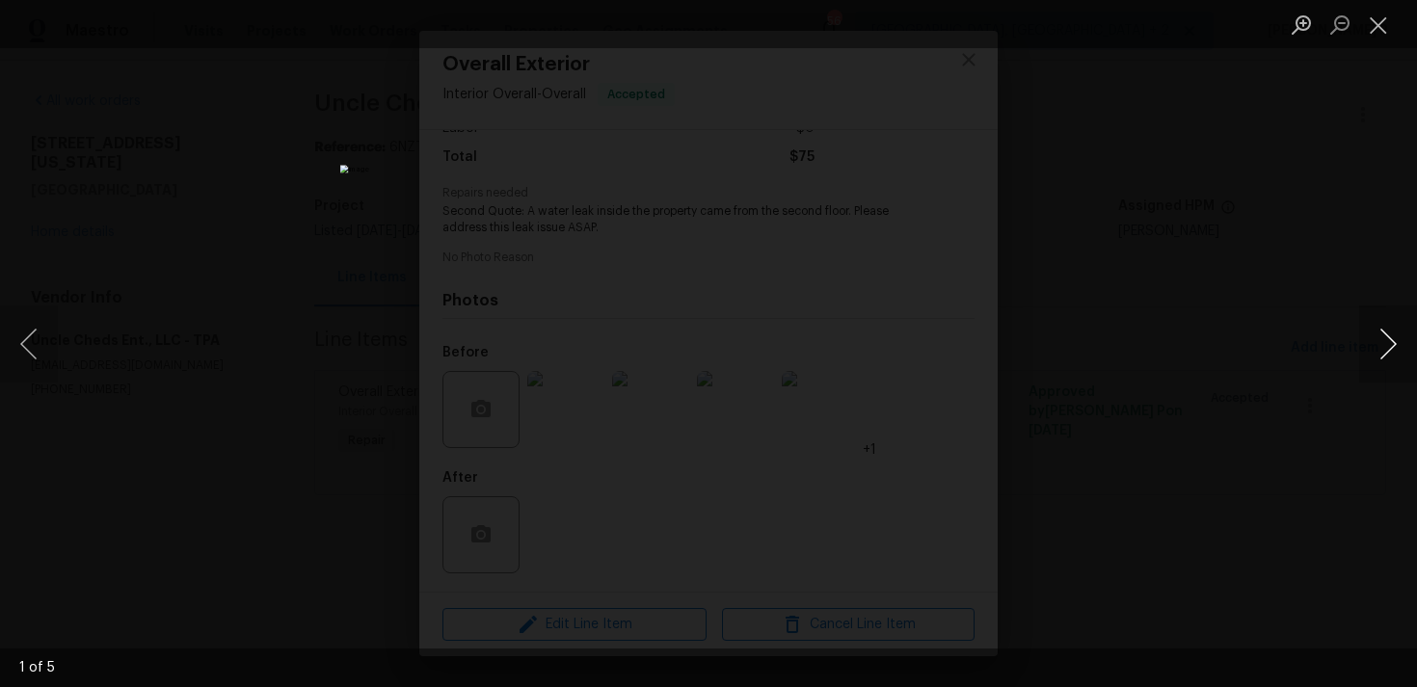
click at [1382, 342] on button "Next image" at bounding box center [1388, 344] width 58 height 77
click at [1380, 24] on button "Close lightbox" at bounding box center [1378, 25] width 39 height 34
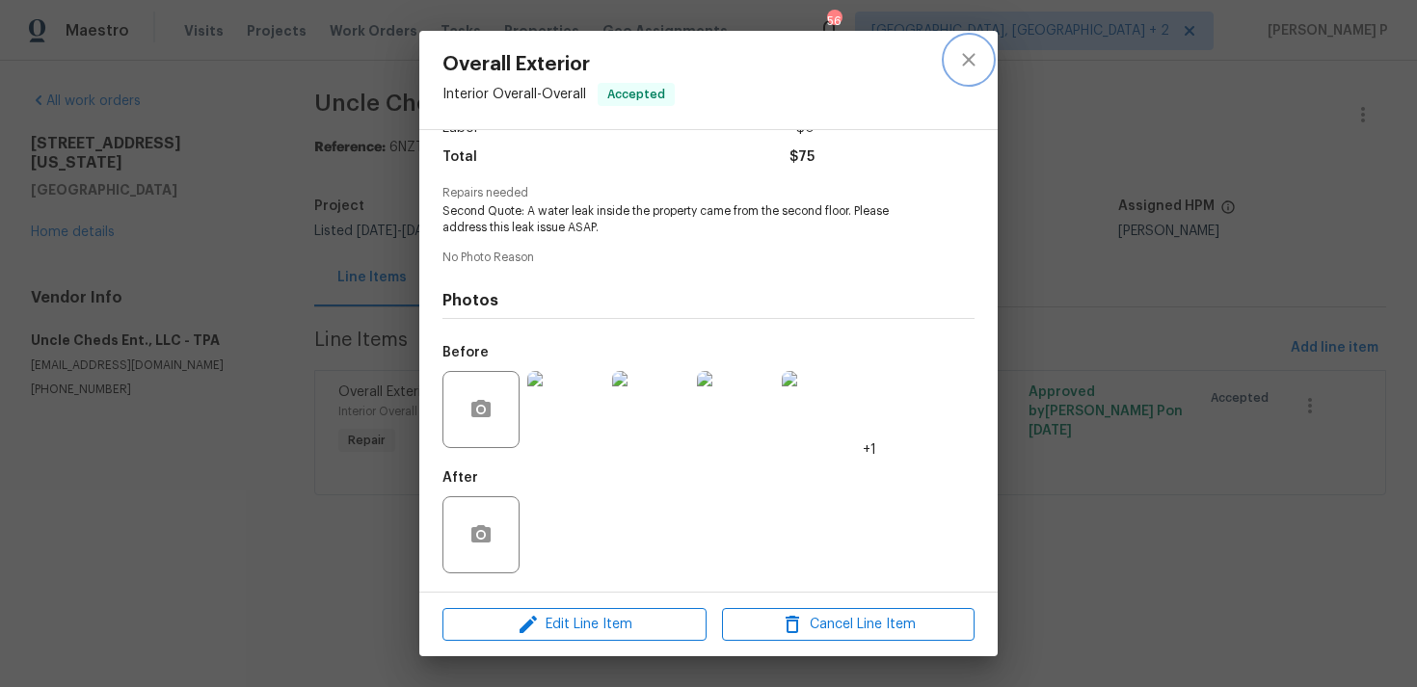
click at [960, 70] on icon "close" at bounding box center [968, 59] width 23 height 23
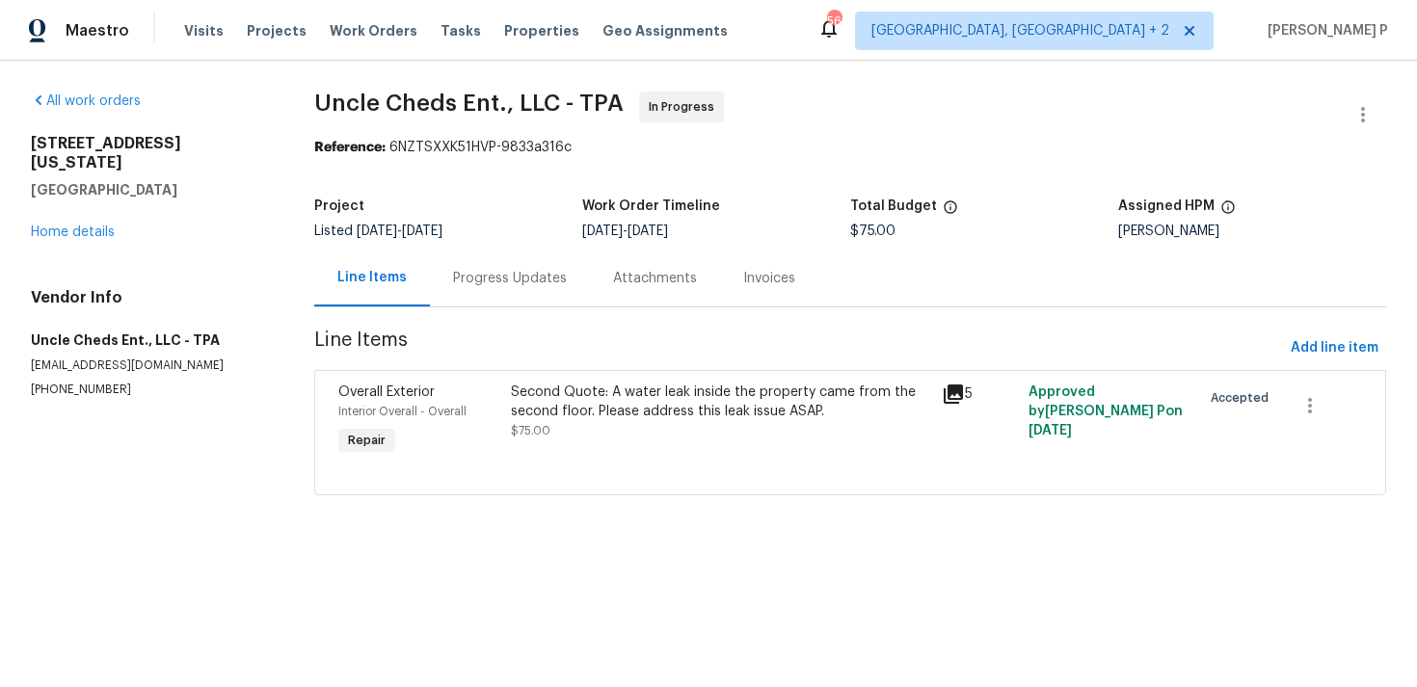
click at [503, 288] on div "Progress Updates" at bounding box center [510, 278] width 160 height 57
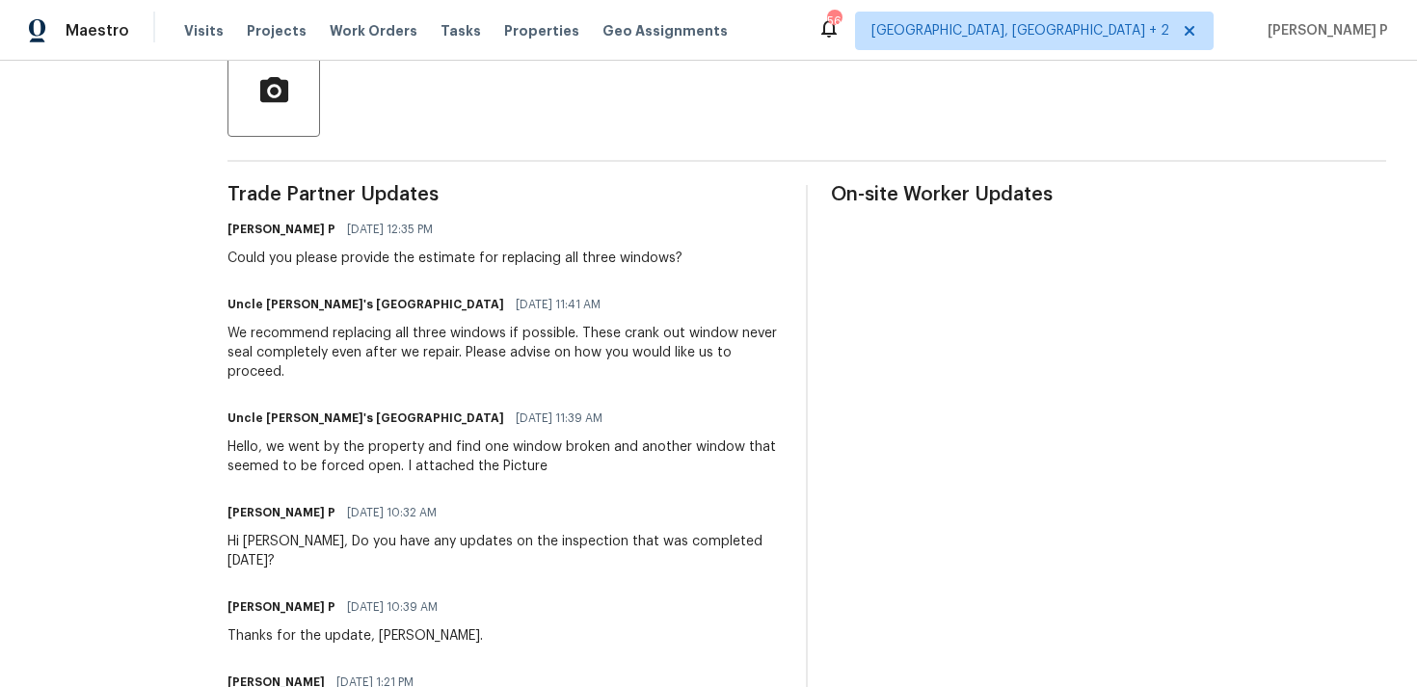
scroll to position [483, 0]
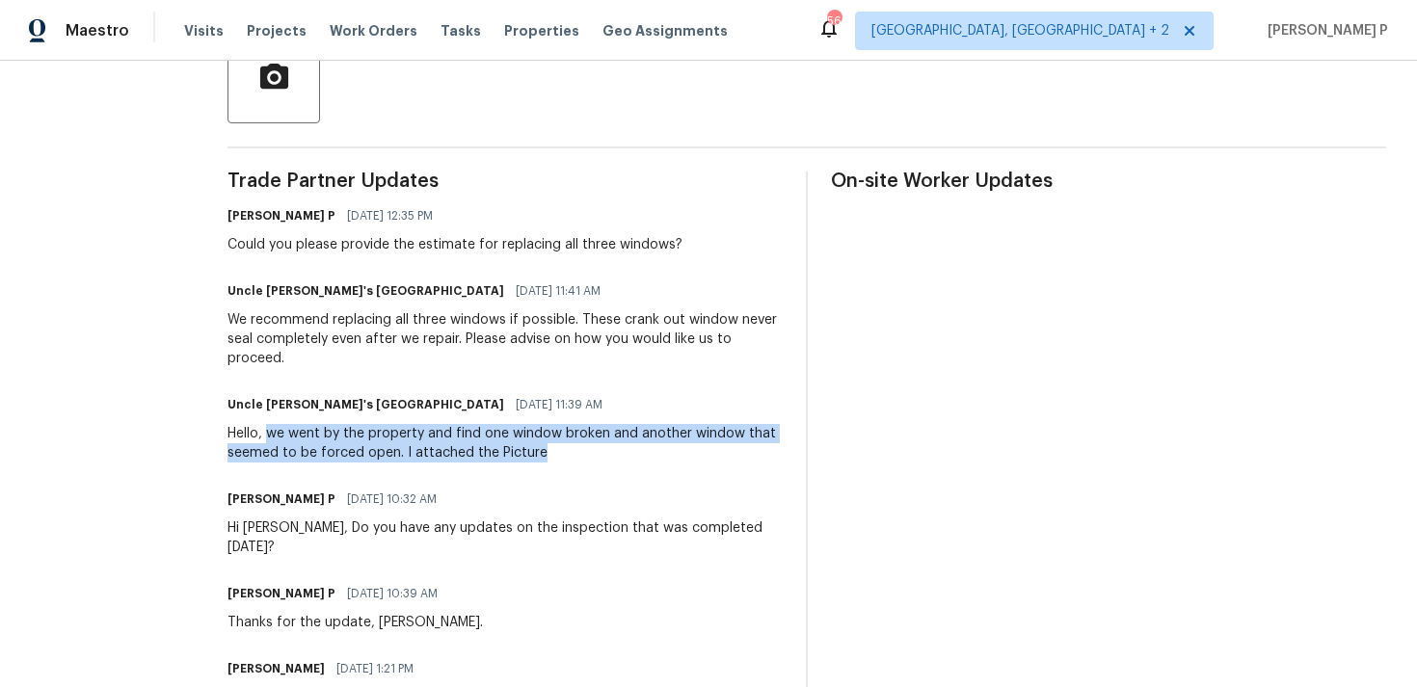
drag, startPoint x: 261, startPoint y: 433, endPoint x: 534, endPoint y: 454, distance: 273.6
click at [534, 454] on div "Hello, we went by the property and find one window broken and another window th…" at bounding box center [504, 443] width 555 height 39
copy div "we went by the property and find one window broken and another window that seem…"
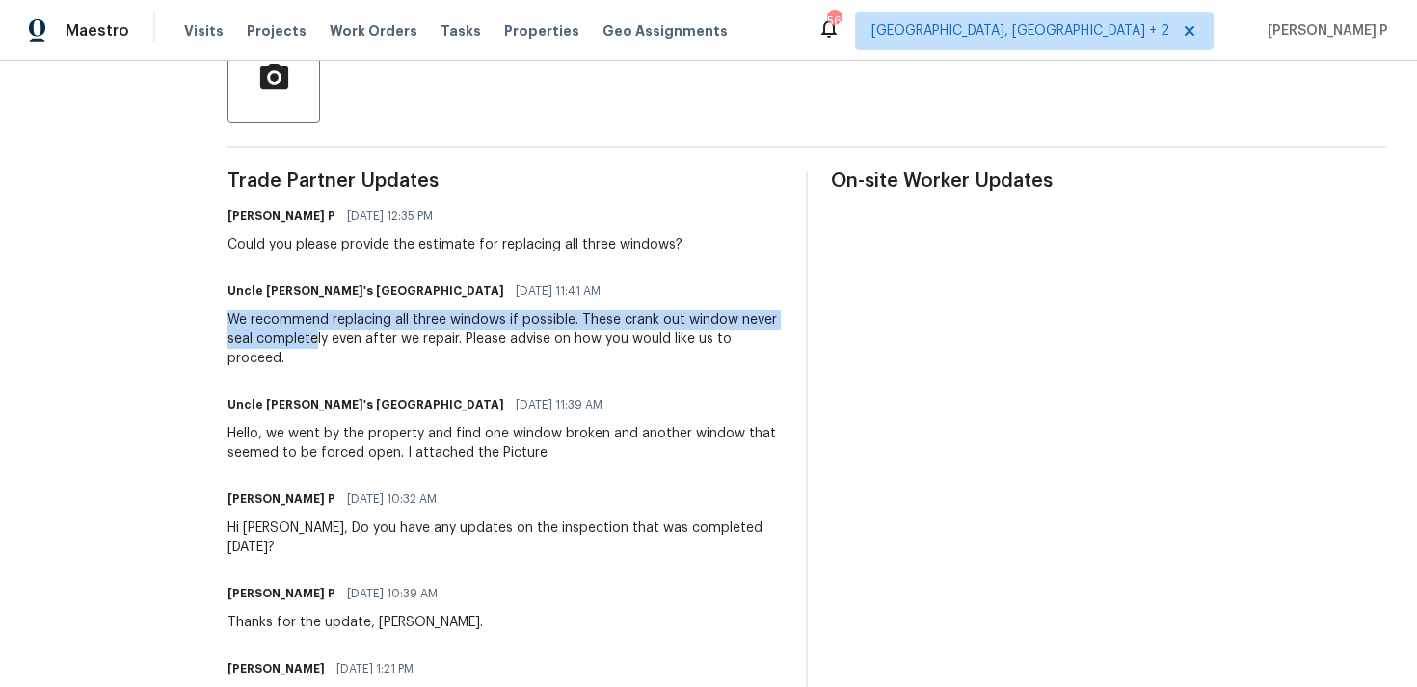
drag, startPoint x: 223, startPoint y: 315, endPoint x: 310, endPoint y: 339, distance: 91.0
click at [310, 339] on div "We recommend replacing all three windows if possible. These crank out window ne…" at bounding box center [504, 339] width 555 height 58
click at [233, 332] on div "We recommend replacing all three windows if possible. These crank out window ne…" at bounding box center [504, 339] width 555 height 58
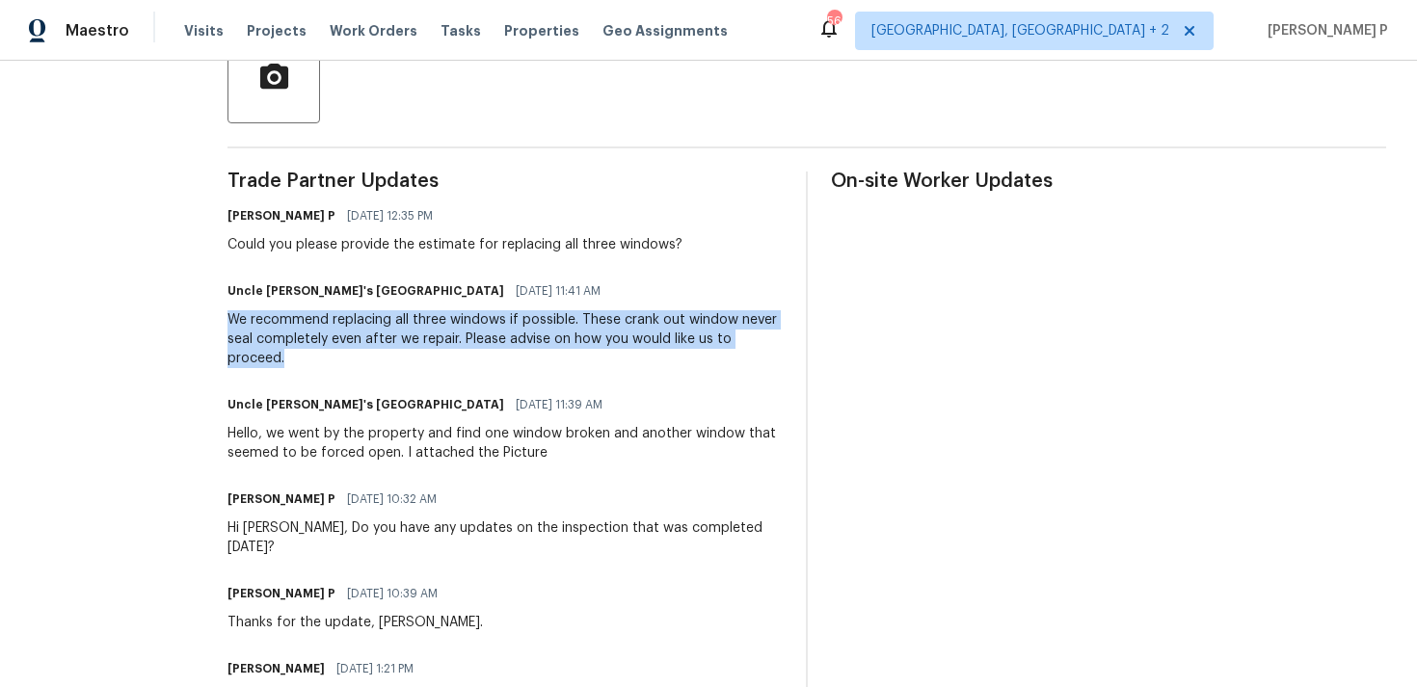
drag, startPoint x: 223, startPoint y: 318, endPoint x: 304, endPoint y: 352, distance: 87.7
click at [304, 352] on div "We recommend replacing all three windows if possible. These crank out window ne…" at bounding box center [504, 339] width 555 height 58
copy div "We recommend replacing all three windows if possible. These crank out window ne…"
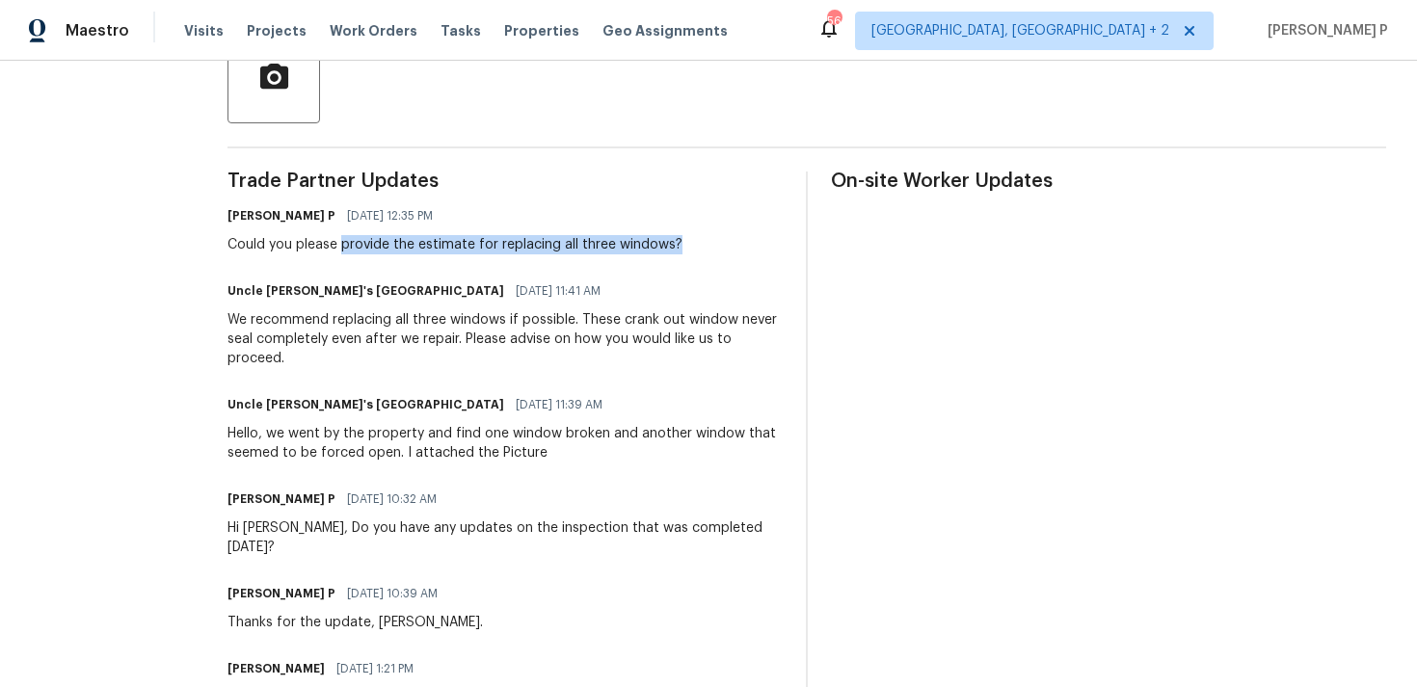
drag, startPoint x: 336, startPoint y: 246, endPoint x: 679, endPoint y: 250, distance: 342.2
click at [679, 250] on div "Ramyasri P 08/21/2025 12:35 PM Could you please provide the estimate for replac…" at bounding box center [504, 228] width 555 height 52
copy div "provide the estimate for replacing all three windows?"
